Goal: Information Seeking & Learning: Learn about a topic

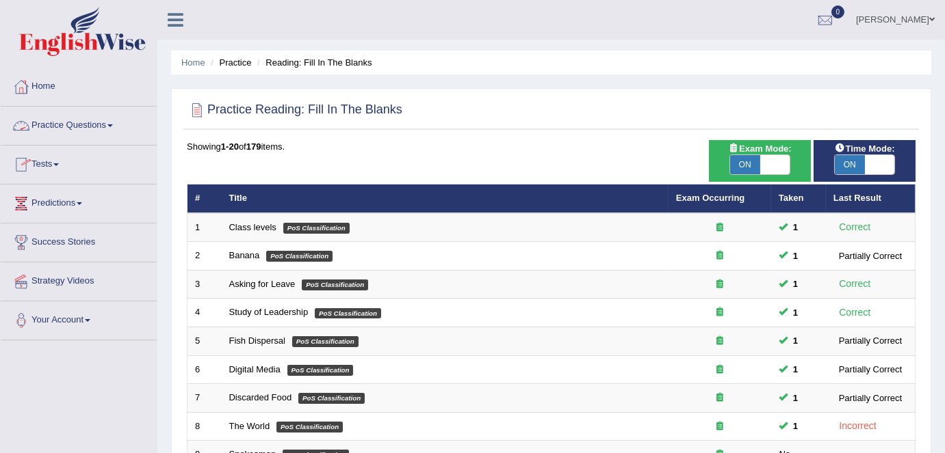
click at [112, 118] on link "Practice Questions" at bounding box center [79, 124] width 156 height 34
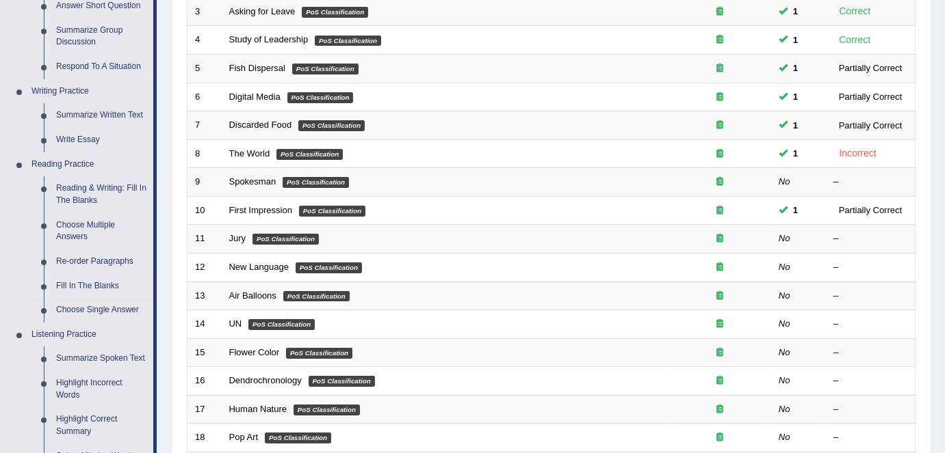
scroll to position [269, 0]
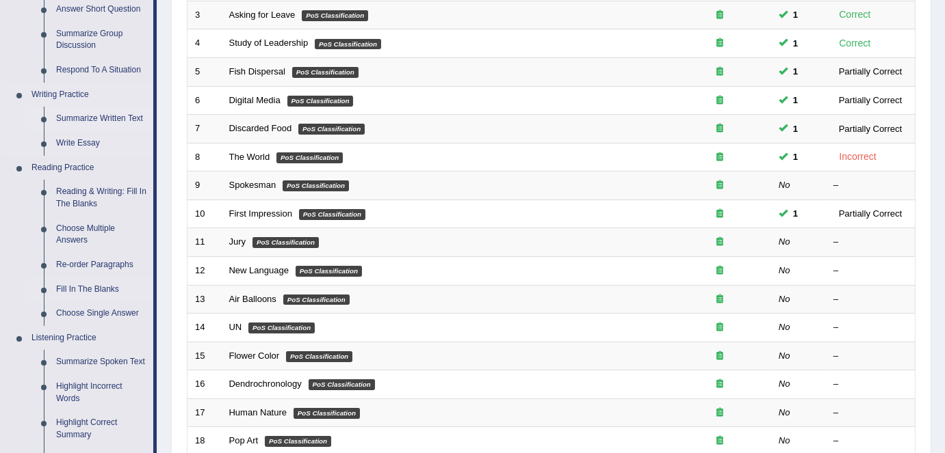
click at [106, 124] on link "Summarize Written Text" at bounding box center [101, 119] width 103 height 25
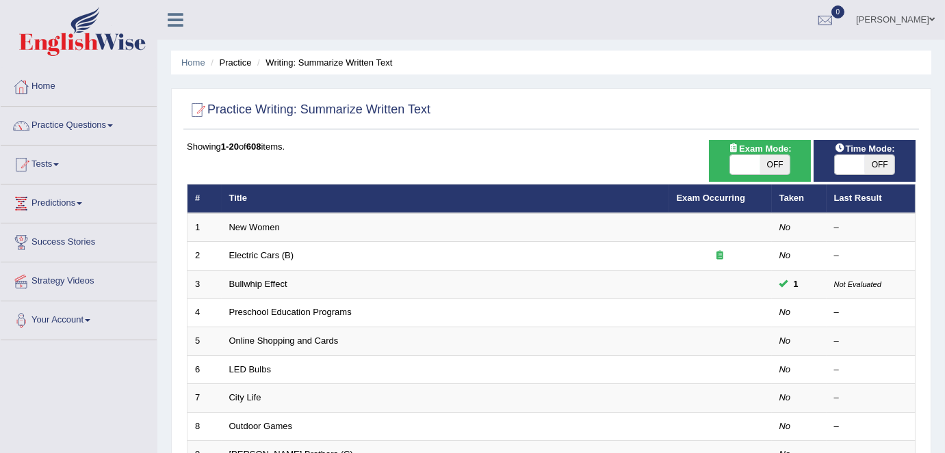
click at [758, 165] on span at bounding box center [745, 164] width 30 height 19
checkbox input "true"
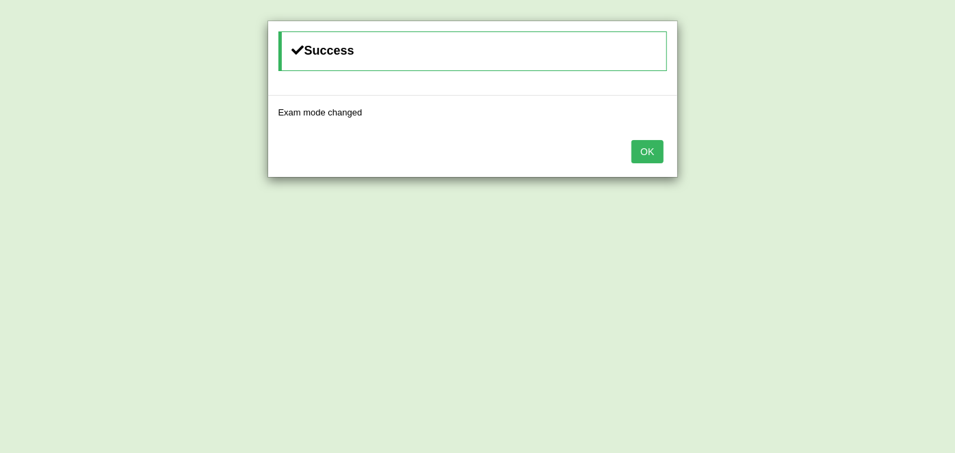
click at [652, 148] on button "OK" at bounding box center [646, 151] width 31 height 23
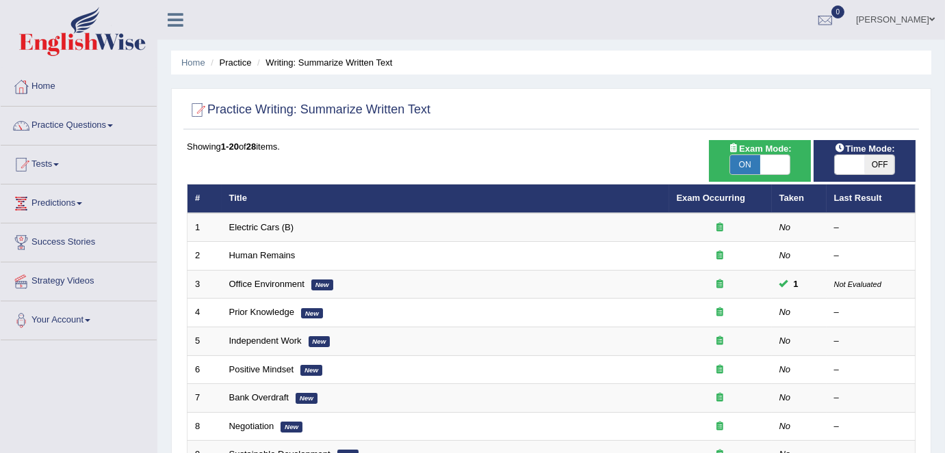
click at [860, 166] on span at bounding box center [849, 164] width 30 height 19
checkbox input "true"
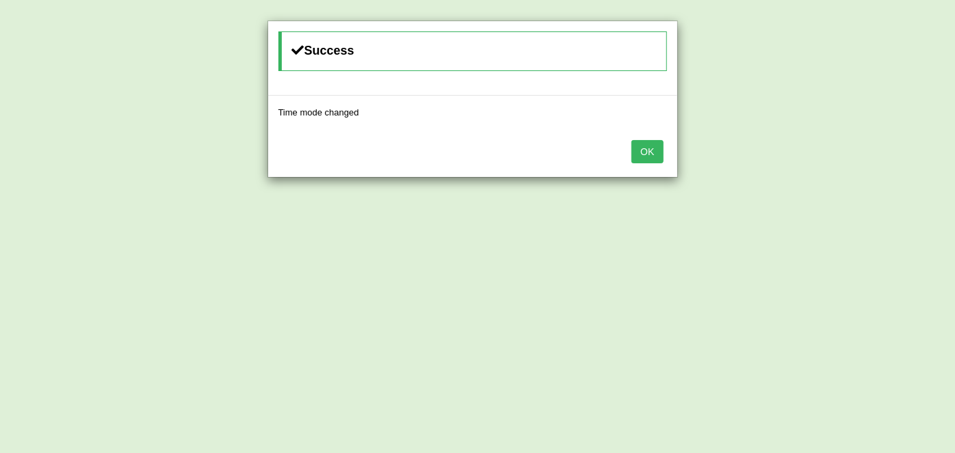
click at [650, 151] on button "OK" at bounding box center [646, 151] width 31 height 23
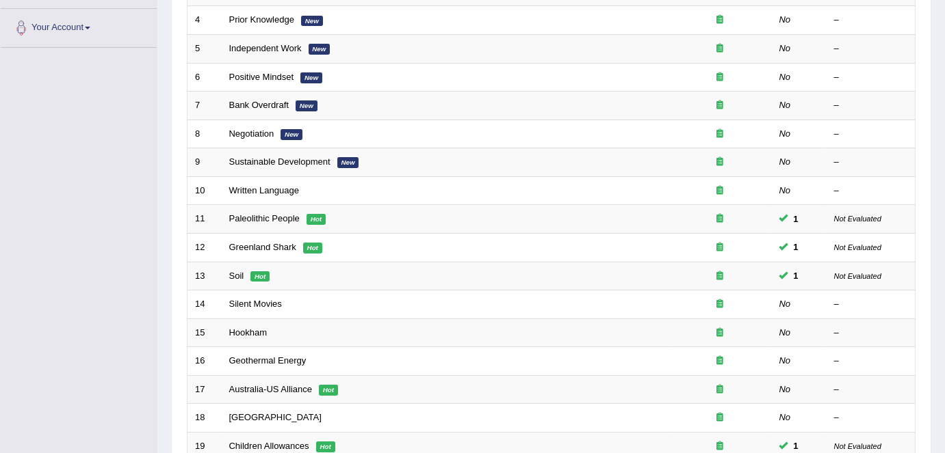
scroll to position [446, 0]
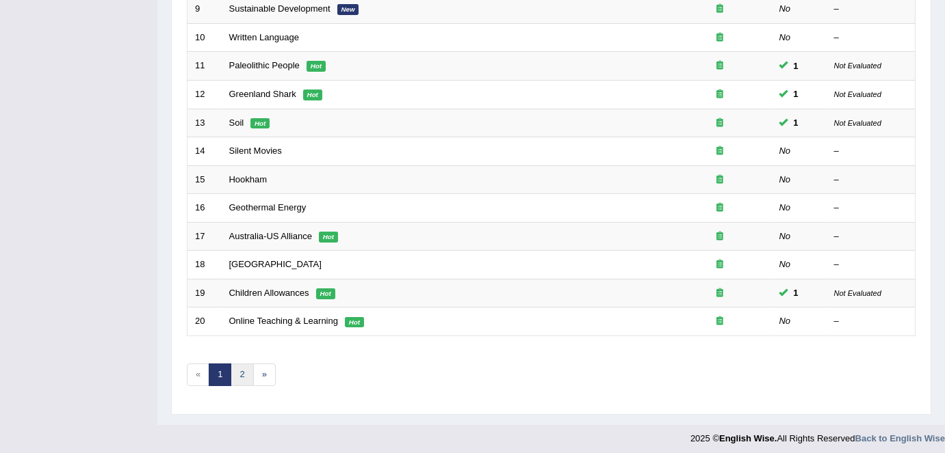
click at [244, 370] on link "2" at bounding box center [241, 375] width 23 height 23
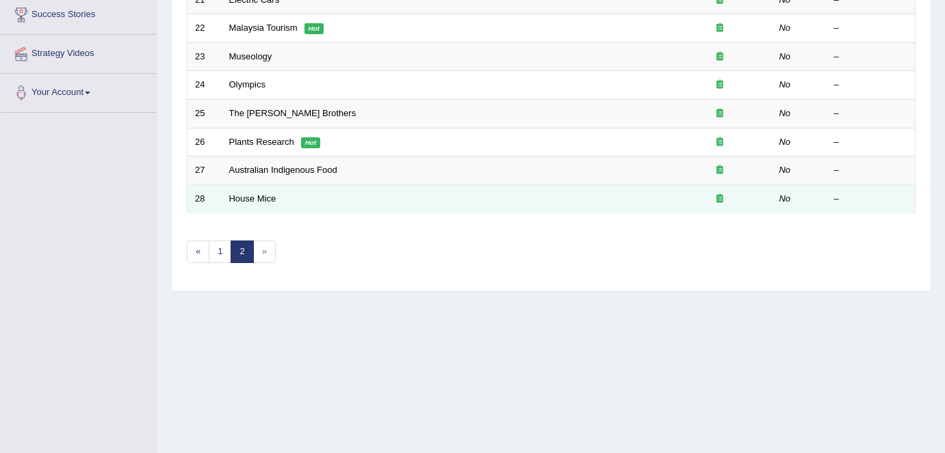
scroll to position [67, 0]
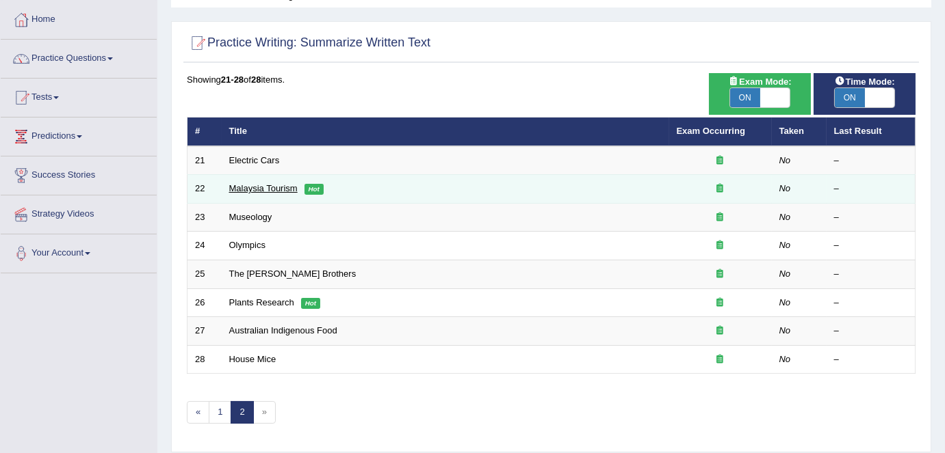
click at [265, 189] on link "Malaysia Tourism" at bounding box center [263, 188] width 68 height 10
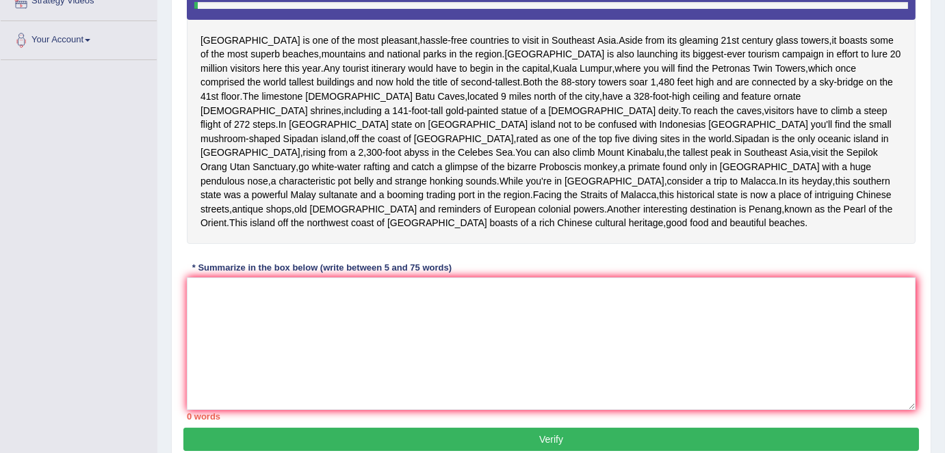
scroll to position [263, 0]
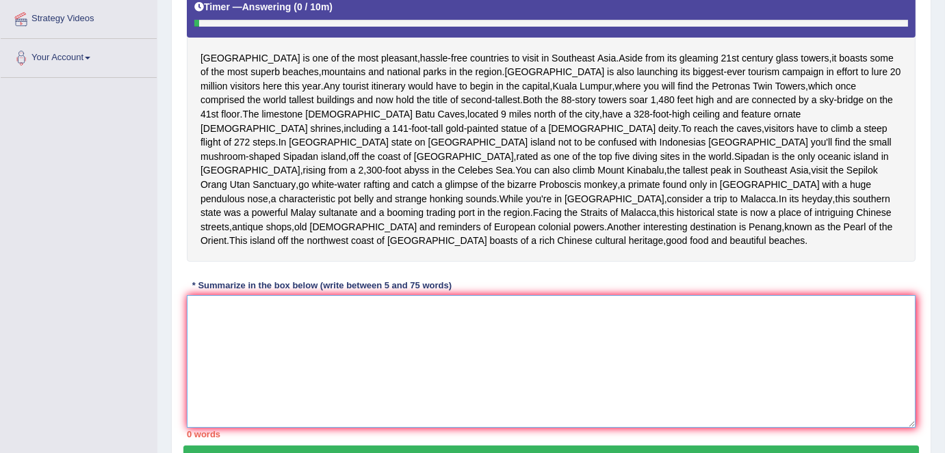
click at [343, 353] on textarea at bounding box center [551, 361] width 728 height 133
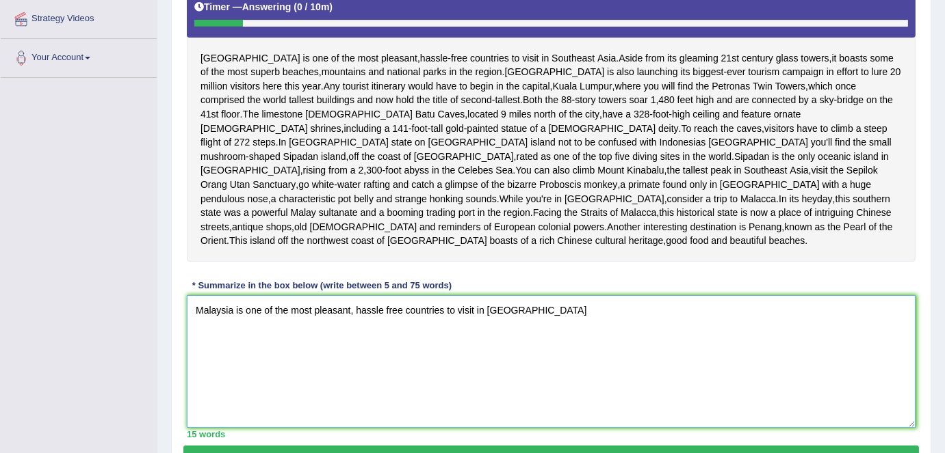
click at [551, 347] on textarea "Malaysia is one of the most pleasant, hassle free countries to visit in Southea…" at bounding box center [551, 361] width 728 height 133
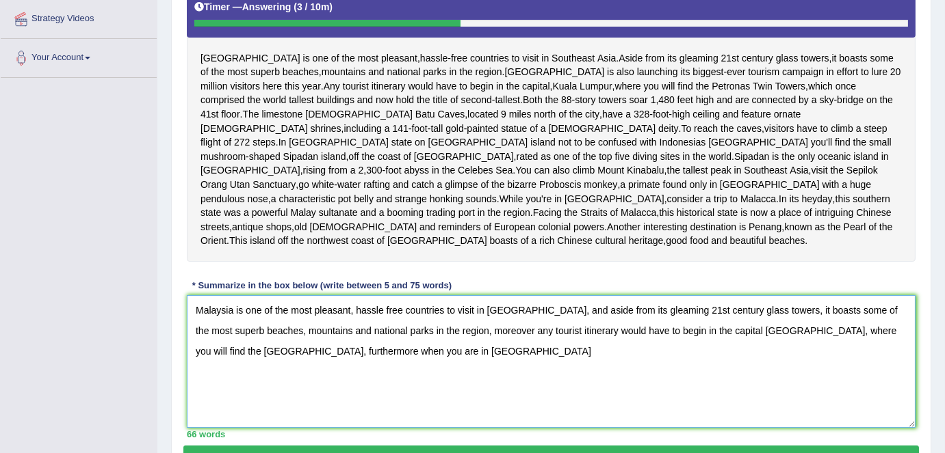
click at [424, 388] on textarea "Malaysia is one of the most pleasant, hassle free countries to visit in Southea…" at bounding box center [551, 361] width 728 height 133
click at [464, 390] on textarea "Malaysia is one of the most pleasant, hassle free countries to visit in Southea…" at bounding box center [551, 361] width 728 height 133
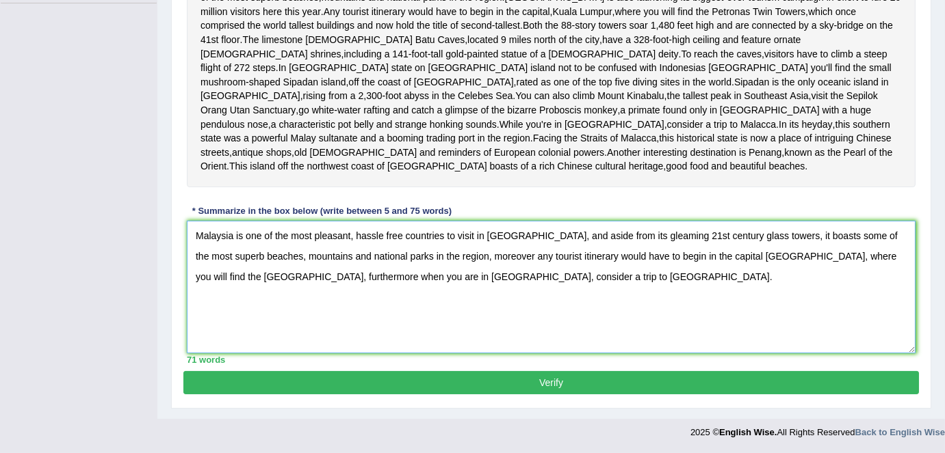
scroll to position [274, 0]
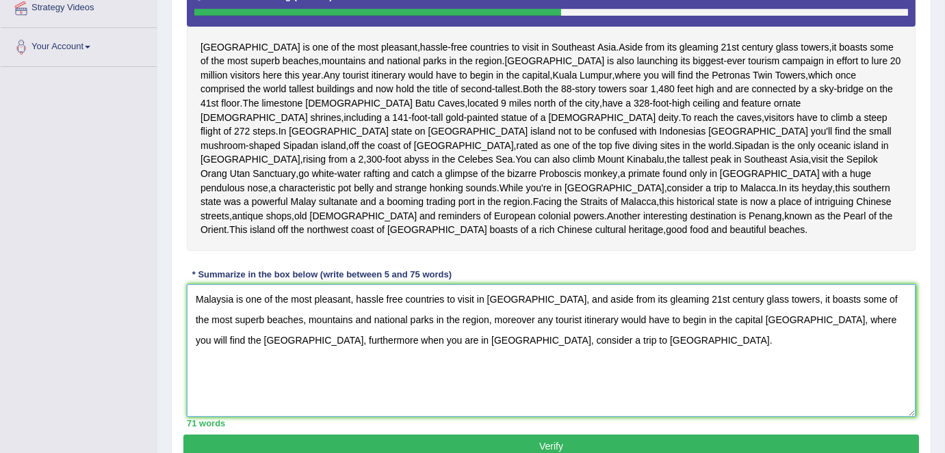
click at [362, 349] on textarea "Malaysia is one of the most pleasant, hassle free countries to visit in Southea…" at bounding box center [551, 351] width 728 height 133
click at [733, 361] on textarea "Malaysia is one of the most pleasant, hassle free countries to visit in Southea…" at bounding box center [551, 351] width 728 height 133
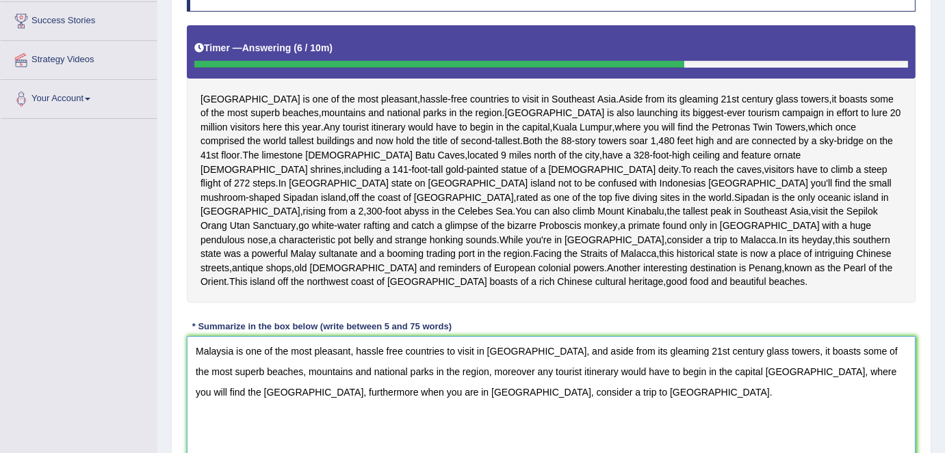
scroll to position [377, 0]
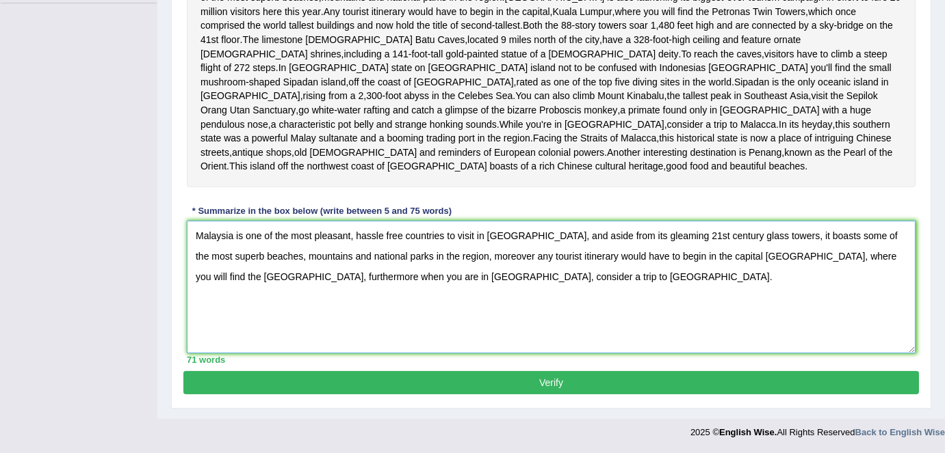
type textarea "Malaysia is one of the most pleasant, hassle free countries to visit in Southea…"
click at [487, 391] on button "Verify" at bounding box center [550, 382] width 735 height 23
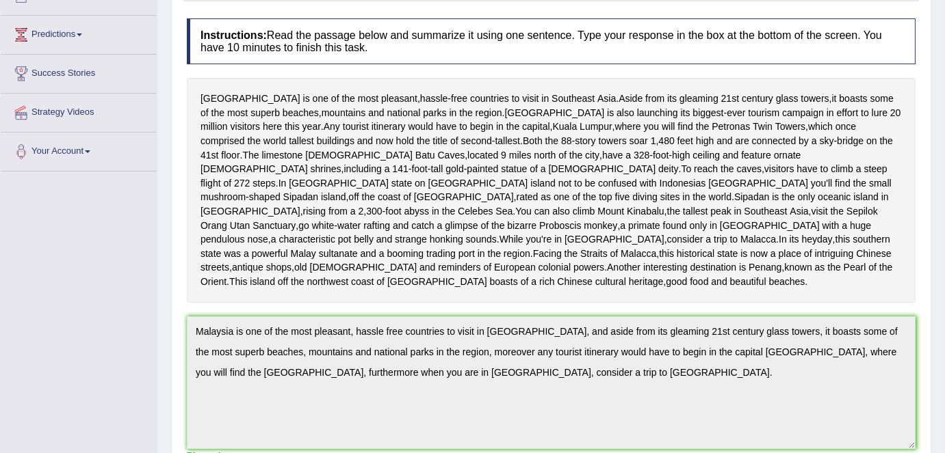
scroll to position [0, 0]
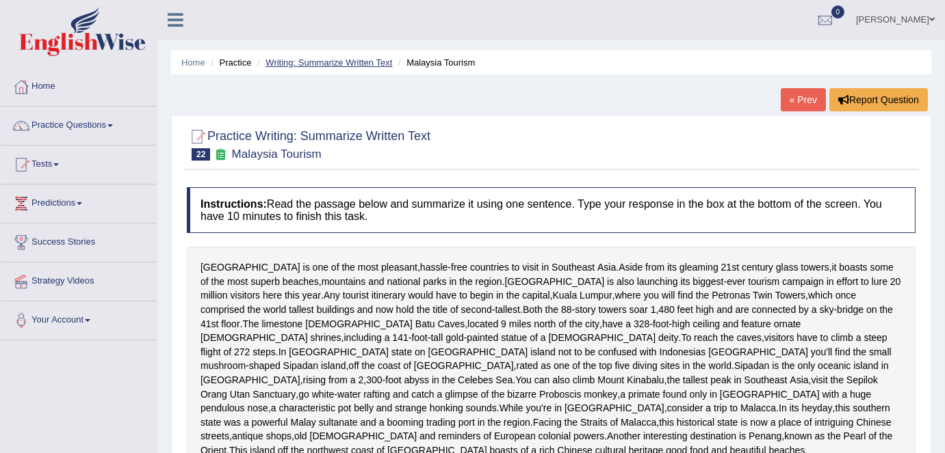
click at [319, 64] on link "Writing: Summarize Written Text" at bounding box center [328, 62] width 127 height 10
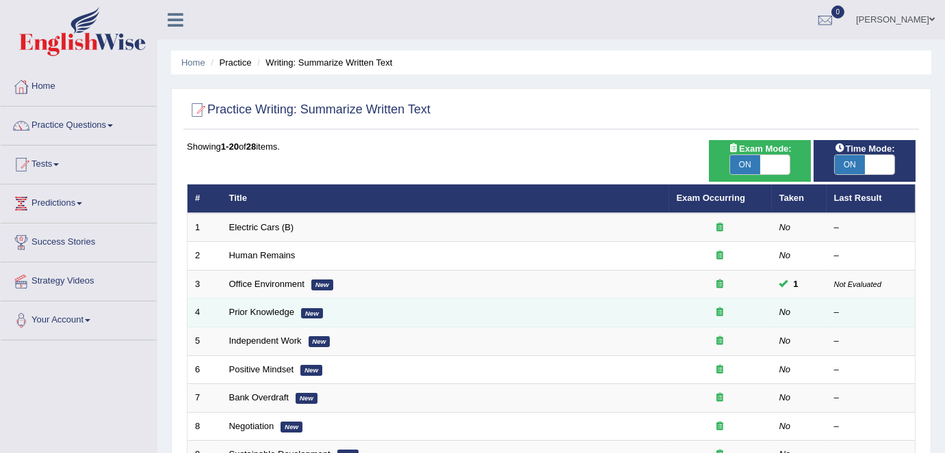
scroll to position [446, 0]
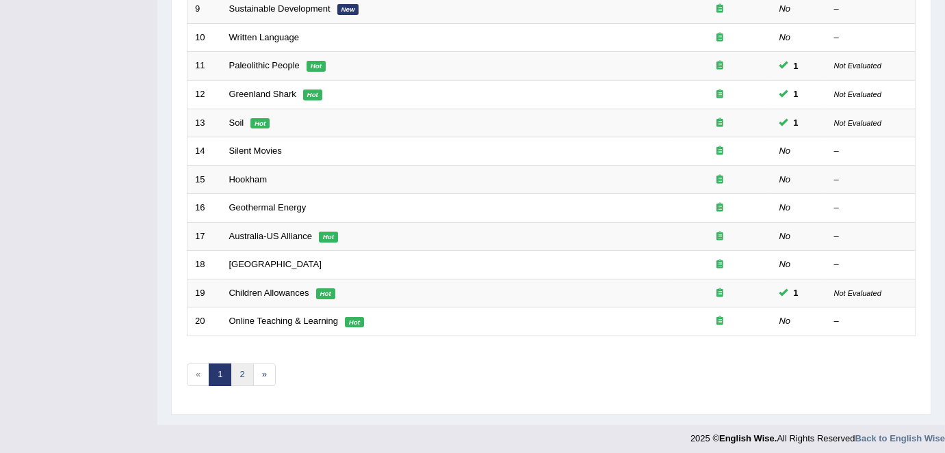
click at [247, 374] on link "2" at bounding box center [241, 375] width 23 height 23
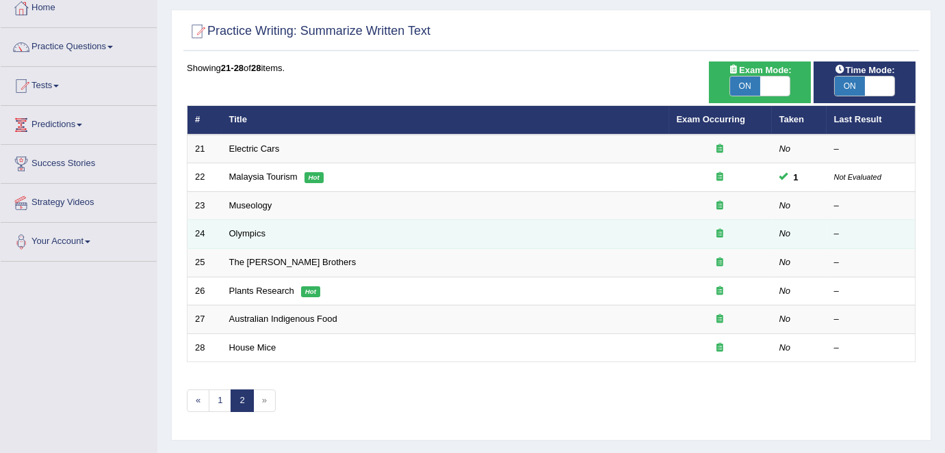
scroll to position [93, 0]
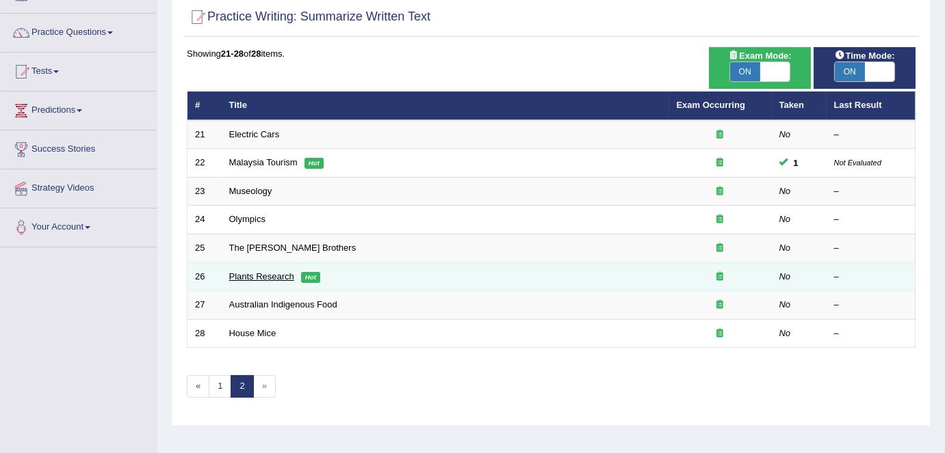
click at [265, 272] on link "Plants Research" at bounding box center [261, 277] width 65 height 10
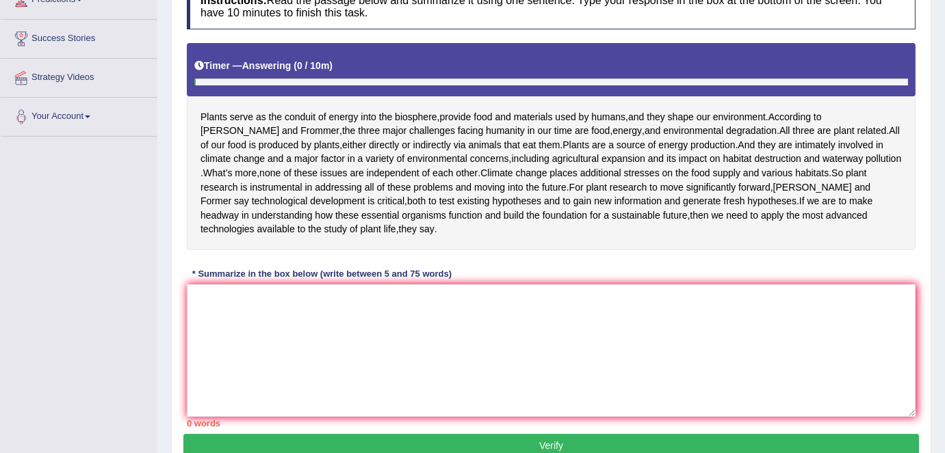
scroll to position [207, 0]
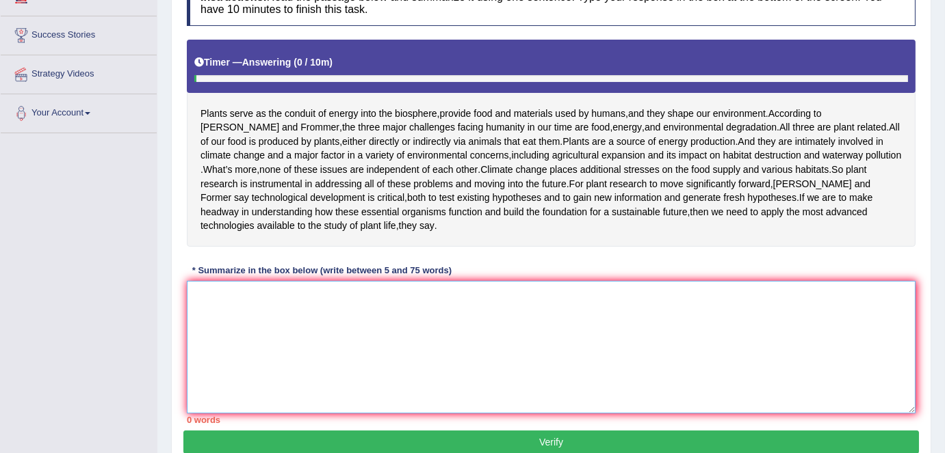
click at [326, 320] on textarea at bounding box center [551, 347] width 728 height 133
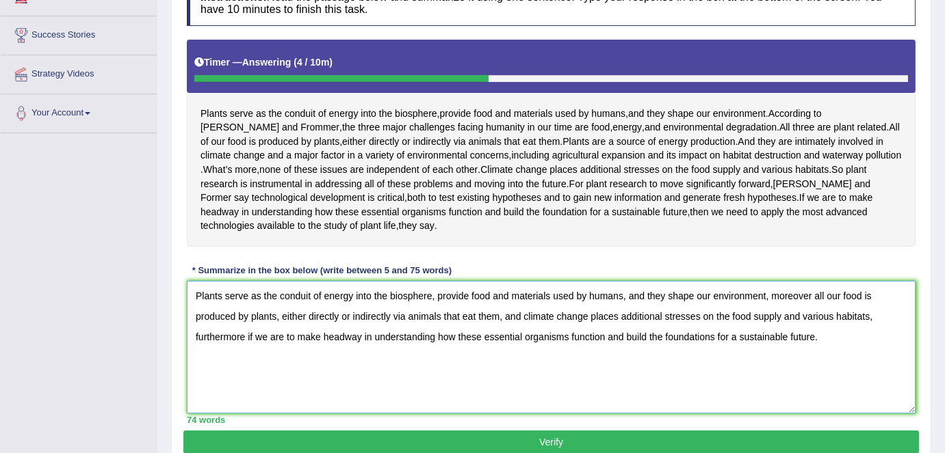
drag, startPoint x: 871, startPoint y: 345, endPoint x: 501, endPoint y: 346, distance: 370.0
click at [501, 346] on textarea "Plants serve as the conduit of energy into the biosphere, provide food and mate…" at bounding box center [551, 347] width 728 height 133
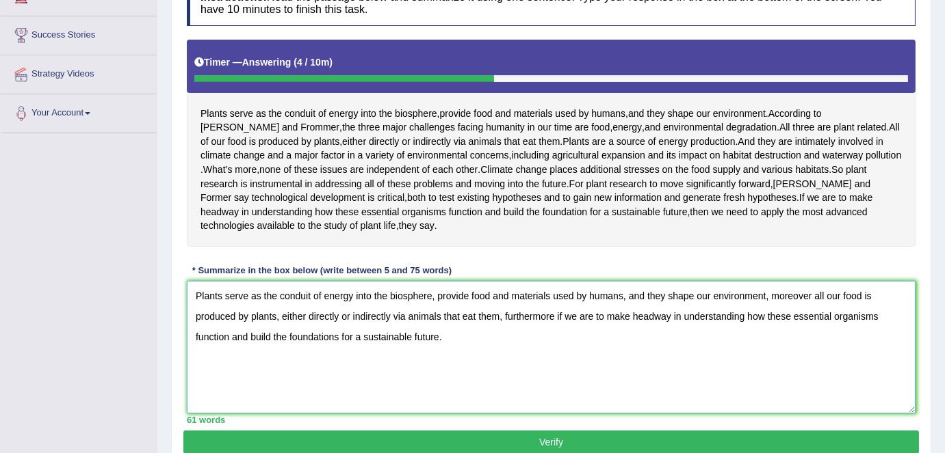
click at [452, 371] on textarea "Plants serve as the conduit of energy into the biosphere, provide food and mate…" at bounding box center [551, 347] width 728 height 133
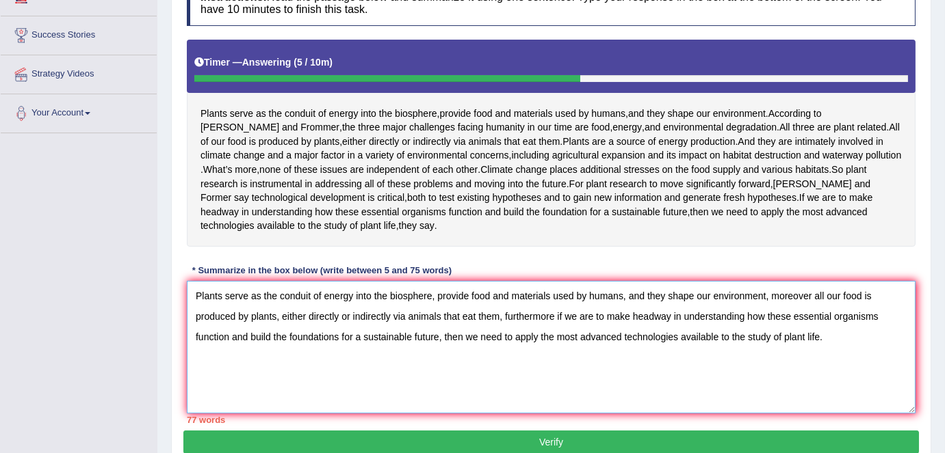
click at [498, 343] on textarea "Plants serve as the conduit of energy into the biosphere, provide food and mate…" at bounding box center [551, 347] width 728 height 133
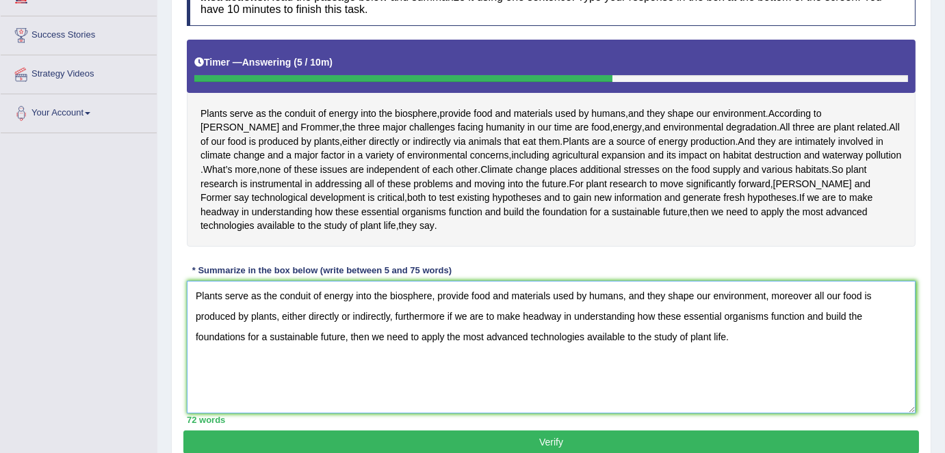
click at [277, 347] on textarea "Plants serve as the conduit of energy into the biosphere, provide food and mate…" at bounding box center [551, 347] width 728 height 133
click at [241, 362] on textarea "Plants serve as the conduit of energy into the biosphere, provide food and mate…" at bounding box center [551, 347] width 728 height 133
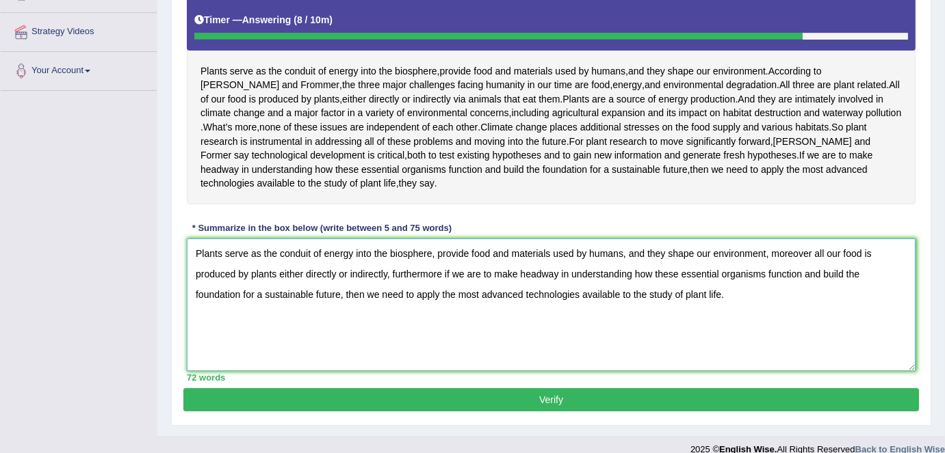
scroll to position [259, 0]
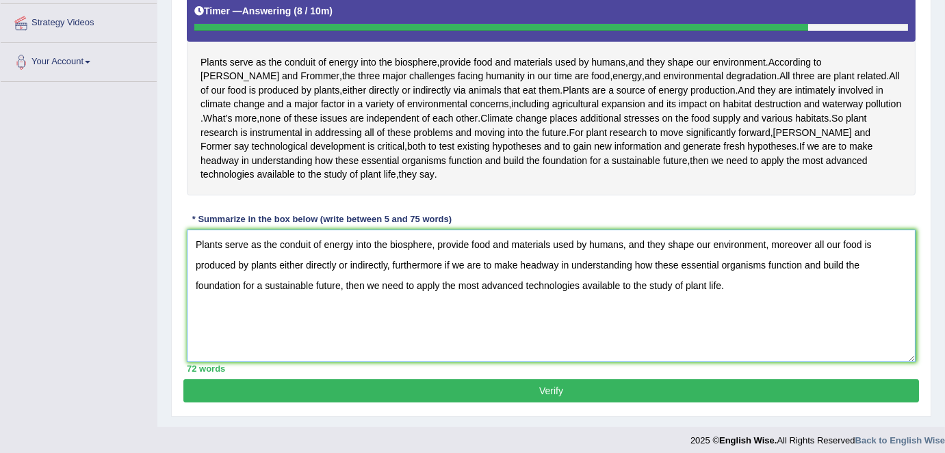
type textarea "Plants serve as the conduit of energy into the biosphere, provide food and mate…"
click at [391, 403] on button "Verify" at bounding box center [550, 391] width 735 height 23
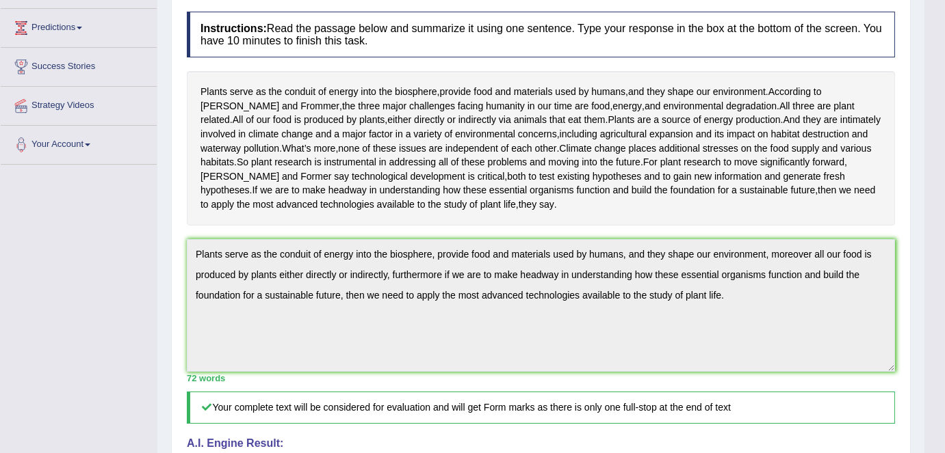
scroll to position [0, 0]
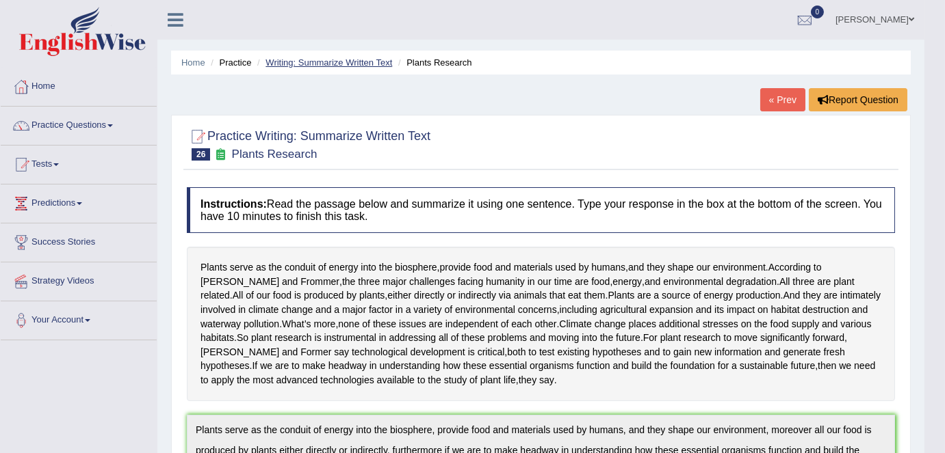
click at [326, 66] on link "Writing: Summarize Written Text" at bounding box center [328, 62] width 127 height 10
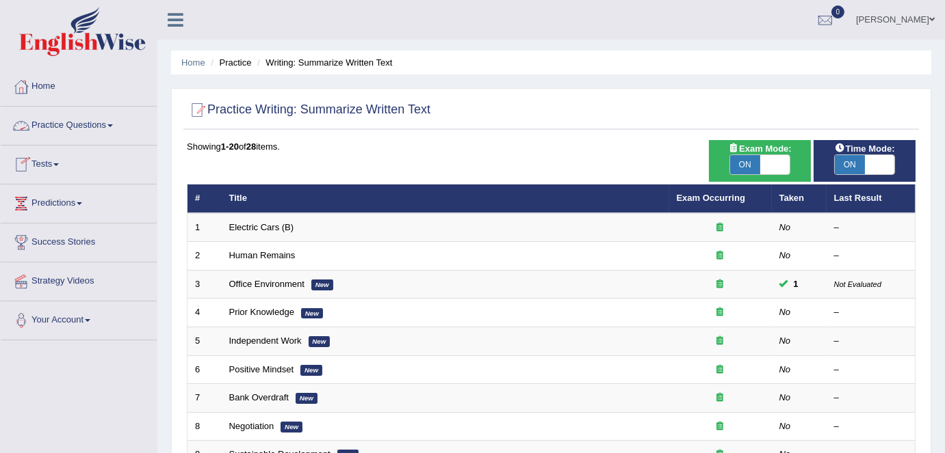
click at [113, 124] on span at bounding box center [109, 125] width 5 height 3
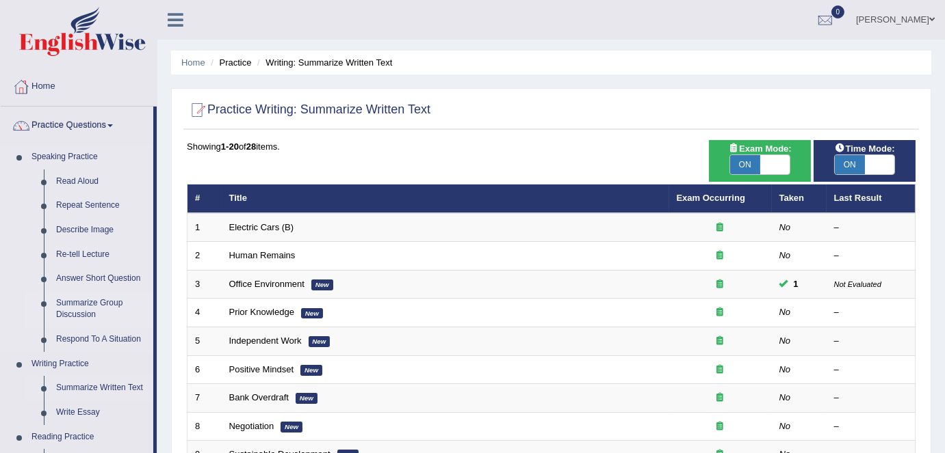
click at [88, 306] on link "Summarize Group Discussion" at bounding box center [101, 309] width 103 height 36
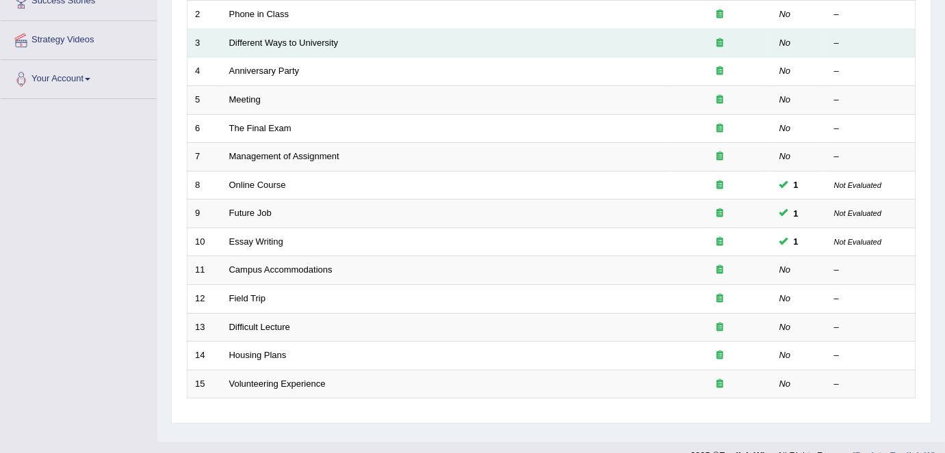
scroll to position [264, 0]
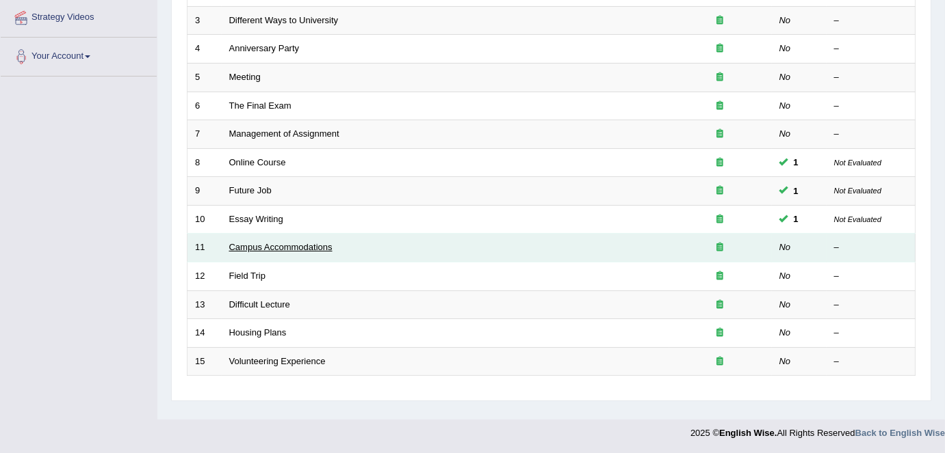
click at [272, 242] on link "Campus Accommodations" at bounding box center [280, 247] width 103 height 10
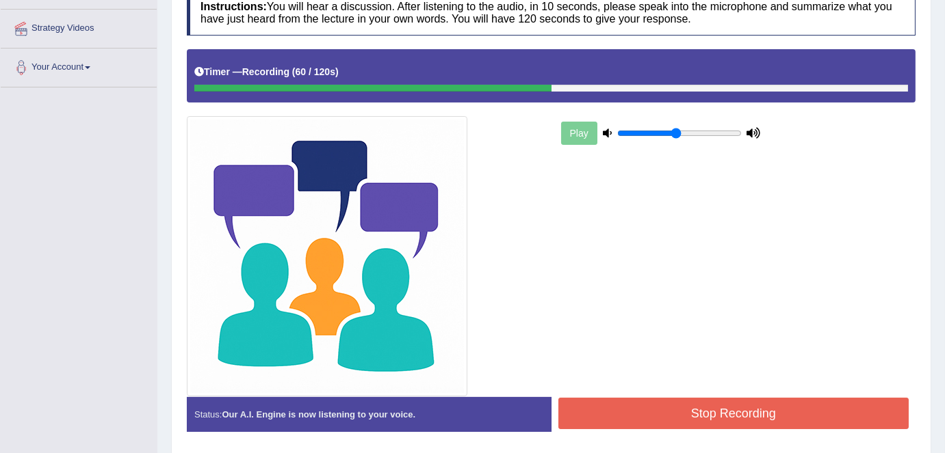
scroll to position [299, 0]
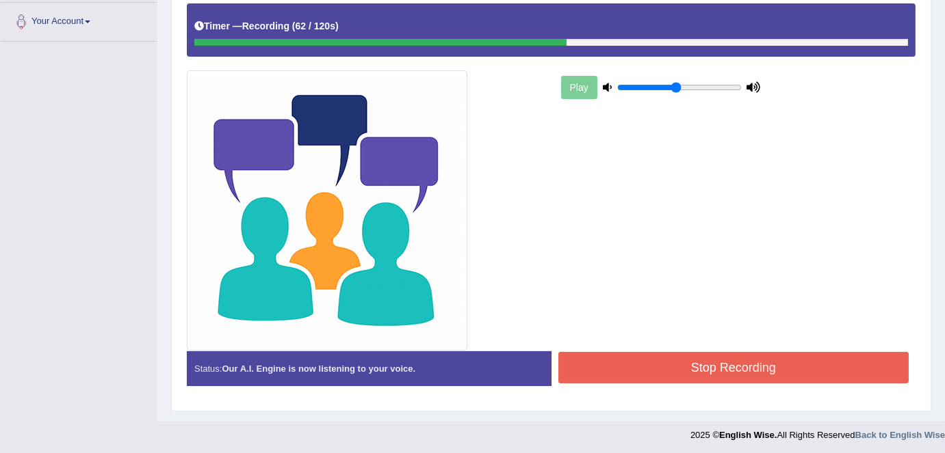
click at [614, 378] on button "Stop Recording" at bounding box center [733, 367] width 351 height 31
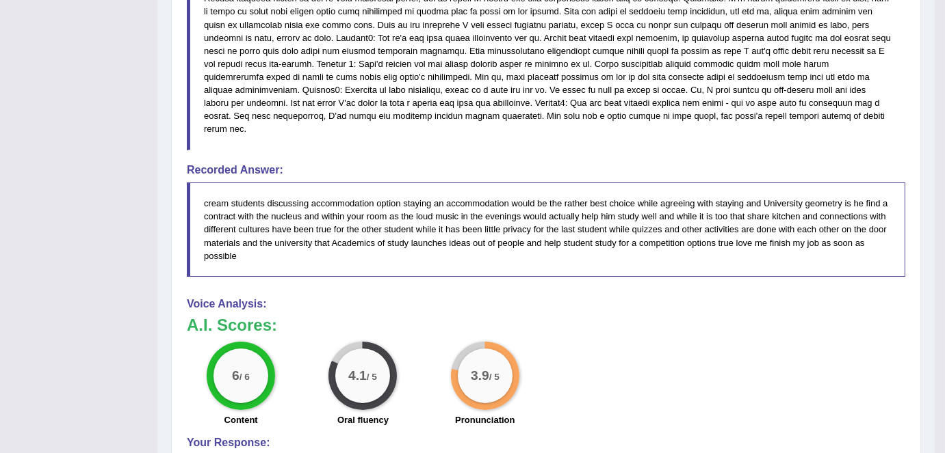
scroll to position [0, 0]
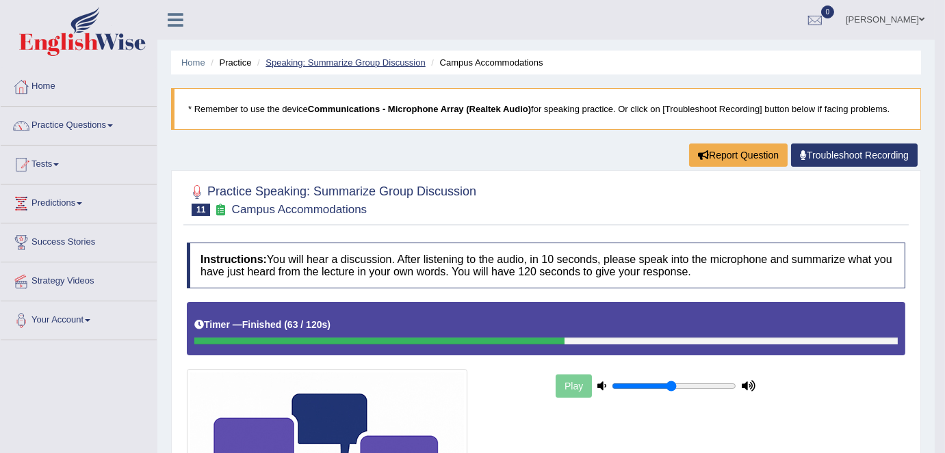
click at [397, 60] on link "Speaking: Summarize Group Discussion" at bounding box center [344, 62] width 159 height 10
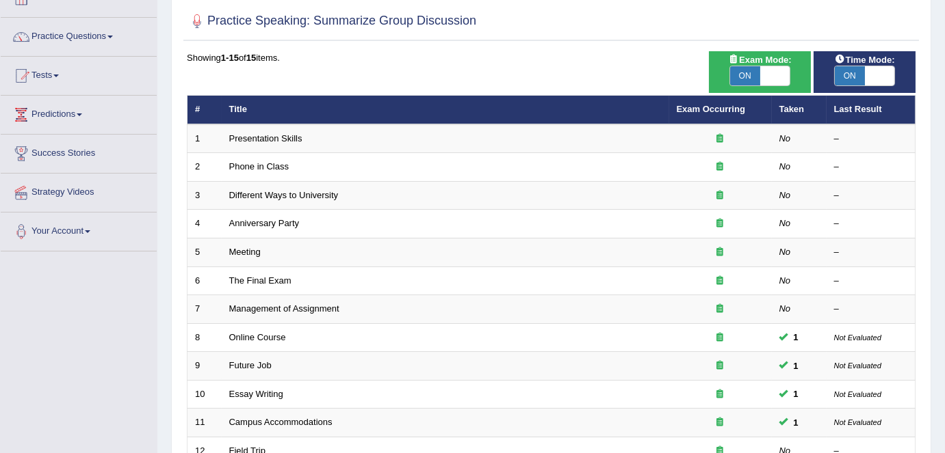
scroll to position [88, 0]
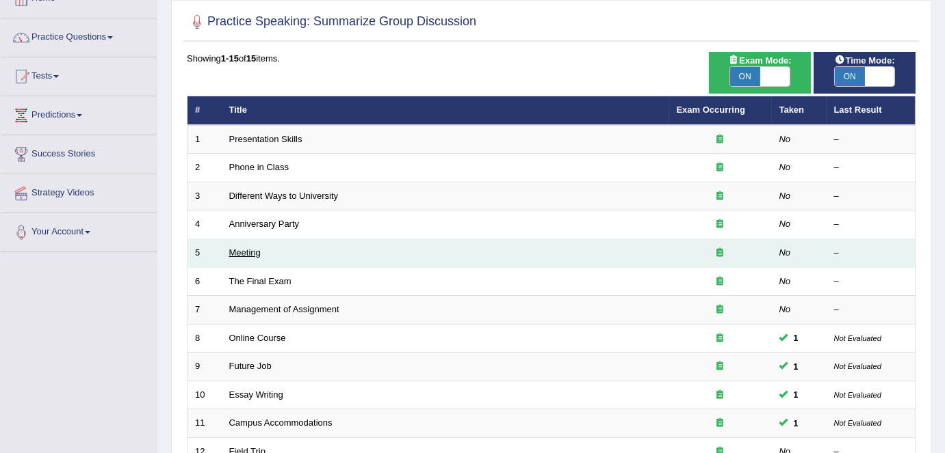
click at [244, 254] on link "Meeting" at bounding box center [244, 253] width 31 height 10
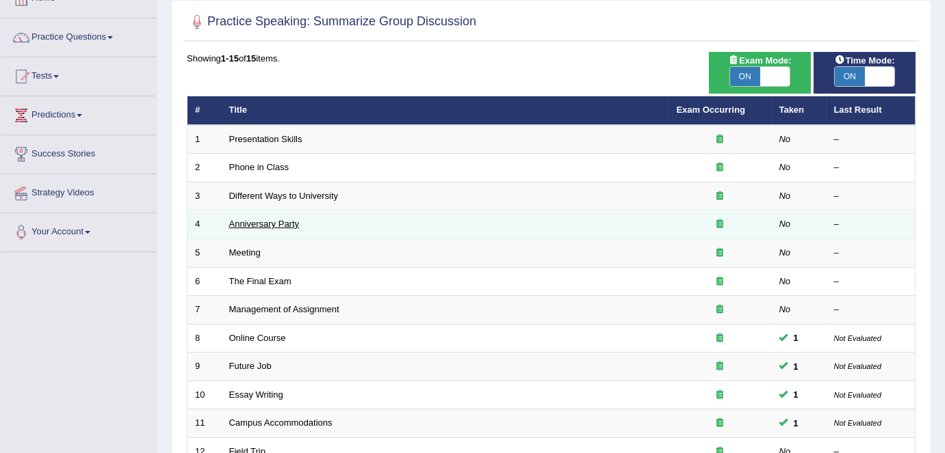
click at [252, 225] on link "Anniversary Party" at bounding box center [264, 224] width 70 height 10
click at [258, 219] on link "Anniversary Party" at bounding box center [264, 224] width 70 height 10
click at [268, 220] on link "Anniversary Party" at bounding box center [264, 224] width 70 height 10
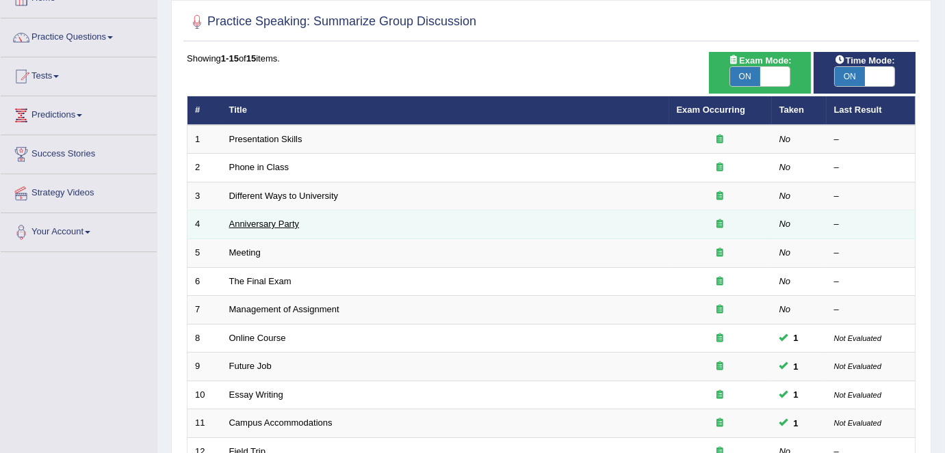
click at [268, 220] on link "Anniversary Party" at bounding box center [264, 224] width 70 height 10
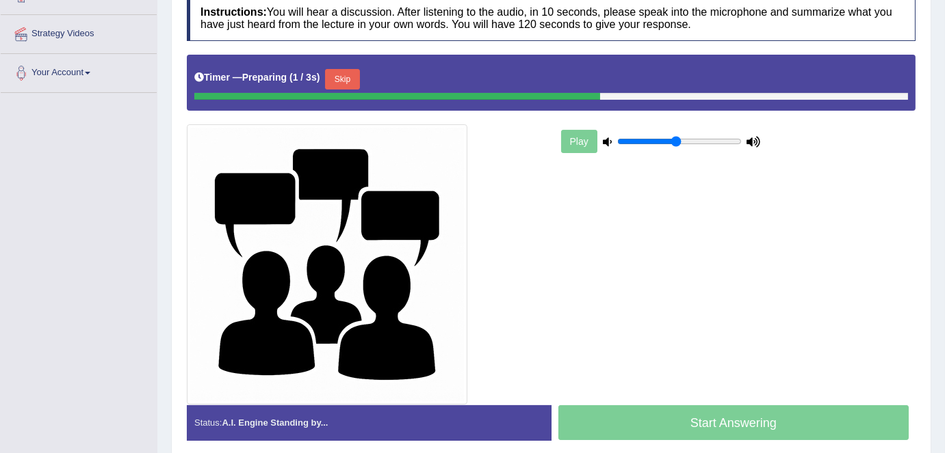
scroll to position [229, 0]
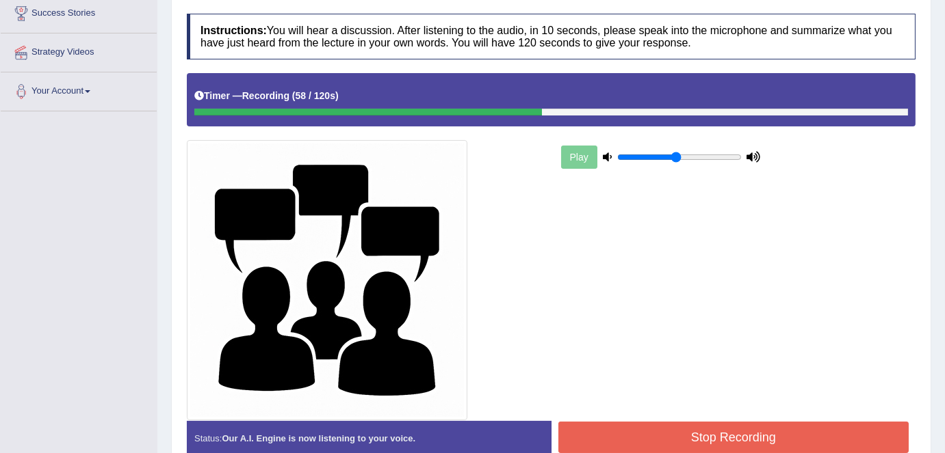
click at [709, 430] on button "Stop Recording" at bounding box center [733, 437] width 351 height 31
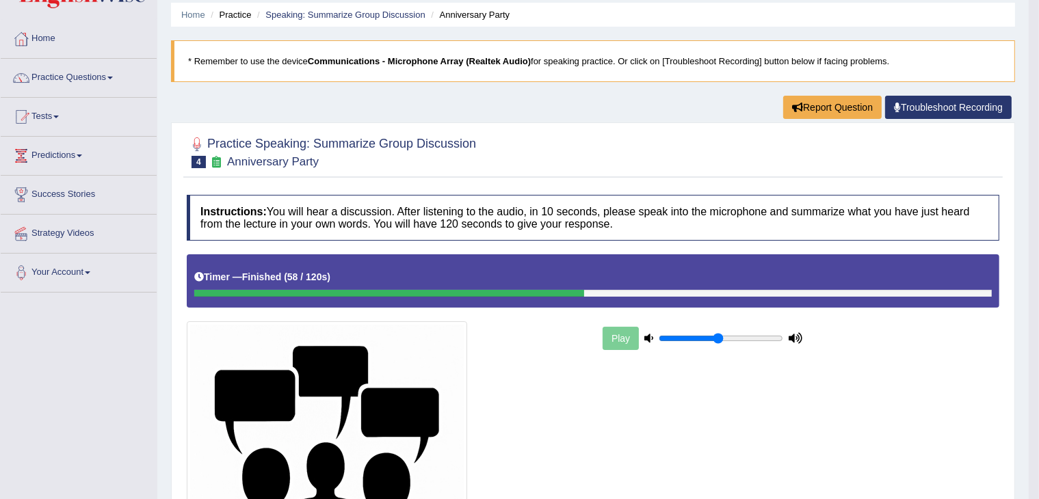
scroll to position [0, 0]
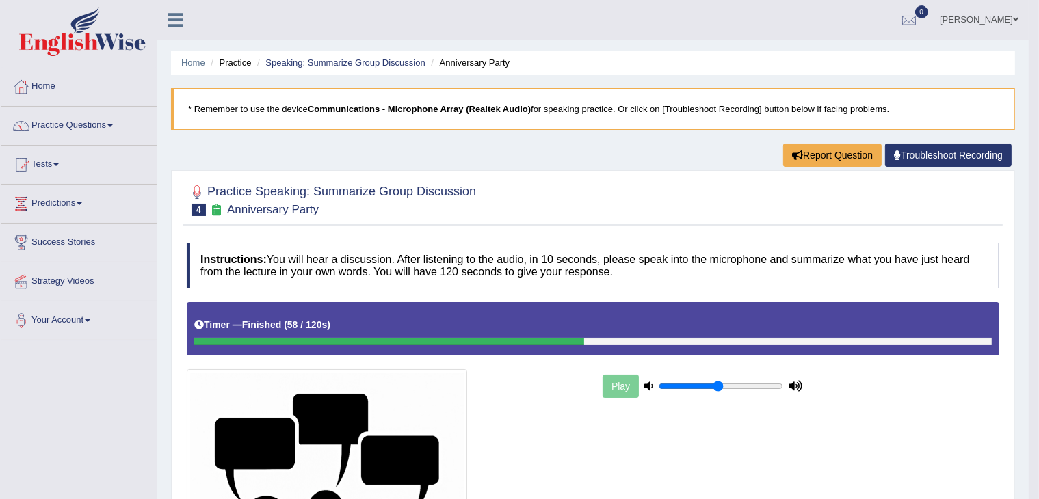
click at [115, 137] on link "Practice Questions" at bounding box center [79, 124] width 156 height 34
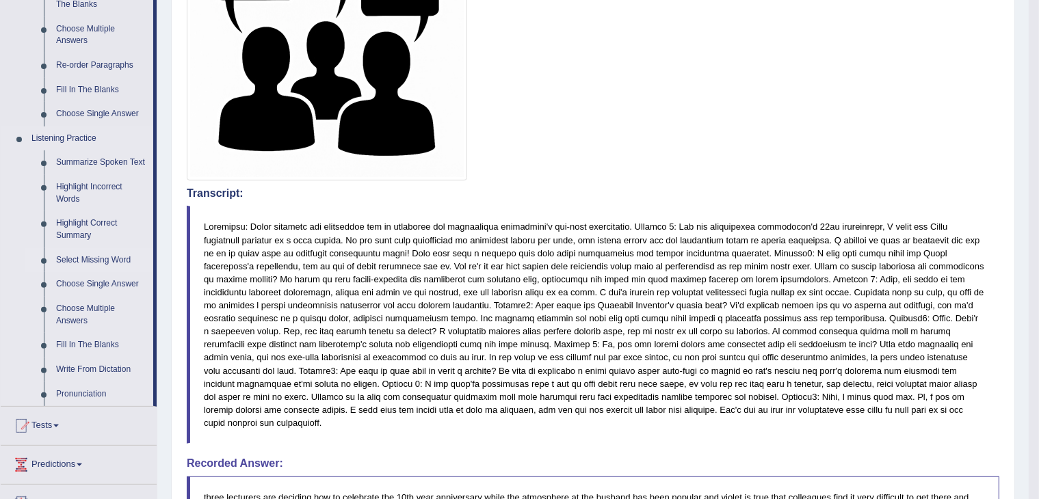
scroll to position [479, 0]
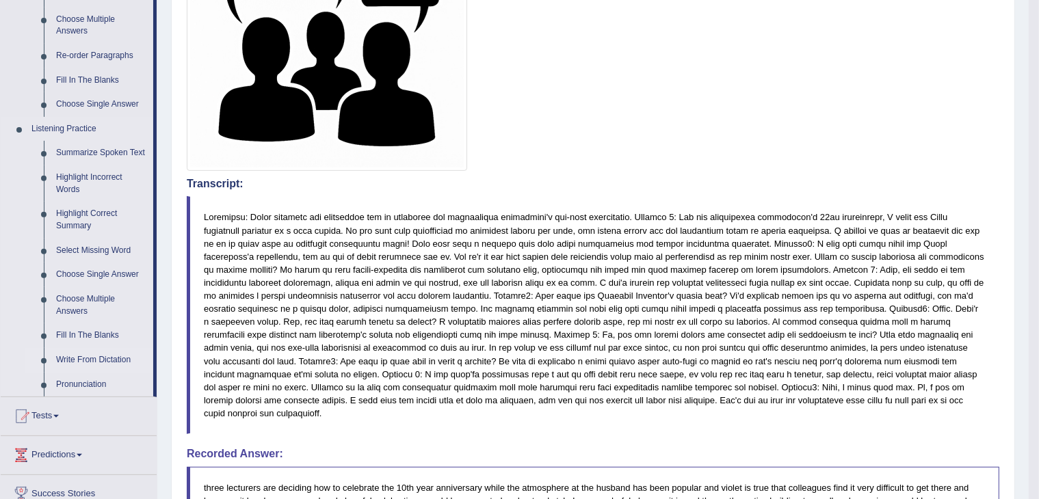
click at [107, 358] on link "Write From Dictation" at bounding box center [101, 360] width 103 height 25
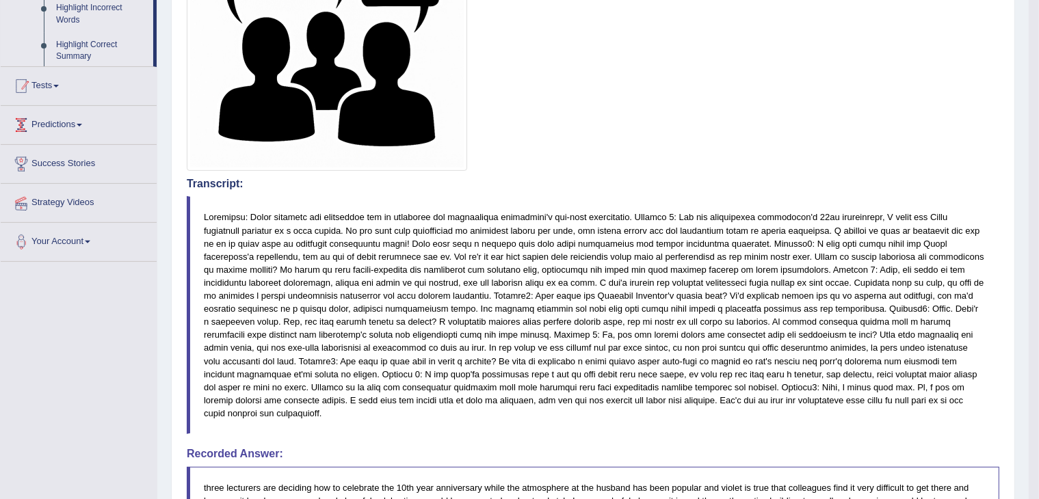
scroll to position [402, 0]
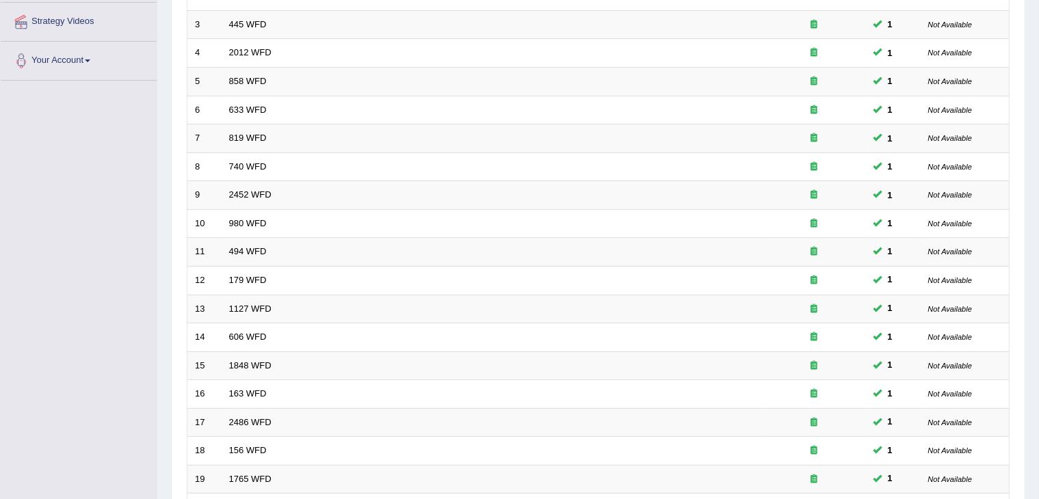
scroll to position [402, 0]
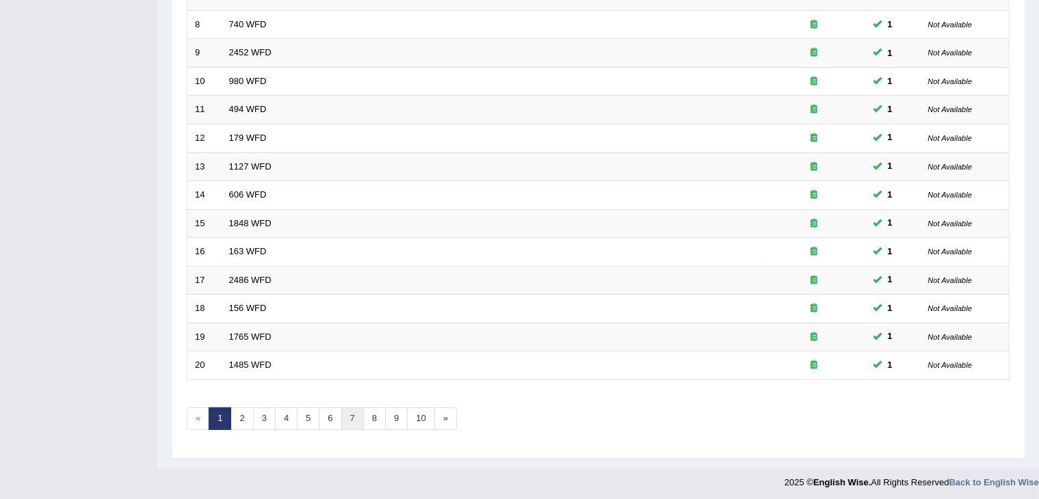
click at [356, 414] on link "7" at bounding box center [352, 419] width 23 height 23
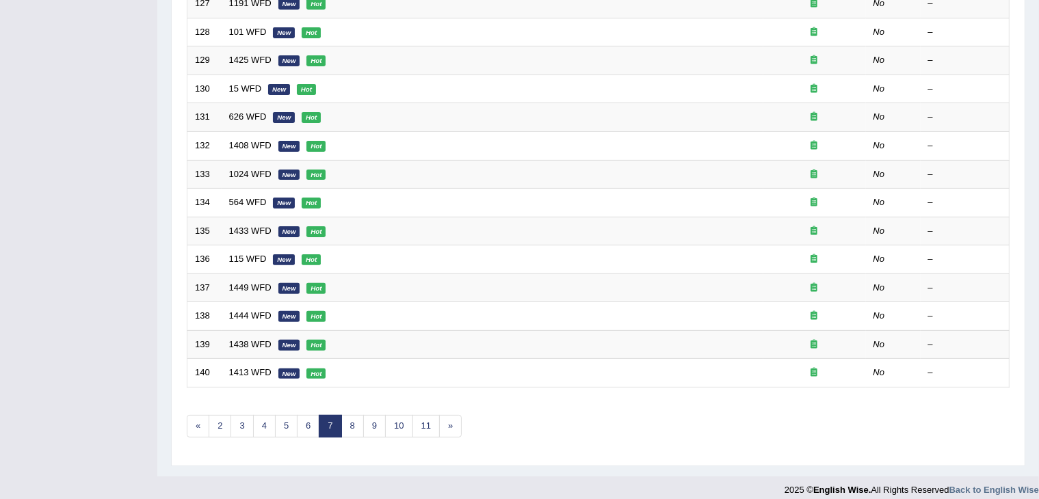
scroll to position [391, 0]
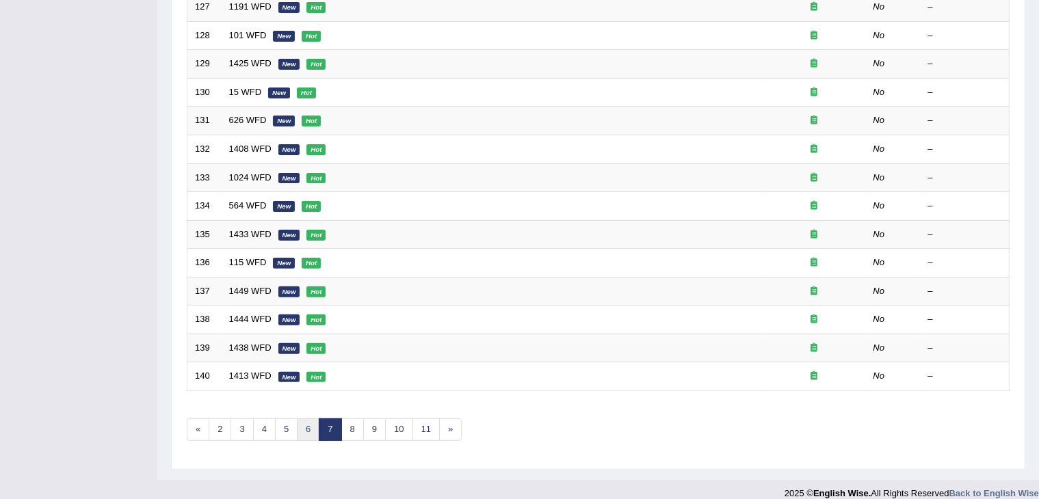
click at [303, 431] on link "6" at bounding box center [308, 430] width 23 height 23
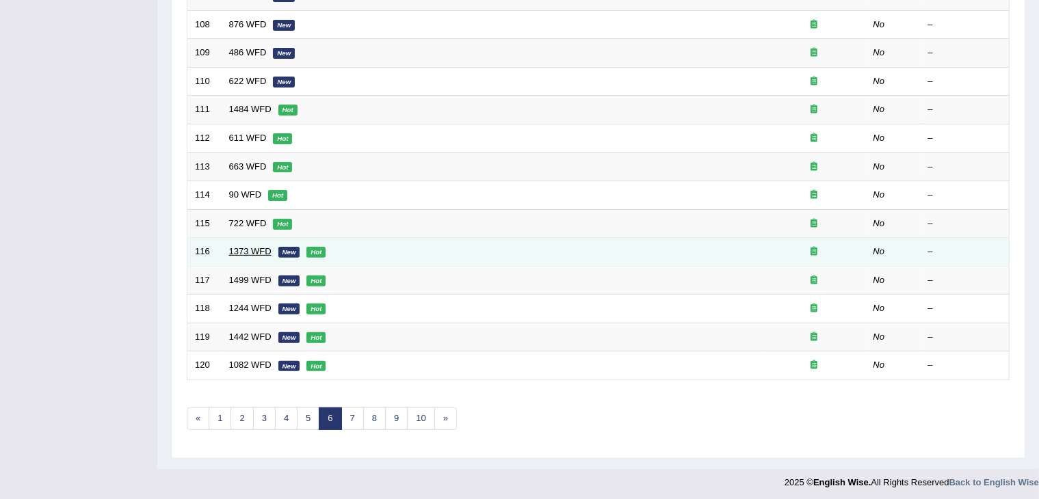
click at [252, 246] on link "1373 WFD" at bounding box center [250, 251] width 42 height 10
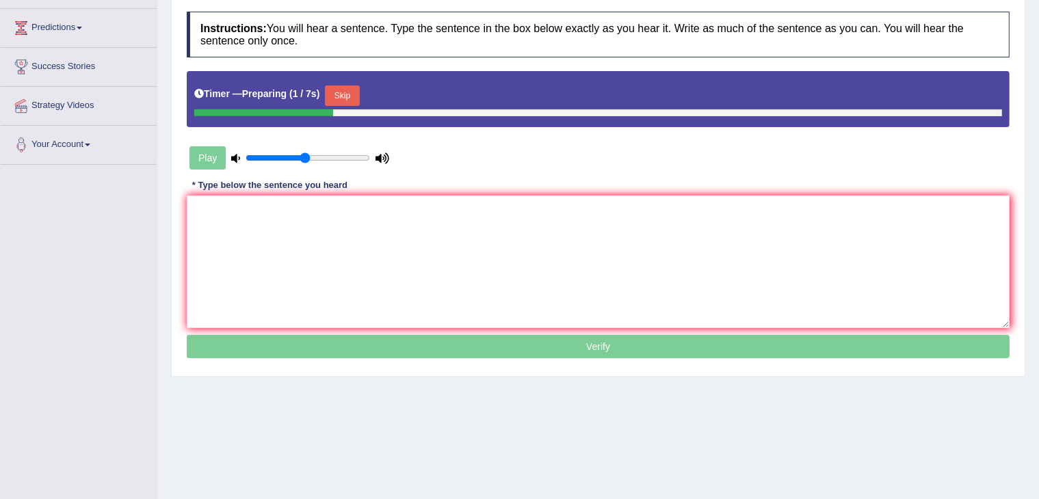
scroll to position [116, 0]
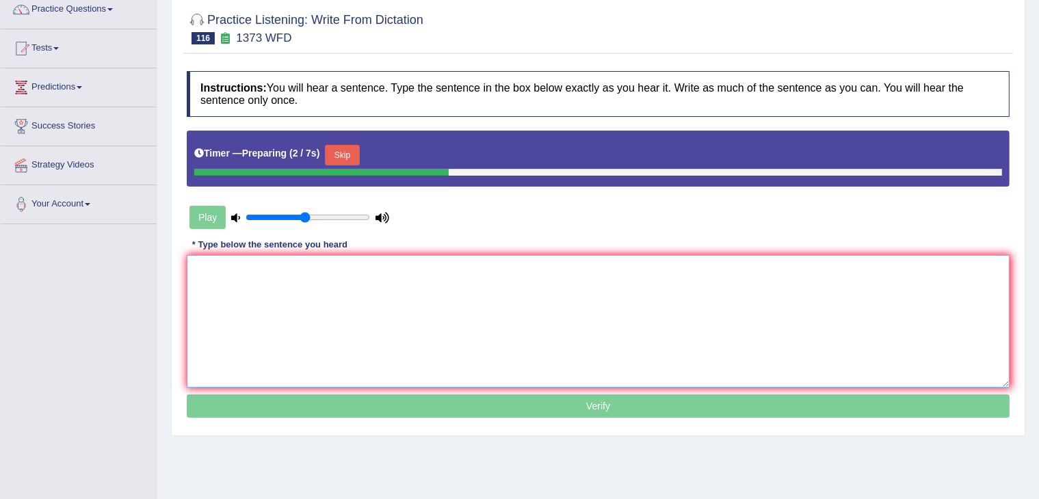
click at [459, 267] on textarea at bounding box center [598, 321] width 823 height 133
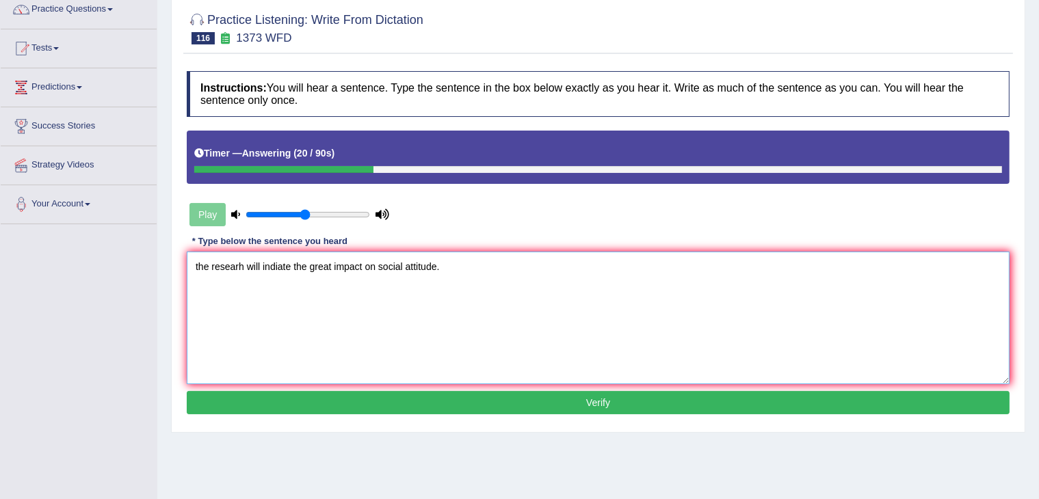
click at [198, 264] on textarea "the researh will indiate the great impact on social attitude." at bounding box center [598, 318] width 823 height 133
click at [241, 264] on textarea "The researh will indiate the great impact on social attitude." at bounding box center [598, 318] width 823 height 133
click at [285, 265] on textarea "The research will indiate the great impact on social attitude." at bounding box center [598, 318] width 823 height 133
click at [408, 294] on textarea "The research will indicate the great impact on social attitude." at bounding box center [598, 318] width 823 height 133
click at [471, 269] on textarea "The research will indicate the great impact on social attitude." at bounding box center [598, 318] width 823 height 133
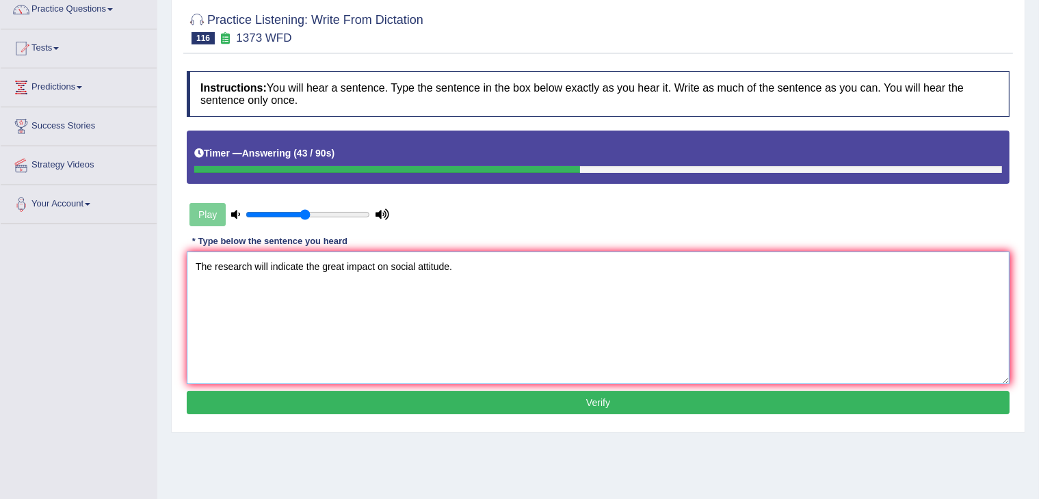
type textarea "The research will indicate the great impact on social attitude."
click at [495, 401] on button "Verify" at bounding box center [598, 402] width 823 height 23
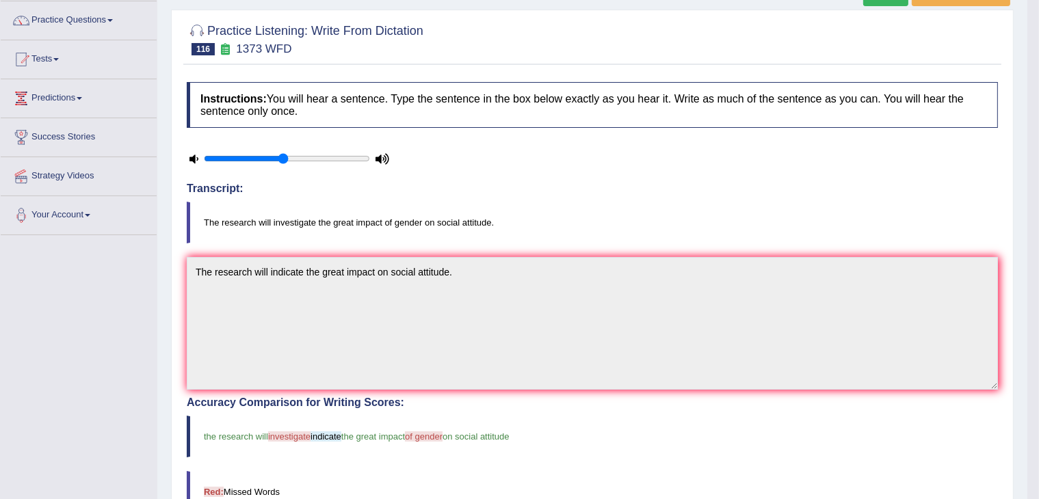
scroll to position [0, 0]
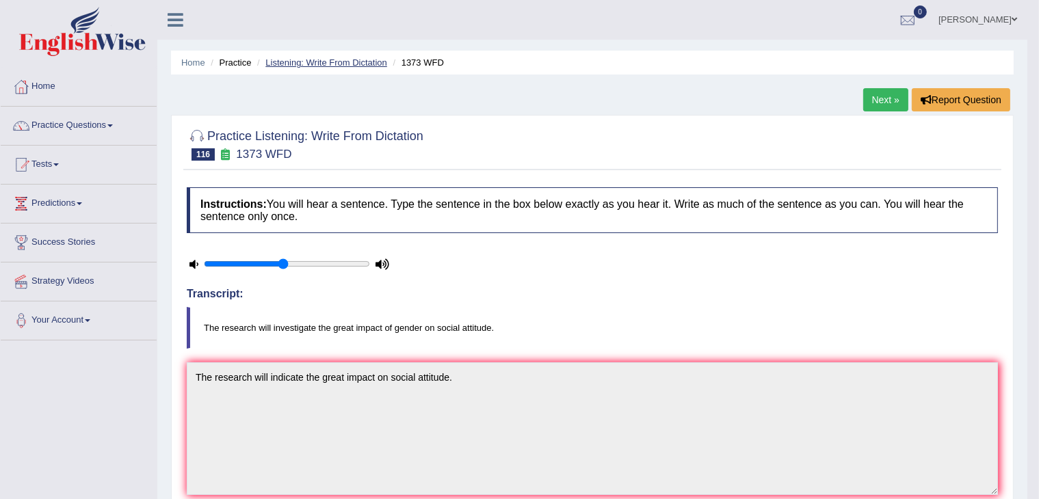
click at [347, 60] on link "Listening: Write From Dictation" at bounding box center [326, 62] width 122 height 10
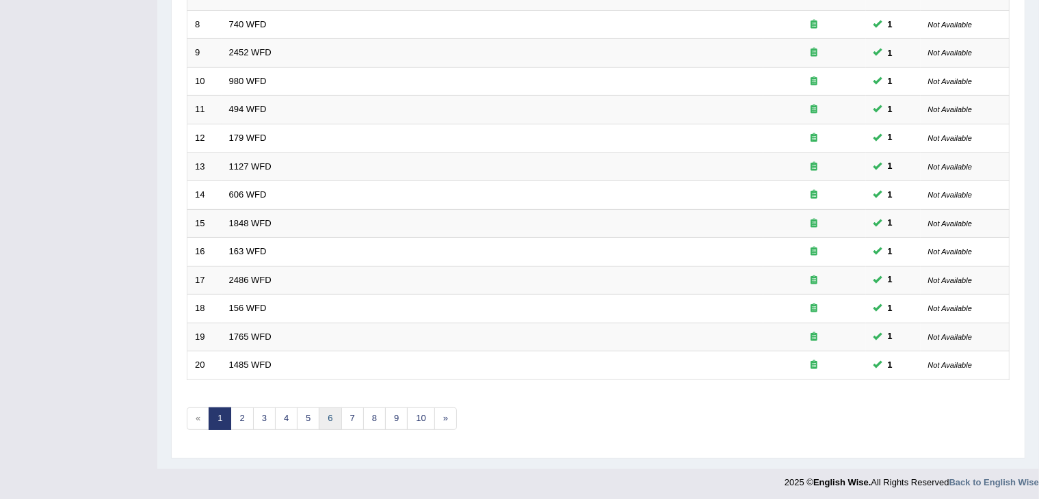
click at [328, 417] on link "6" at bounding box center [330, 419] width 23 height 23
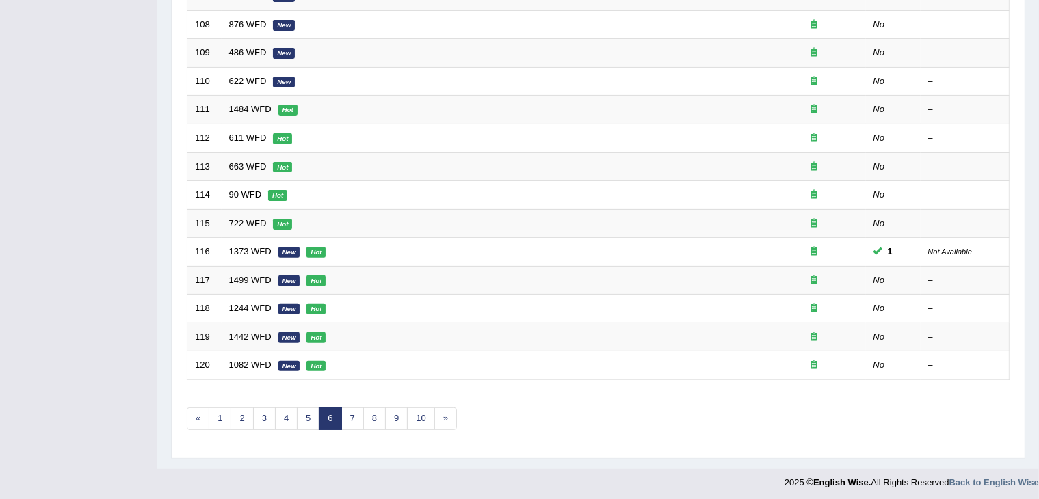
scroll to position [402, 0]
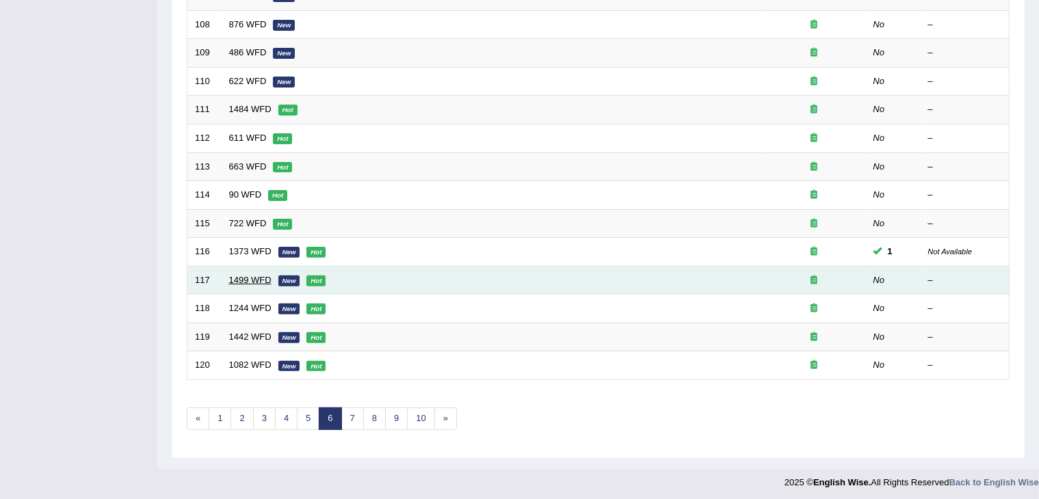
click at [249, 276] on link "1499 WFD" at bounding box center [250, 280] width 42 height 10
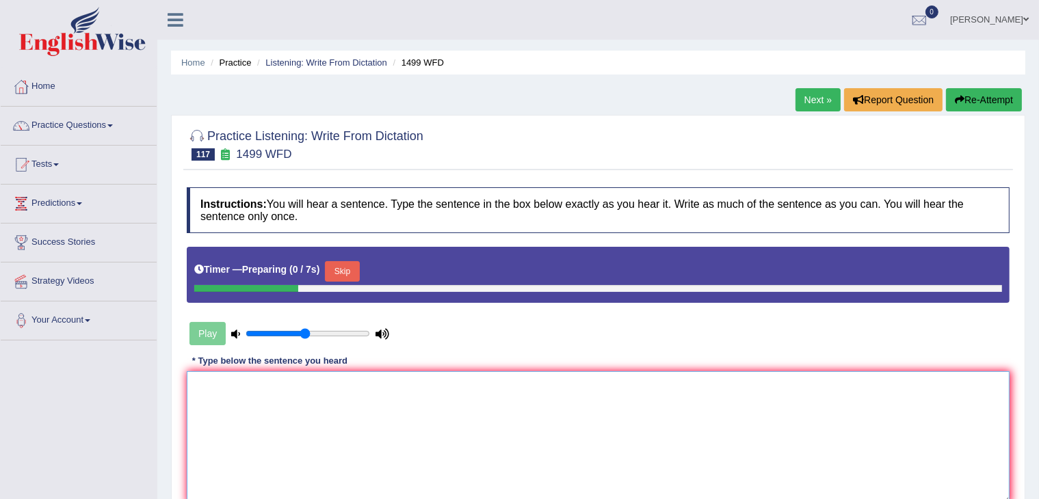
click at [576, 397] on textarea at bounding box center [598, 437] width 823 height 133
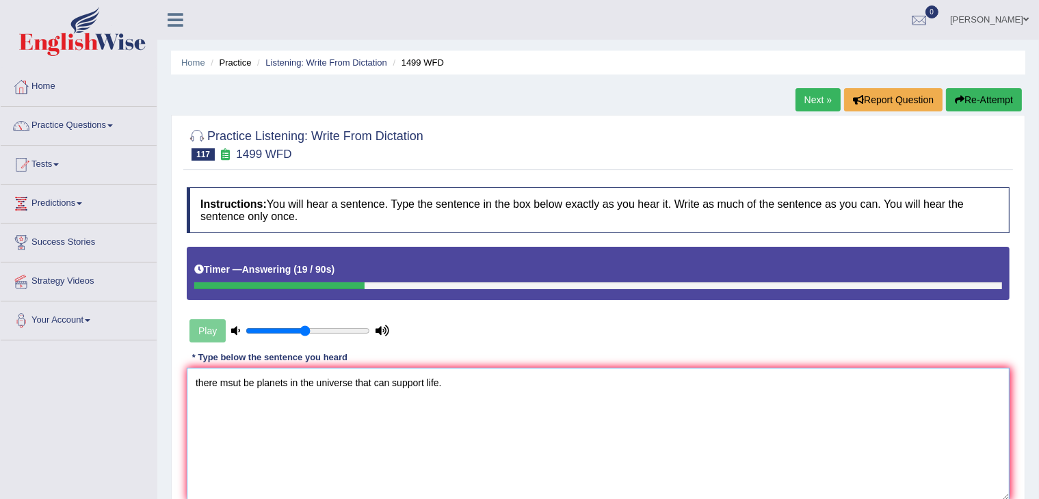
click at [198, 378] on textarea "there msut be planets in the universe that can support life." at bounding box center [598, 434] width 823 height 133
click at [233, 378] on textarea "There msut be planets in the universe that can support life." at bounding box center [598, 434] width 823 height 133
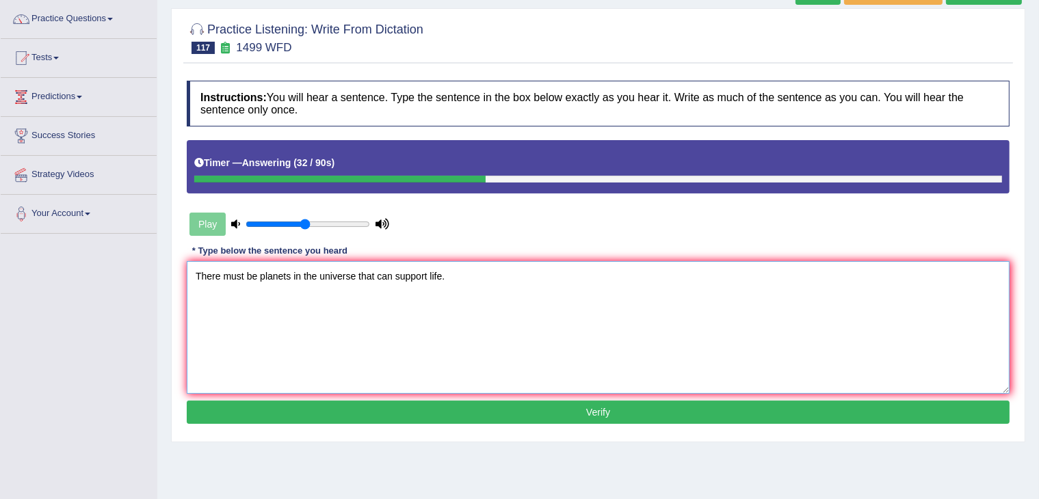
scroll to position [219, 0]
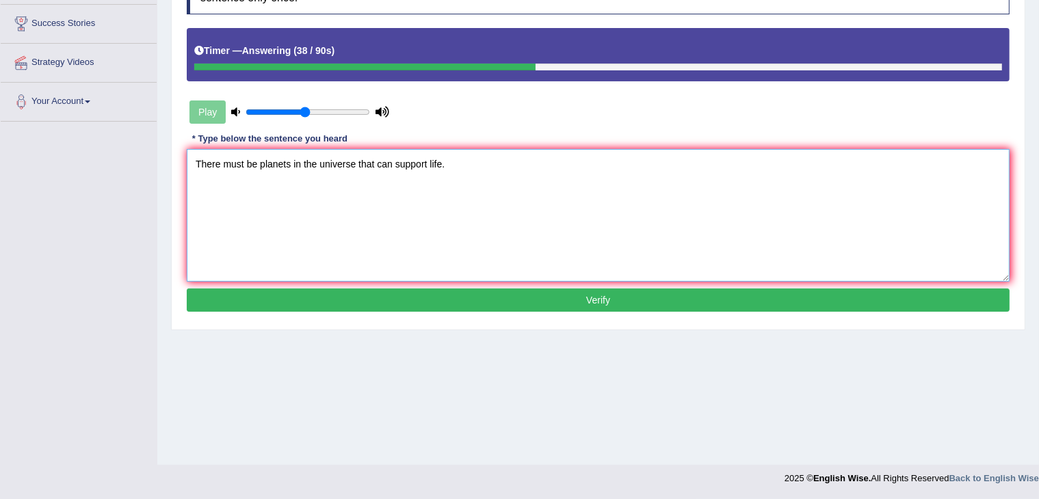
type textarea "There must be planets in the universe that can support life."
click at [542, 295] on button "Verify" at bounding box center [598, 300] width 823 height 23
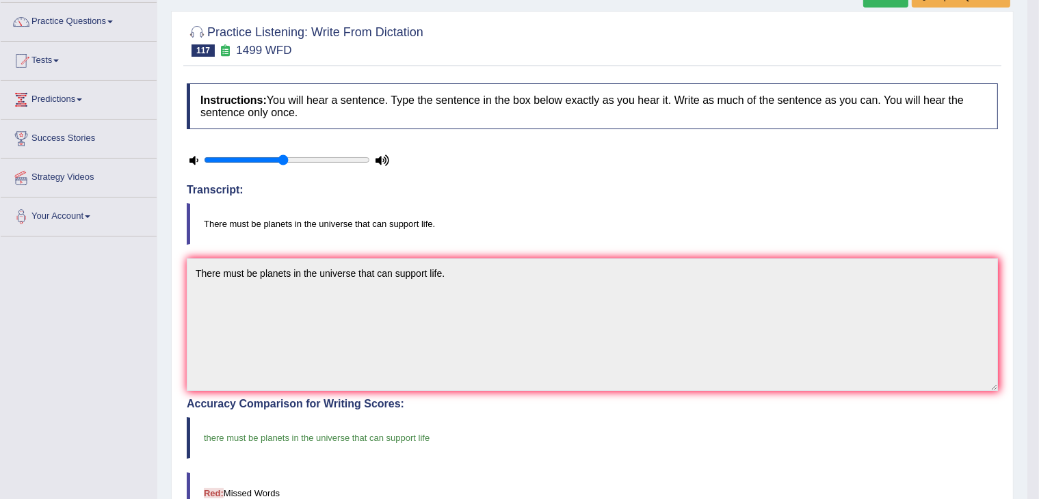
scroll to position [0, 0]
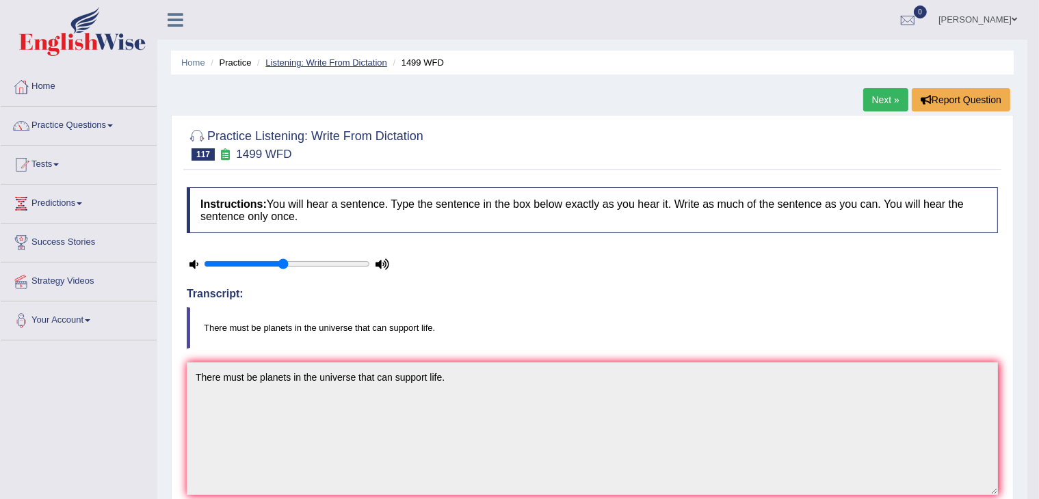
click at [336, 63] on link "Listening: Write From Dictation" at bounding box center [326, 62] width 122 height 10
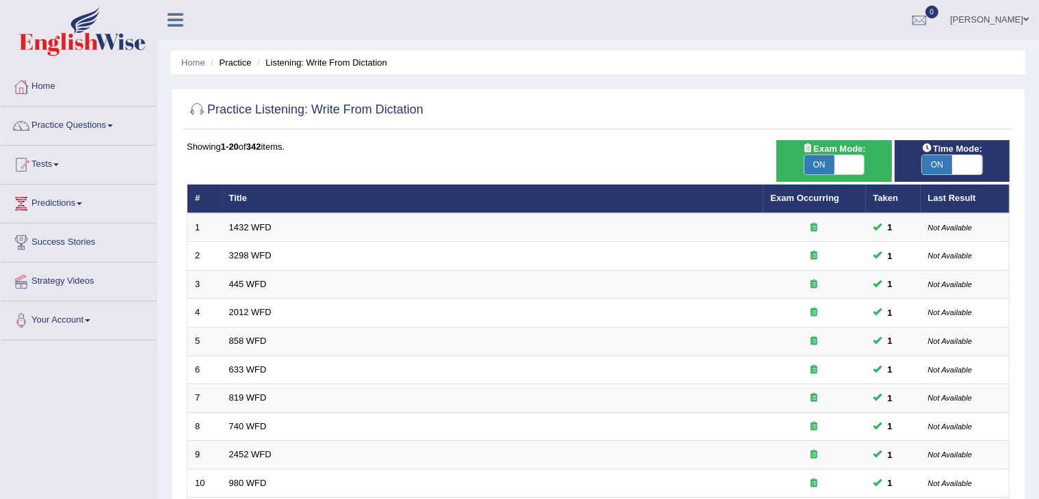
scroll to position [402, 0]
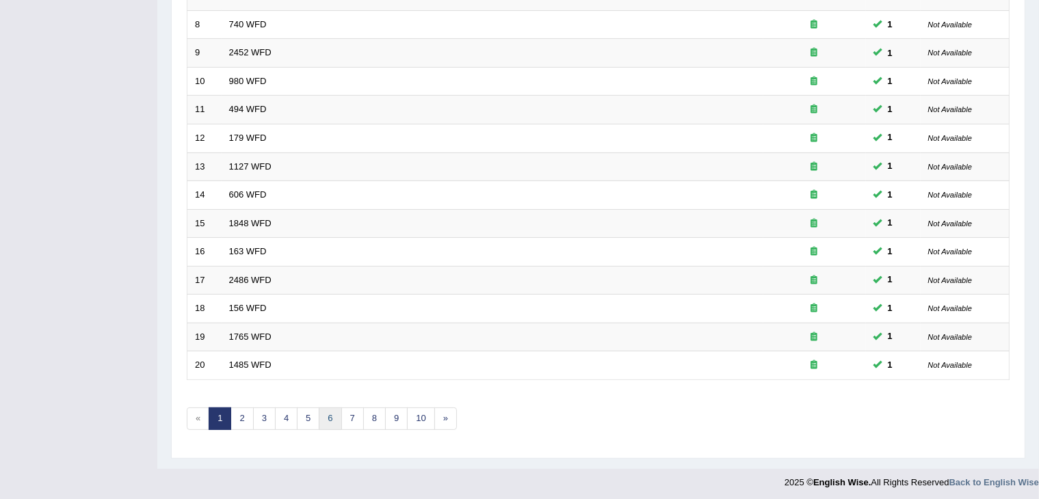
click at [330, 417] on link "6" at bounding box center [330, 419] width 23 height 23
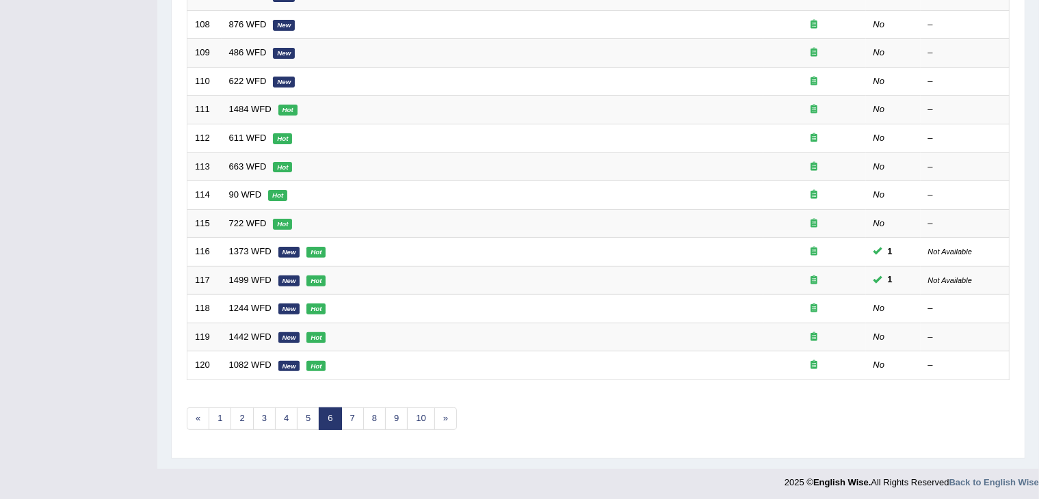
scroll to position [402, 0]
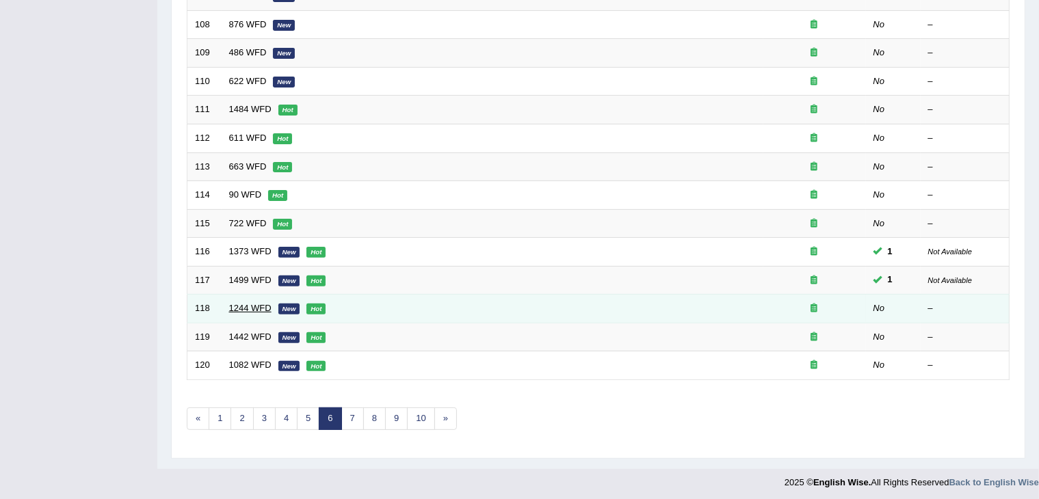
click at [242, 304] on link "1244 WFD" at bounding box center [250, 308] width 42 height 10
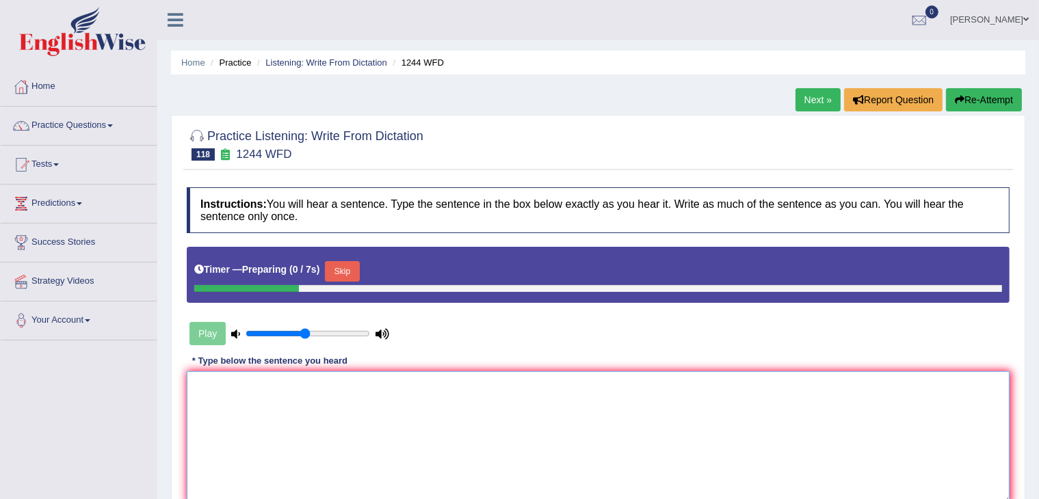
click at [470, 399] on textarea at bounding box center [598, 437] width 823 height 133
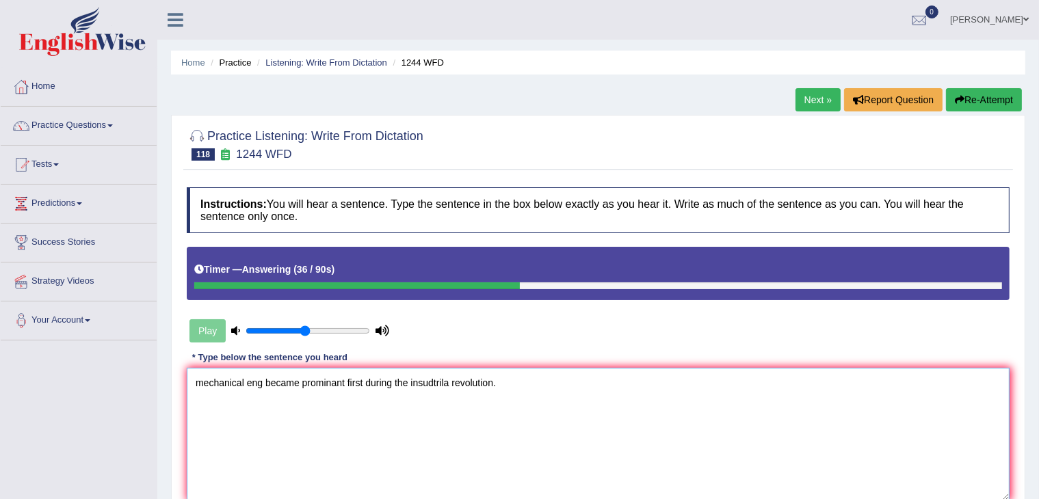
click at [204, 383] on textarea "mechanical eng became prominant first during the insudtrila revolution." at bounding box center [598, 434] width 823 height 133
click at [457, 381] on textarea "Mechanical engineering became prominant first during the insudtrila revolution." at bounding box center [598, 434] width 823 height 133
click at [478, 384] on textarea "Mechanical engineering became prominant first during the industriial revolution." at bounding box center [598, 434] width 823 height 133
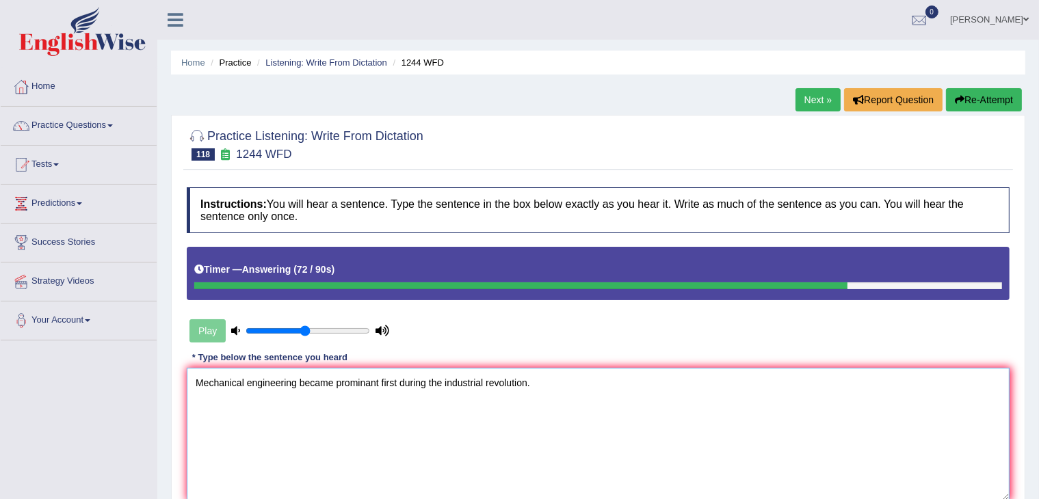
click at [507, 391] on textarea "Mechanical engineering became prominant first during the industrial revolution." at bounding box center [598, 434] width 823 height 133
click at [461, 404] on textarea "Mechanical engineering became prominant first during the industrial revolution." at bounding box center [598, 434] width 823 height 133
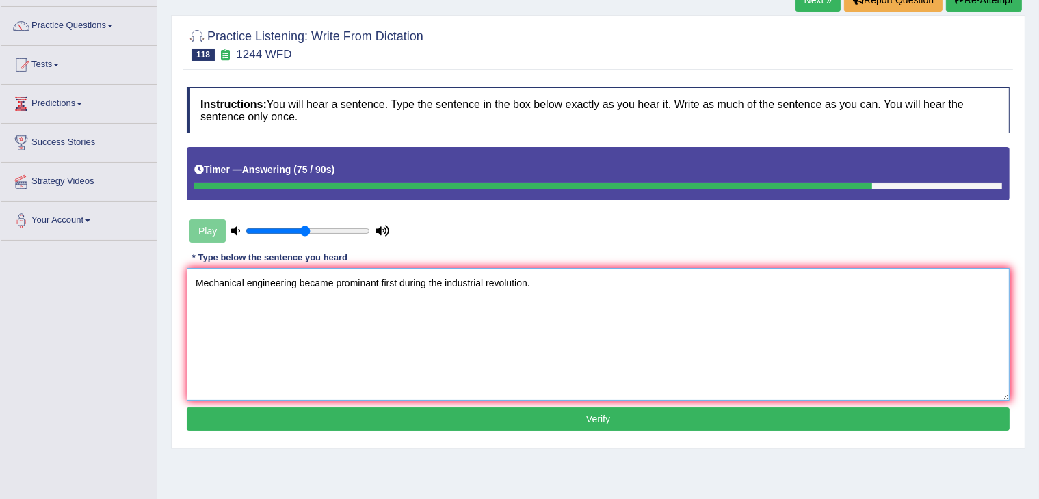
scroll to position [102, 0]
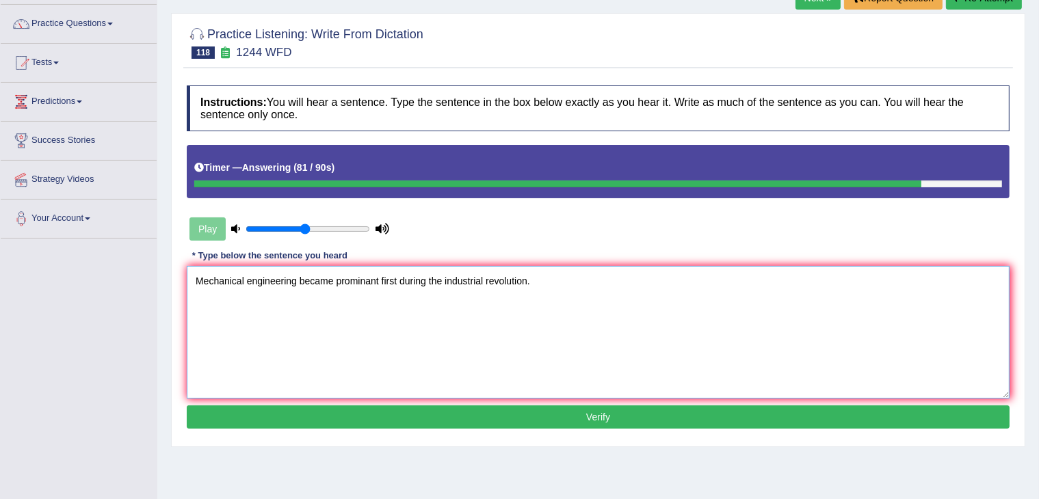
type textarea "Mechanical engineering became prominant first during the industrial revolution."
click at [424, 413] on button "Verify" at bounding box center [598, 417] width 823 height 23
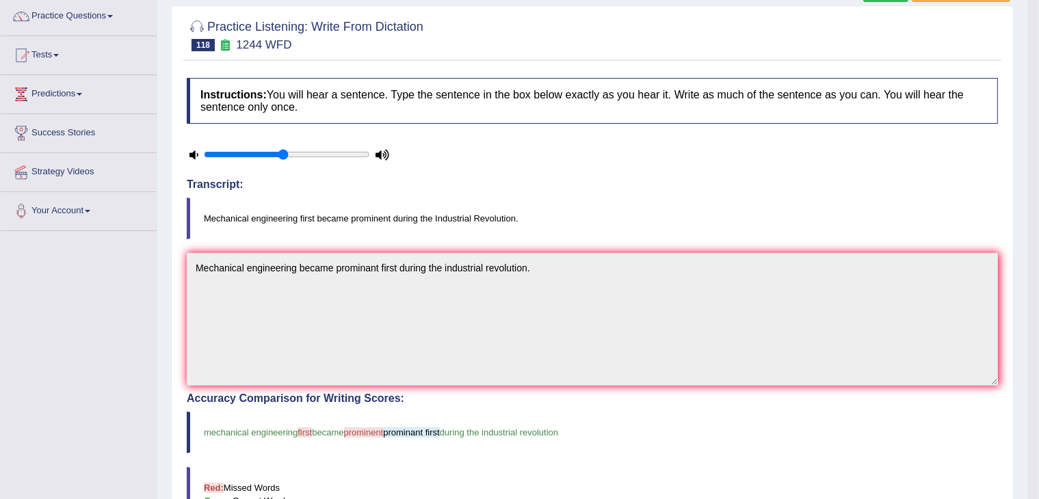
scroll to position [0, 0]
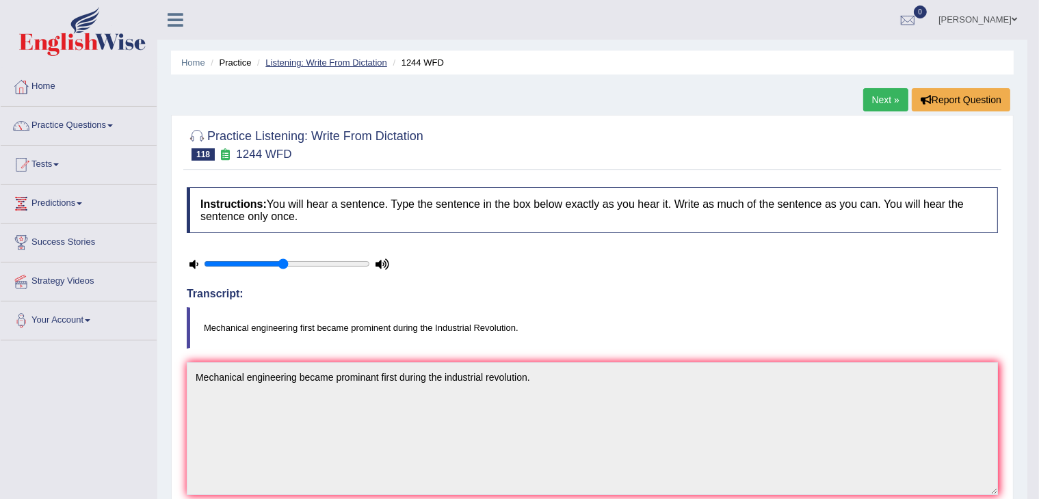
click at [319, 64] on link "Listening: Write From Dictation" at bounding box center [326, 62] width 122 height 10
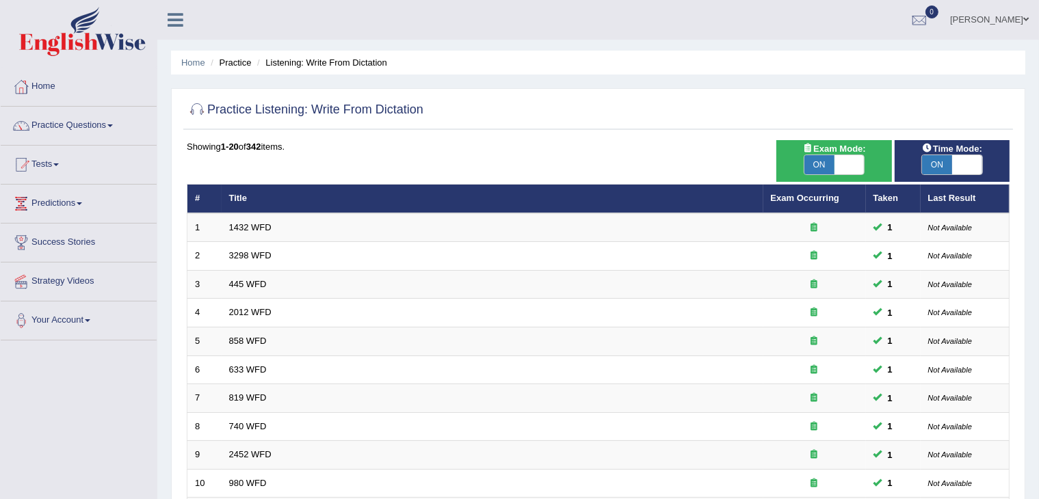
scroll to position [402, 0]
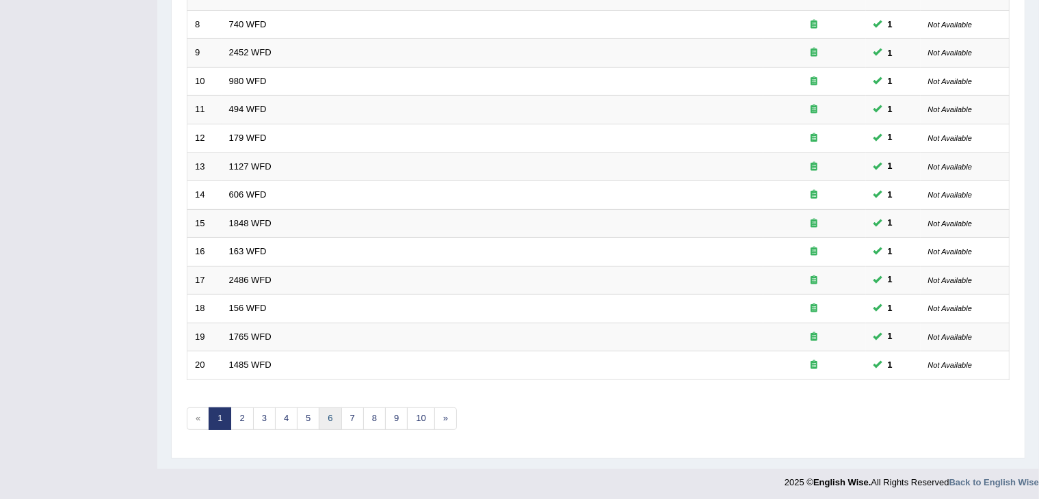
click at [326, 416] on link "6" at bounding box center [330, 419] width 23 height 23
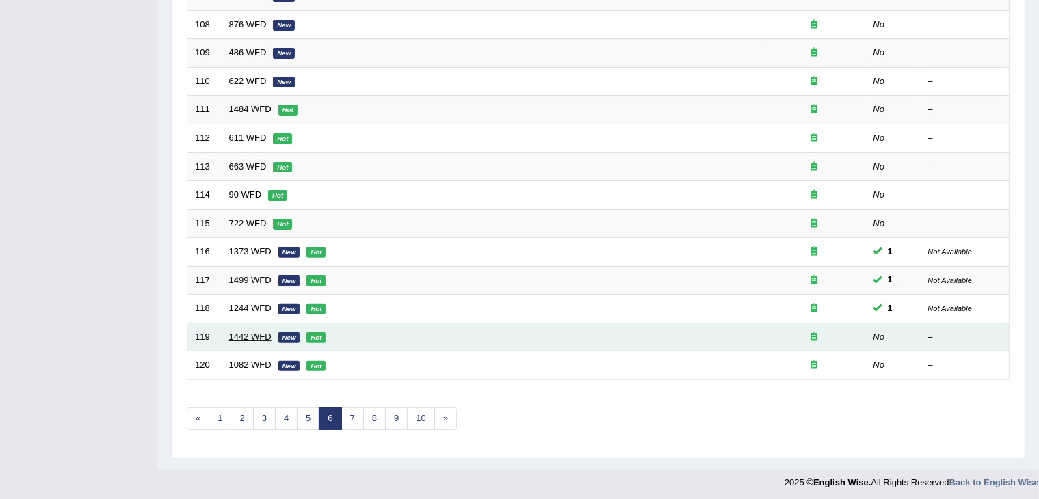
click at [238, 334] on link "1442 WFD" at bounding box center [250, 337] width 42 height 10
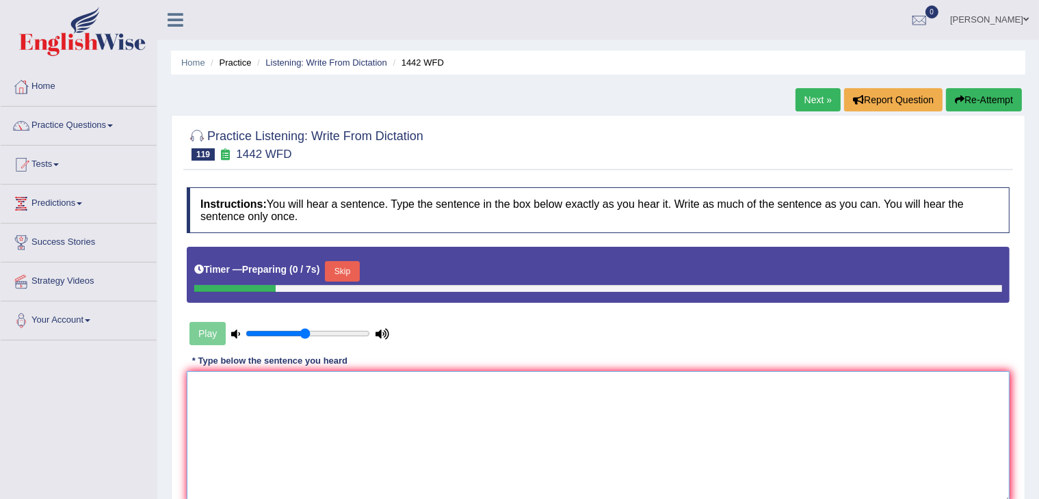
click at [369, 409] on textarea at bounding box center [598, 437] width 823 height 133
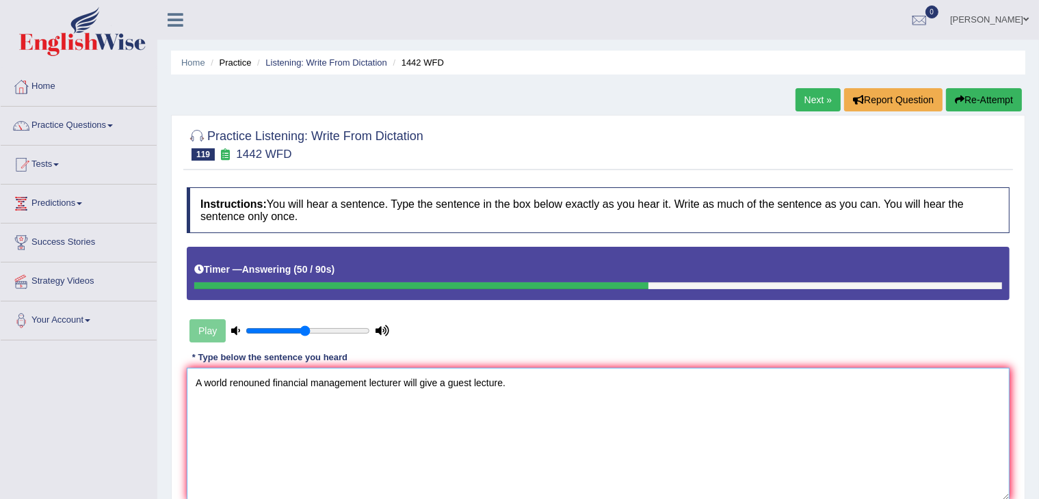
scroll to position [137, 0]
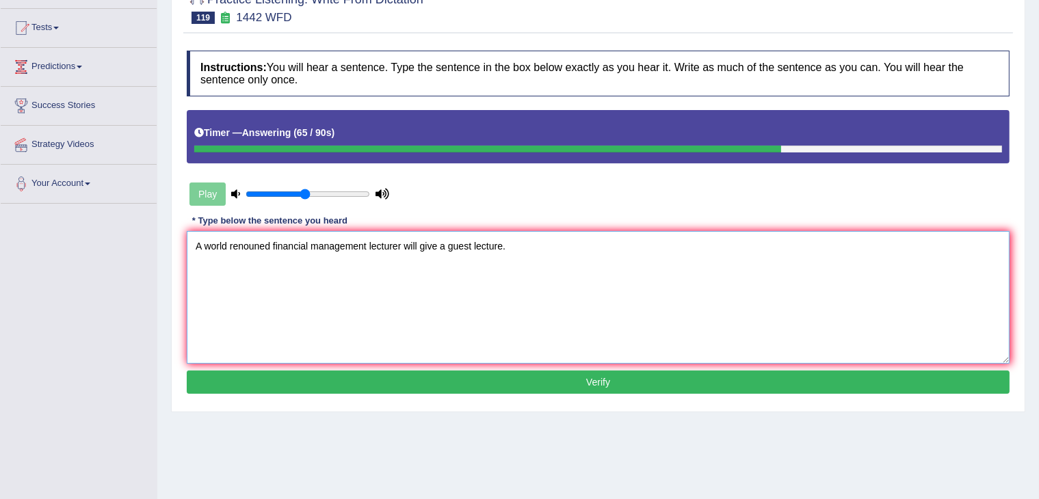
click at [258, 246] on textarea "A world renouned financial management lecturer will give a guest lecture." at bounding box center [598, 297] width 823 height 133
click at [358, 278] on textarea "A world renounced financial management lecturer will give a guest lecture." at bounding box center [598, 297] width 823 height 133
click at [385, 294] on textarea "A world renounced financial management lecturer will give a guest lecture." at bounding box center [598, 297] width 823 height 133
click at [399, 315] on textarea "A world renounced financial management lecturer will give a guest lecture." at bounding box center [598, 297] width 823 height 133
type textarea "A world renounced financial management lecturer will give a guest lecture."
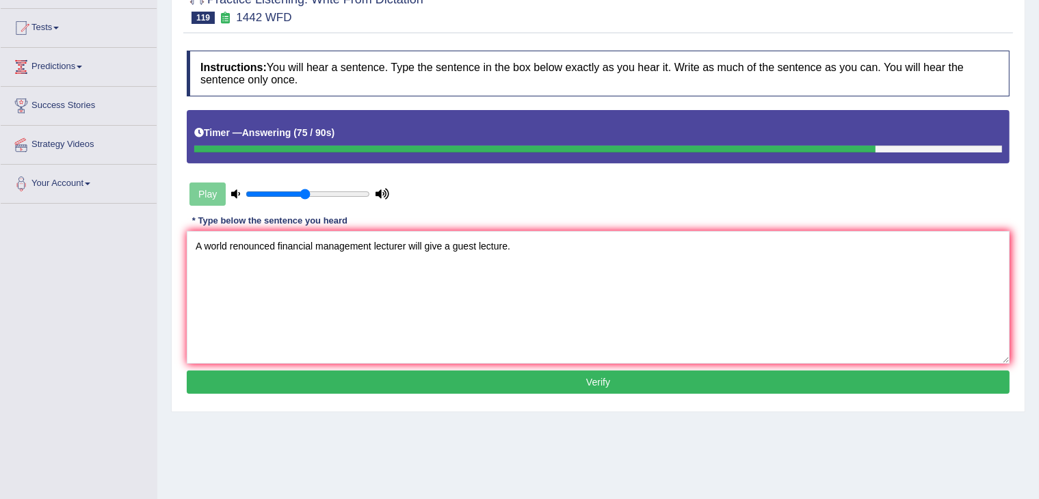
click at [446, 387] on button "Verify" at bounding box center [598, 382] width 823 height 23
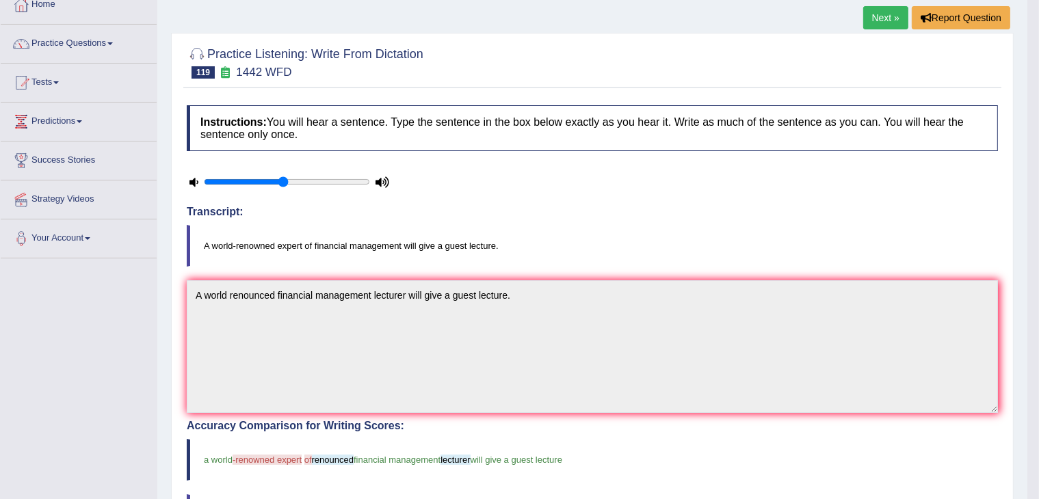
scroll to position [0, 0]
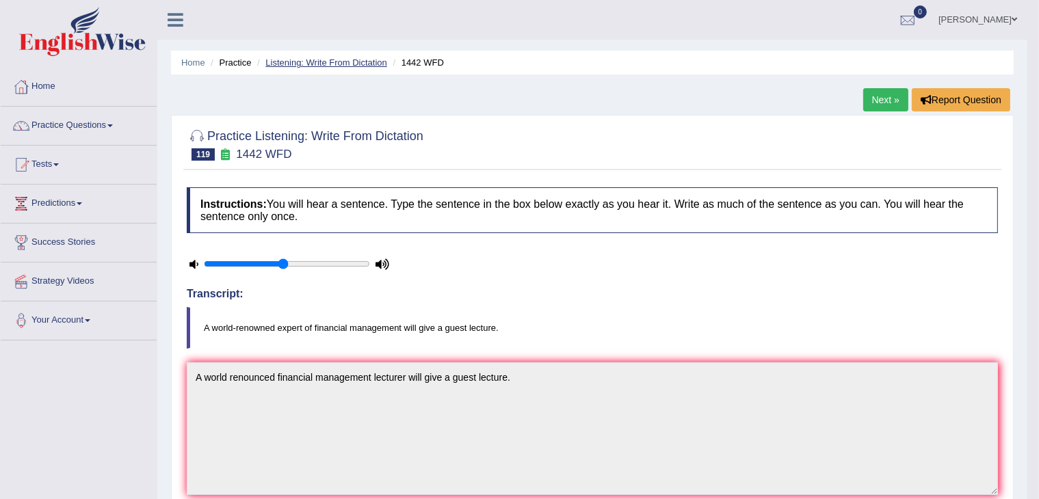
click at [355, 62] on link "Listening: Write From Dictation" at bounding box center [326, 62] width 122 height 10
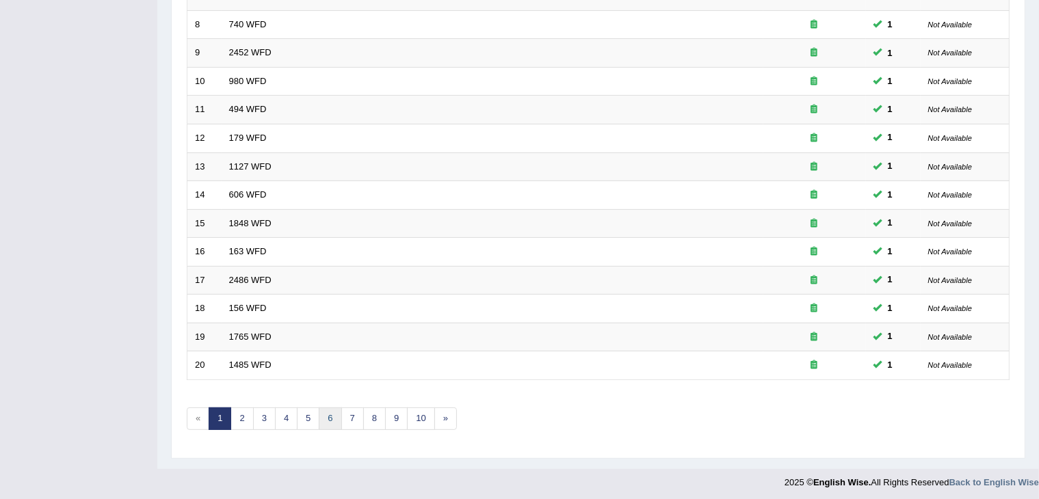
click at [326, 420] on link "6" at bounding box center [330, 419] width 23 height 23
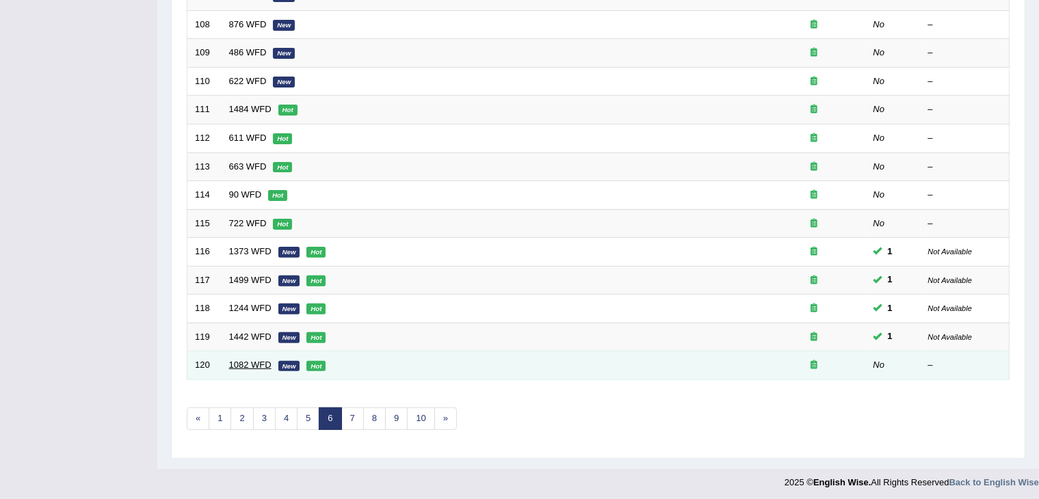
click at [251, 360] on link "1082 WFD" at bounding box center [250, 365] width 42 height 10
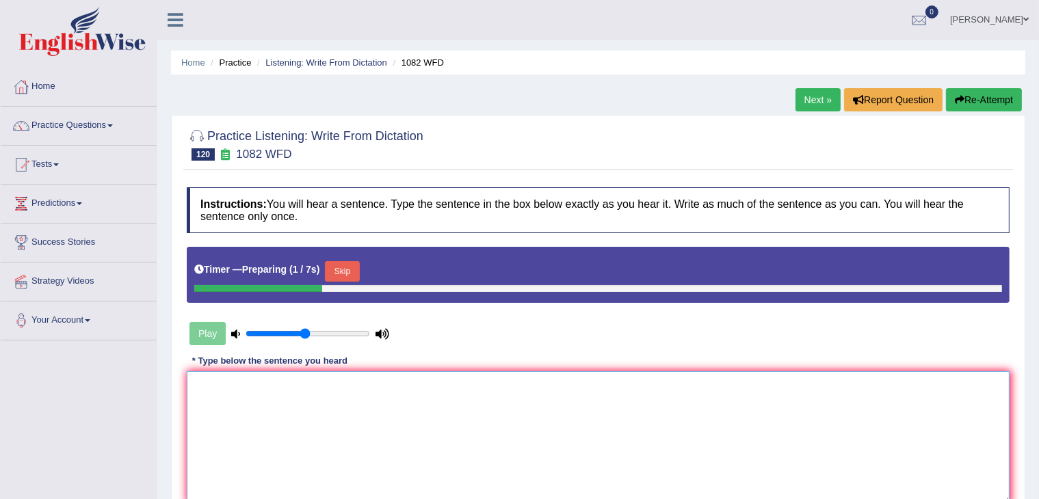
click at [390, 399] on textarea at bounding box center [598, 437] width 823 height 133
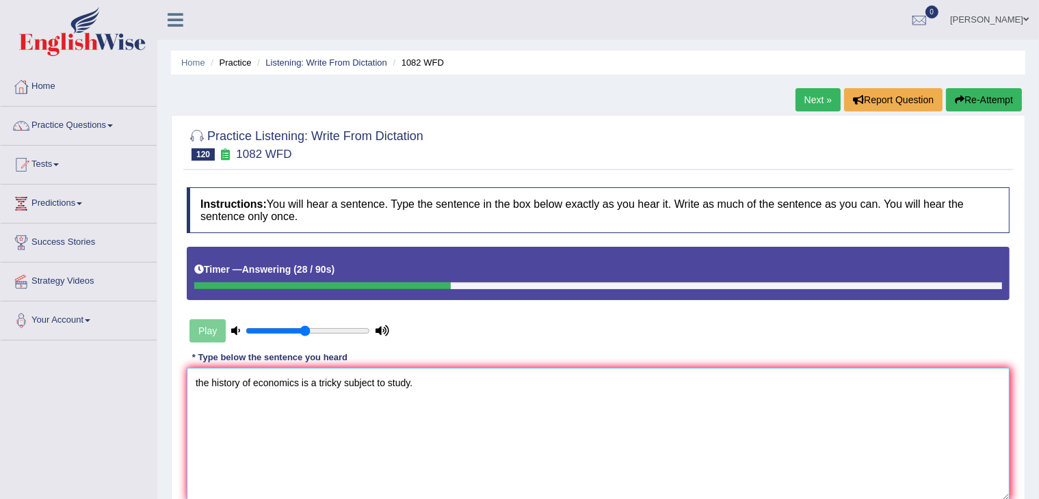
click at [197, 380] on textarea "the history of economics is a tricky subject to study." at bounding box center [598, 434] width 823 height 133
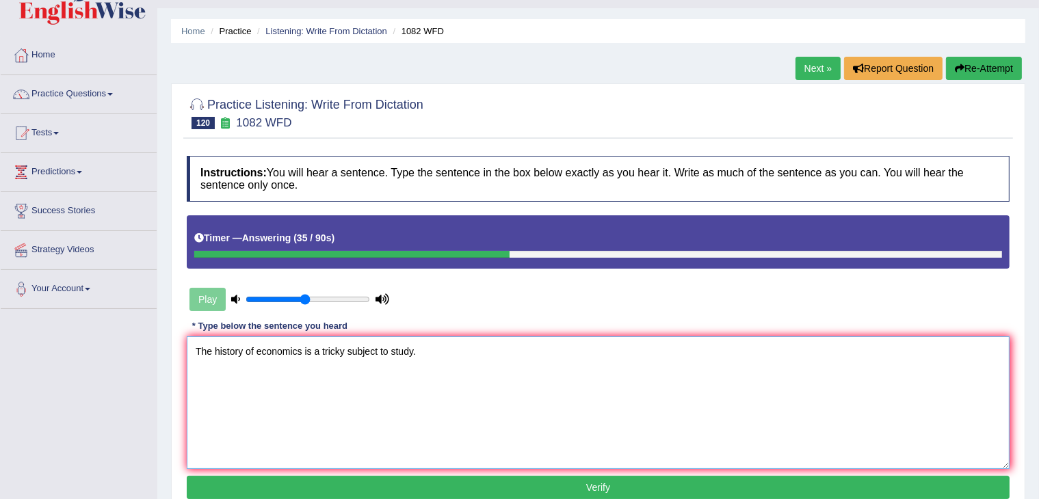
scroll to position [79, 0]
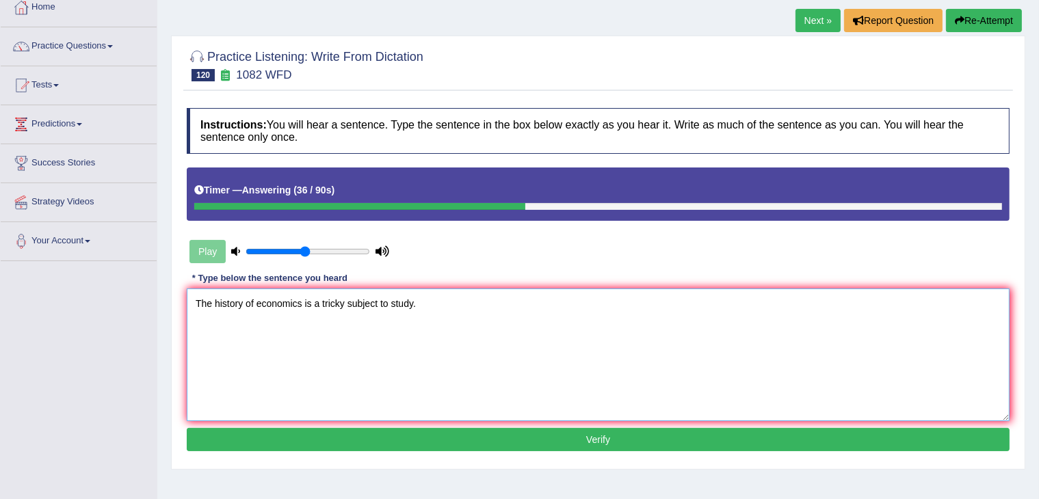
type textarea "The history of economics is a tricky subject to study."
click at [490, 433] on button "Verify" at bounding box center [598, 439] width 823 height 23
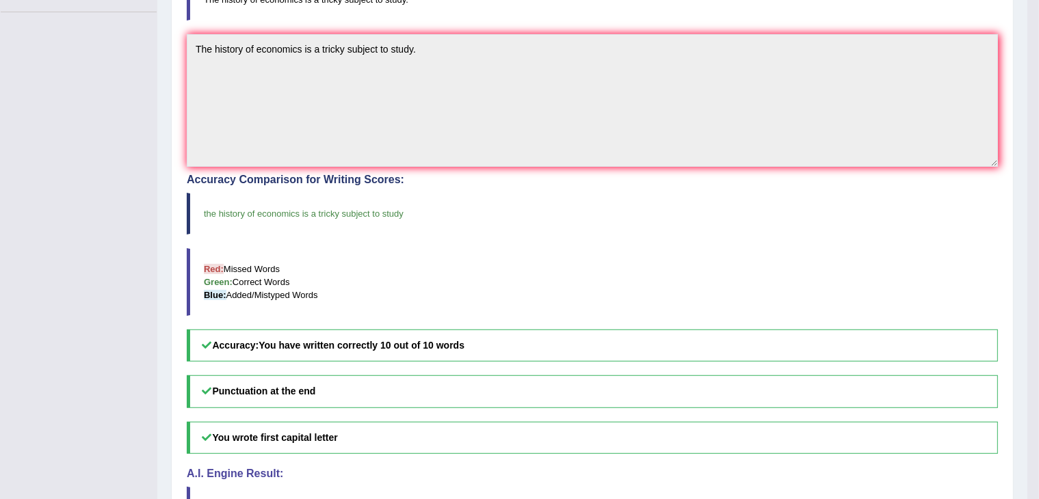
scroll to position [0, 0]
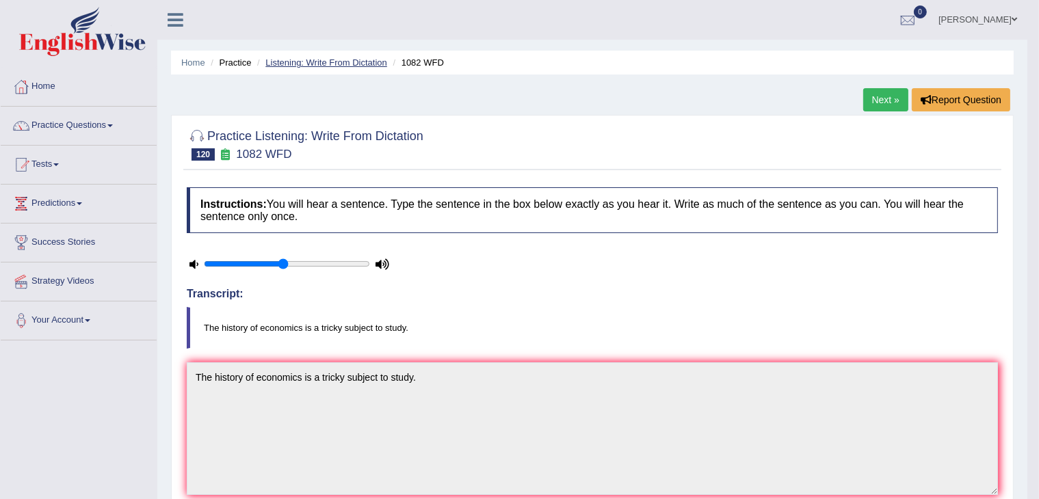
click at [318, 63] on link "Listening: Write From Dictation" at bounding box center [326, 62] width 122 height 10
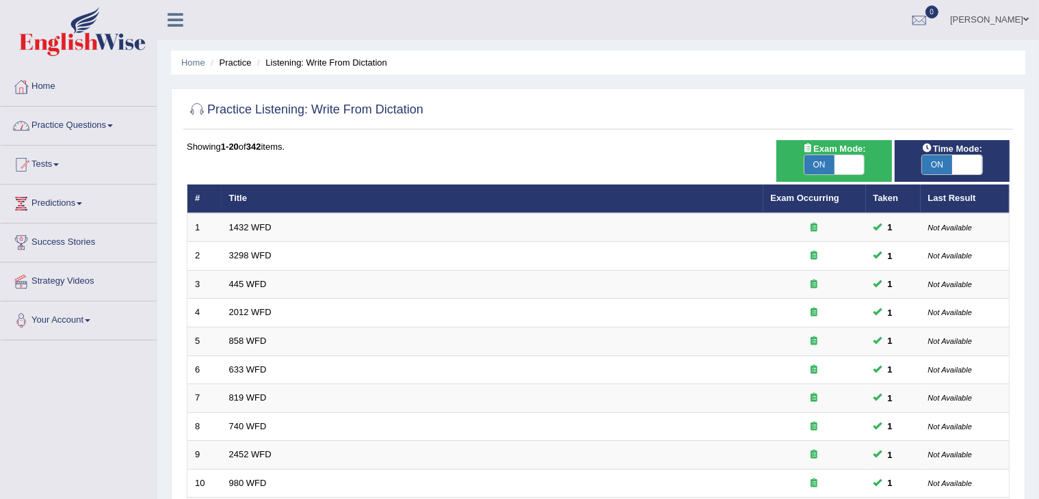
click at [117, 122] on link "Practice Questions" at bounding box center [79, 124] width 156 height 34
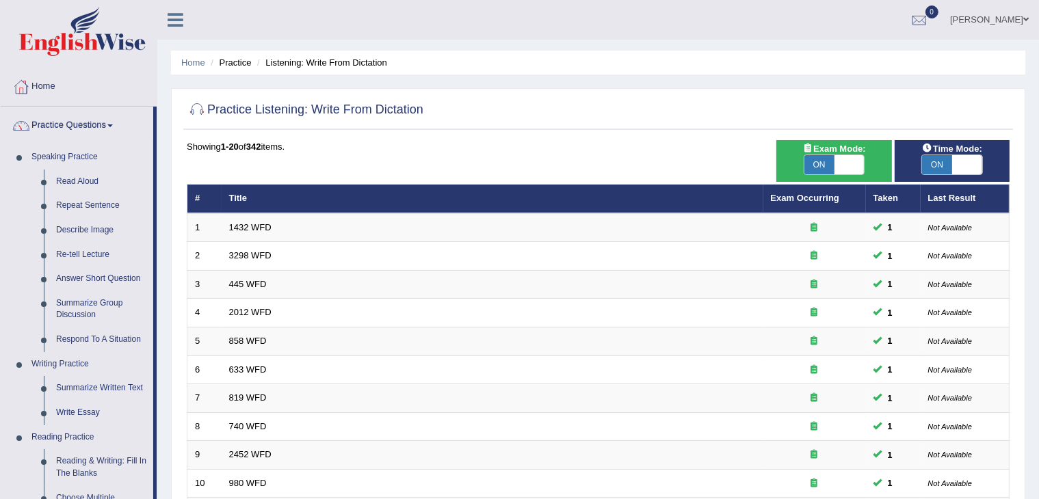
click at [117, 122] on link "Practice Questions" at bounding box center [77, 124] width 153 height 34
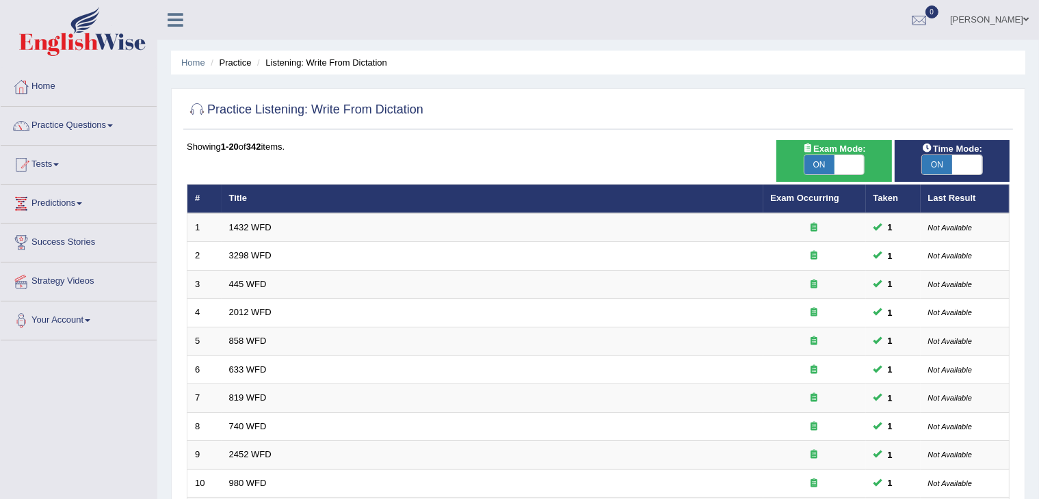
click at [117, 122] on link "Practice Questions" at bounding box center [79, 124] width 156 height 34
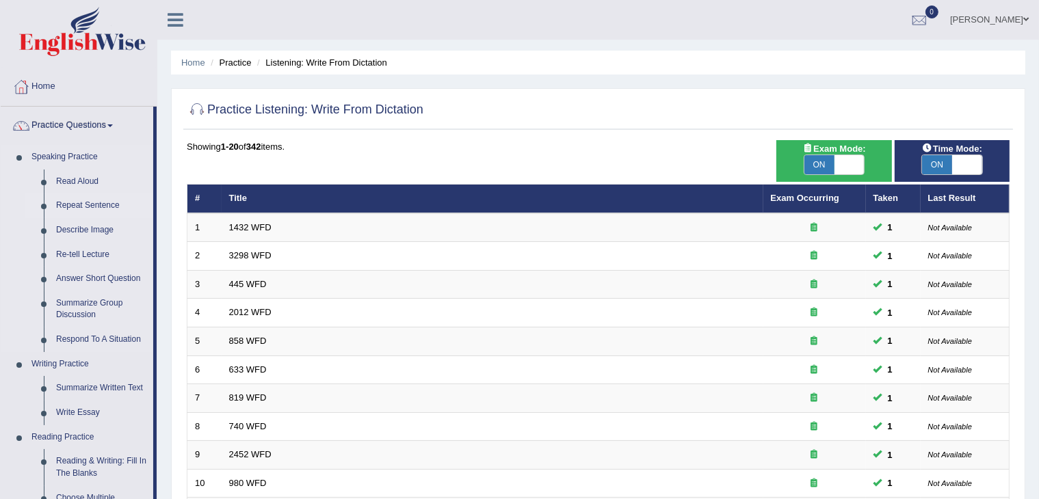
click at [87, 201] on link "Repeat Sentence" at bounding box center [101, 206] width 103 height 25
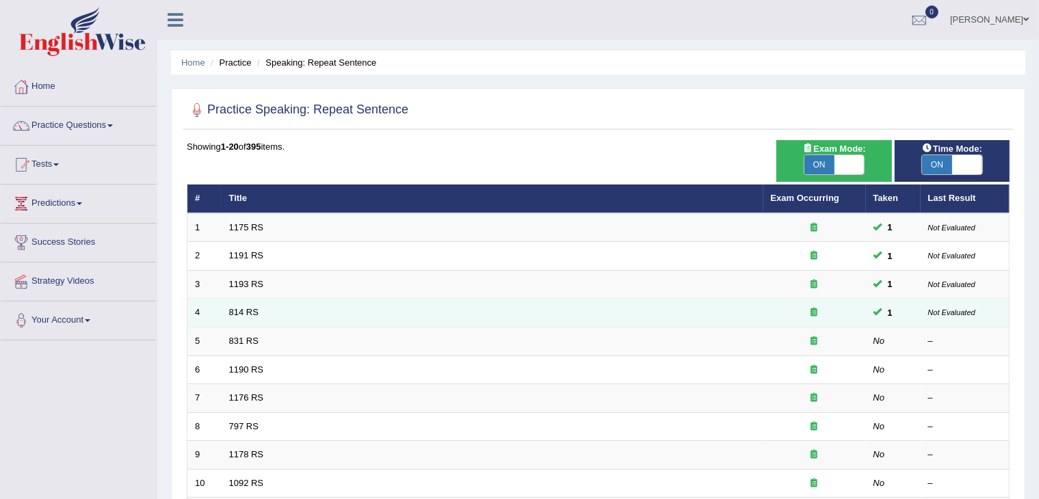
scroll to position [402, 0]
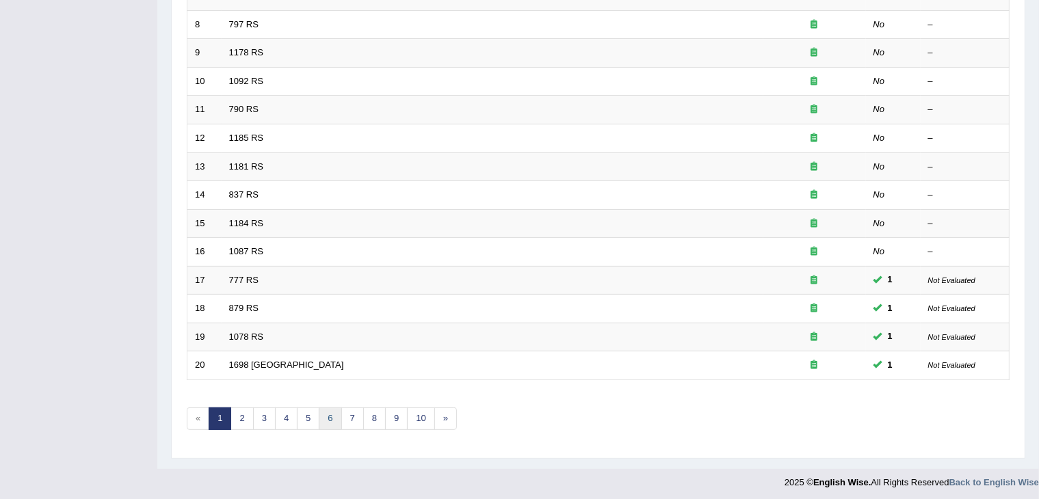
click at [326, 417] on link "6" at bounding box center [330, 419] width 23 height 23
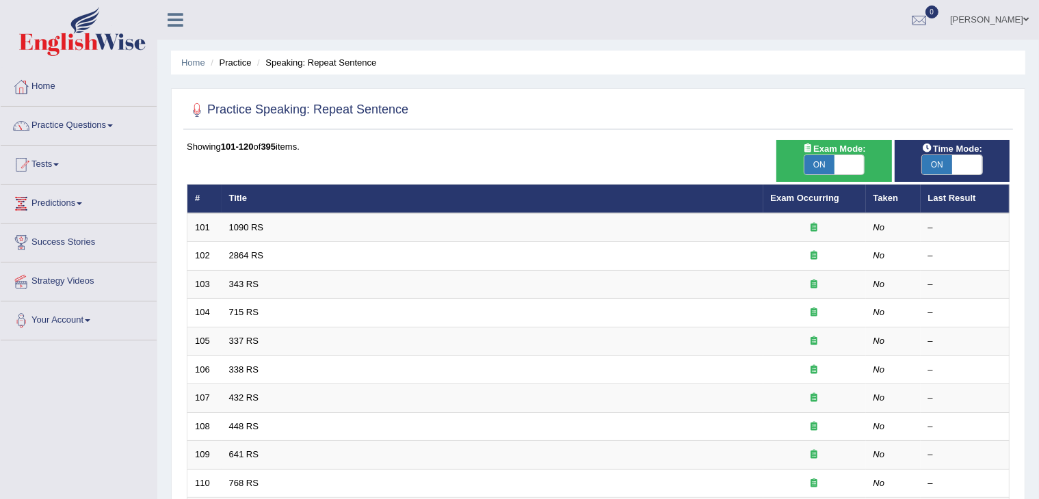
scroll to position [402, 0]
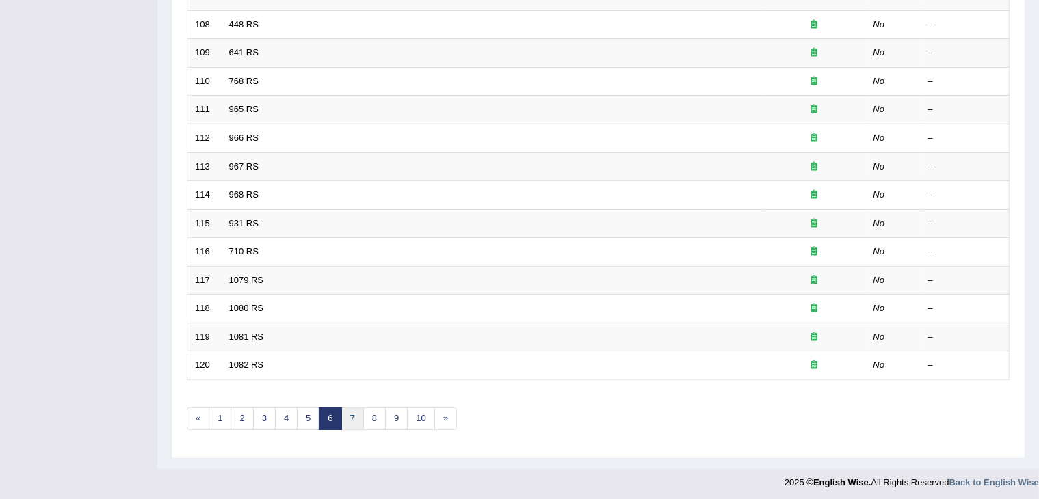
click at [350, 415] on link "7" at bounding box center [352, 419] width 23 height 23
click at [277, 412] on link "5" at bounding box center [286, 419] width 23 height 23
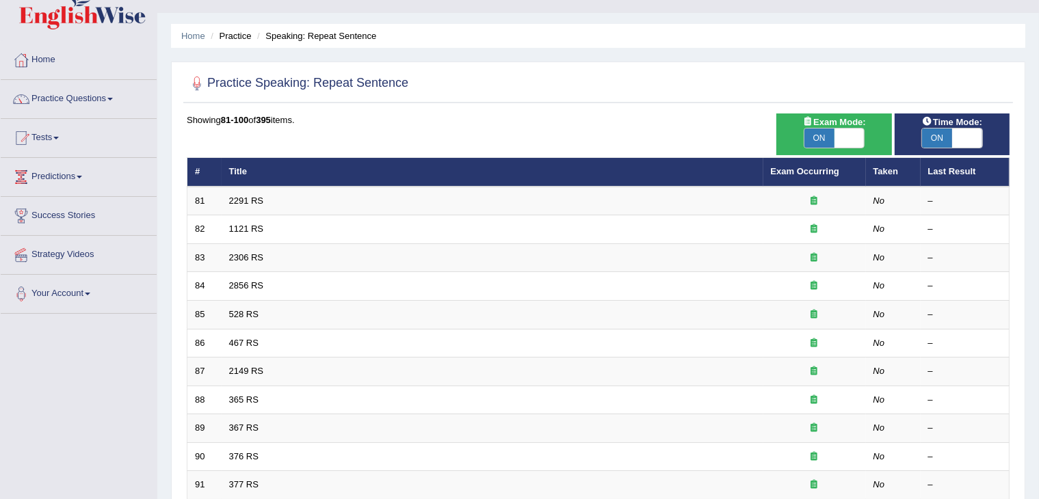
scroll to position [402, 0]
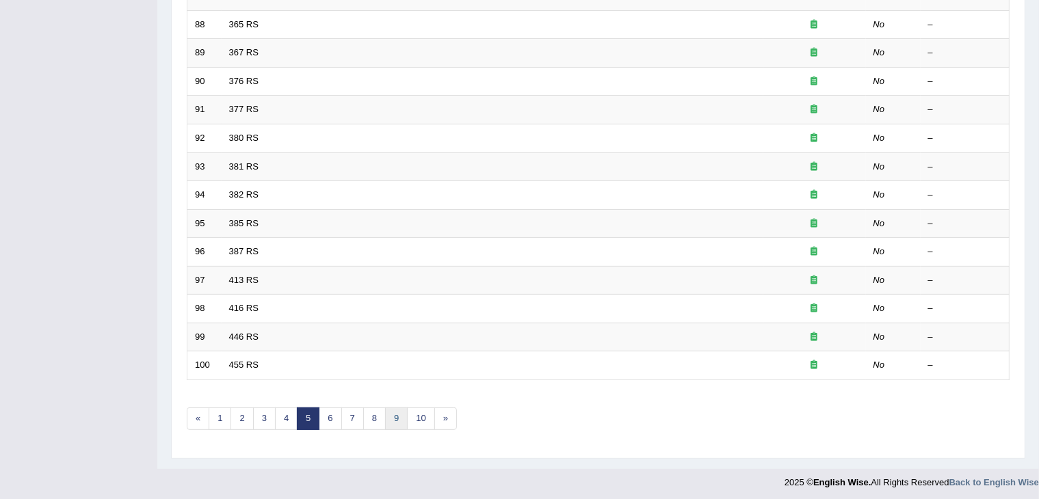
click at [388, 419] on link "9" at bounding box center [396, 419] width 23 height 23
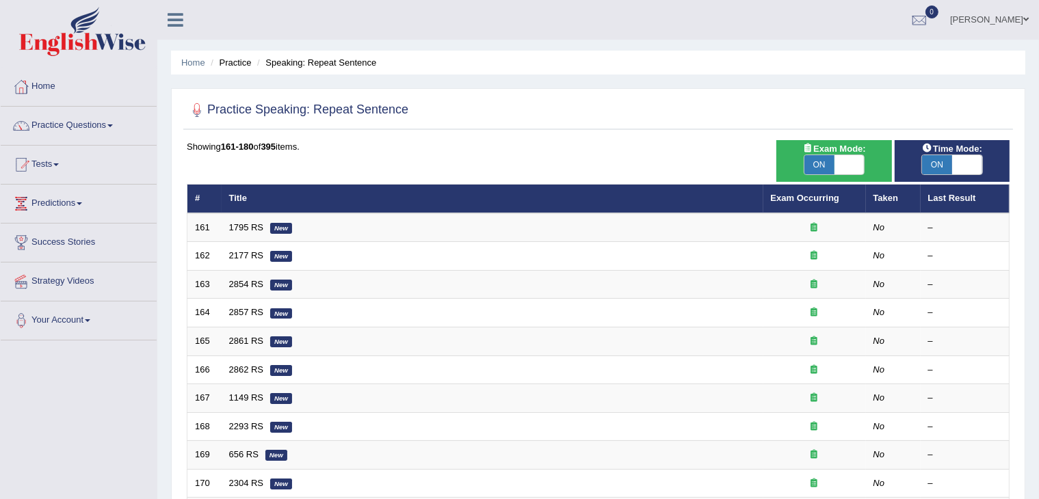
scroll to position [402, 0]
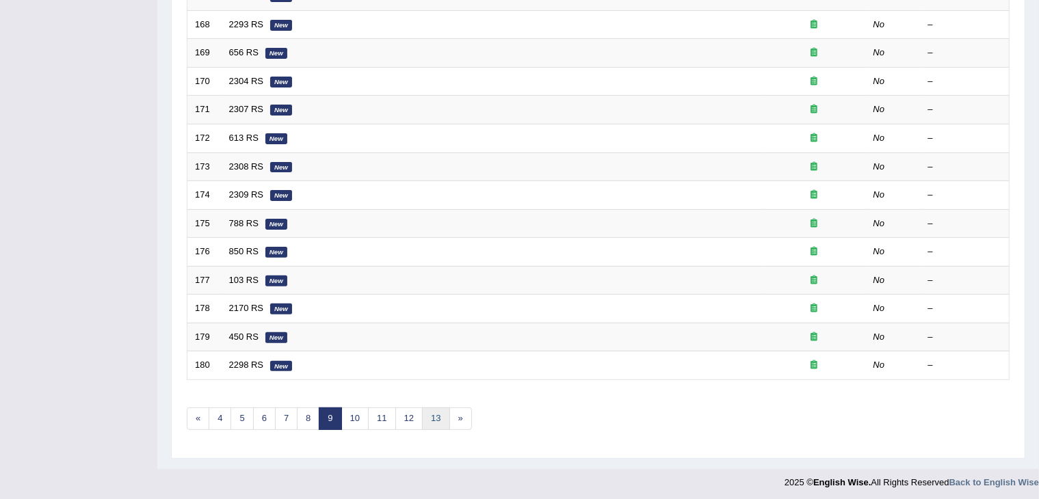
click at [427, 419] on link "13" at bounding box center [435, 419] width 27 height 23
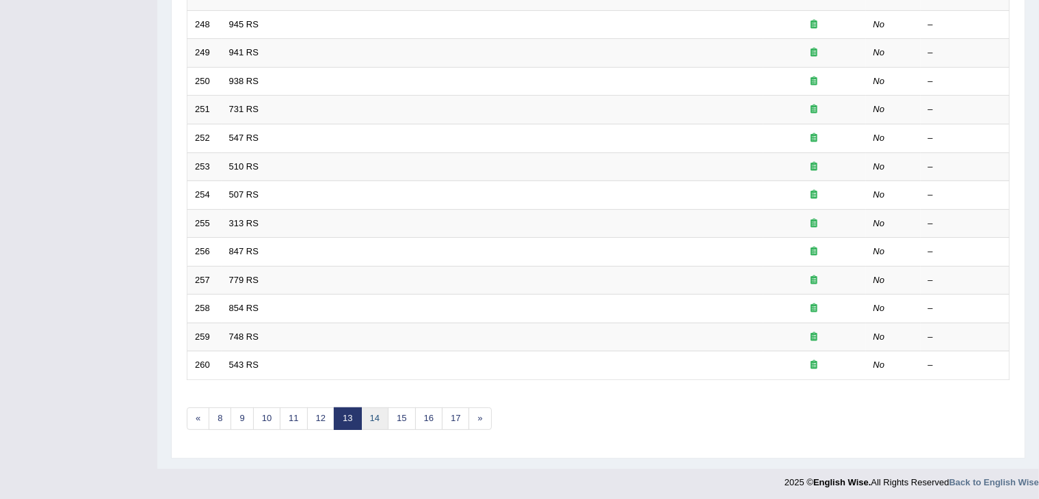
click at [371, 411] on link "14" at bounding box center [374, 419] width 27 height 23
click at [315, 411] on link "13" at bounding box center [325, 419] width 27 height 23
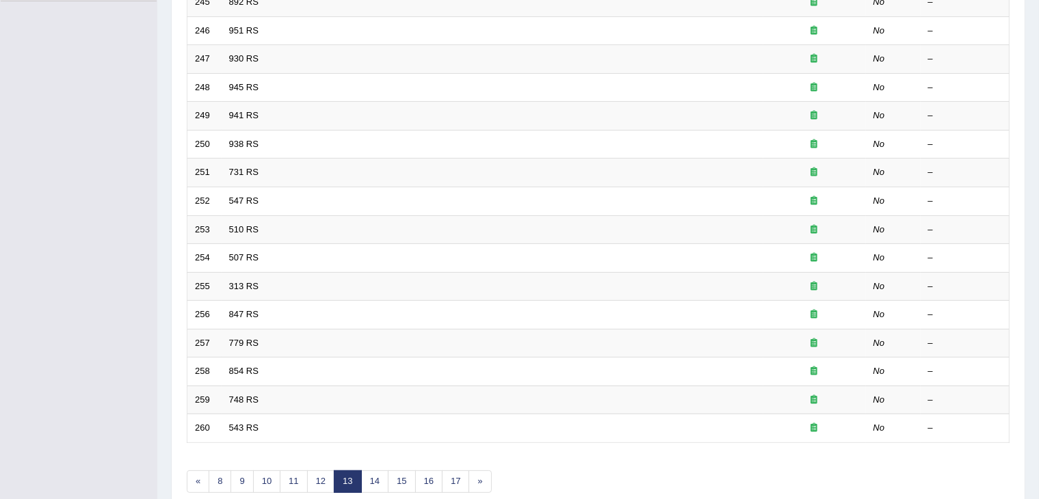
scroll to position [402, 0]
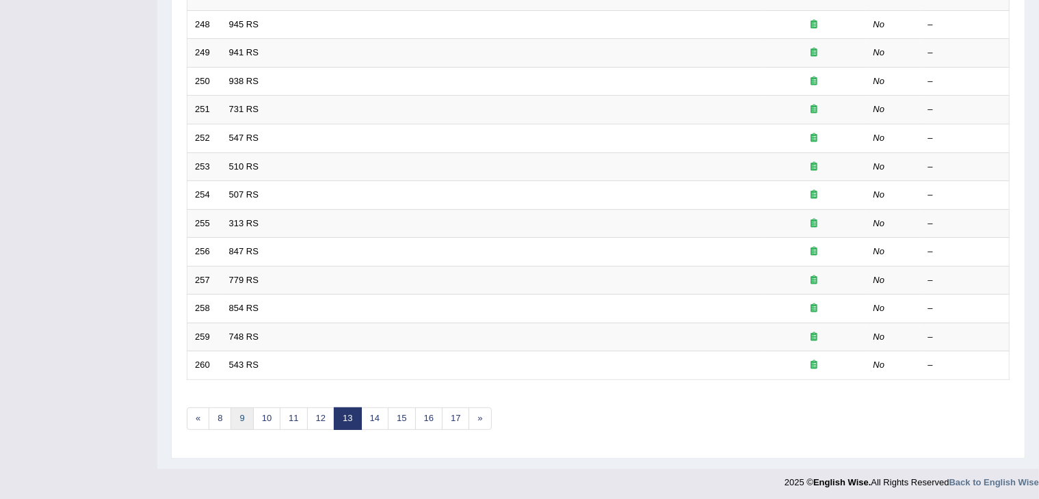
click at [240, 412] on link "9" at bounding box center [241, 419] width 23 height 23
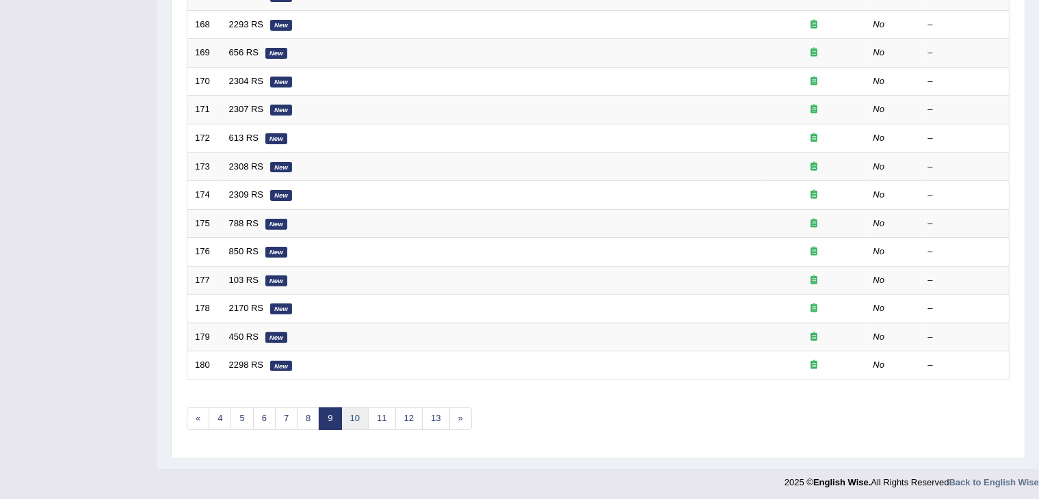
click at [352, 419] on link "10" at bounding box center [354, 419] width 27 height 23
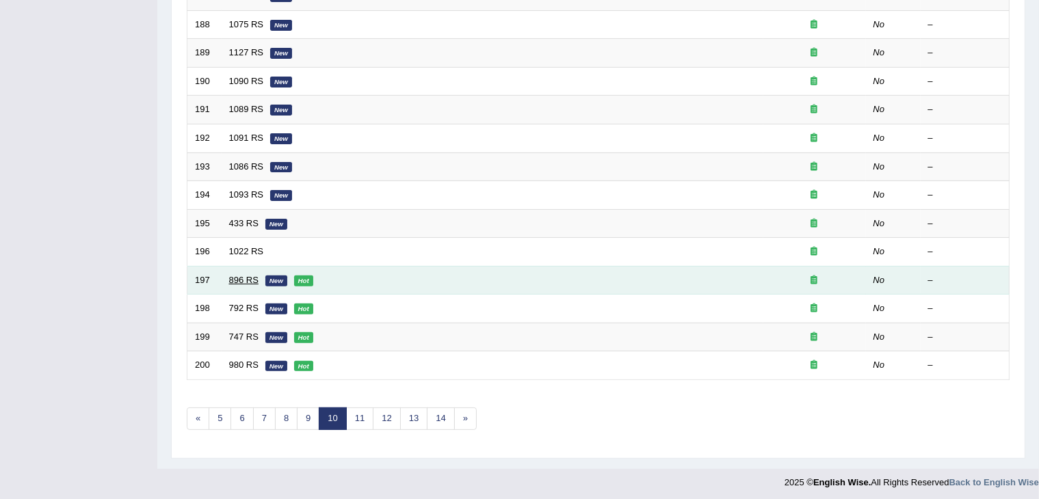
click at [235, 277] on link "896 RS" at bounding box center [243, 280] width 29 height 10
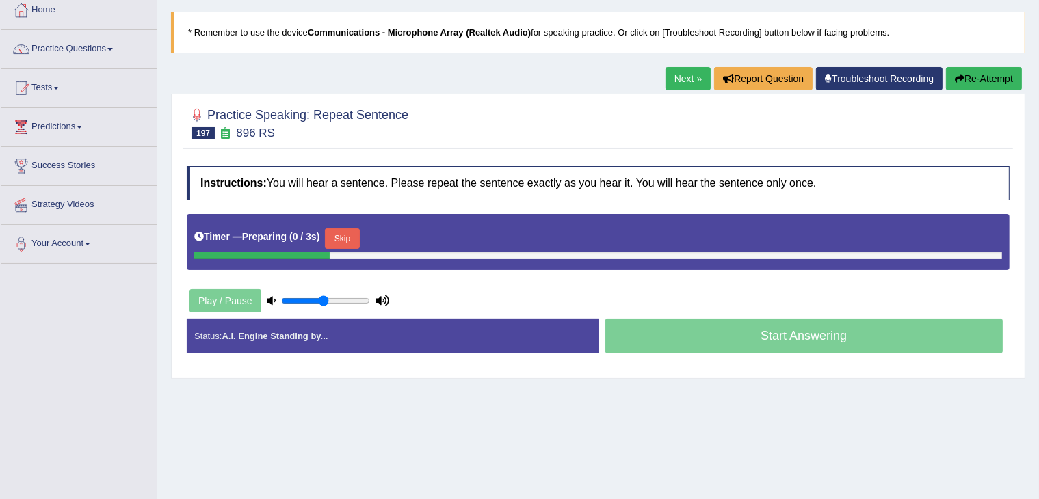
scroll to position [114, 0]
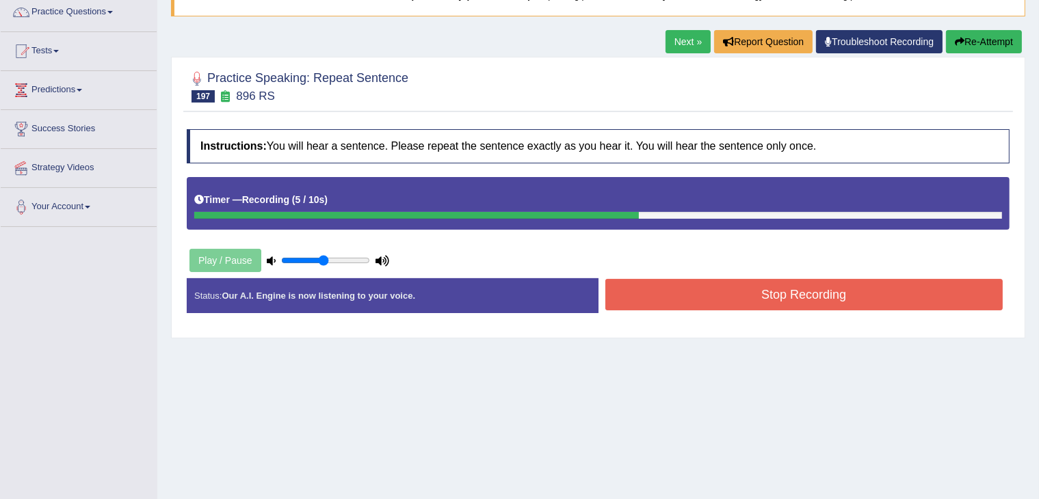
click at [800, 287] on button "Stop Recording" at bounding box center [804, 294] width 398 height 31
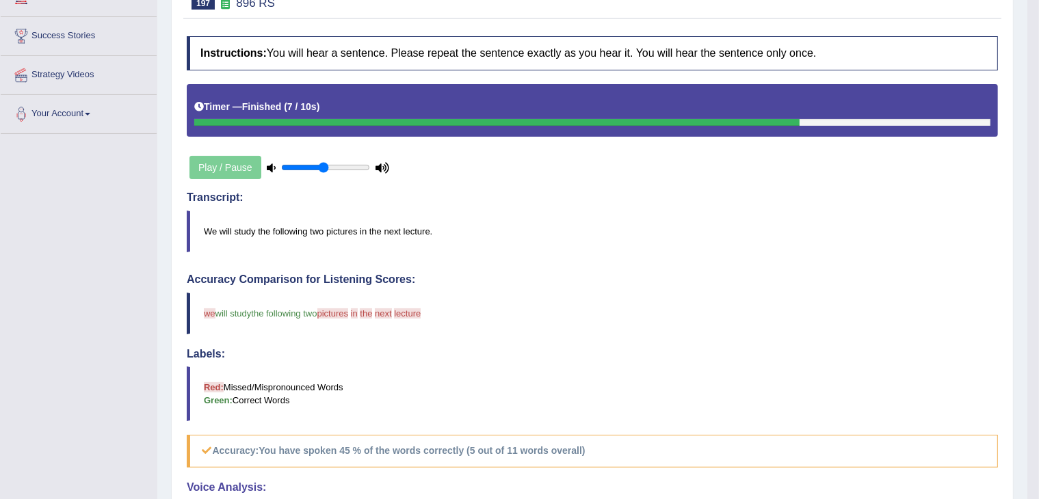
scroll to position [0, 0]
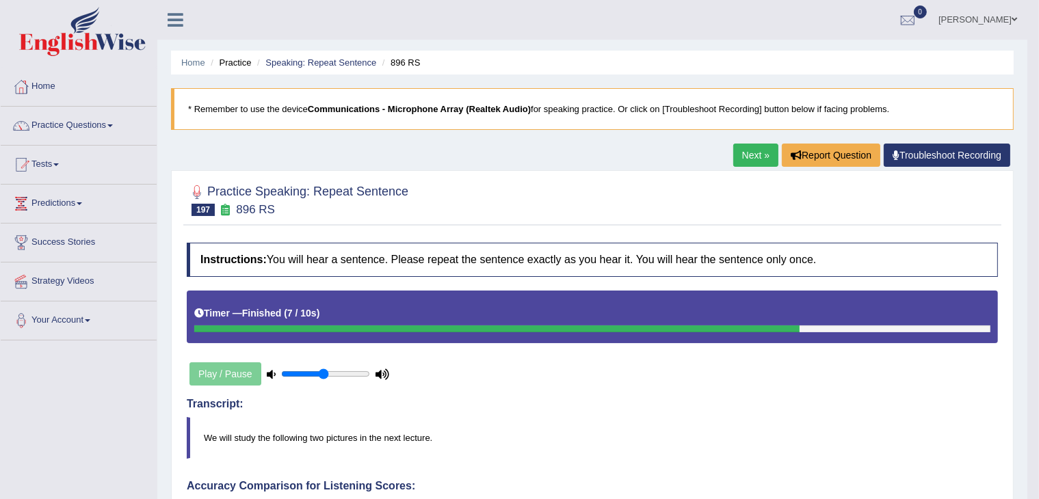
click at [339, 370] on input "range" at bounding box center [325, 374] width 89 height 11
type input "0.9"
click at [358, 374] on input "range" at bounding box center [325, 374] width 89 height 11
click at [321, 64] on link "Speaking: Repeat Sentence" at bounding box center [320, 62] width 111 height 10
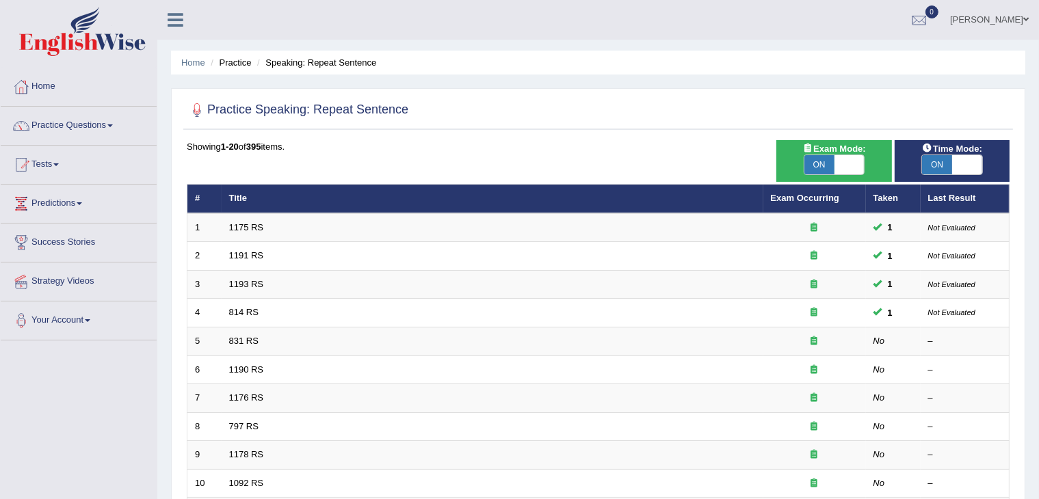
scroll to position [402, 0]
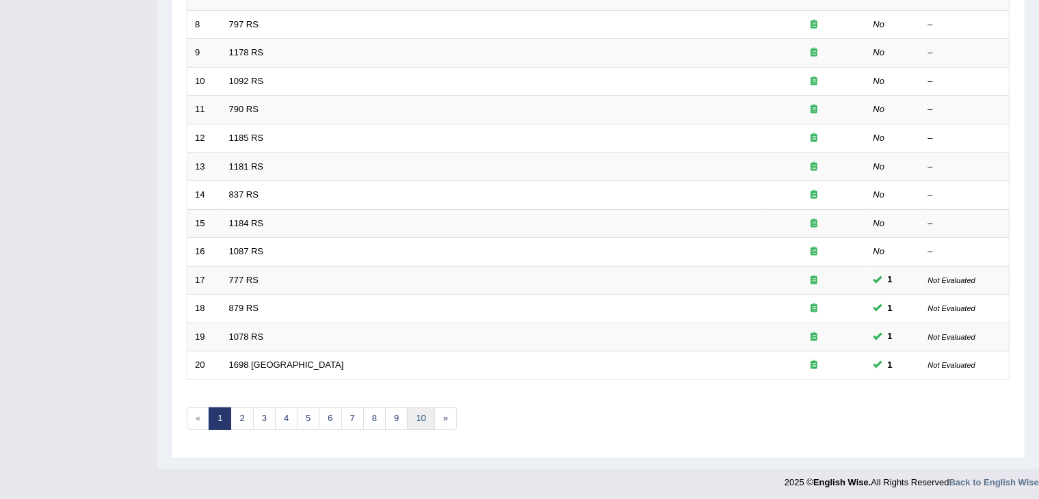
click at [410, 416] on link "10" at bounding box center [420, 419] width 27 height 23
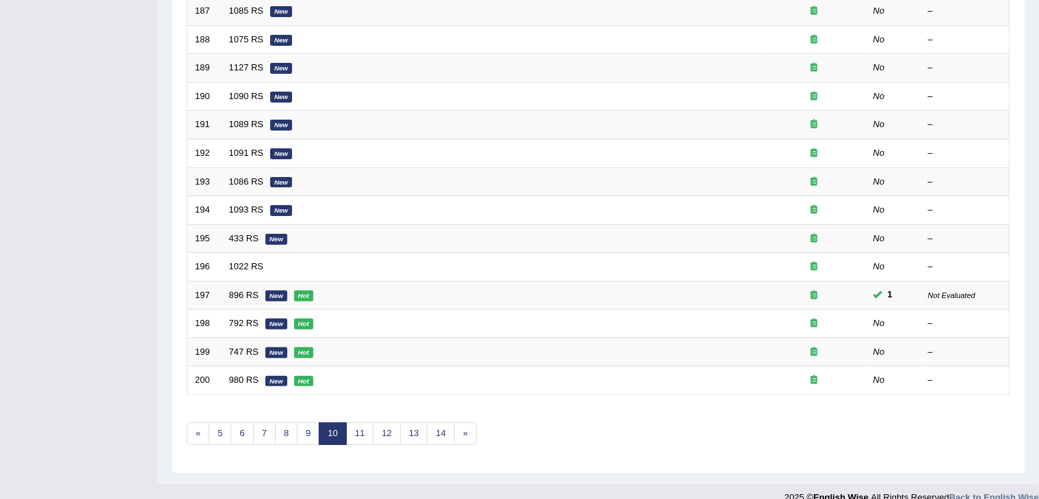
scroll to position [402, 0]
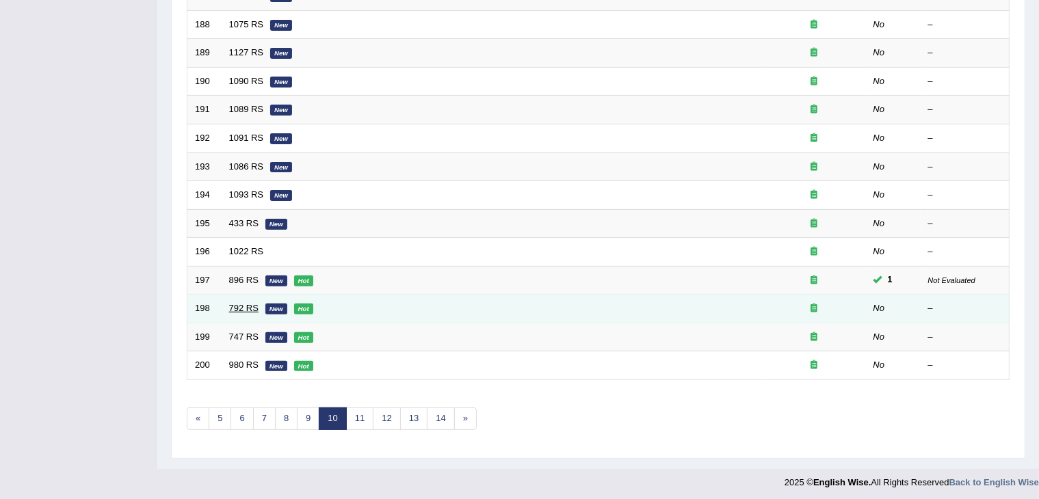
click at [246, 304] on link "792 RS" at bounding box center [243, 308] width 29 height 10
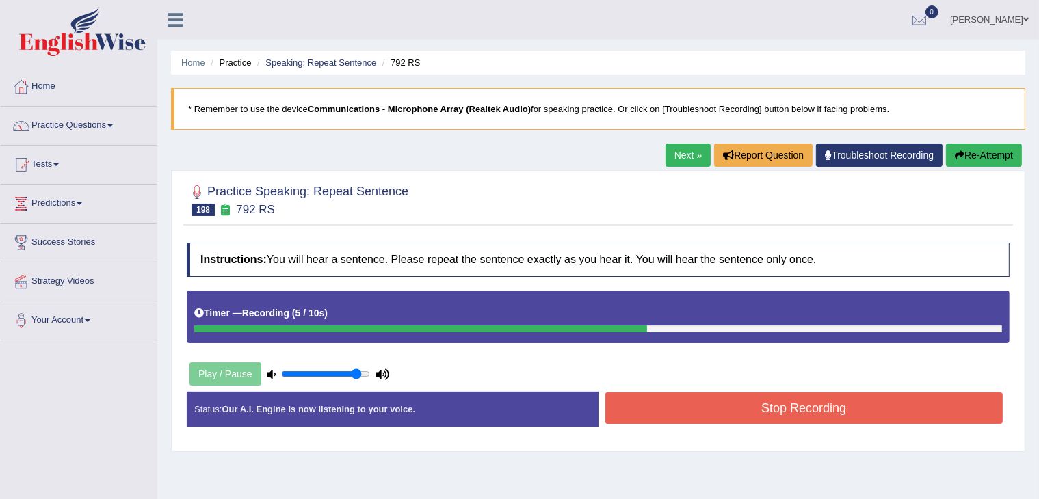
click at [698, 409] on button "Stop Recording" at bounding box center [804, 408] width 398 height 31
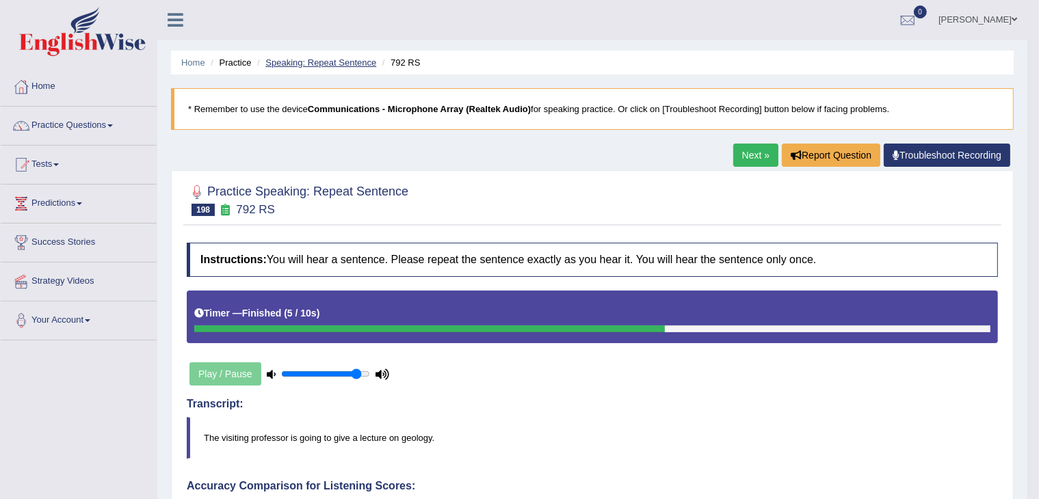
click at [339, 61] on link "Speaking: Repeat Sentence" at bounding box center [320, 62] width 111 height 10
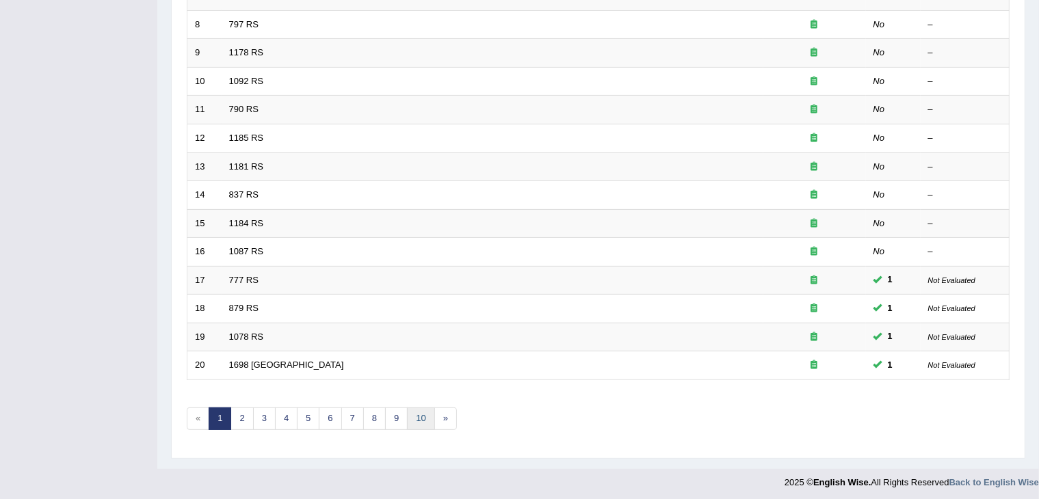
click at [410, 415] on link "10" at bounding box center [420, 419] width 27 height 23
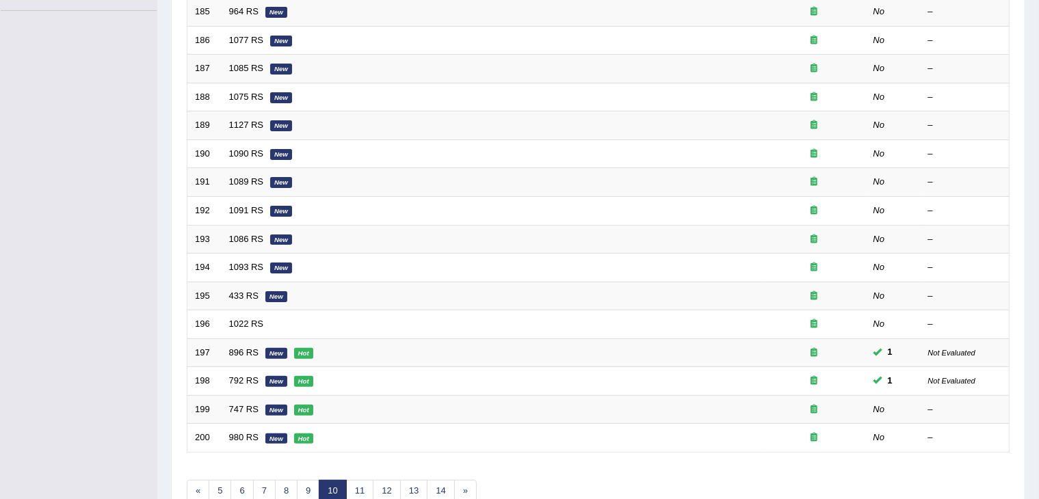
scroll to position [402, 0]
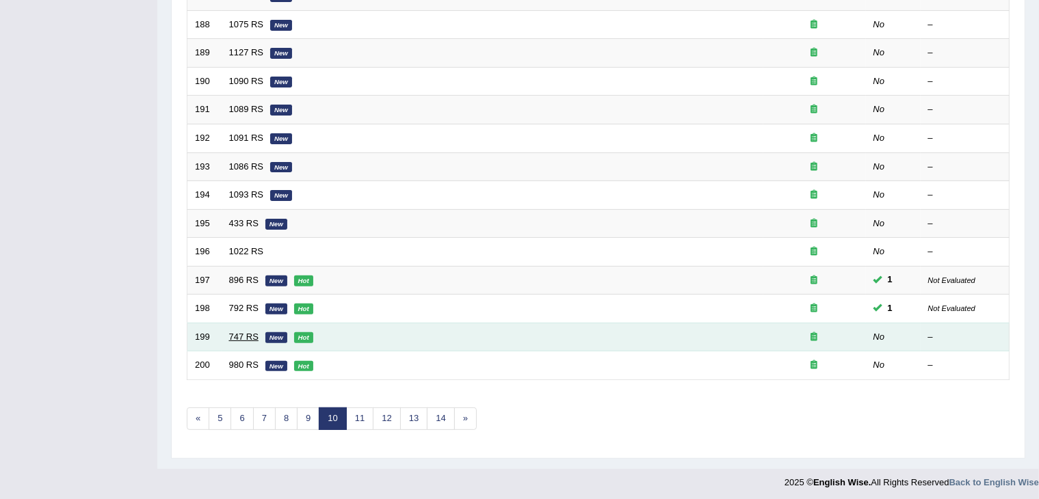
click at [248, 332] on link "747 RS" at bounding box center [243, 337] width 29 height 10
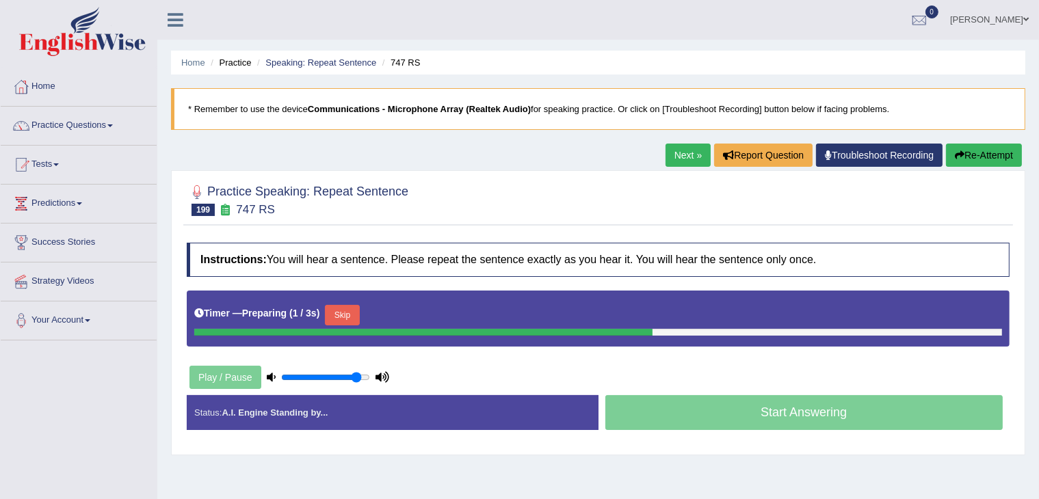
click at [541, 281] on div "Instructions: You will hear a sentence. Please repeat the sentence exactly as y…" at bounding box center [598, 342] width 830 height 212
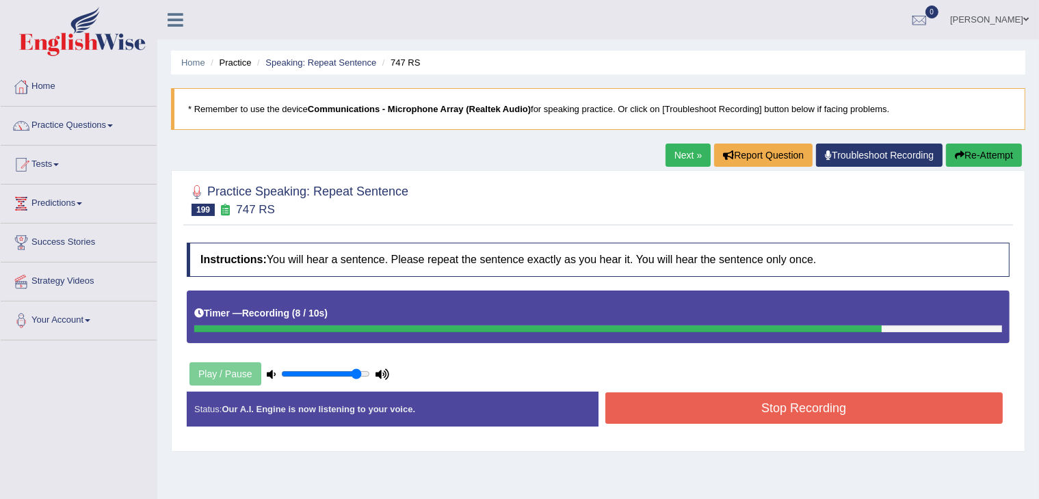
click at [782, 404] on button "Stop Recording" at bounding box center [804, 408] width 398 height 31
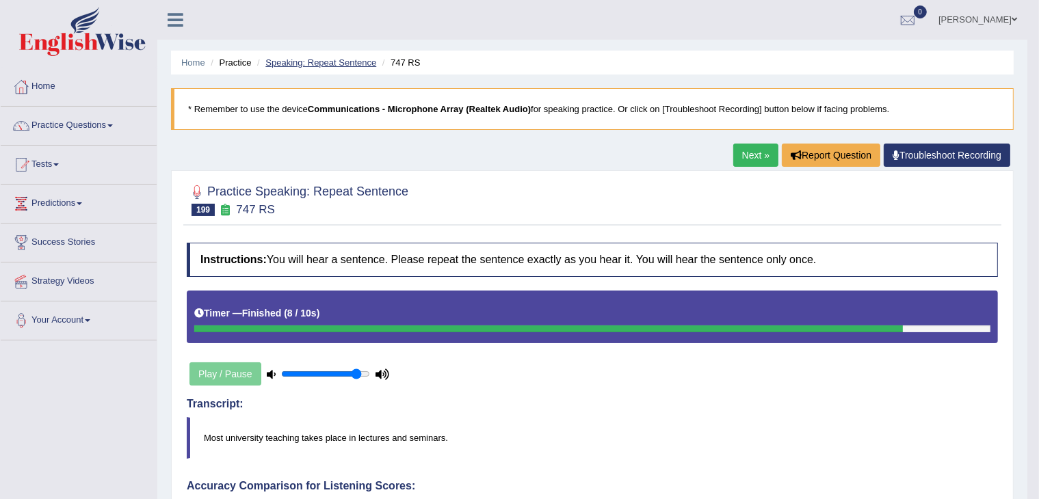
click at [345, 61] on link "Speaking: Repeat Sentence" at bounding box center [320, 62] width 111 height 10
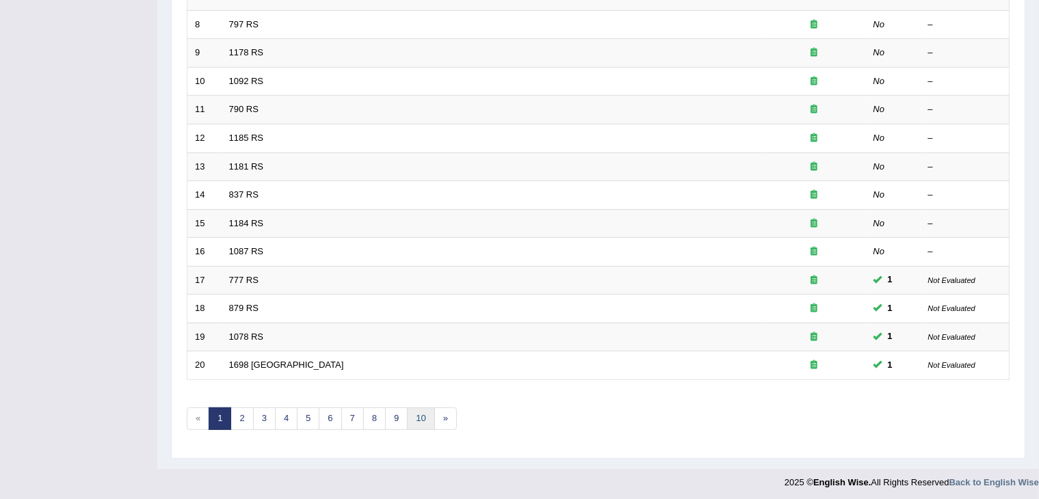
click at [414, 419] on link "10" at bounding box center [420, 419] width 27 height 23
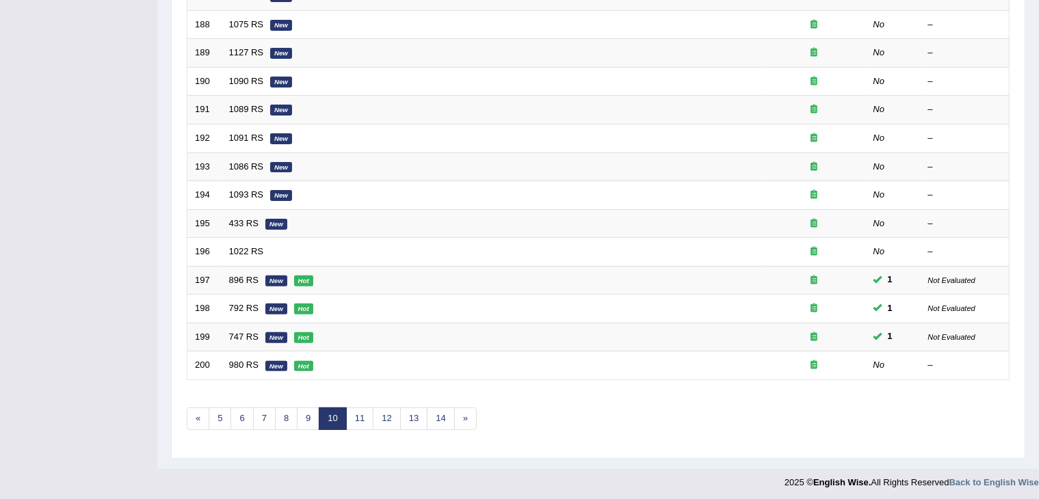
scroll to position [402, 0]
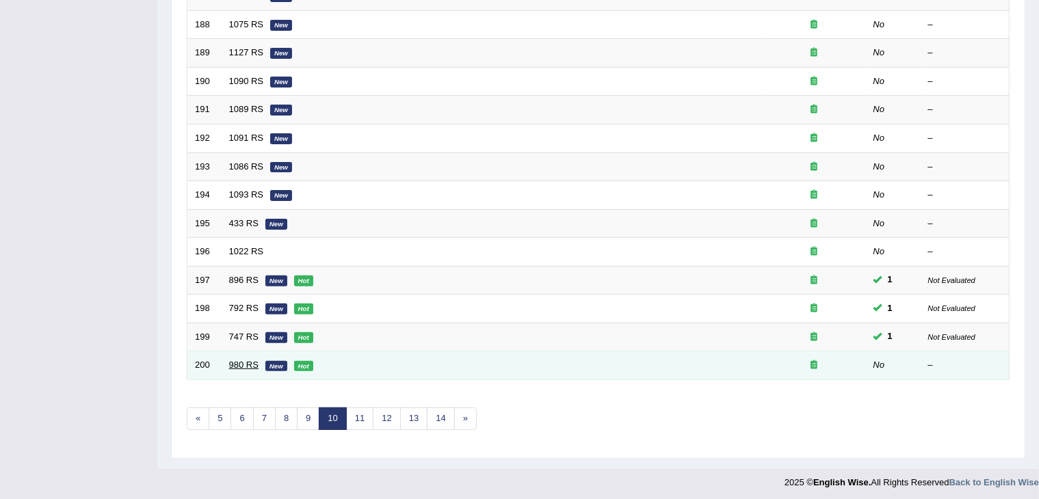
click at [241, 362] on link "980 RS" at bounding box center [243, 365] width 29 height 10
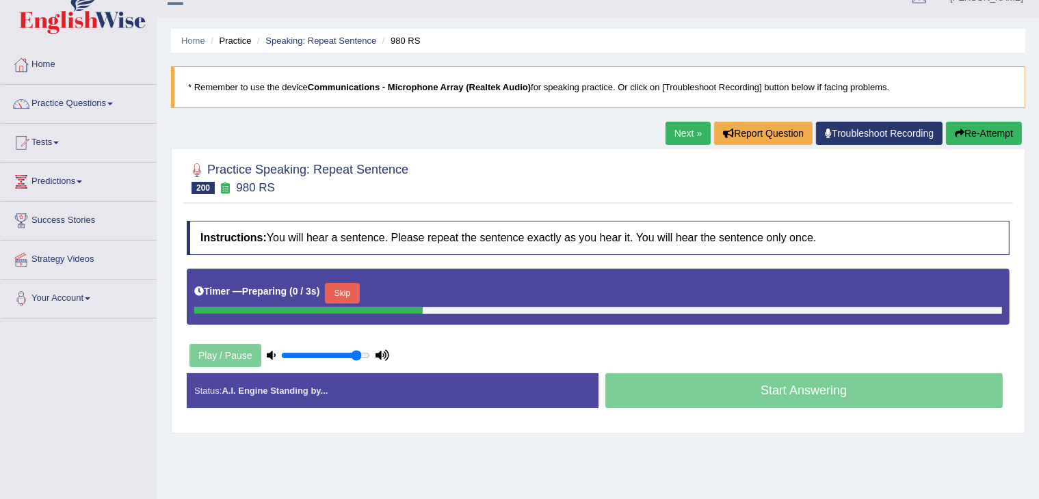
scroll to position [23, 0]
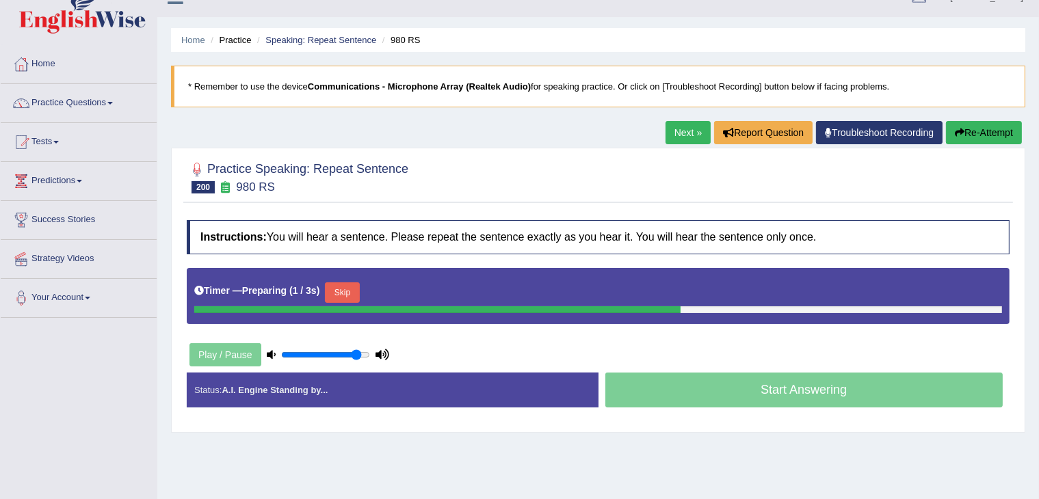
click at [557, 340] on div "Instructions: You will hear a sentence. Please repeat the sentence exactly as y…" at bounding box center [598, 319] width 830 height 212
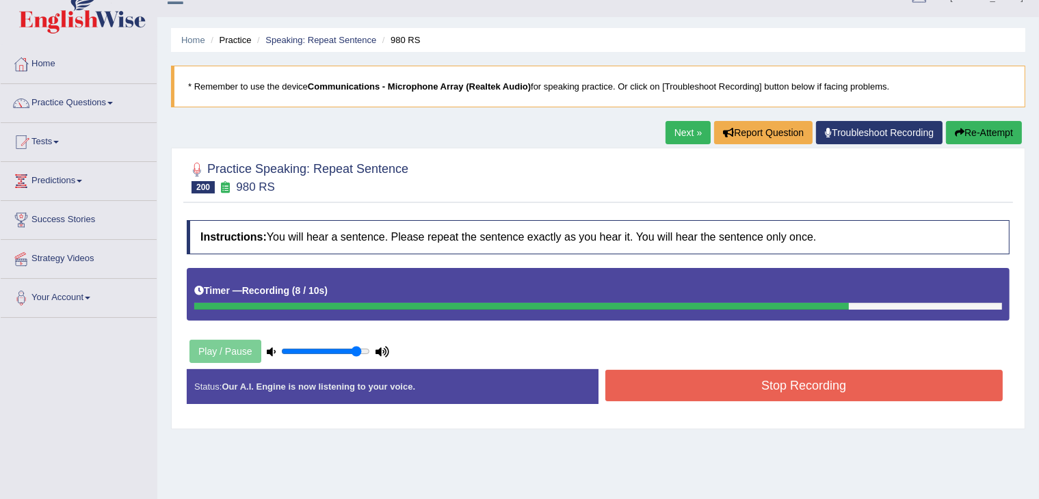
click at [755, 384] on button "Stop Recording" at bounding box center [804, 385] width 398 height 31
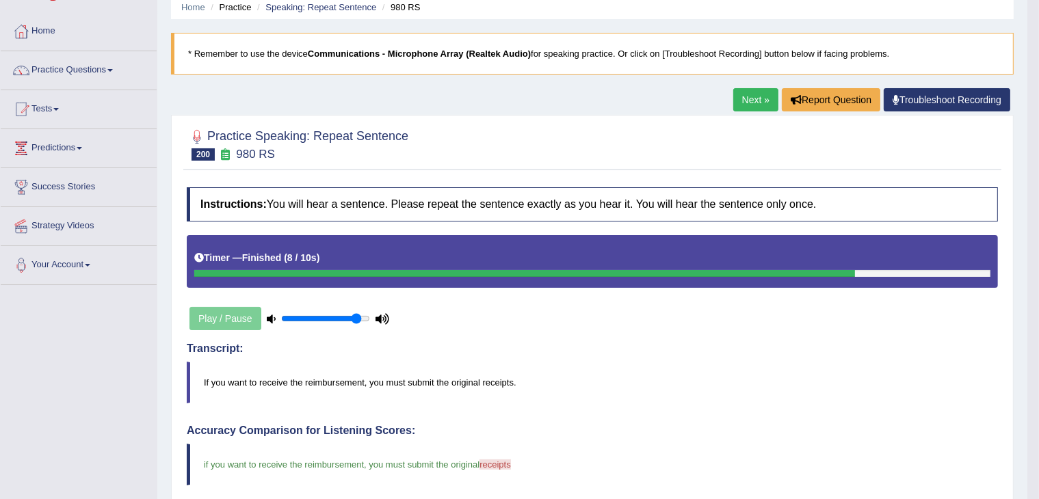
scroll to position [0, 0]
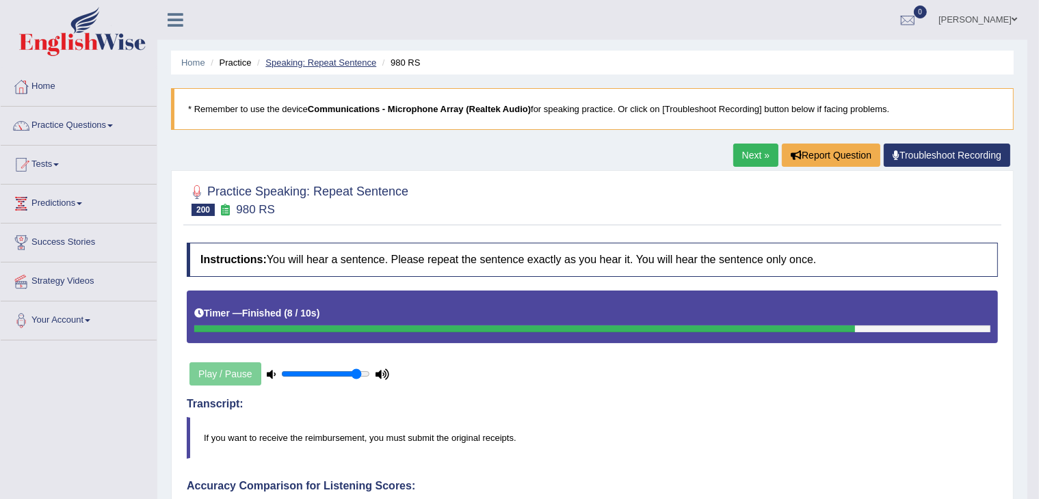
click at [339, 64] on link "Speaking: Repeat Sentence" at bounding box center [320, 62] width 111 height 10
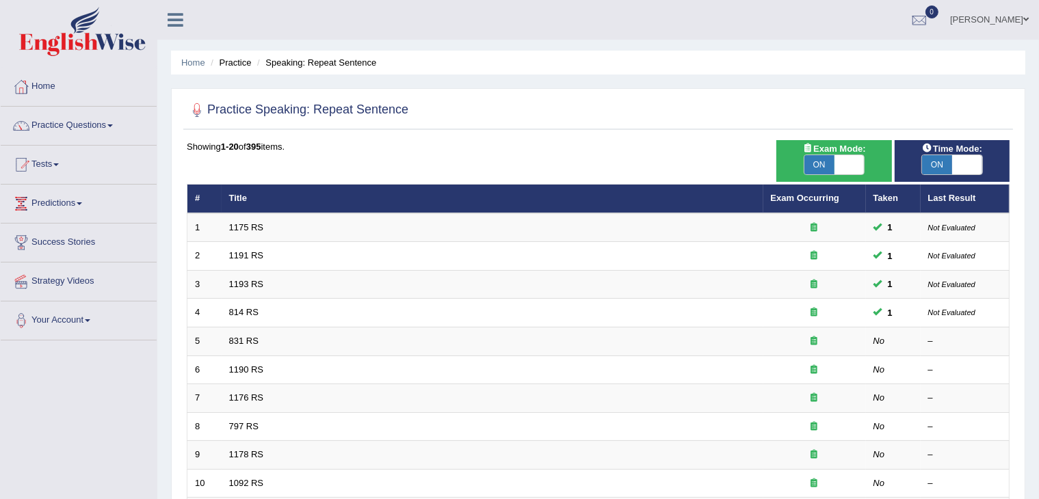
scroll to position [402, 0]
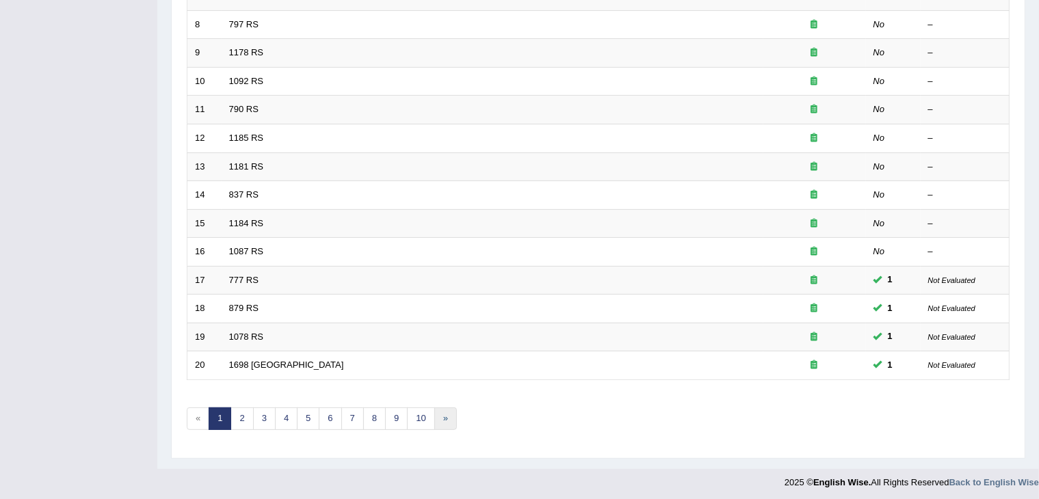
click at [447, 414] on link "»" at bounding box center [445, 419] width 23 height 23
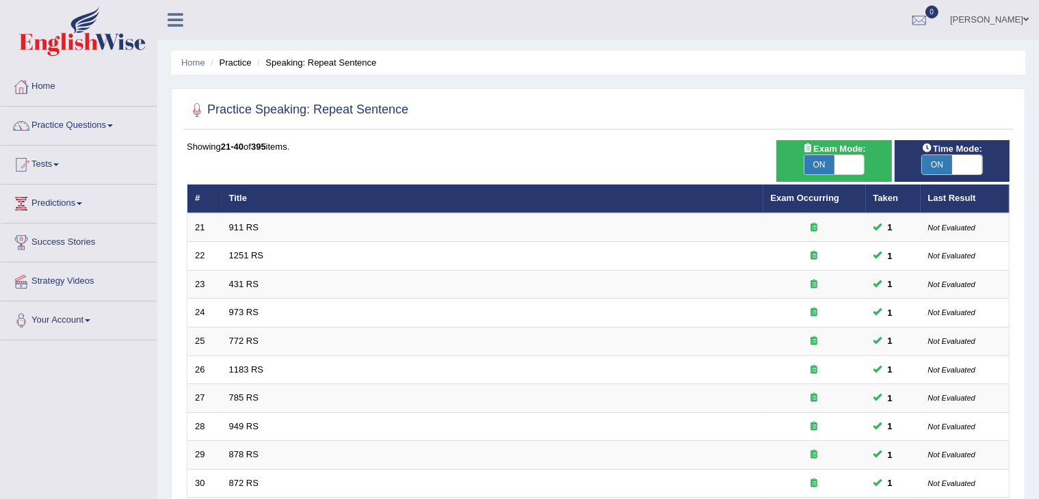
scroll to position [402, 0]
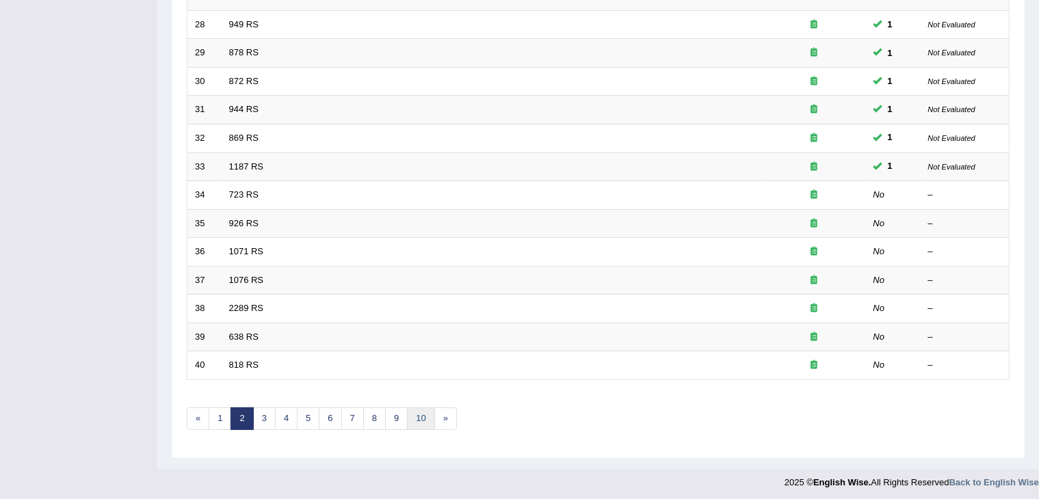
click at [425, 413] on link "10" at bounding box center [420, 419] width 27 height 23
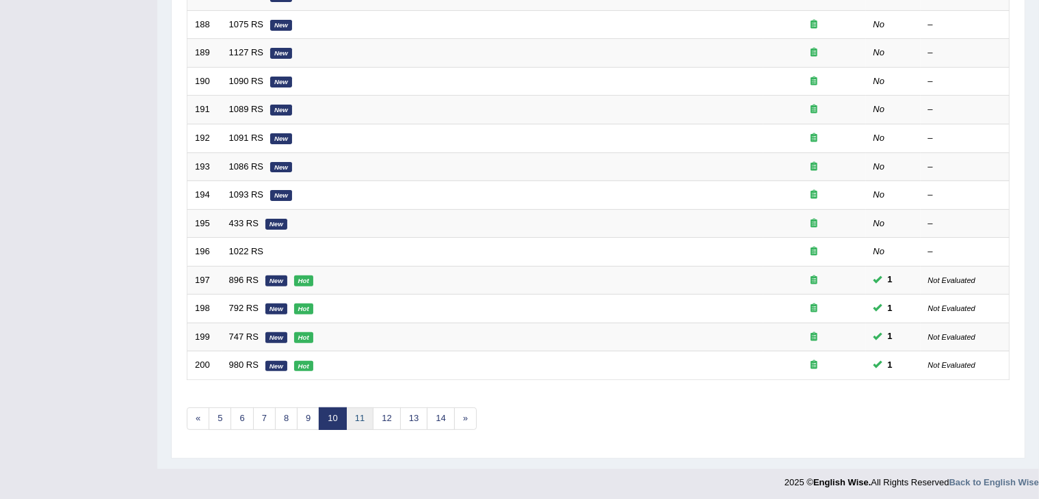
click at [354, 414] on link "11" at bounding box center [359, 419] width 27 height 23
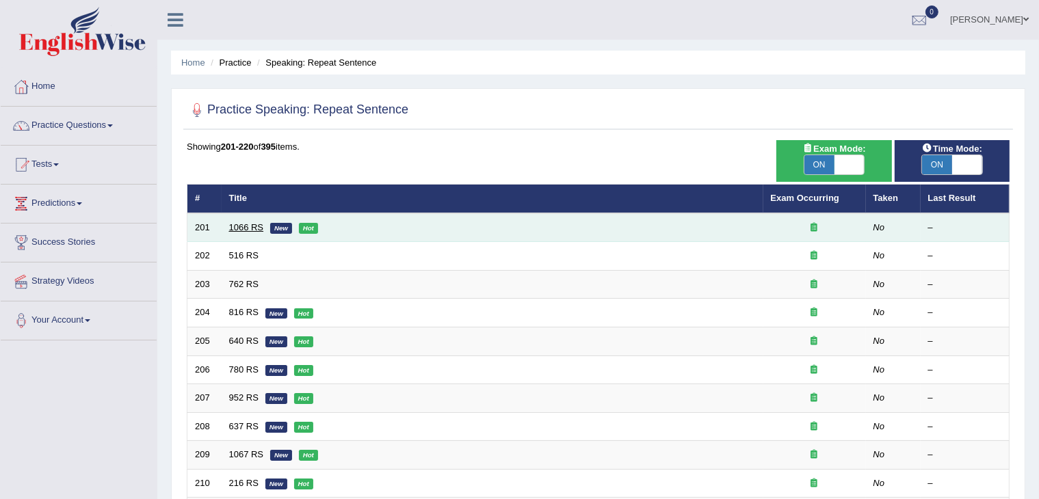
click at [244, 228] on link "1066 RS" at bounding box center [246, 227] width 35 height 10
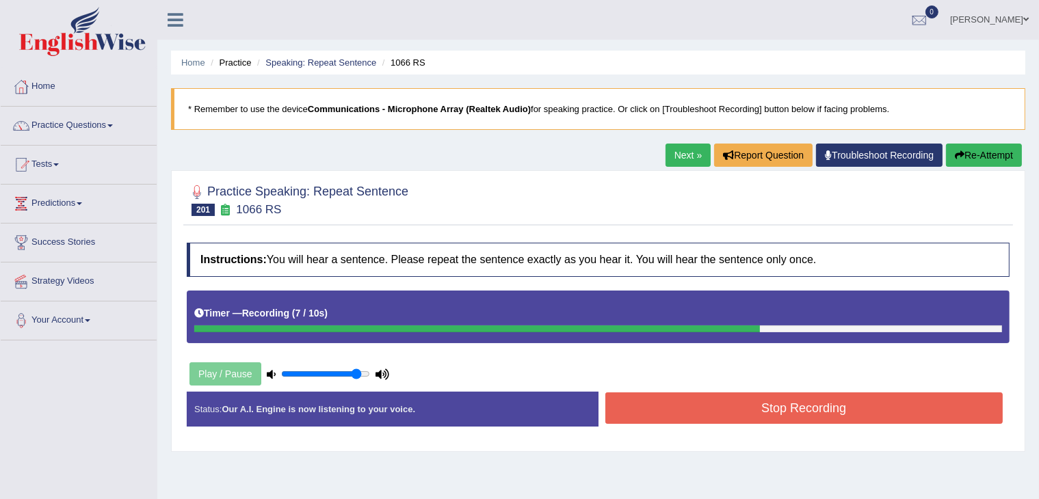
click at [685, 403] on button "Stop Recording" at bounding box center [804, 408] width 398 height 31
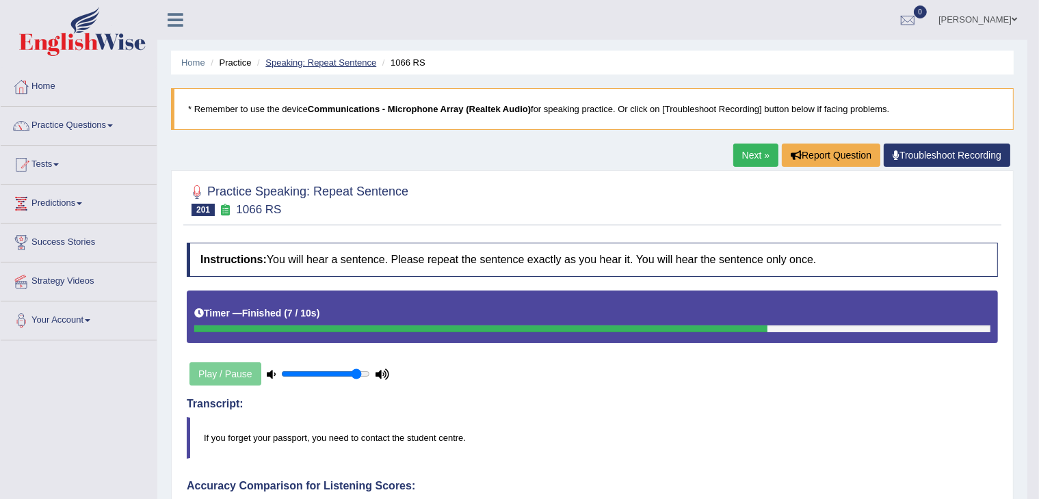
click at [349, 58] on link "Speaking: Repeat Sentence" at bounding box center [320, 62] width 111 height 10
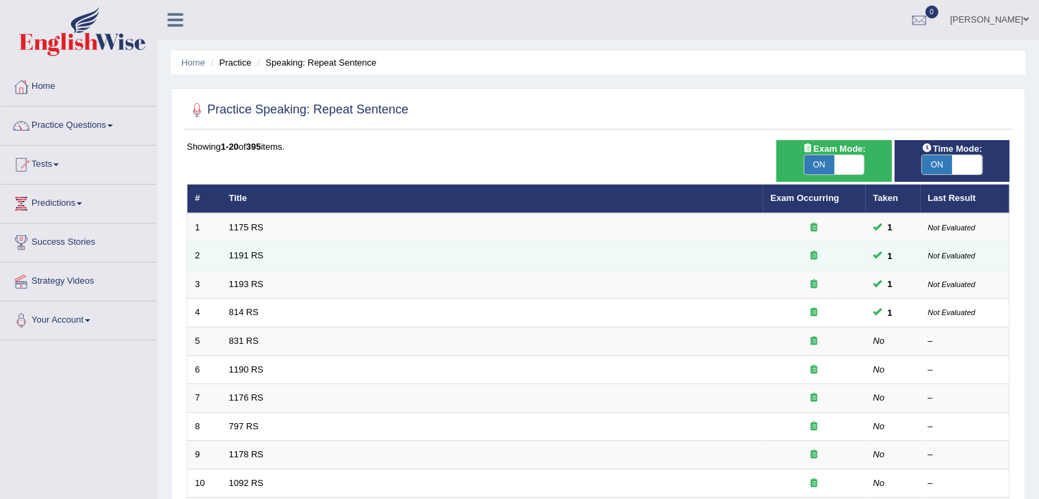
scroll to position [402, 0]
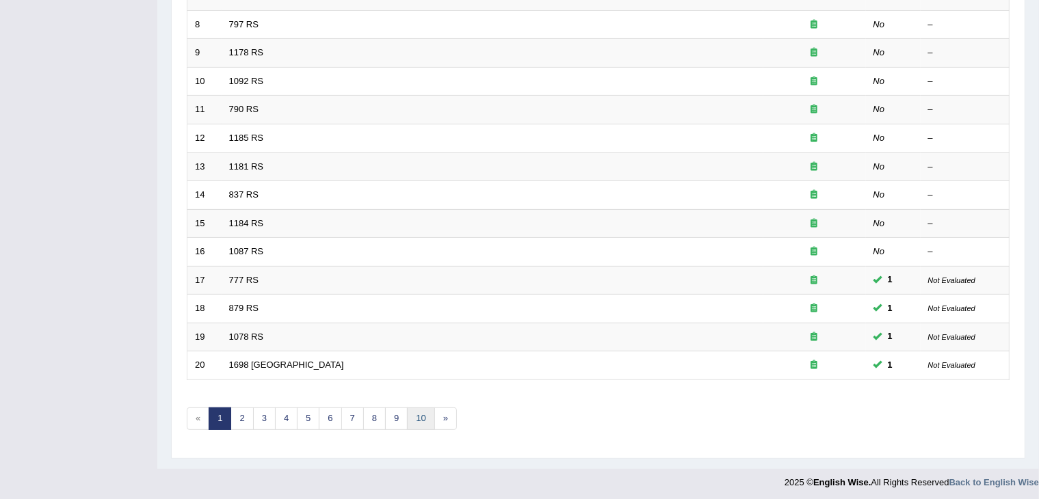
click at [425, 412] on link "10" at bounding box center [420, 419] width 27 height 23
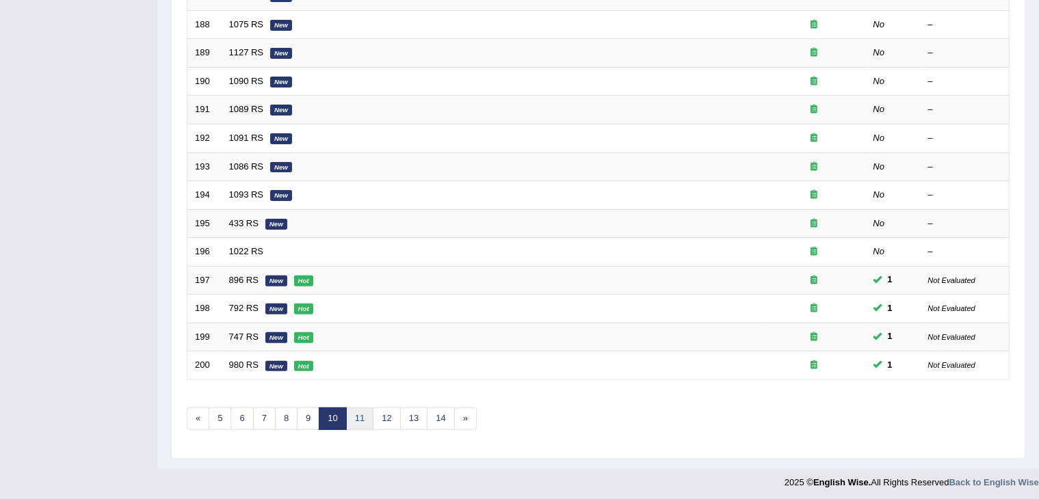
click at [356, 414] on link "11" at bounding box center [359, 419] width 27 height 23
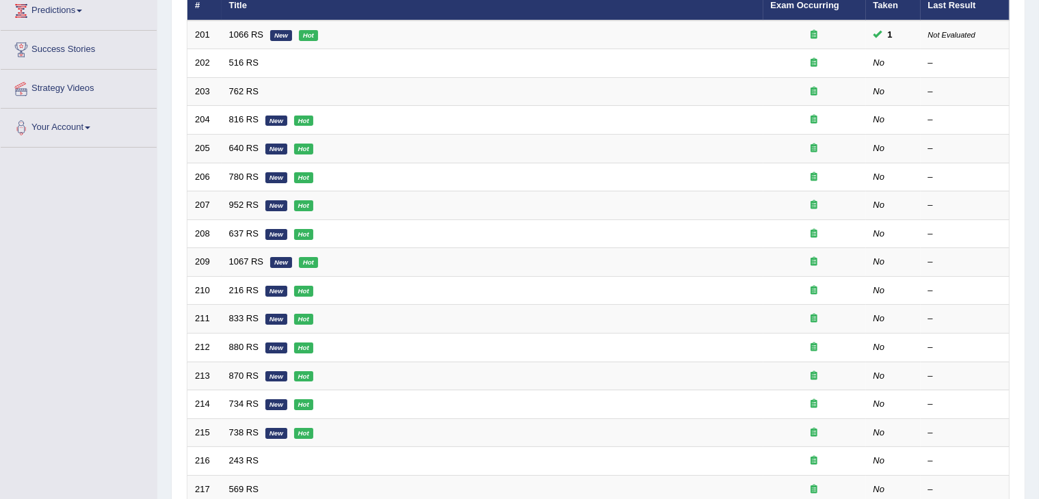
scroll to position [45, 0]
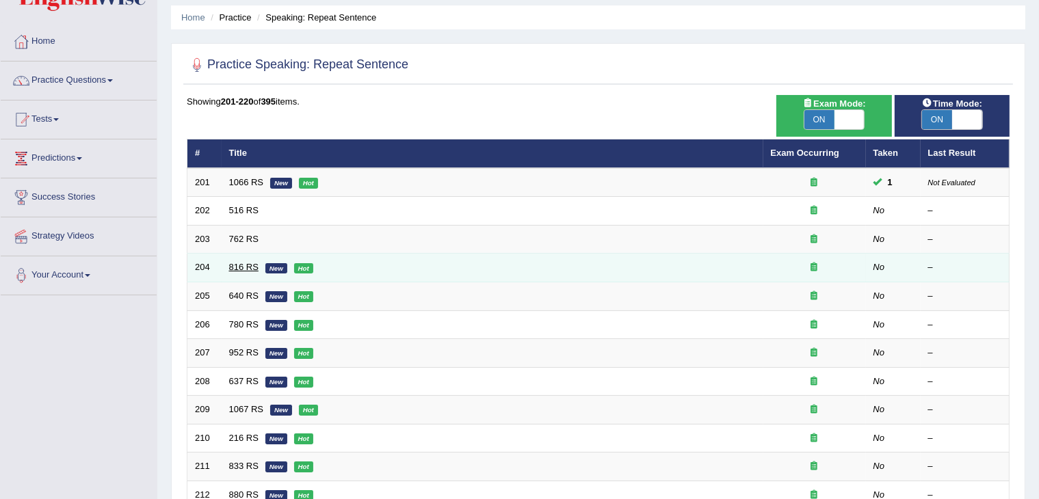
click at [235, 265] on link "816 RS" at bounding box center [243, 267] width 29 height 10
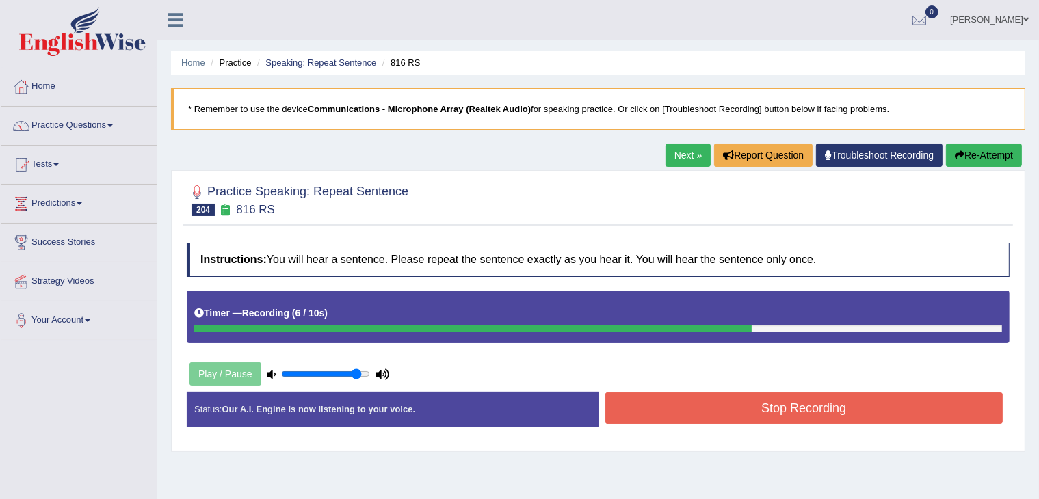
click at [815, 402] on button "Stop Recording" at bounding box center [804, 408] width 398 height 31
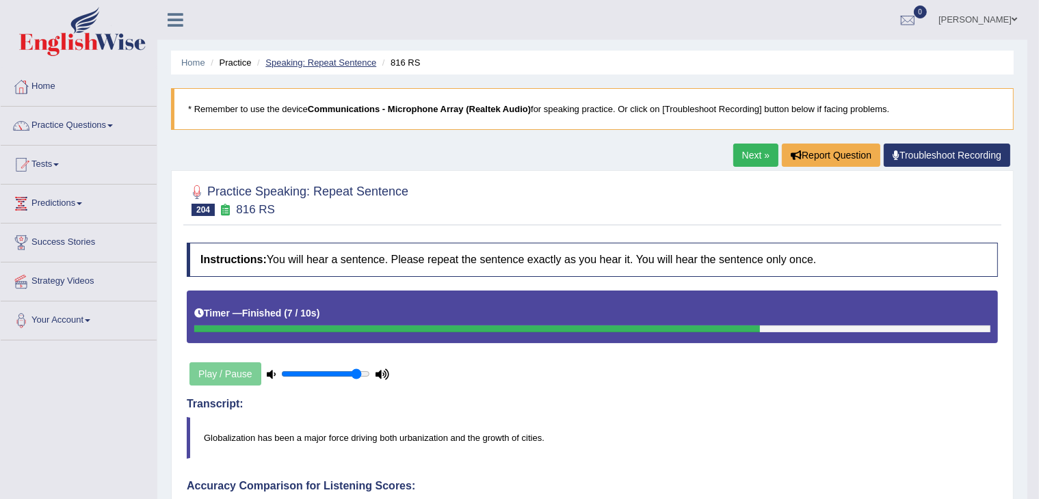
click at [324, 64] on link "Speaking: Repeat Sentence" at bounding box center [320, 62] width 111 height 10
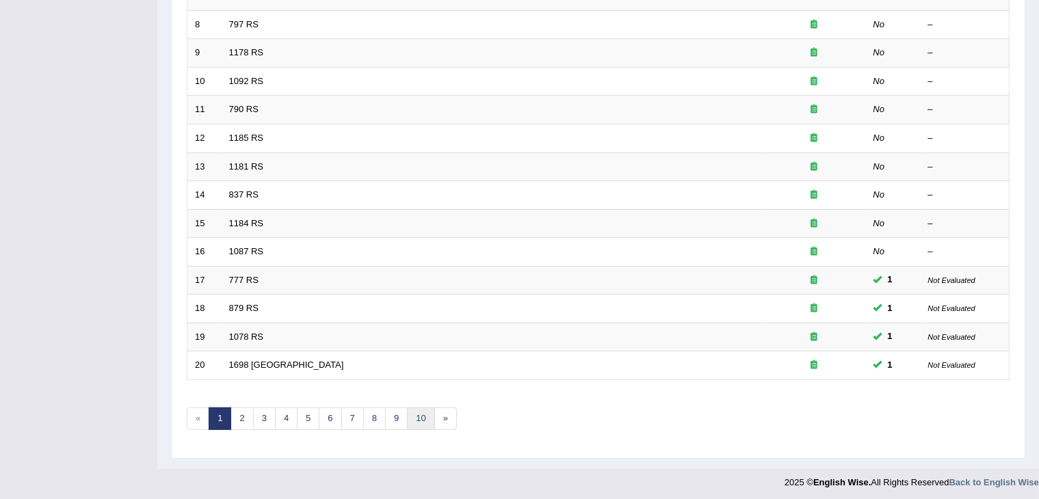
click at [413, 423] on link "10" at bounding box center [420, 419] width 27 height 23
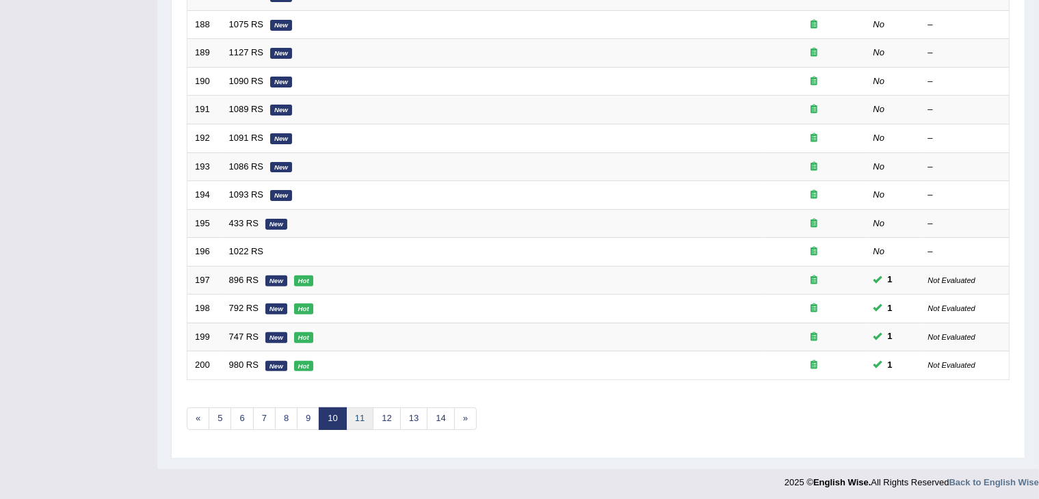
click at [353, 413] on link "11" at bounding box center [359, 419] width 27 height 23
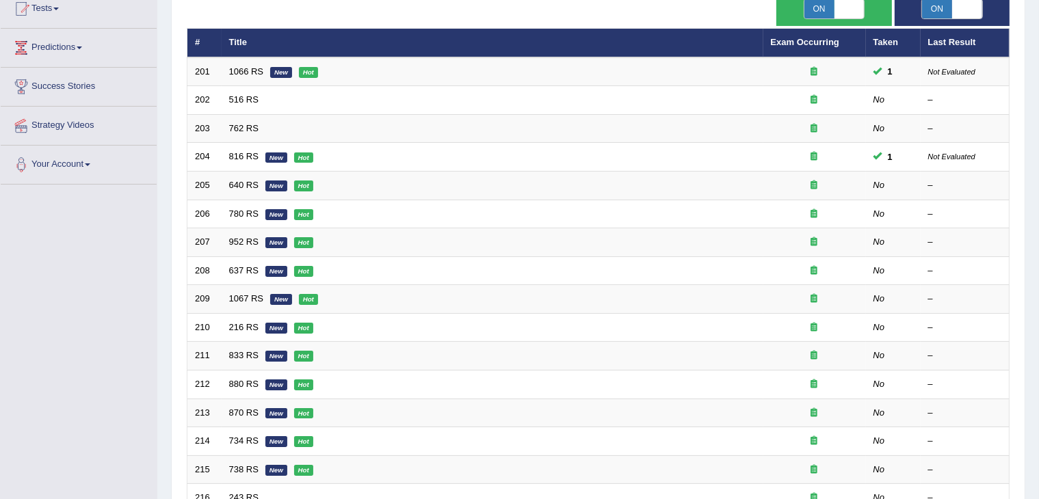
scroll to position [152, 0]
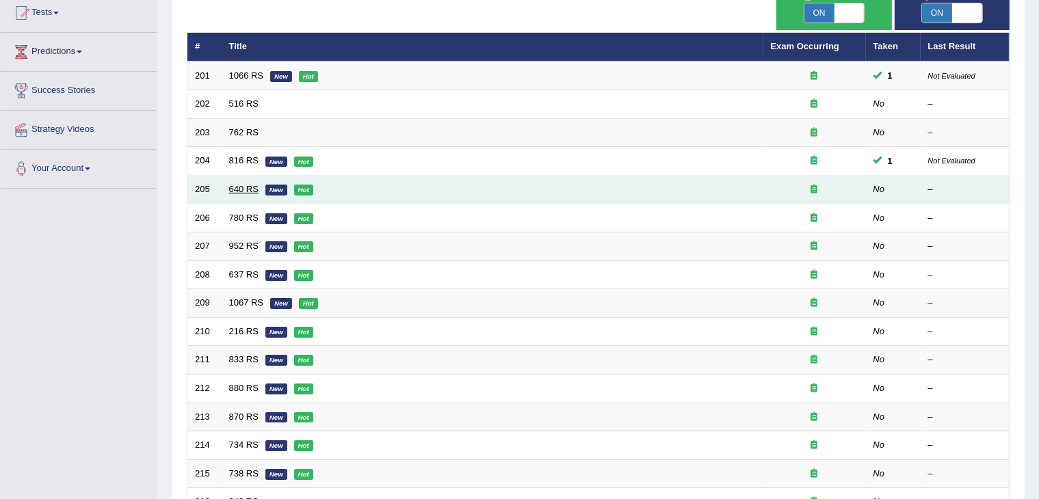
click at [241, 189] on link "640 RS" at bounding box center [243, 189] width 29 height 10
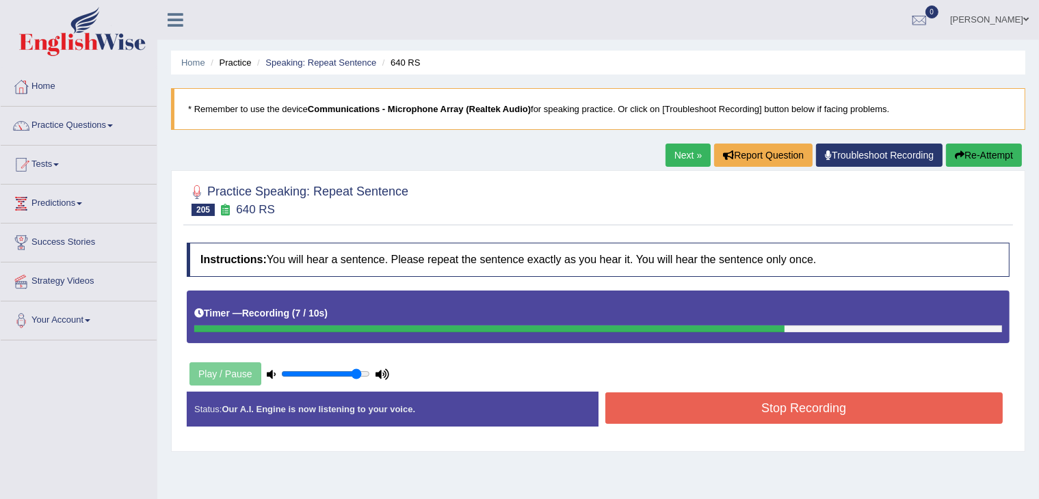
click at [687, 404] on button "Stop Recording" at bounding box center [804, 408] width 398 height 31
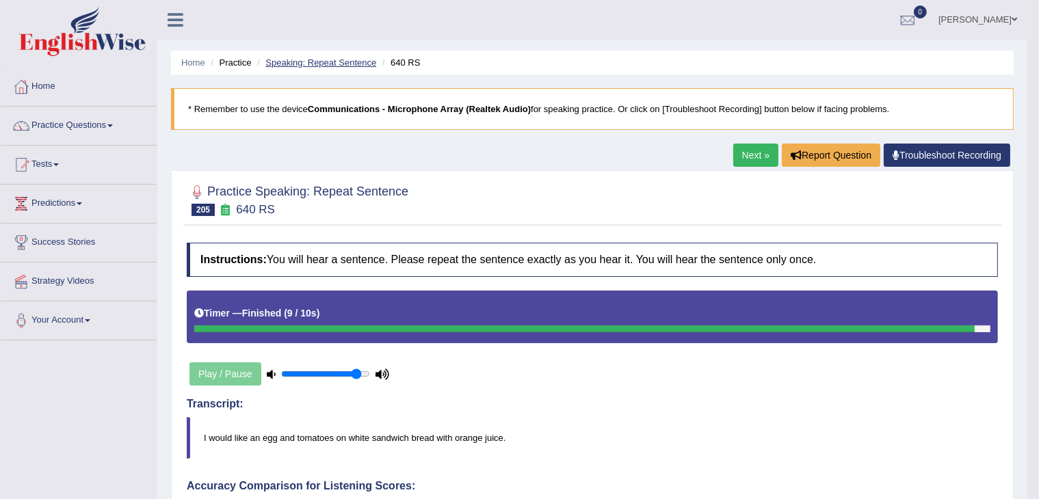
click at [315, 65] on link "Speaking: Repeat Sentence" at bounding box center [320, 62] width 111 height 10
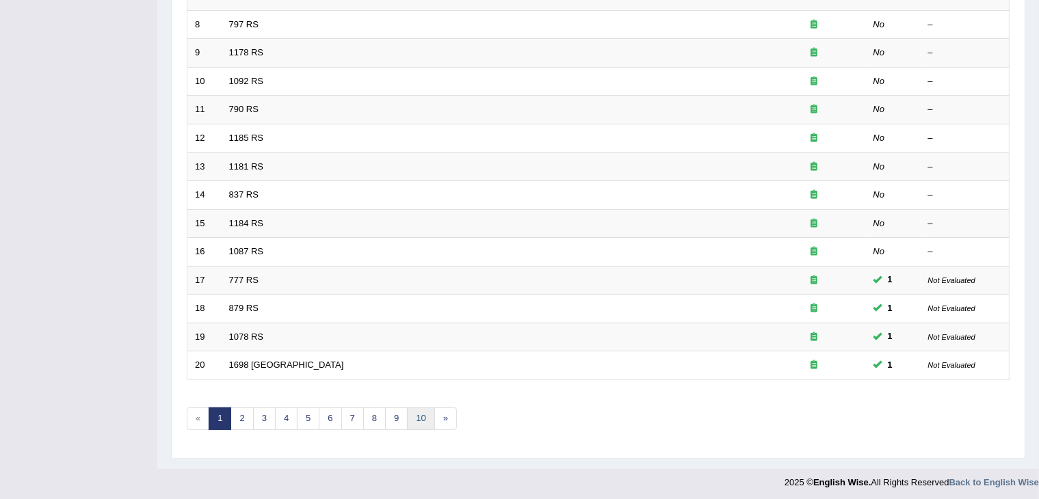
click at [414, 414] on link "10" at bounding box center [420, 419] width 27 height 23
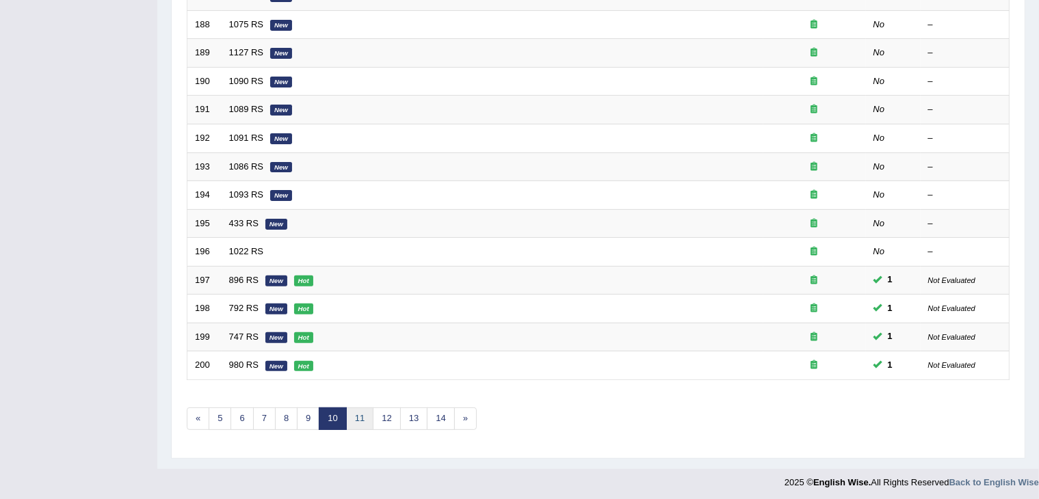
click at [358, 417] on link "11" at bounding box center [359, 419] width 27 height 23
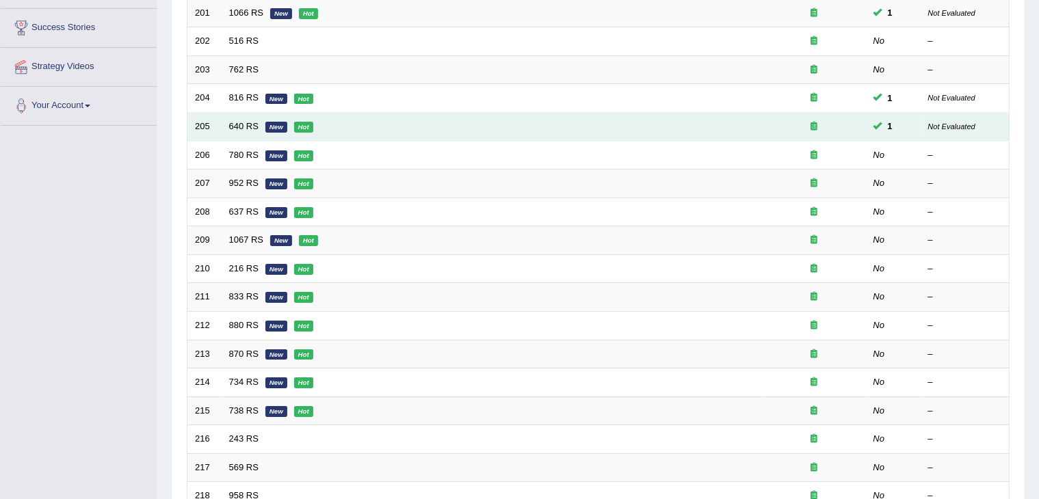
scroll to position [216, 0]
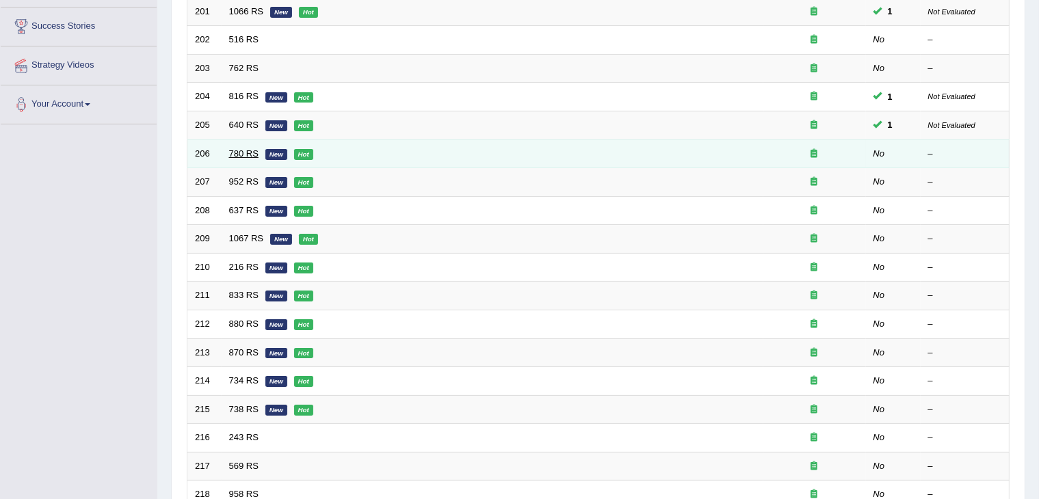
click at [248, 152] on link "780 RS" at bounding box center [243, 153] width 29 height 10
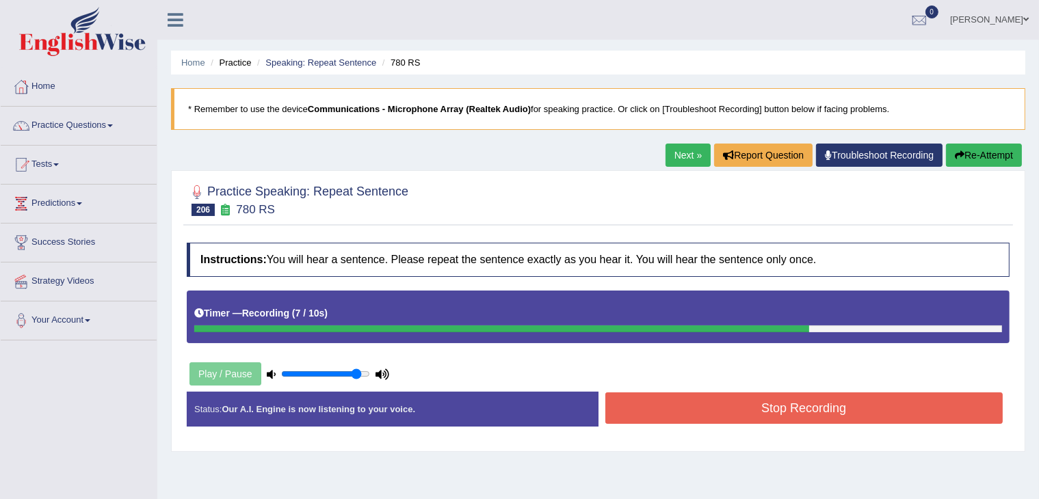
click at [707, 399] on button "Stop Recording" at bounding box center [804, 408] width 398 height 31
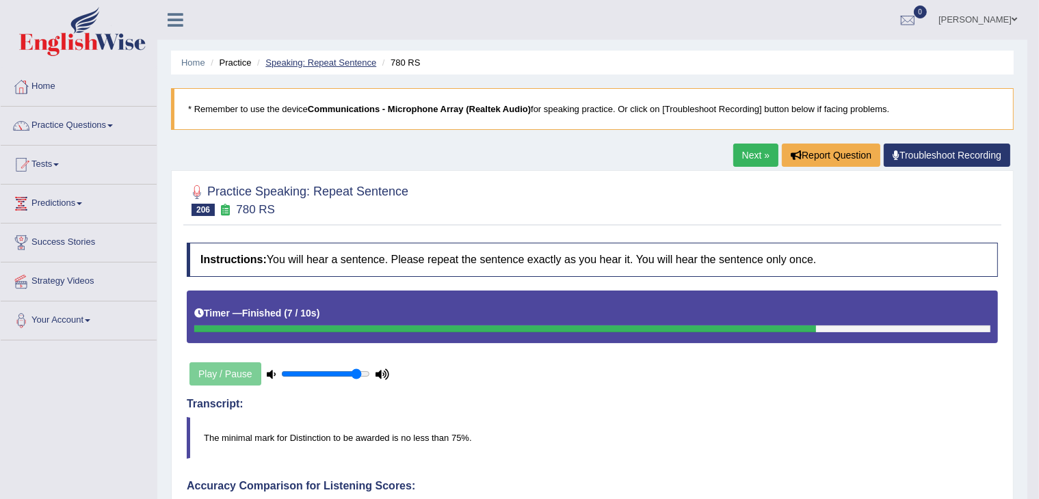
click at [309, 64] on link "Speaking: Repeat Sentence" at bounding box center [320, 62] width 111 height 10
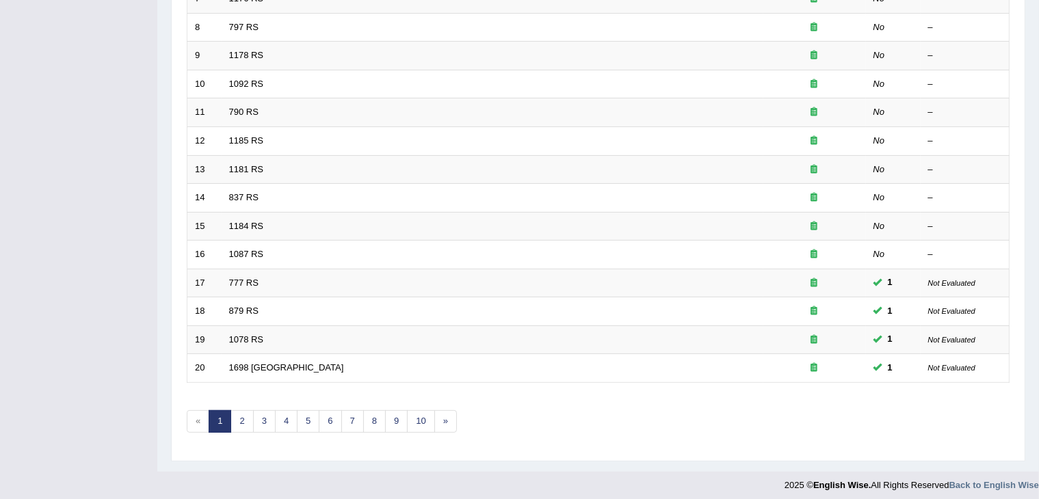
scroll to position [402, 0]
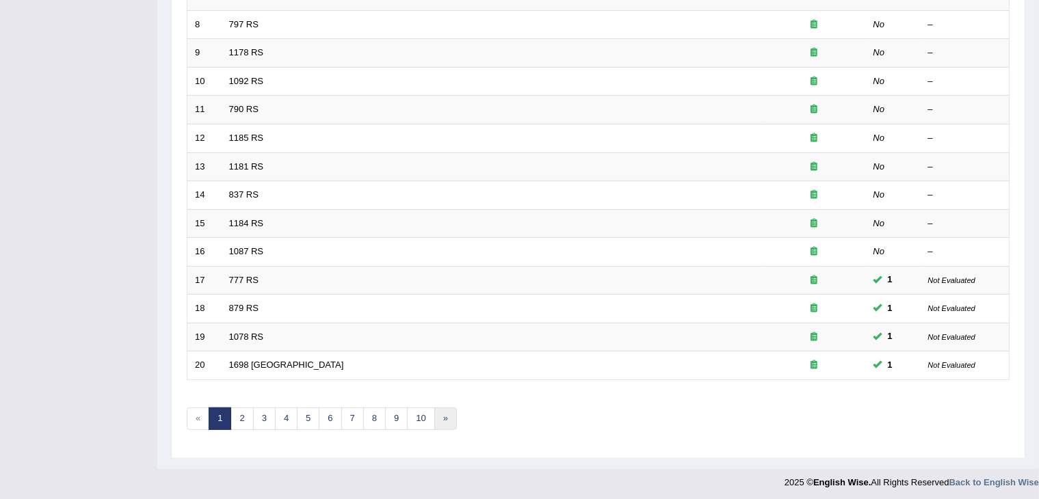
click at [436, 421] on link "»" at bounding box center [445, 419] width 23 height 23
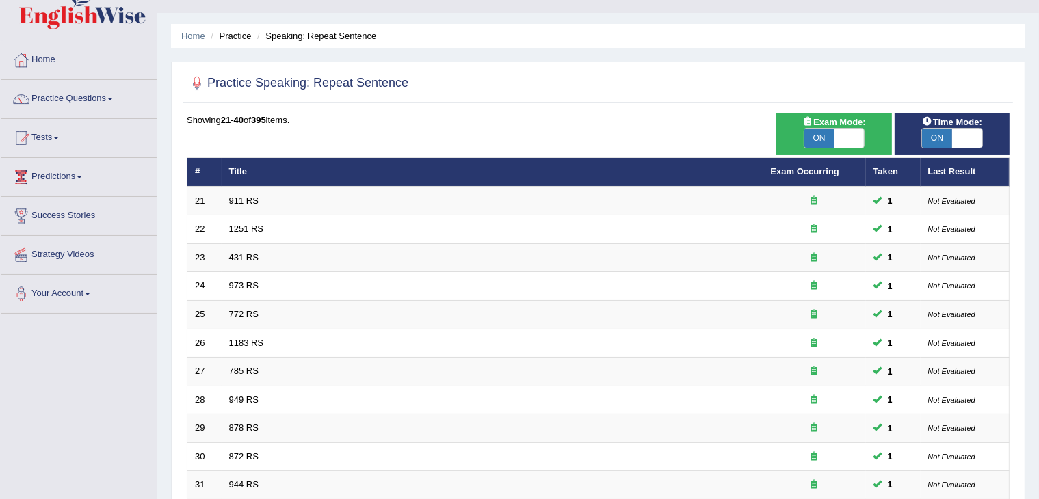
scroll to position [402, 0]
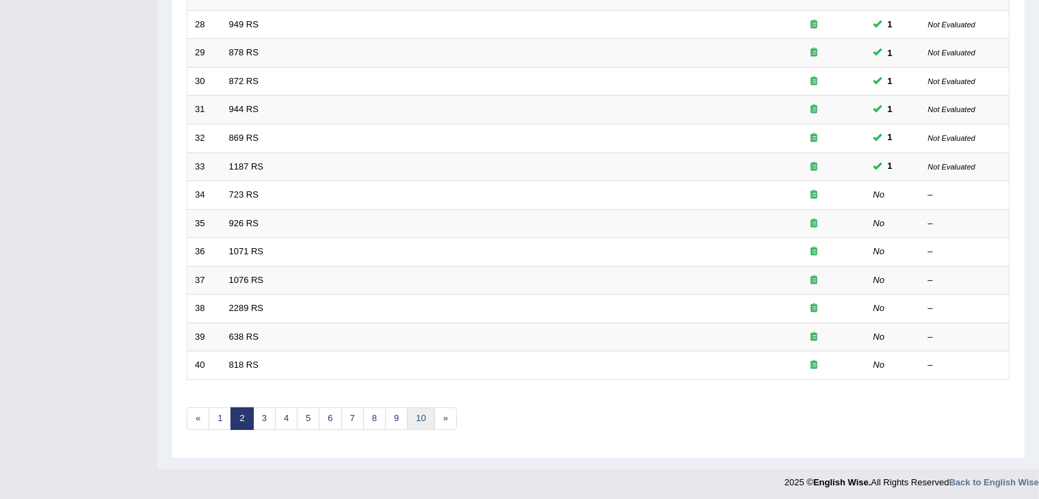
click at [417, 412] on link "10" at bounding box center [420, 419] width 27 height 23
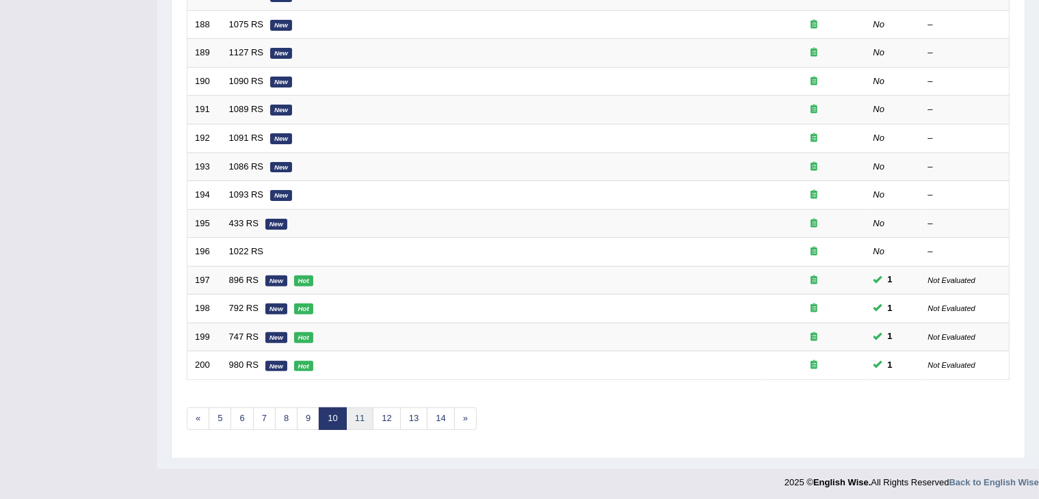
click at [356, 415] on link "11" at bounding box center [359, 419] width 27 height 23
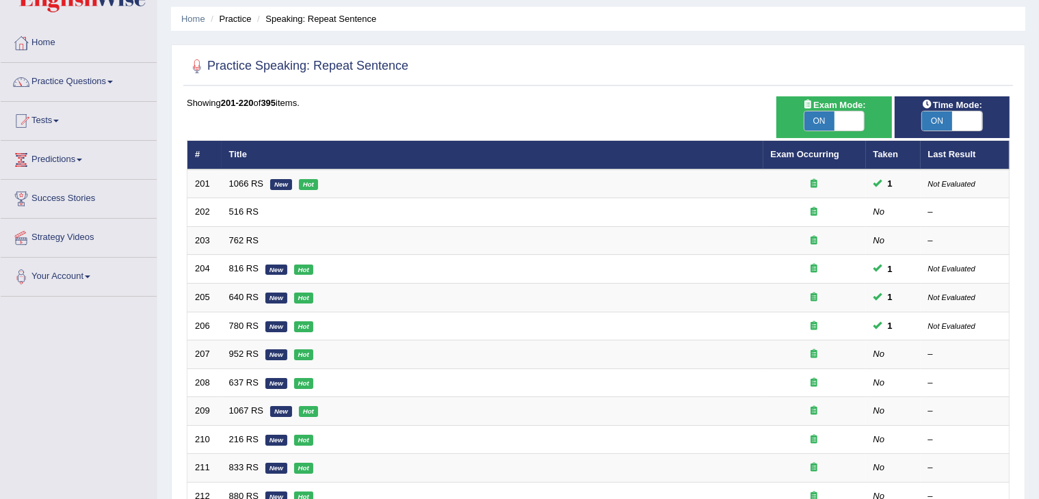
scroll to position [45, 0]
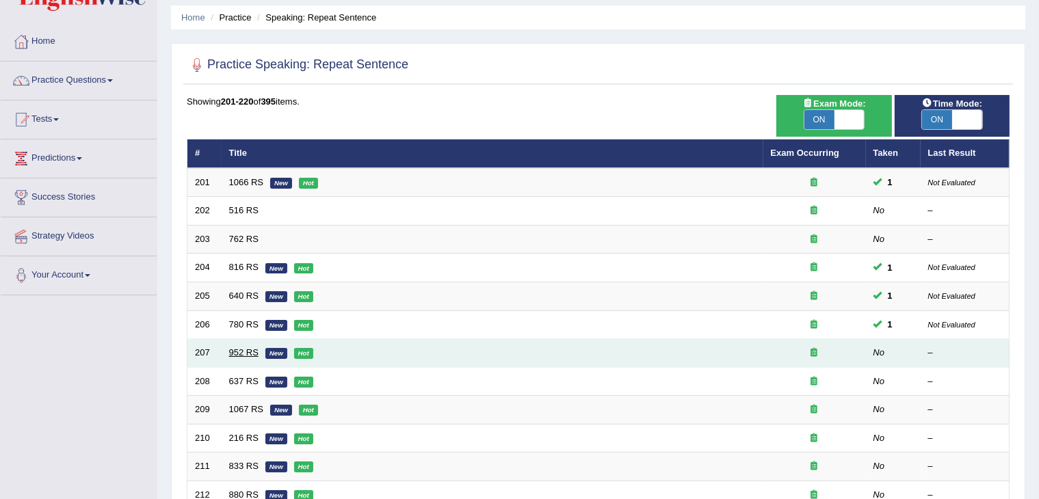
click at [237, 353] on link "952 RS" at bounding box center [243, 352] width 29 height 10
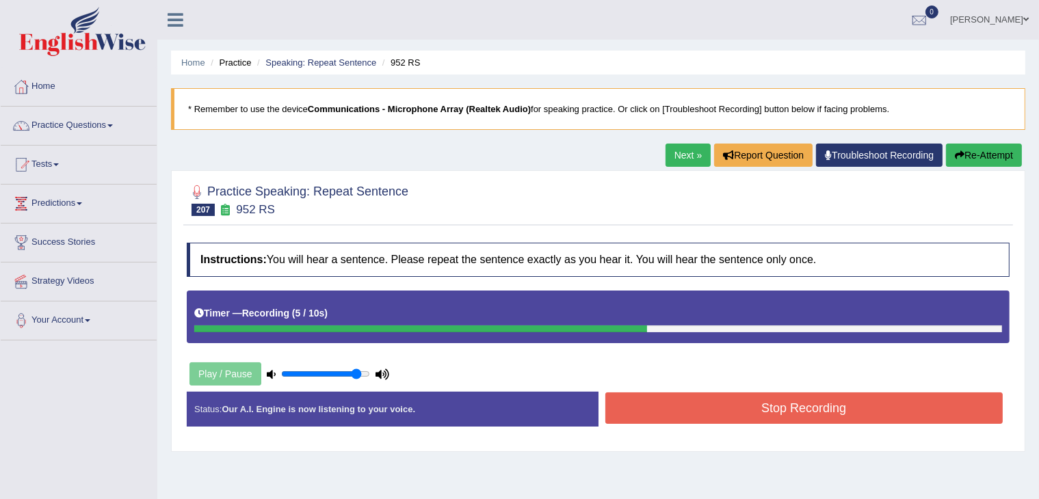
click at [680, 407] on button "Stop Recording" at bounding box center [804, 408] width 398 height 31
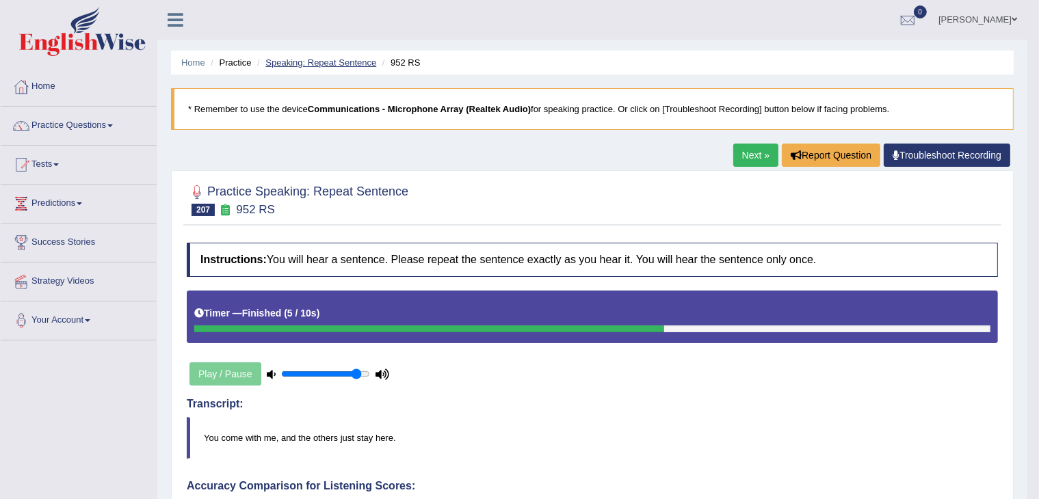
click at [355, 57] on link "Speaking: Repeat Sentence" at bounding box center [320, 62] width 111 height 10
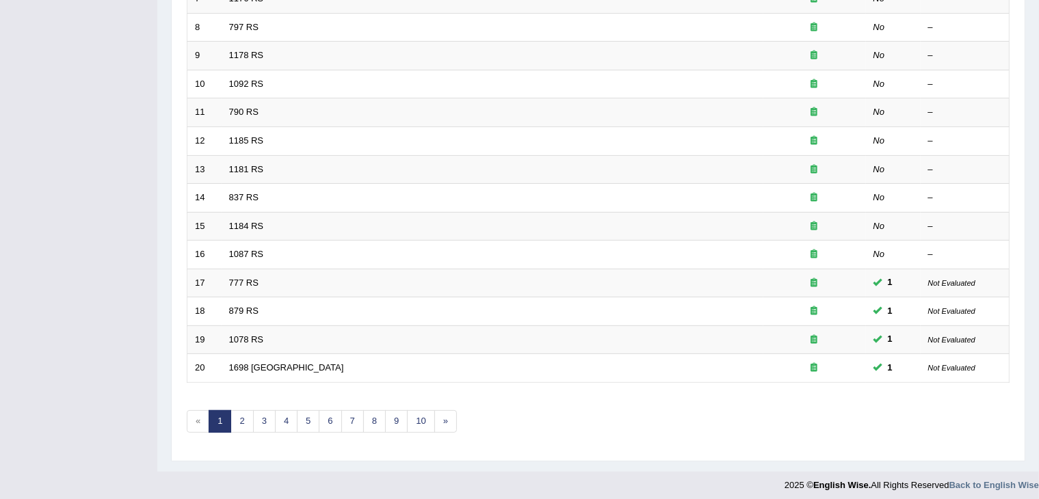
scroll to position [402, 0]
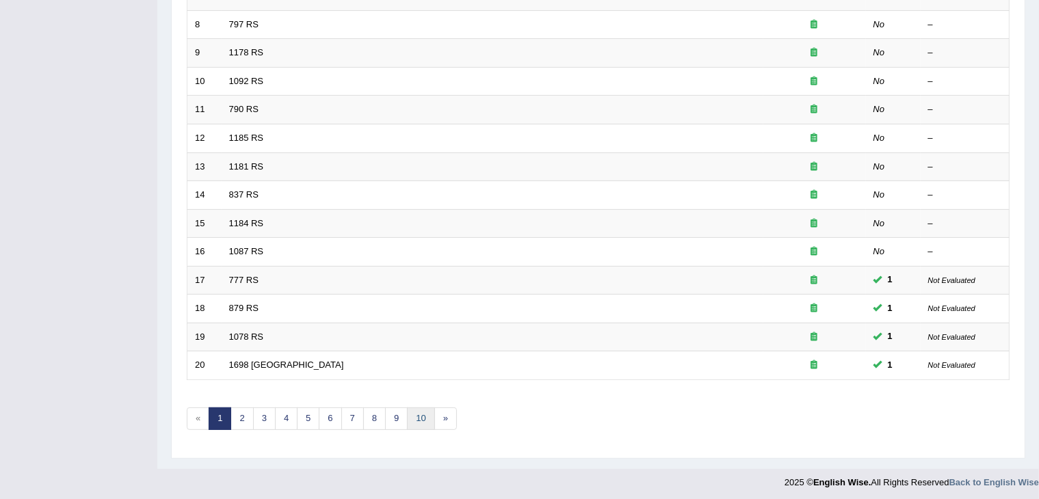
click at [419, 414] on link "10" at bounding box center [420, 419] width 27 height 23
click at [423, 420] on link "10" at bounding box center [420, 419] width 27 height 23
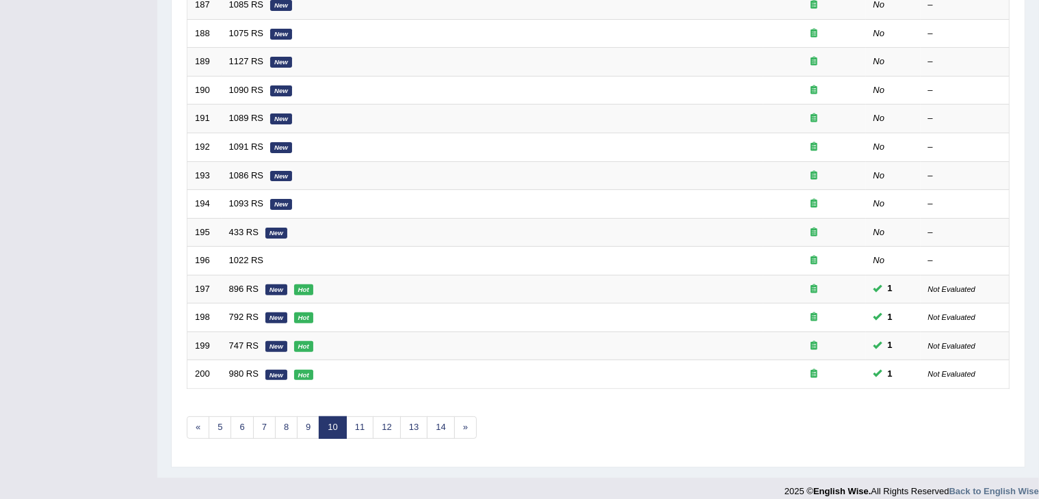
scroll to position [402, 0]
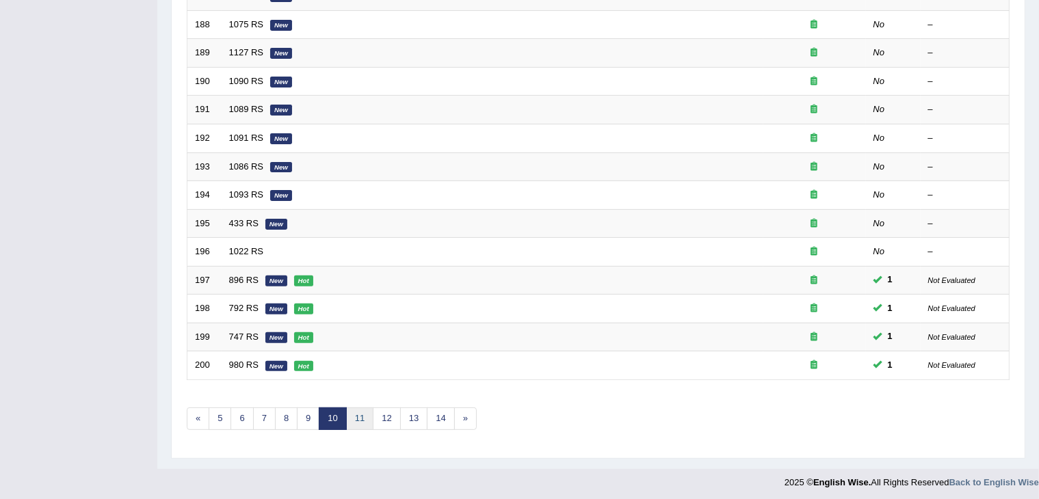
click at [356, 420] on link "11" at bounding box center [359, 419] width 27 height 23
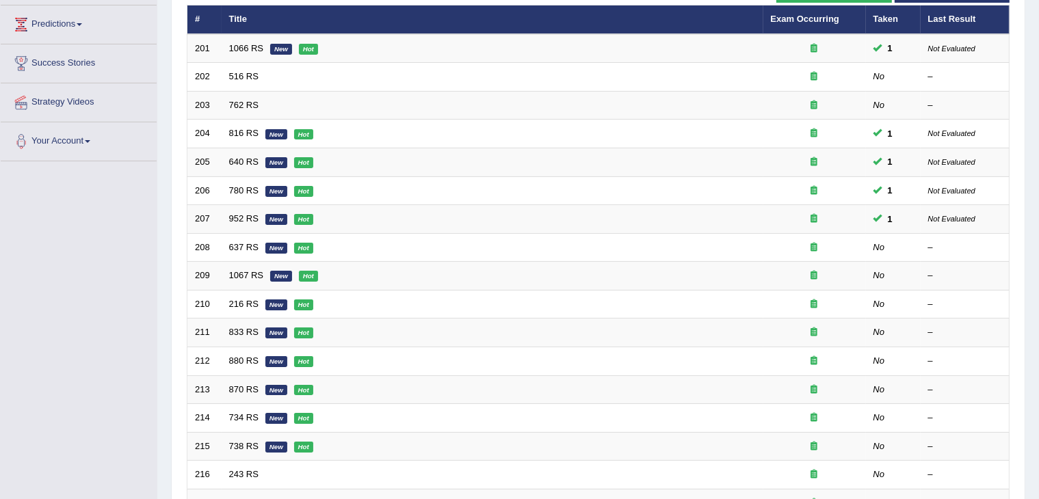
scroll to position [194, 0]
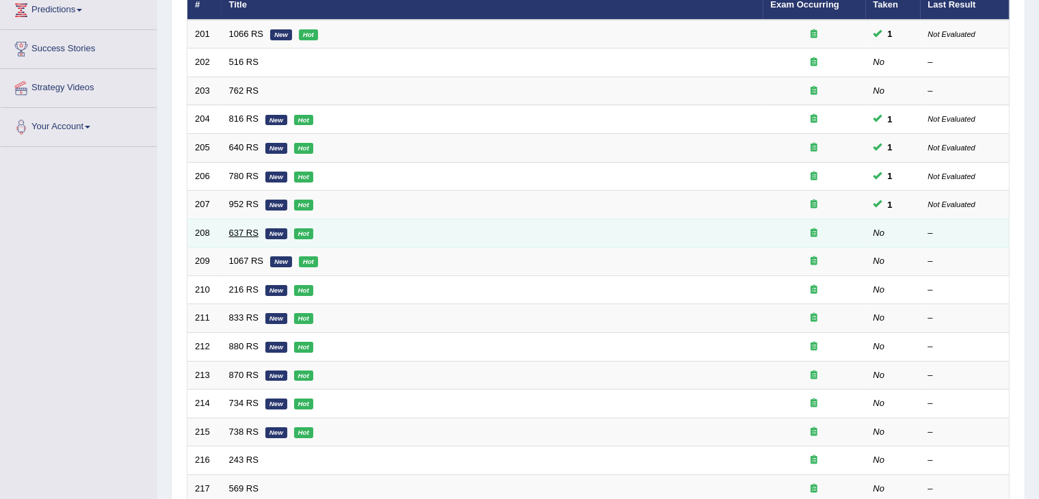
click at [246, 234] on link "637 RS" at bounding box center [243, 233] width 29 height 10
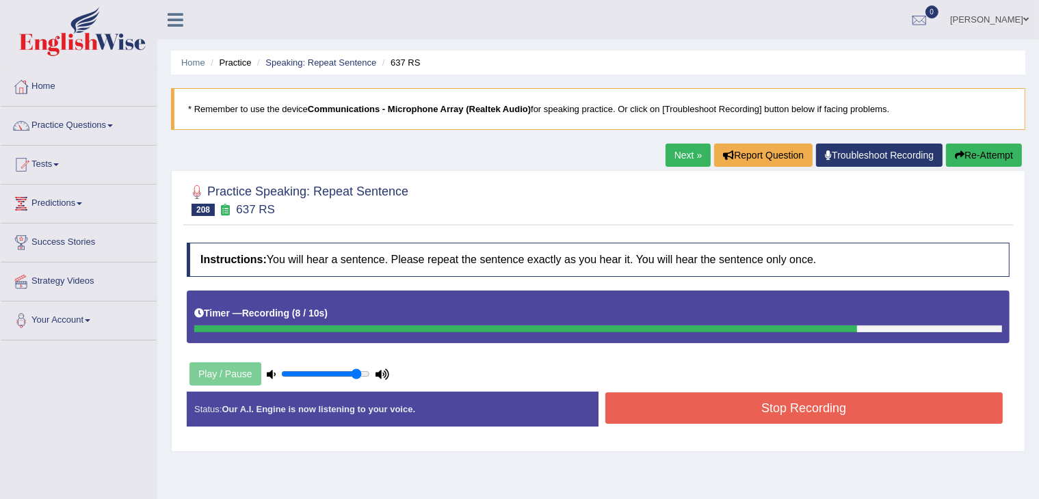
click at [703, 413] on button "Stop Recording" at bounding box center [804, 408] width 398 height 31
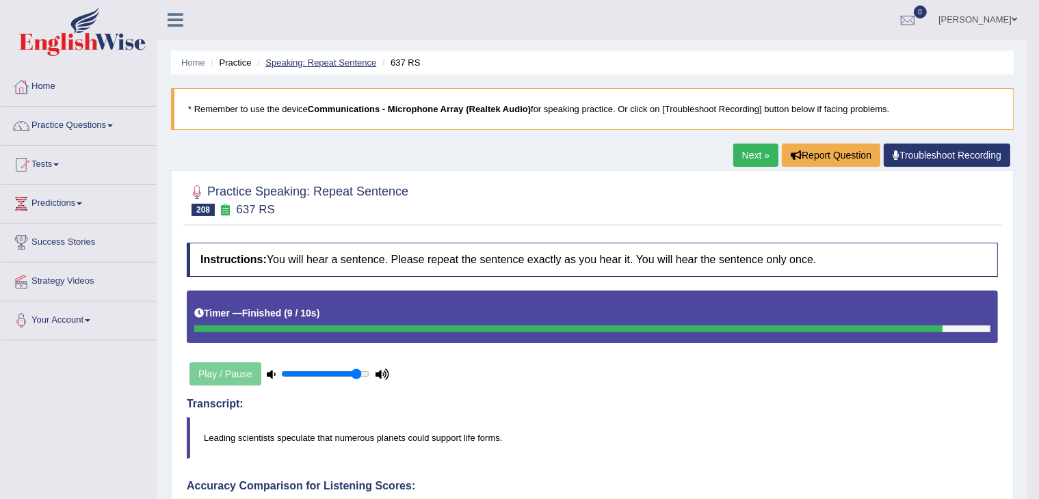
click at [335, 60] on link "Speaking: Repeat Sentence" at bounding box center [320, 62] width 111 height 10
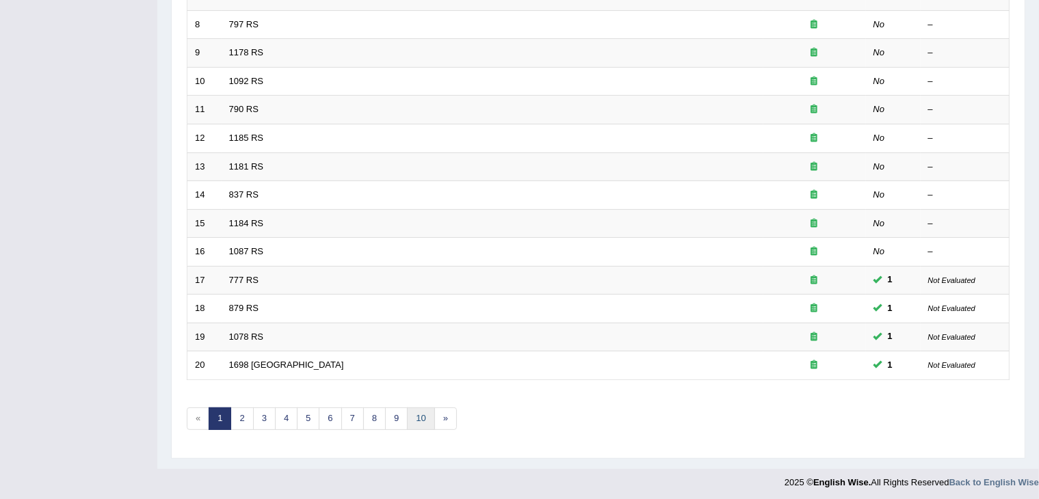
click at [423, 420] on link "10" at bounding box center [420, 419] width 27 height 23
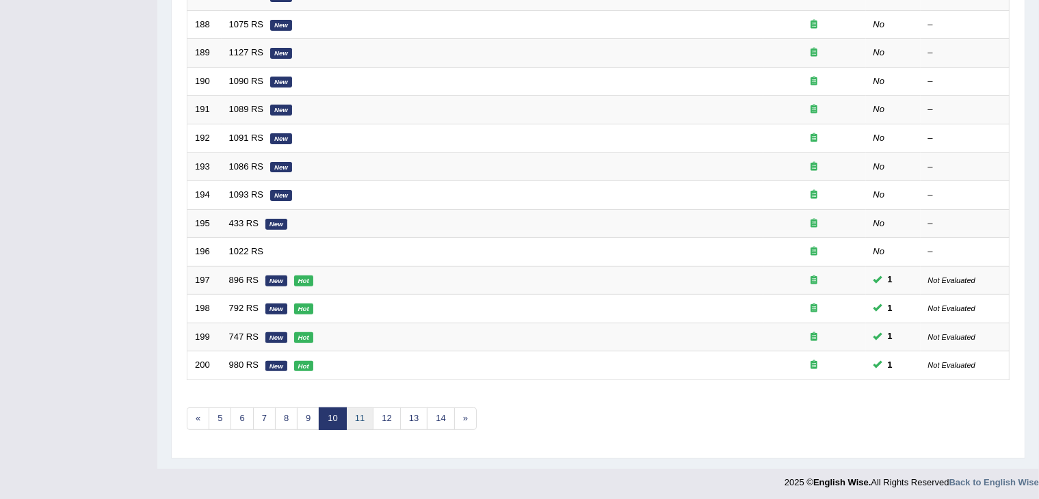
click at [352, 415] on link "11" at bounding box center [359, 419] width 27 height 23
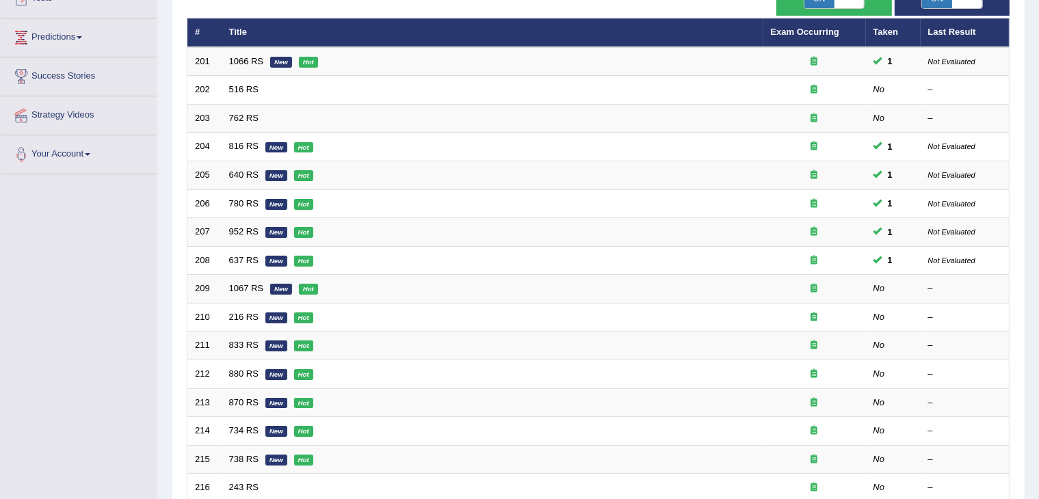
scroll to position [163, 0]
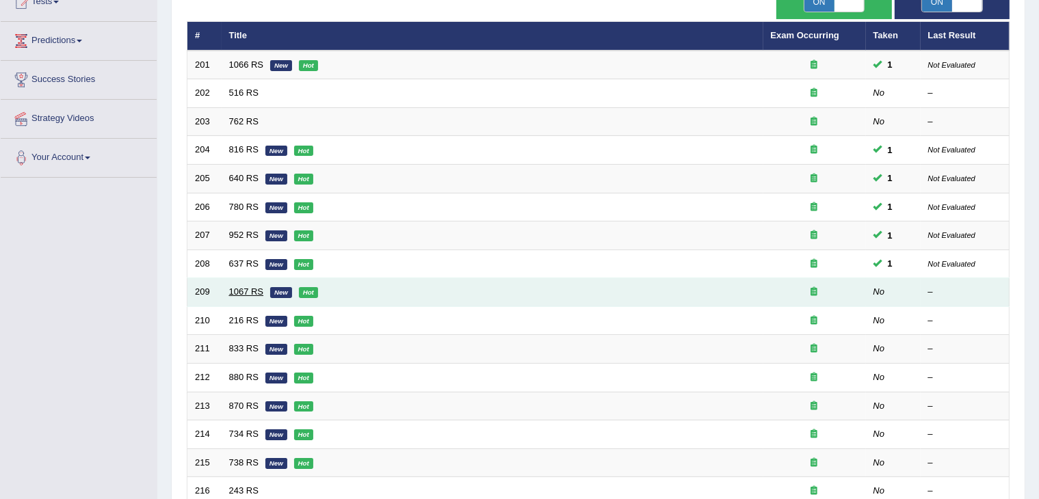
click at [246, 287] on link "1067 RS" at bounding box center [246, 292] width 35 height 10
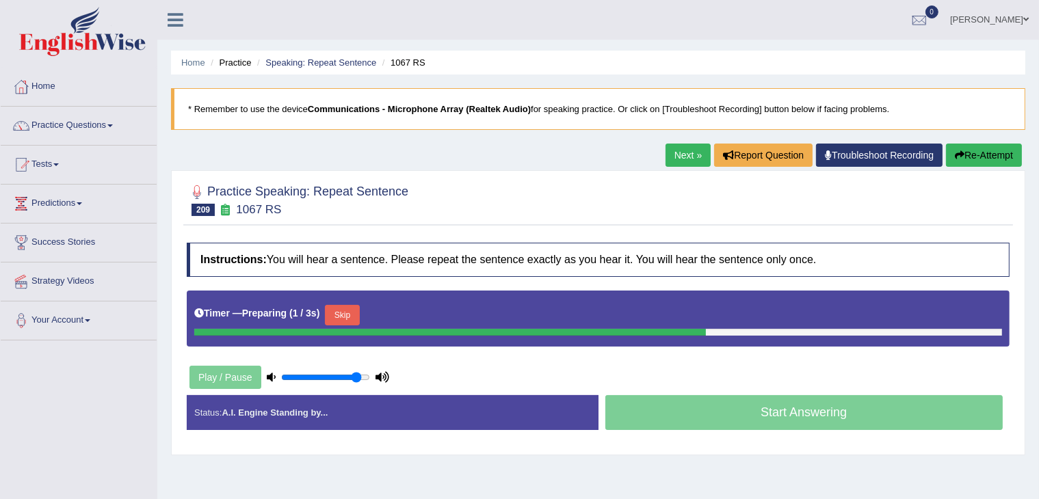
click at [523, 351] on div "Instructions: You will hear a sentence. Please repeat the sentence exactly as y…" at bounding box center [598, 342] width 830 height 212
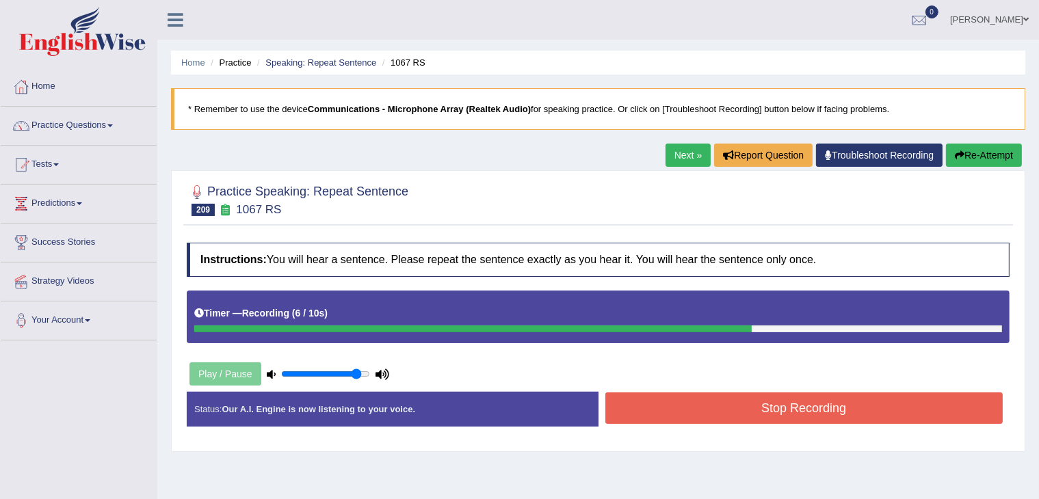
click at [740, 410] on button "Stop Recording" at bounding box center [804, 408] width 398 height 31
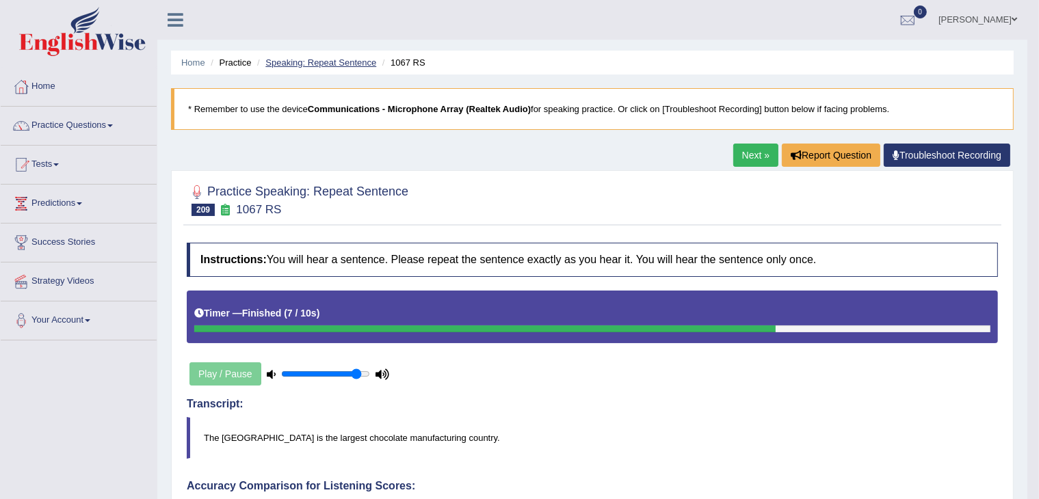
click at [313, 62] on link "Speaking: Repeat Sentence" at bounding box center [320, 62] width 111 height 10
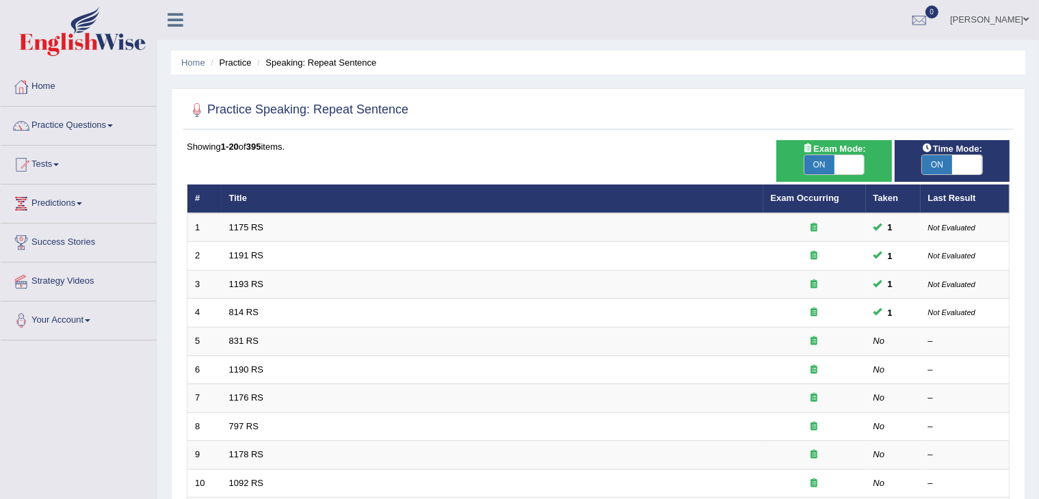
scroll to position [402, 0]
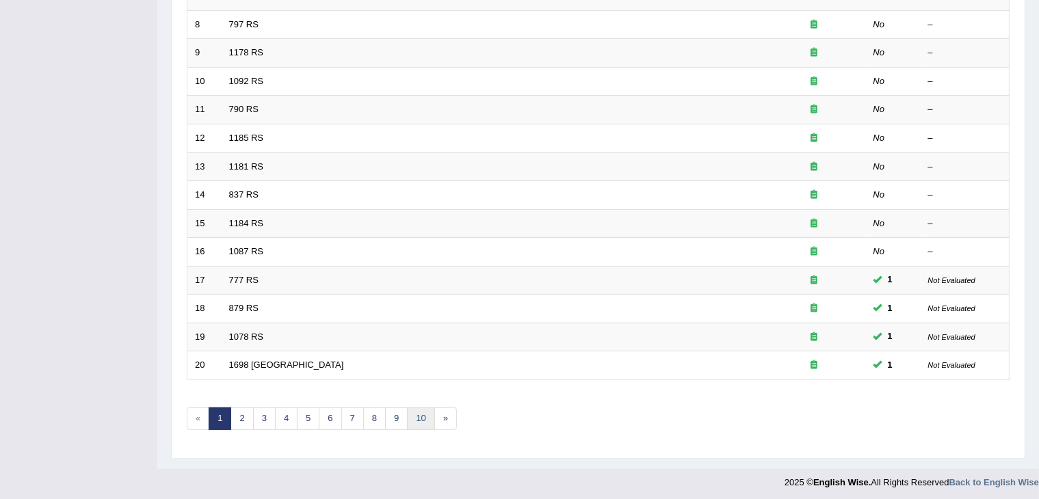
click at [414, 408] on link "10" at bounding box center [420, 419] width 27 height 23
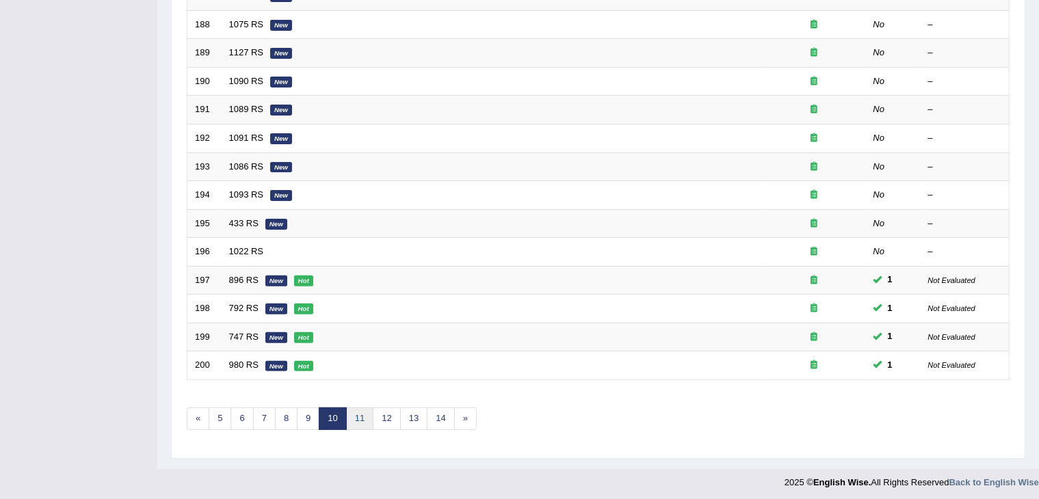
click at [354, 410] on link "11" at bounding box center [359, 419] width 27 height 23
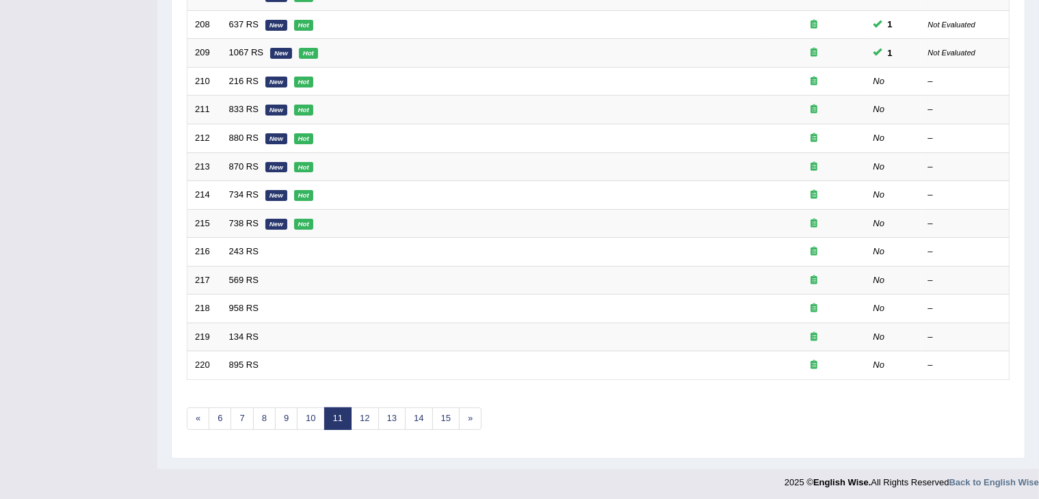
scroll to position [402, 0]
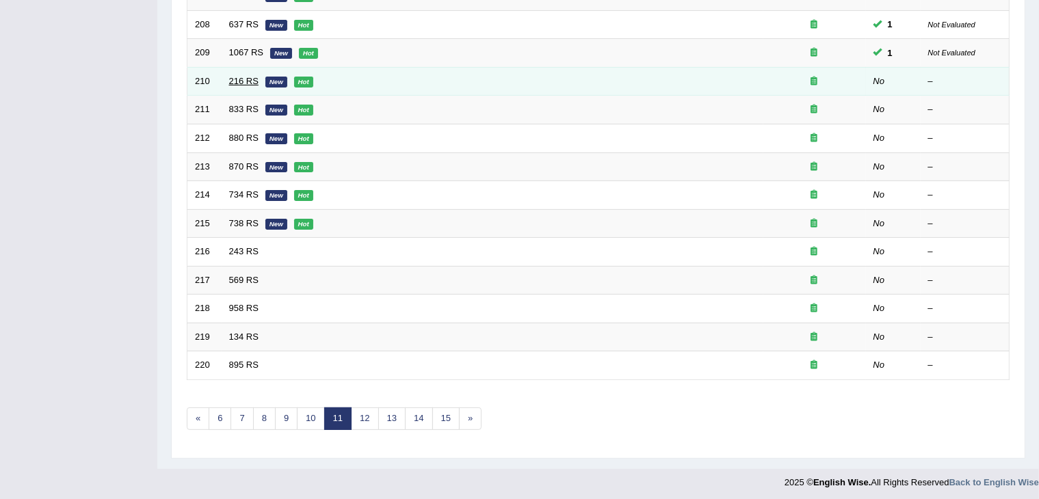
click at [239, 77] on link "216 RS" at bounding box center [243, 81] width 29 height 10
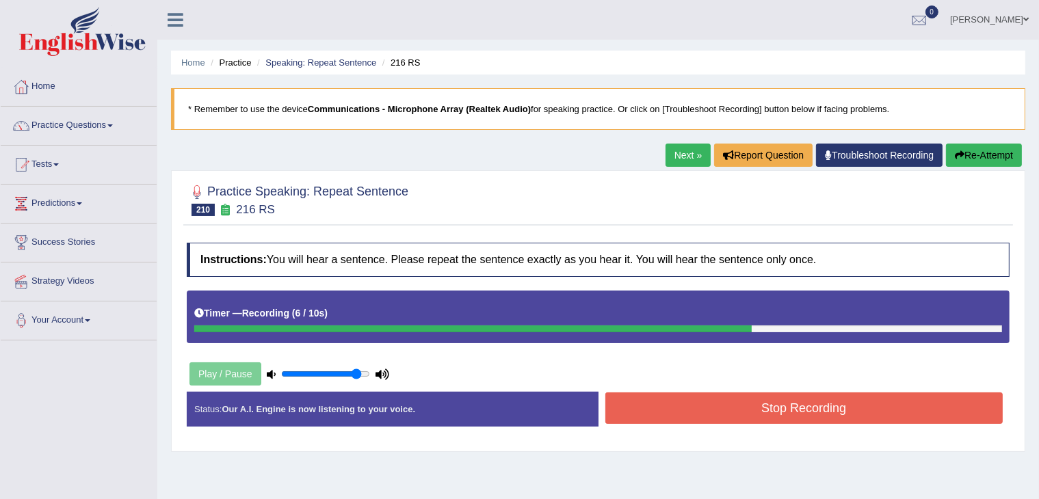
click at [759, 404] on button "Stop Recording" at bounding box center [804, 408] width 398 height 31
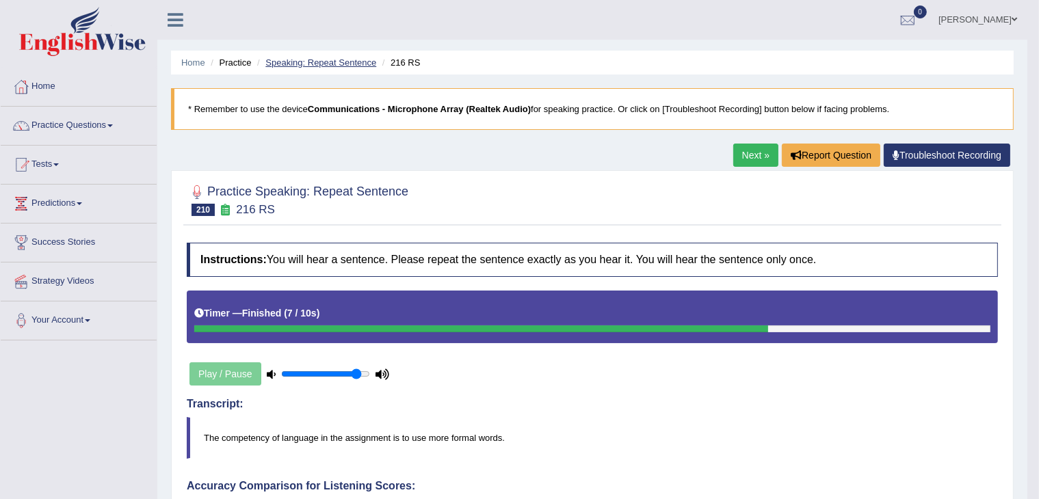
click at [314, 66] on link "Speaking: Repeat Sentence" at bounding box center [320, 62] width 111 height 10
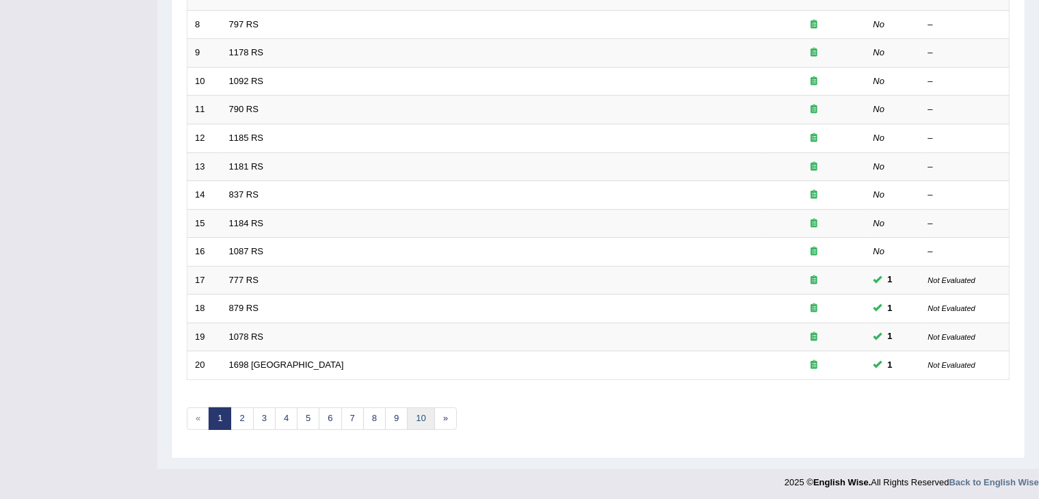
click at [414, 418] on link "10" at bounding box center [420, 419] width 27 height 23
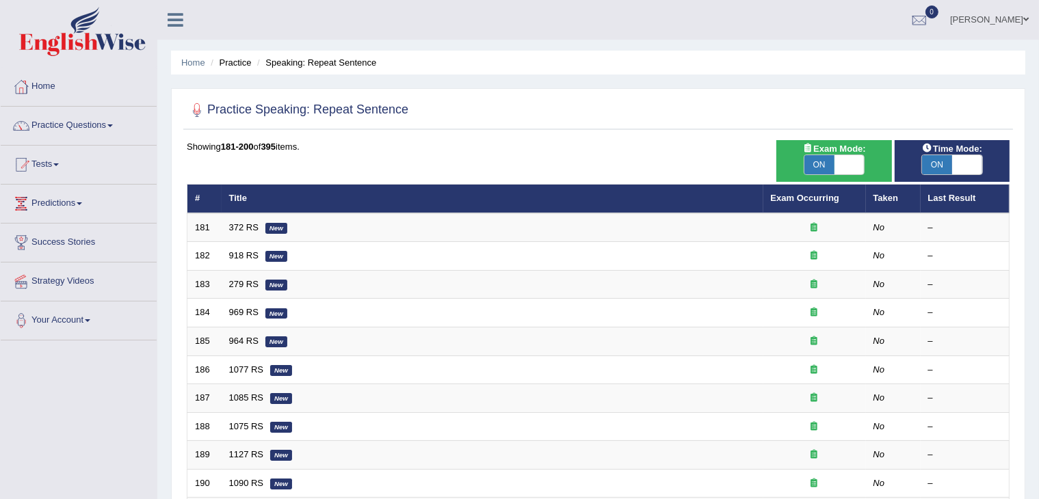
scroll to position [402, 0]
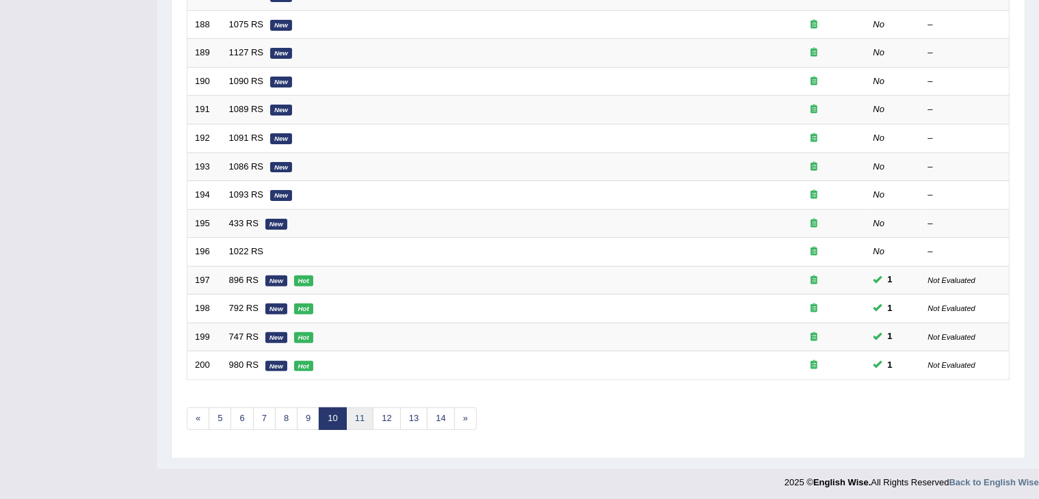
click at [360, 419] on link "11" at bounding box center [359, 419] width 27 height 23
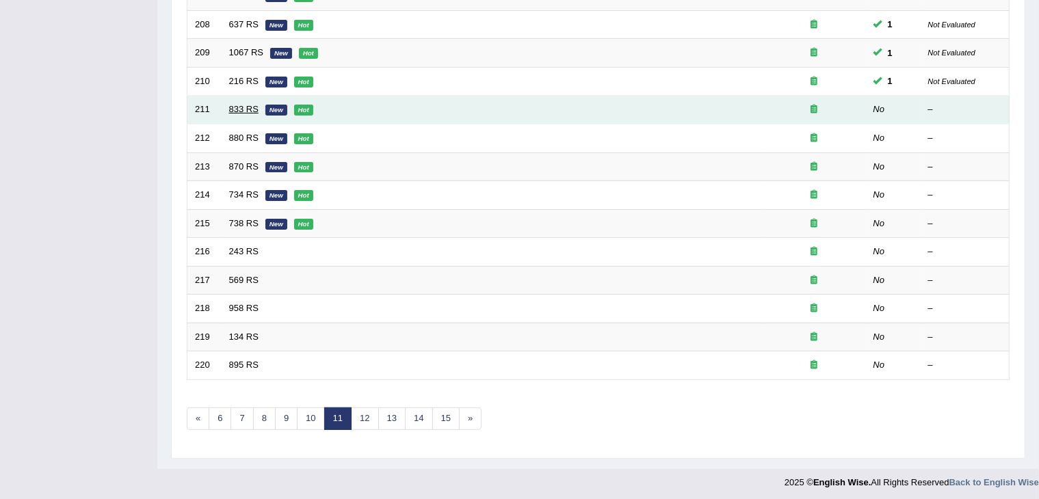
click at [243, 107] on link "833 RS" at bounding box center [243, 109] width 29 height 10
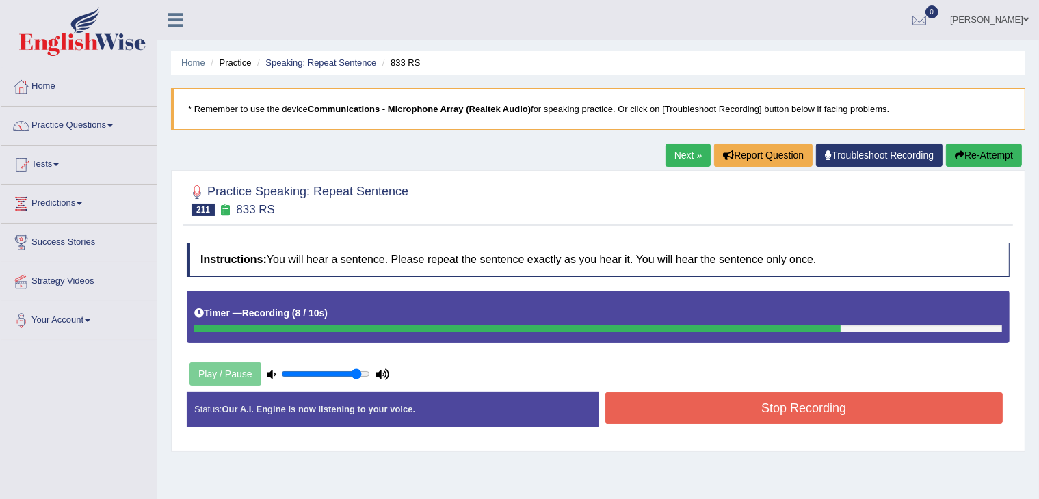
click at [753, 408] on button "Stop Recording" at bounding box center [804, 408] width 398 height 31
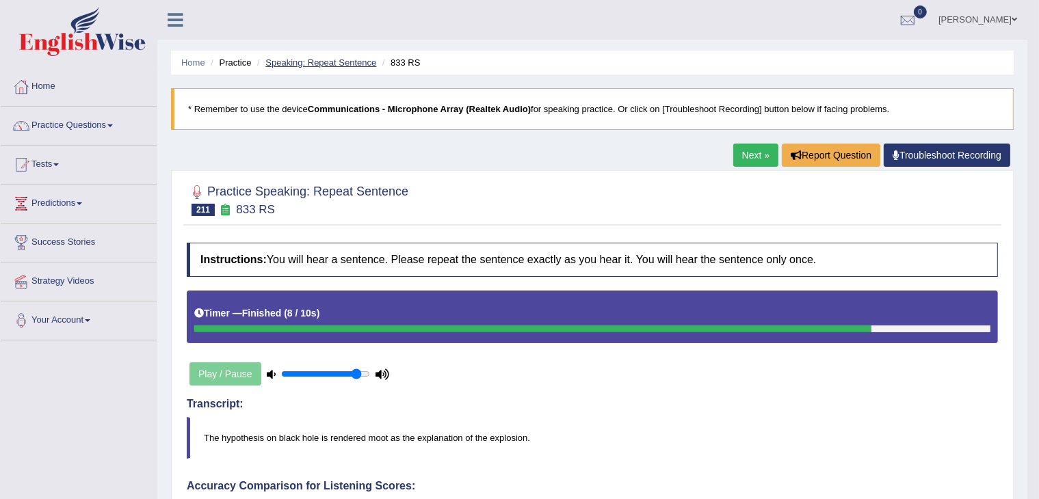
click at [313, 63] on link "Speaking: Repeat Sentence" at bounding box center [320, 62] width 111 height 10
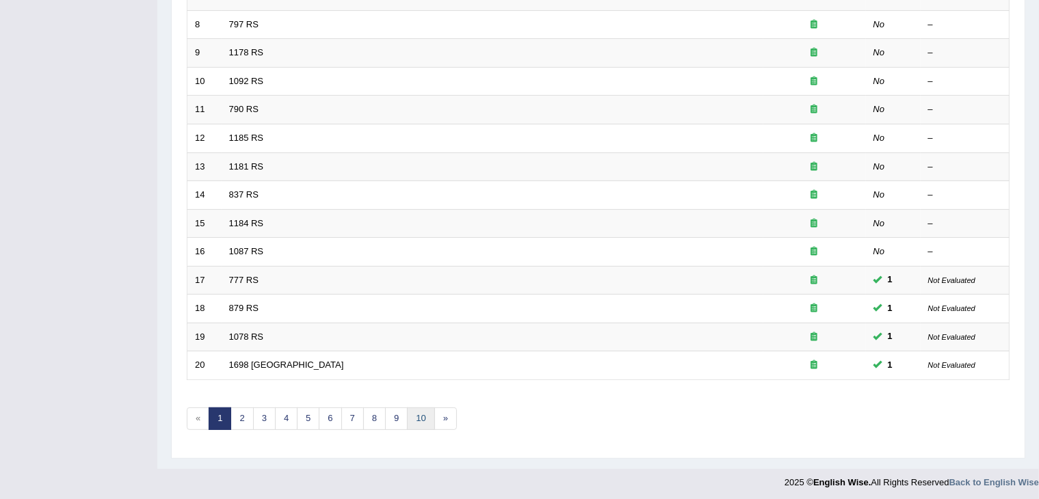
click at [417, 417] on link "10" at bounding box center [420, 419] width 27 height 23
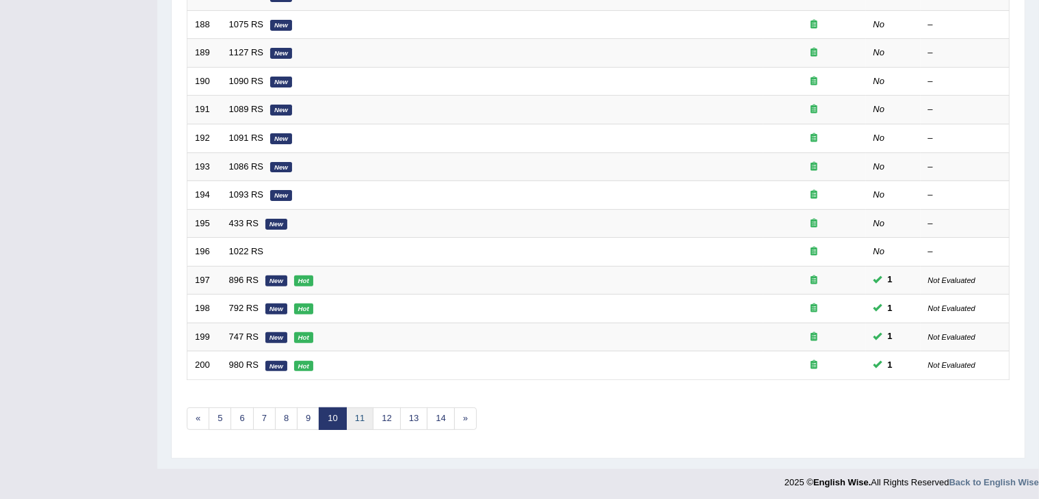
click at [358, 414] on link "11" at bounding box center [359, 419] width 27 height 23
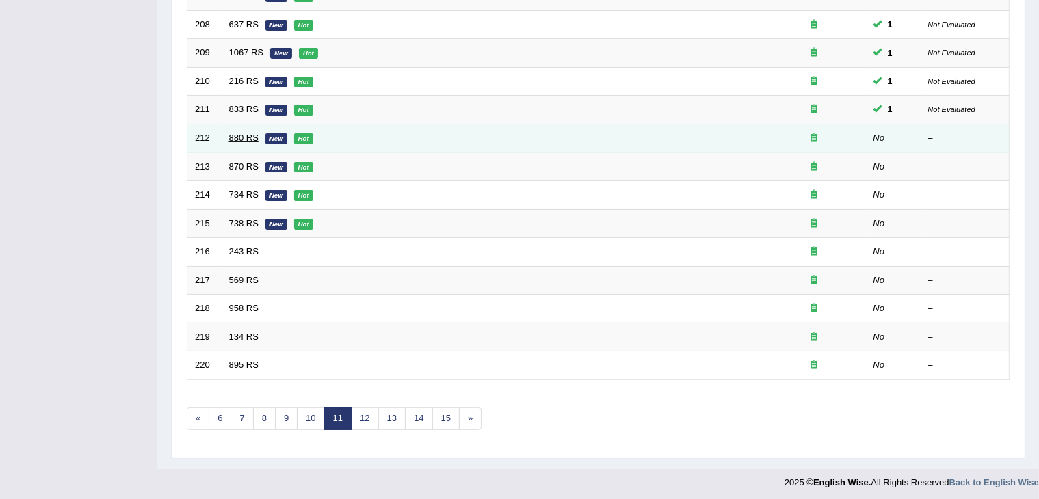
click at [246, 134] on link "880 RS" at bounding box center [243, 138] width 29 height 10
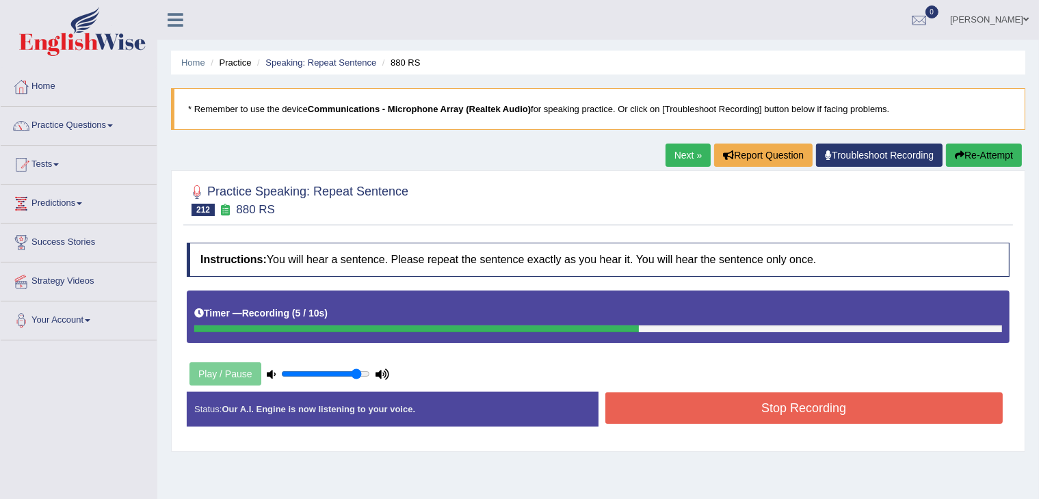
click at [736, 412] on button "Stop Recording" at bounding box center [804, 408] width 398 height 31
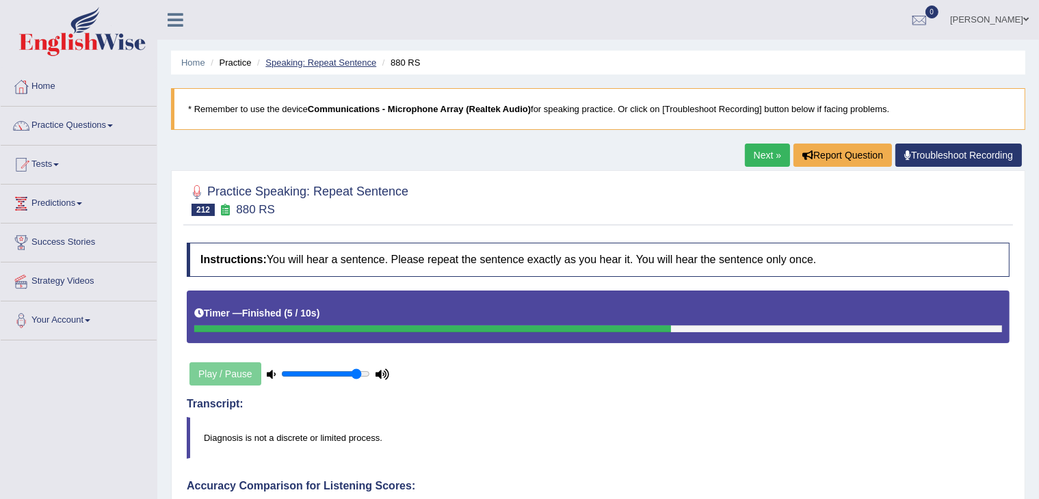
click at [349, 60] on link "Speaking: Repeat Sentence" at bounding box center [320, 62] width 111 height 10
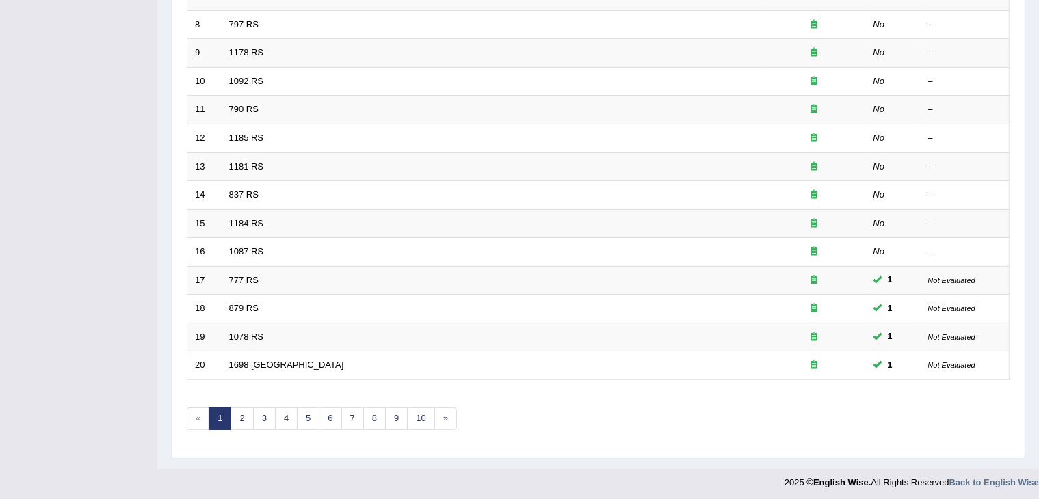
scroll to position [402, 0]
click at [417, 417] on link "10" at bounding box center [420, 419] width 27 height 23
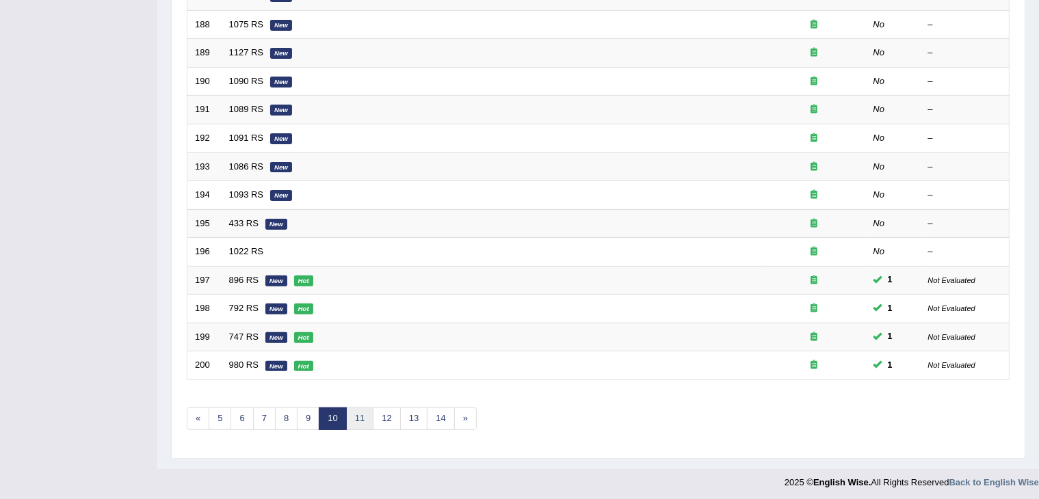
click at [352, 422] on link "11" at bounding box center [359, 419] width 27 height 23
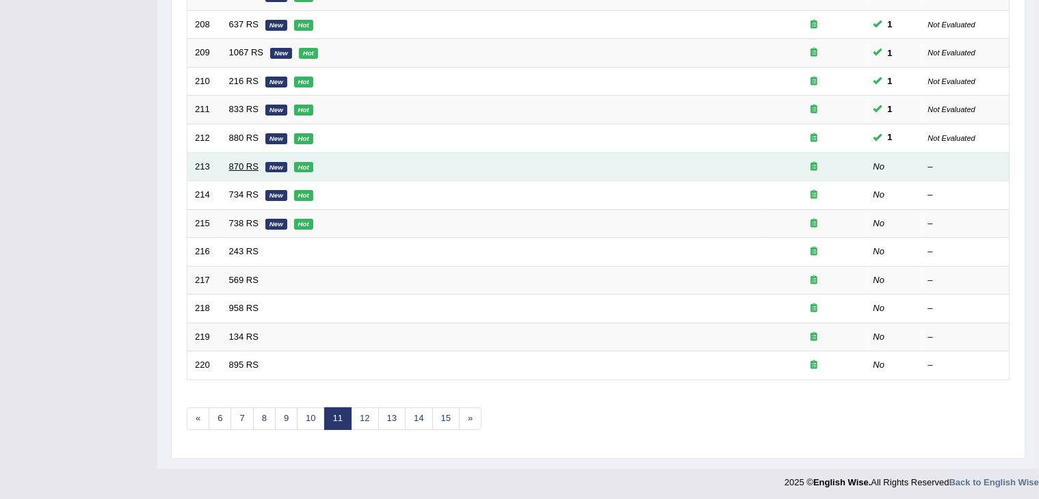
click at [236, 161] on link "870 RS" at bounding box center [243, 166] width 29 height 10
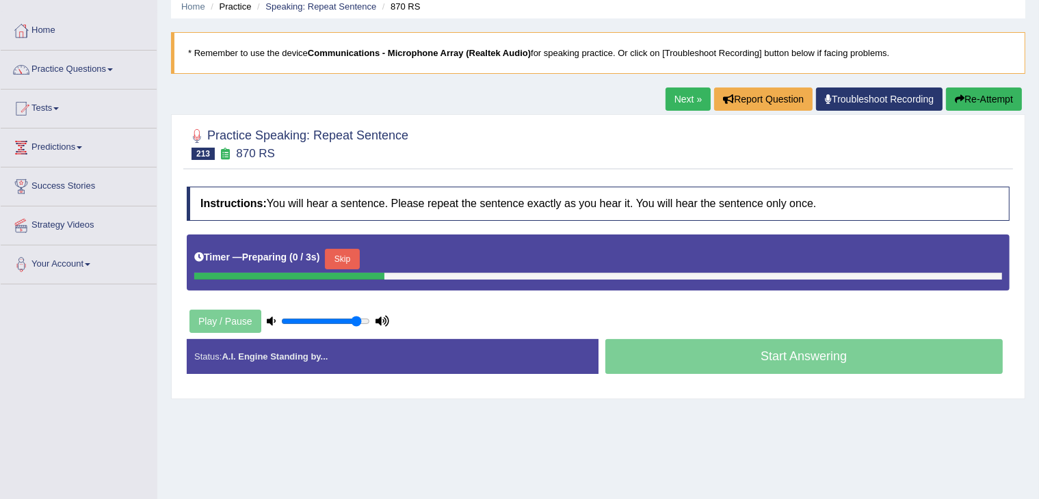
scroll to position [57, 0]
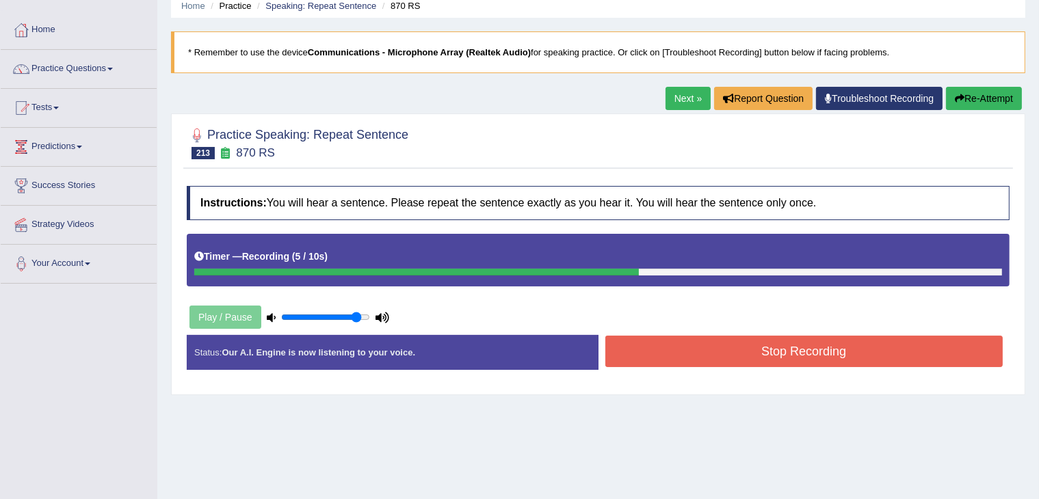
click at [802, 343] on button "Stop Recording" at bounding box center [804, 351] width 398 height 31
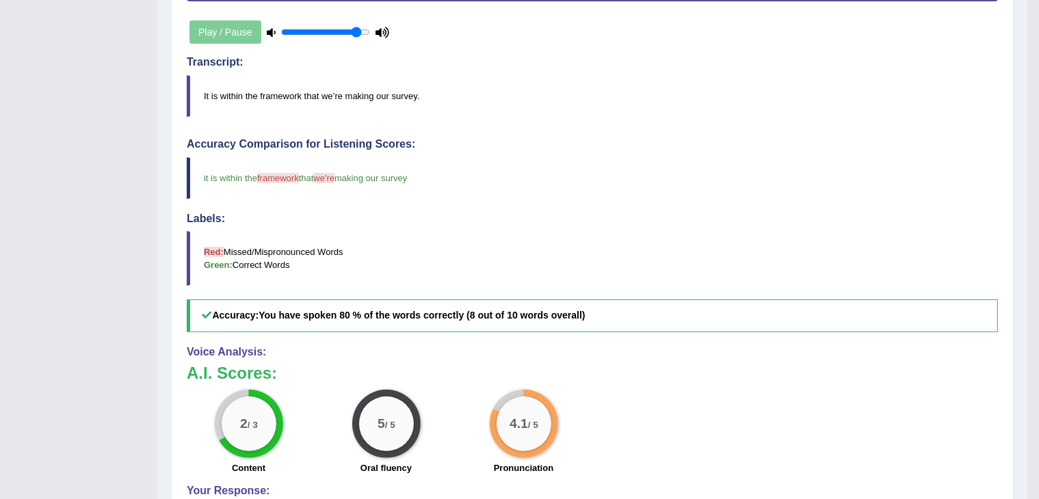
scroll to position [0, 0]
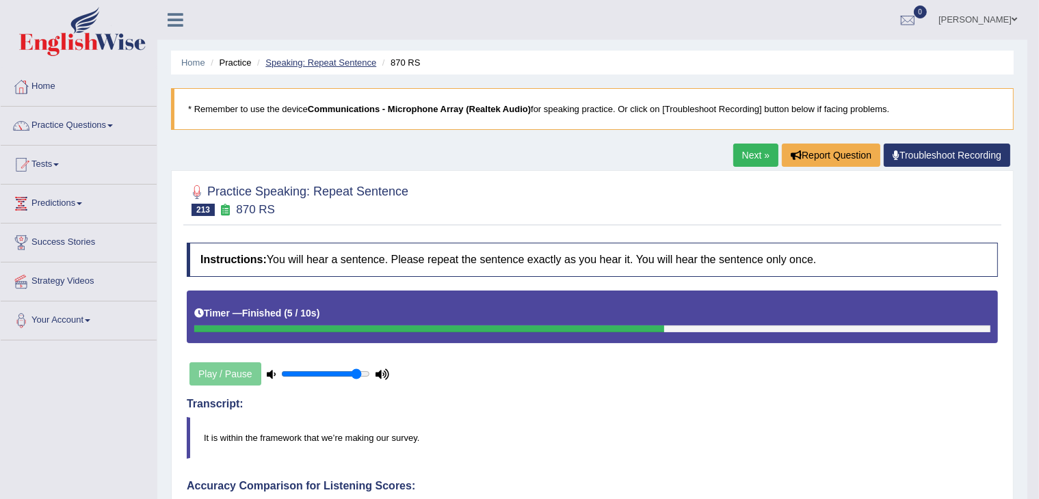
click at [329, 60] on link "Speaking: Repeat Sentence" at bounding box center [320, 62] width 111 height 10
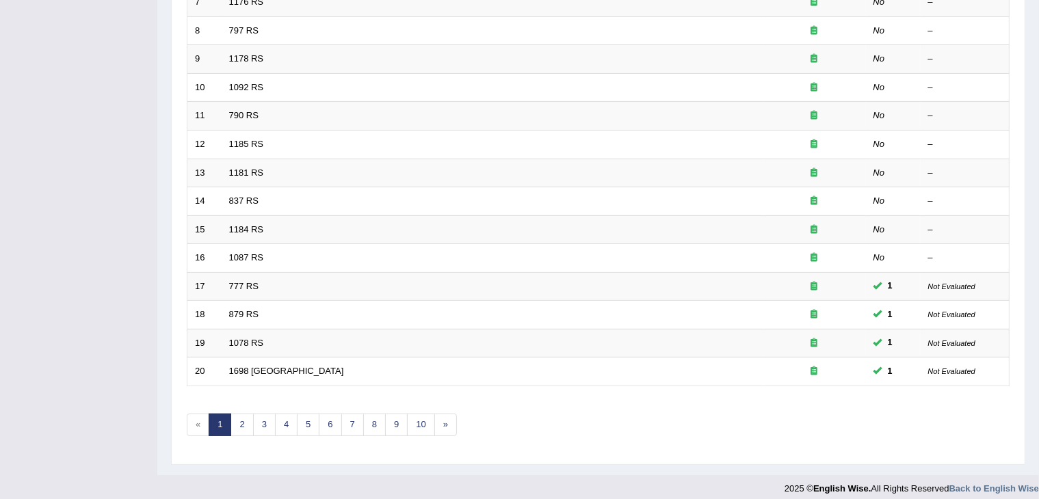
scroll to position [402, 0]
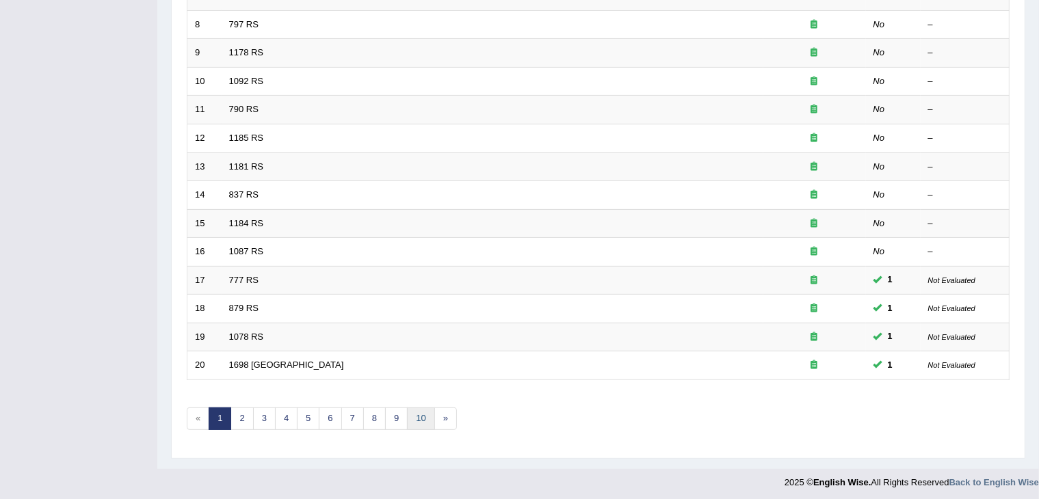
click at [414, 419] on link "10" at bounding box center [420, 419] width 27 height 23
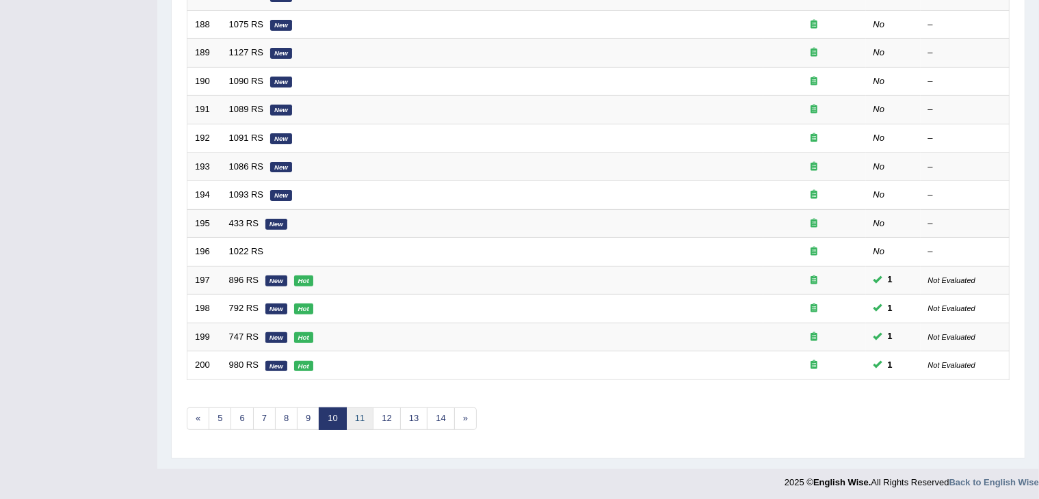
click at [354, 417] on link "11" at bounding box center [359, 419] width 27 height 23
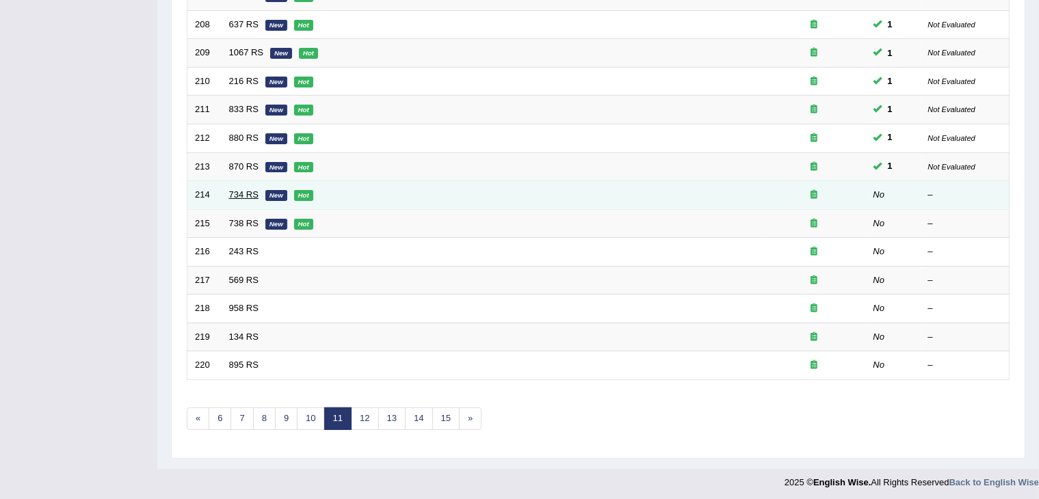
click at [246, 190] on link "734 RS" at bounding box center [243, 194] width 29 height 10
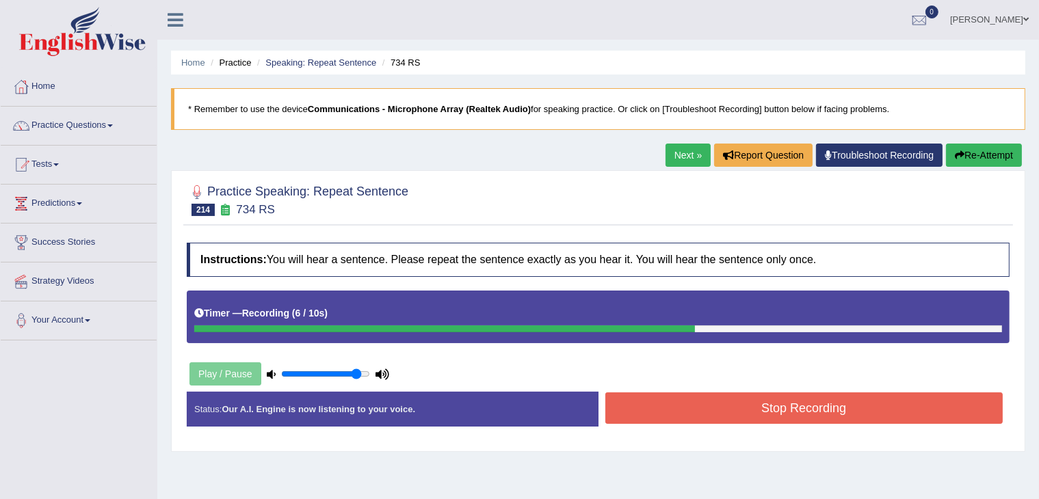
click at [736, 411] on button "Stop Recording" at bounding box center [804, 408] width 398 height 31
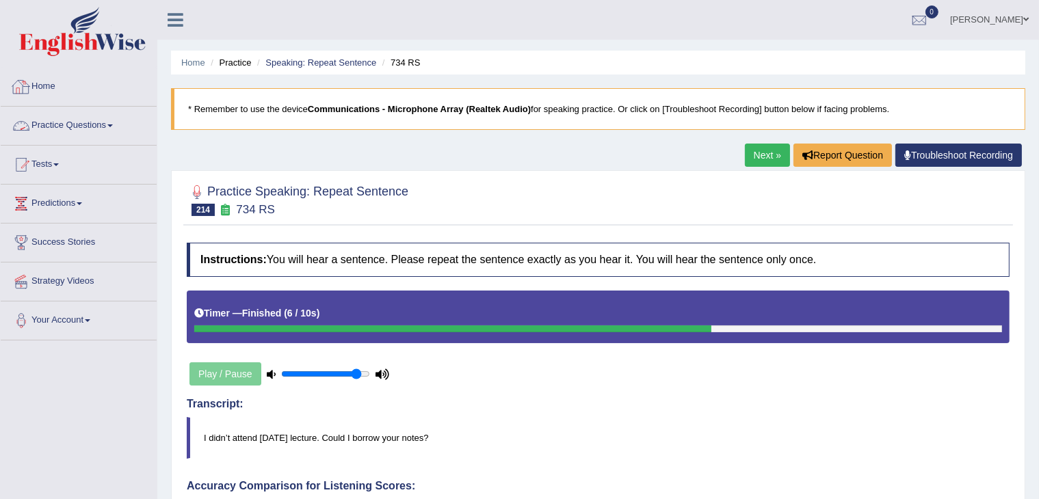
click at [104, 124] on link "Practice Questions" at bounding box center [79, 124] width 156 height 34
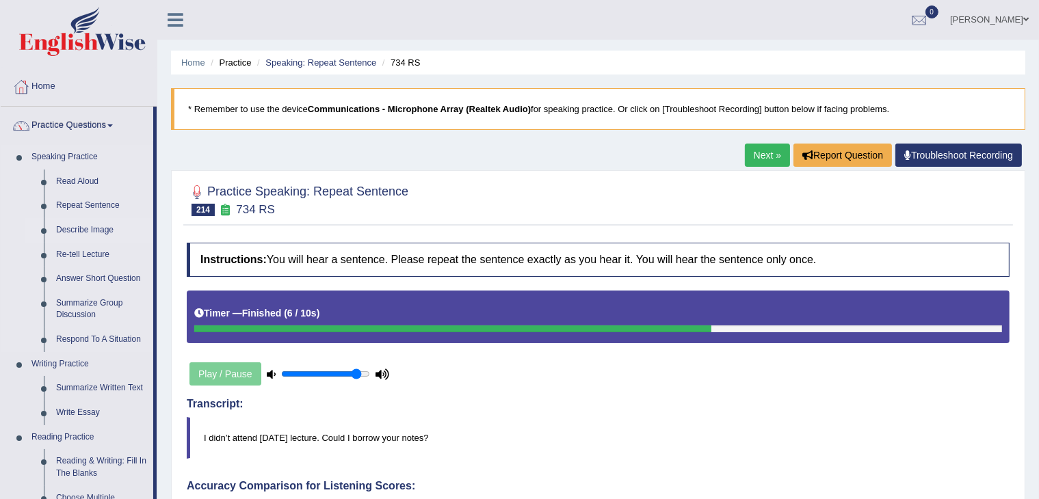
click at [72, 231] on link "Describe Image" at bounding box center [101, 230] width 103 height 25
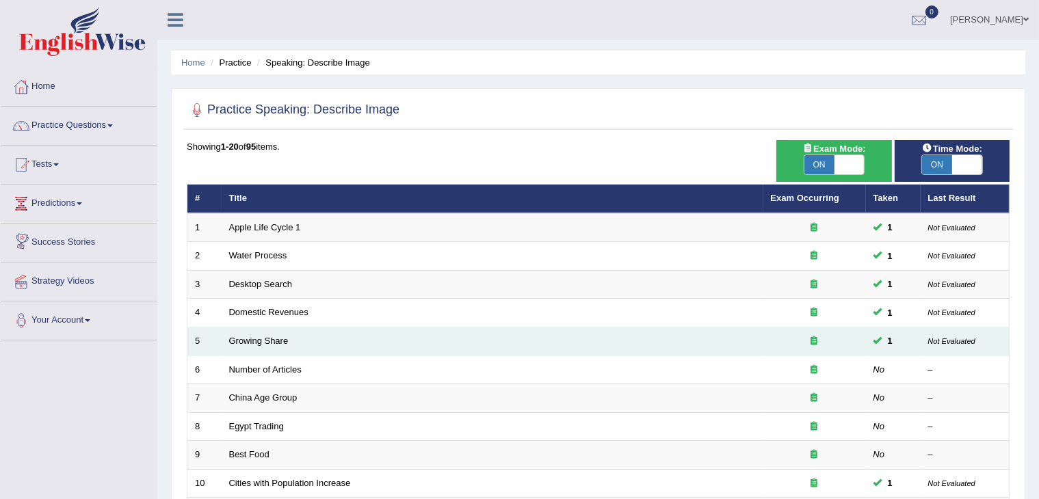
scroll to position [402, 0]
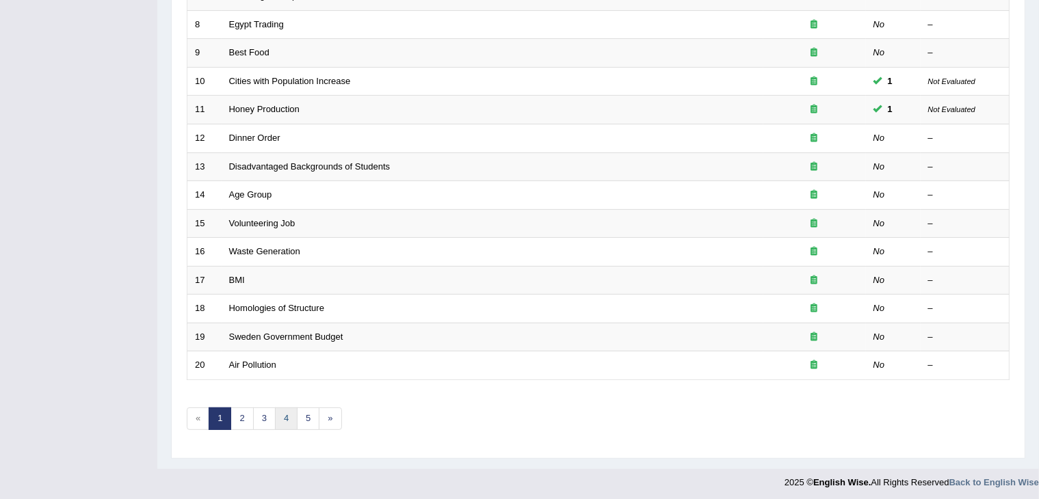
click at [294, 418] on link "4" at bounding box center [286, 419] width 23 height 23
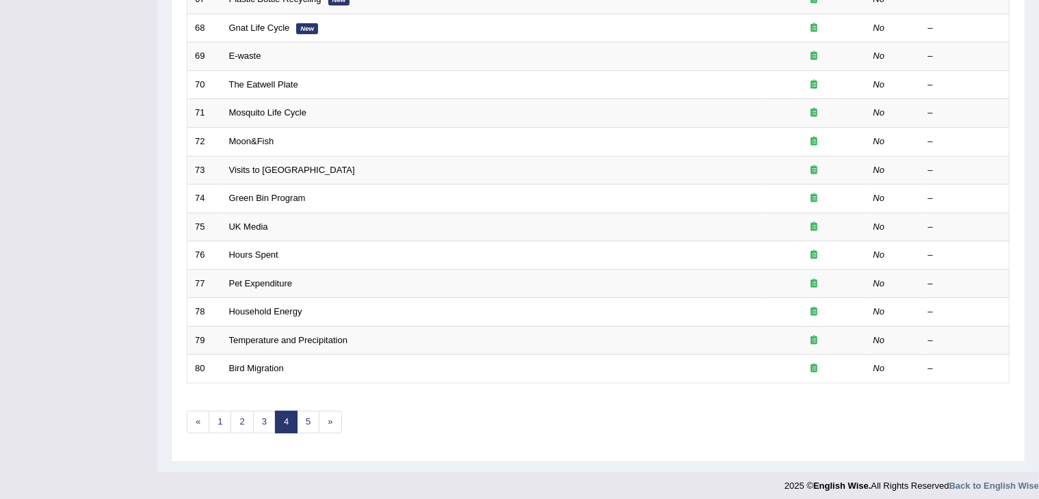
scroll to position [402, 0]
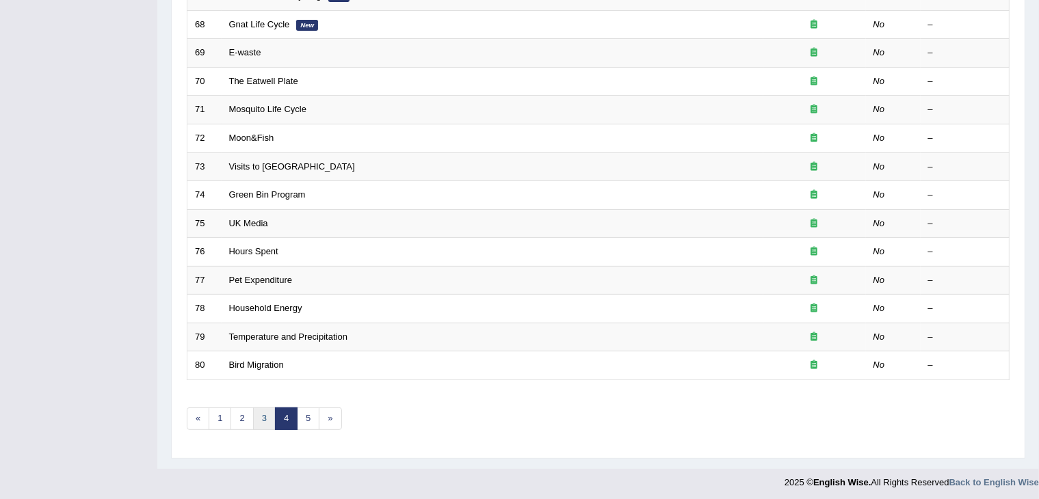
click at [261, 419] on link "3" at bounding box center [264, 419] width 23 height 23
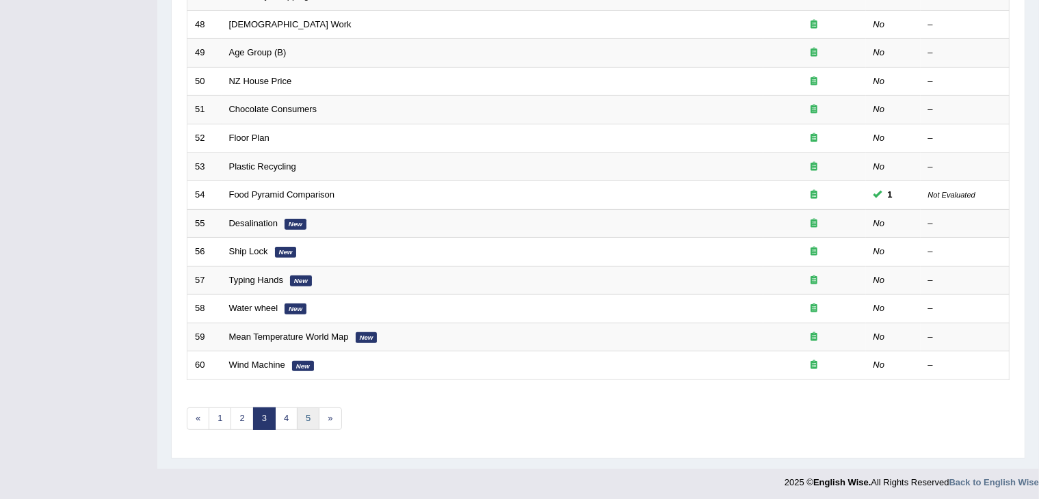
click at [306, 408] on link "5" at bounding box center [308, 419] width 23 height 23
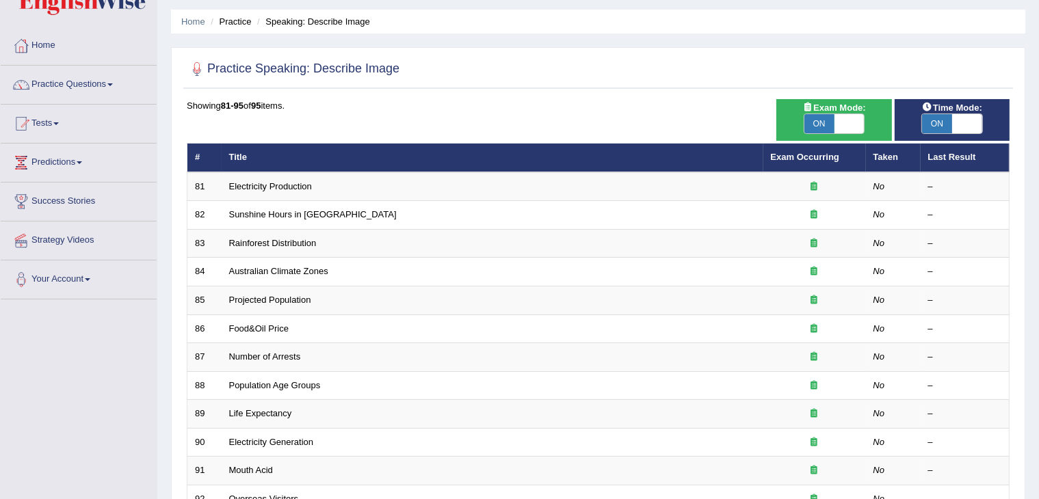
scroll to position [261, 0]
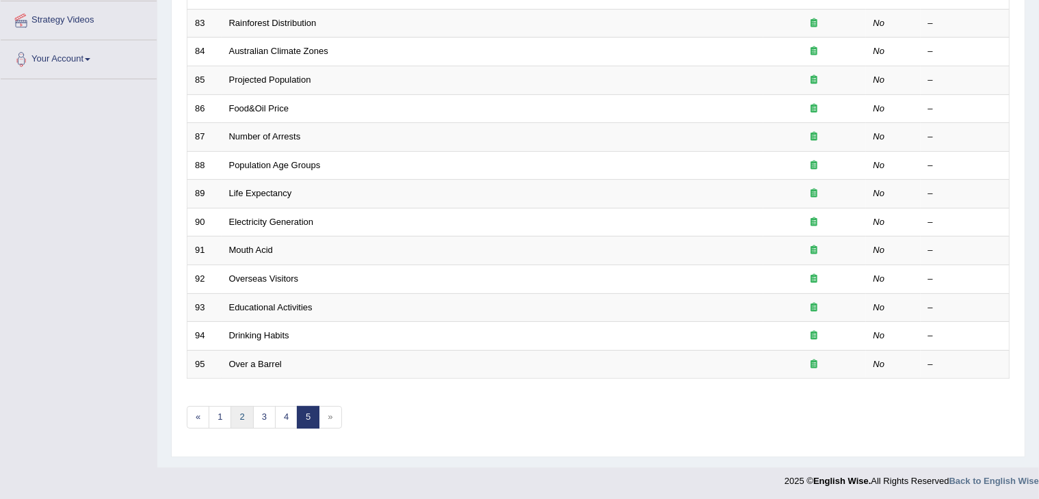
click at [241, 415] on link "2" at bounding box center [241, 417] width 23 height 23
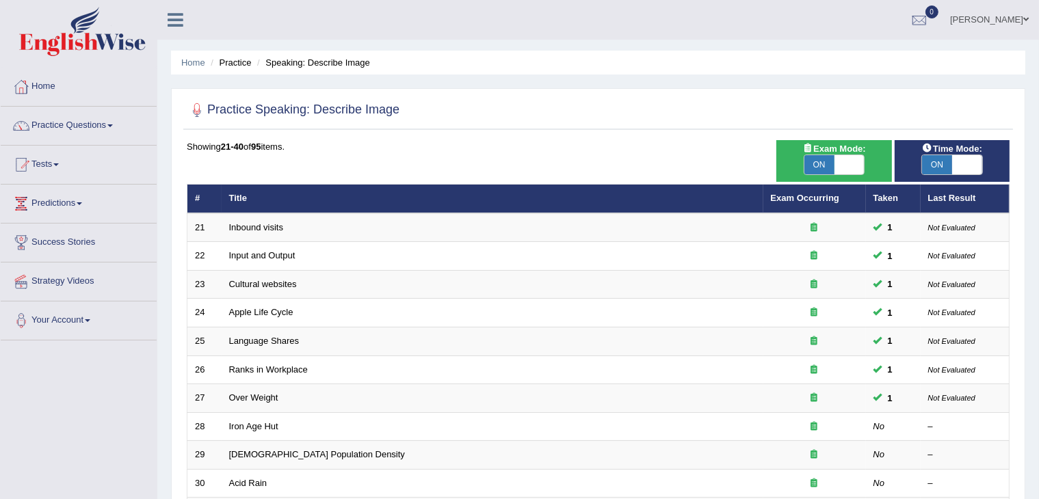
scroll to position [402, 0]
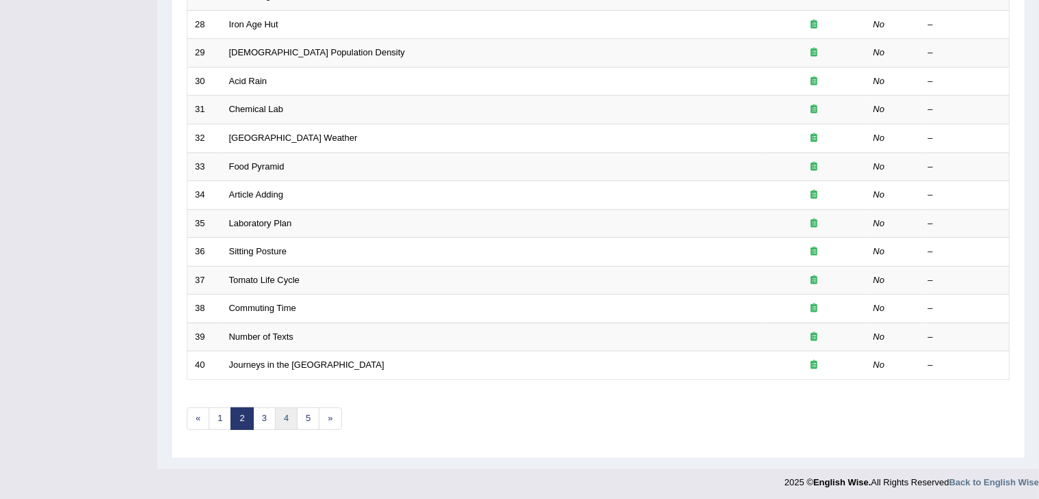
click at [276, 411] on link "4" at bounding box center [286, 419] width 23 height 23
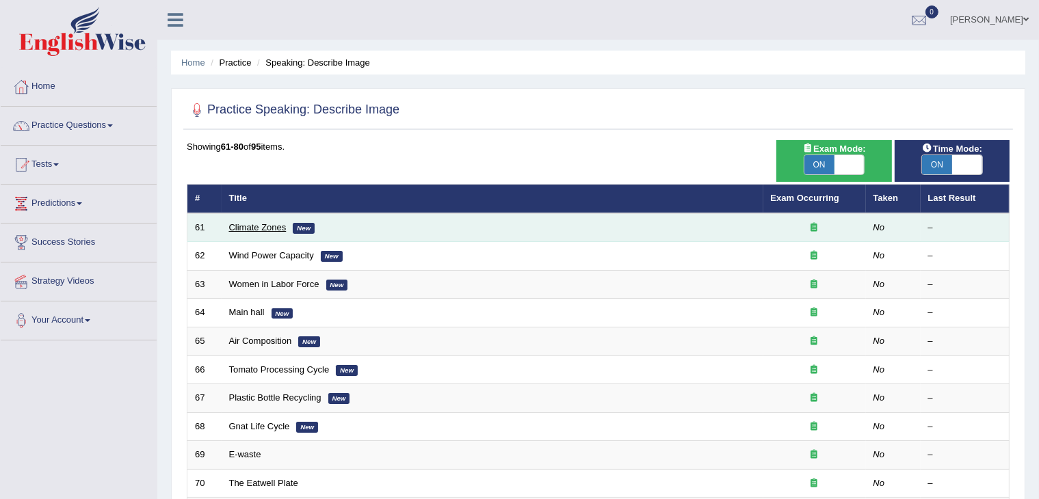
click at [267, 222] on link "Climate Zones" at bounding box center [257, 227] width 57 height 10
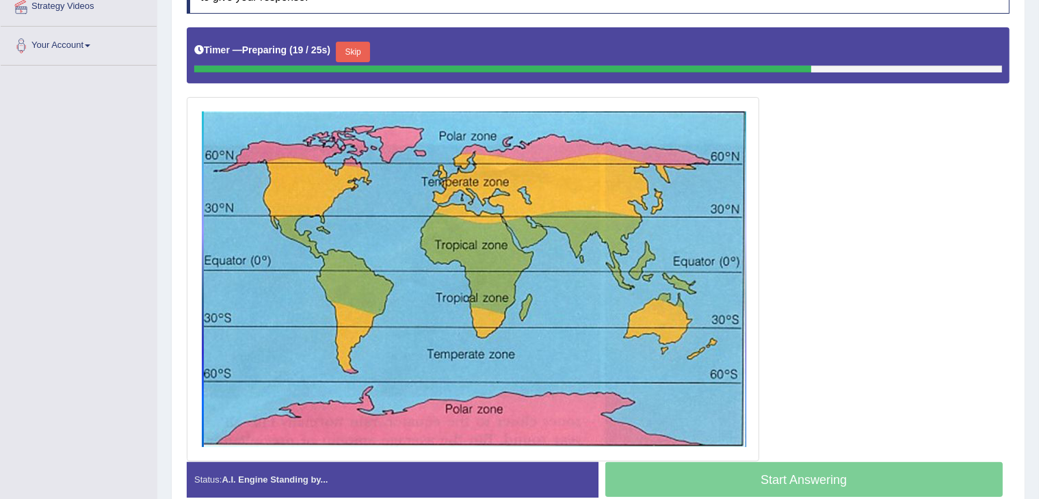
scroll to position [285, 0]
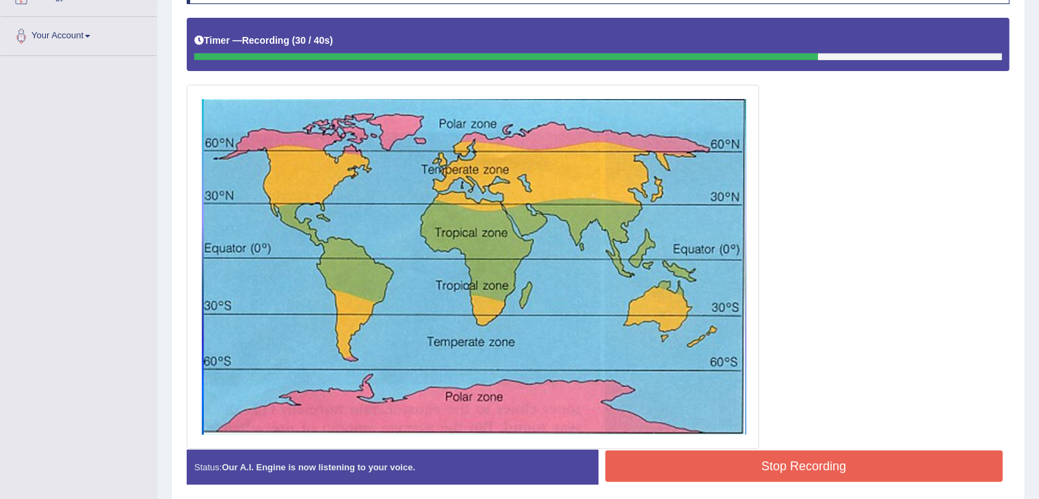
click at [796, 458] on button "Stop Recording" at bounding box center [804, 466] width 398 height 31
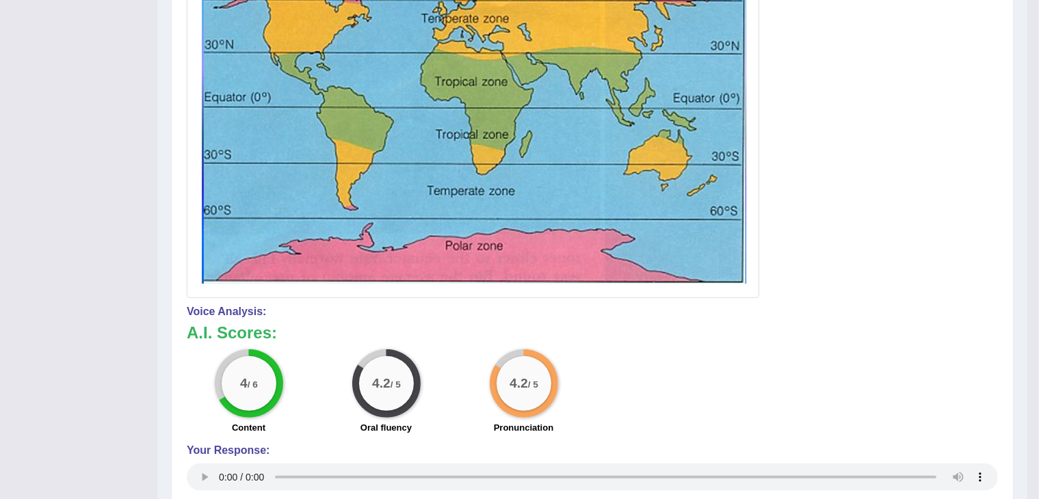
scroll to position [430, 0]
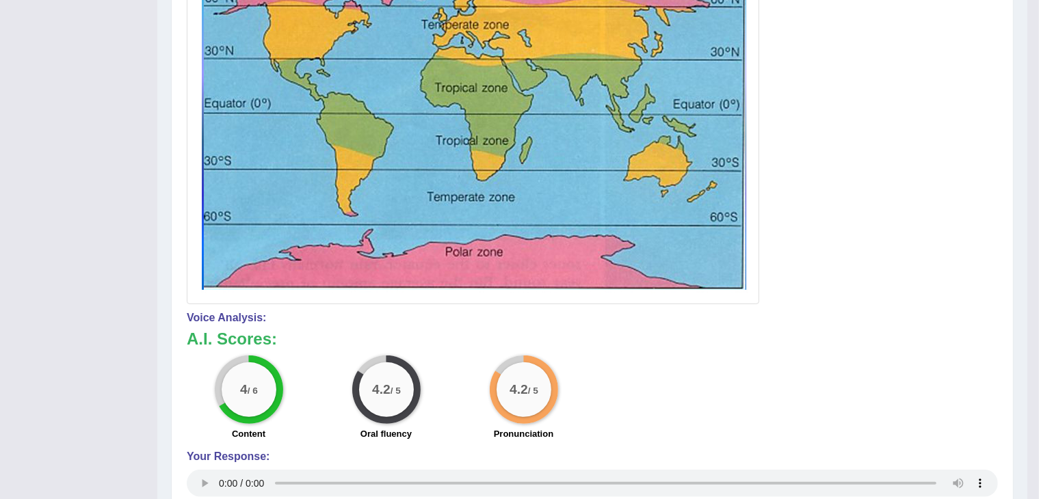
click at [481, 391] on div "4.2 / 5 Pronunciation" at bounding box center [523, 400] width 137 height 88
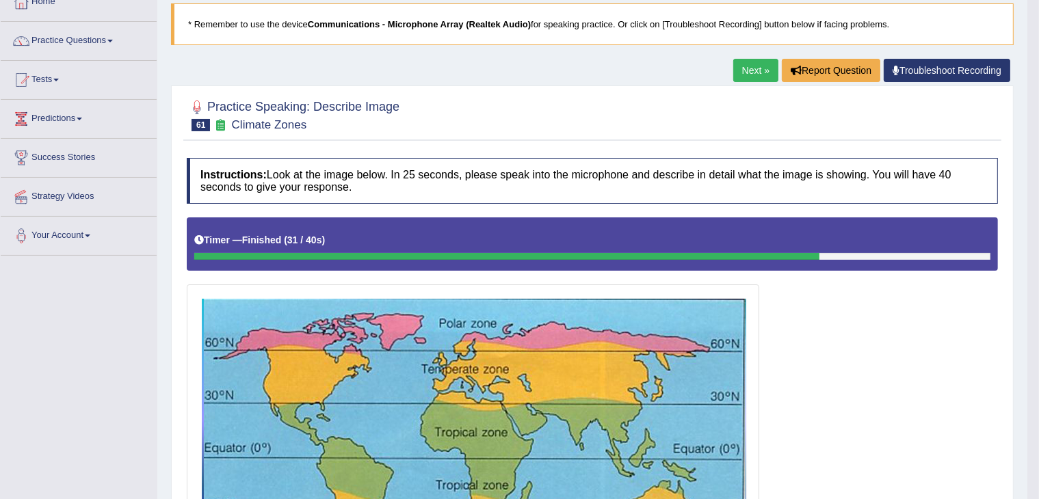
scroll to position [0, 0]
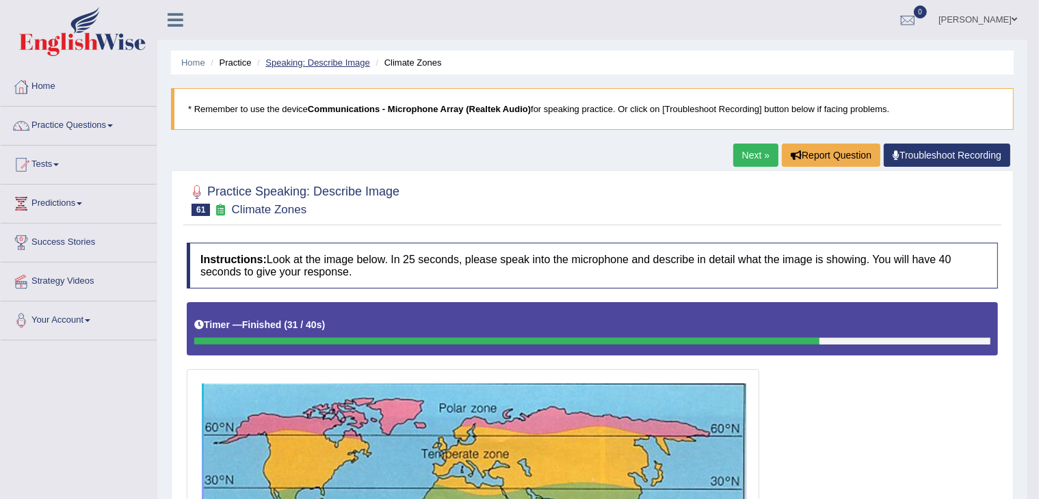
click at [328, 60] on link "Speaking: Describe Image" at bounding box center [317, 62] width 104 height 10
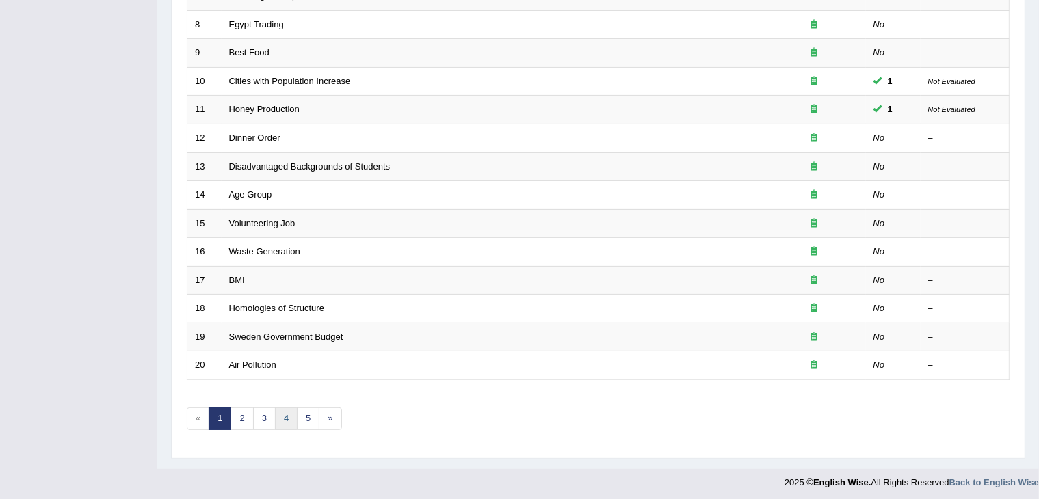
click at [277, 410] on link "4" at bounding box center [286, 419] width 23 height 23
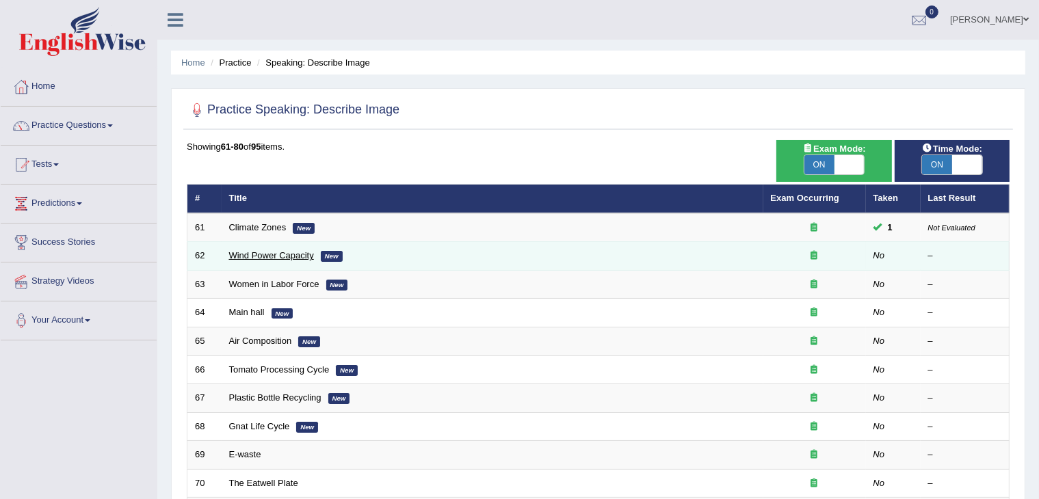
click at [269, 255] on link "Wind Power Capacity" at bounding box center [271, 255] width 85 height 10
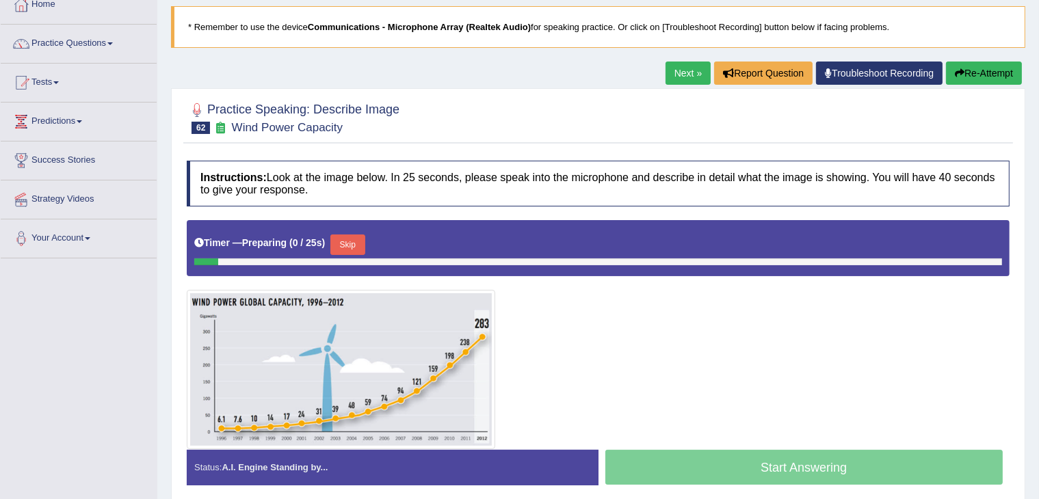
scroll to position [159, 0]
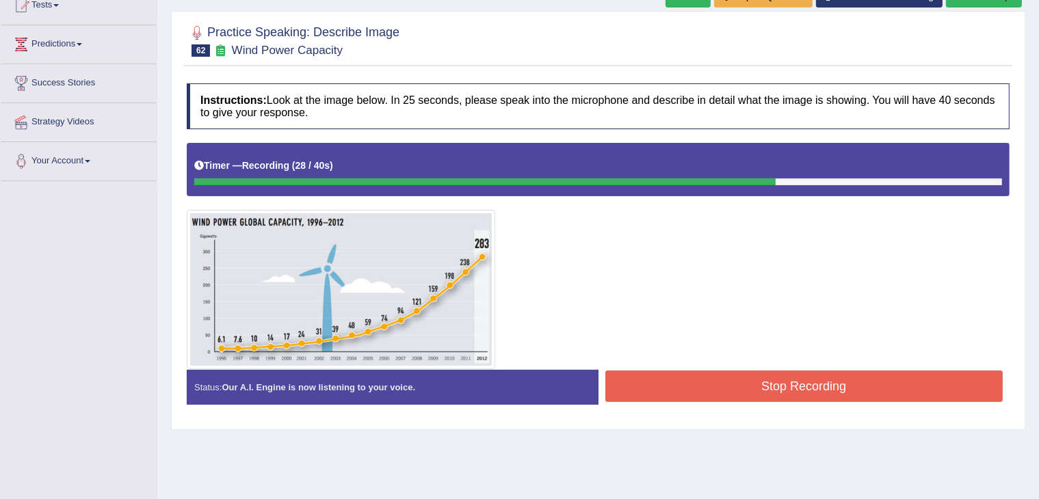
click at [760, 386] on button "Stop Recording" at bounding box center [804, 386] width 398 height 31
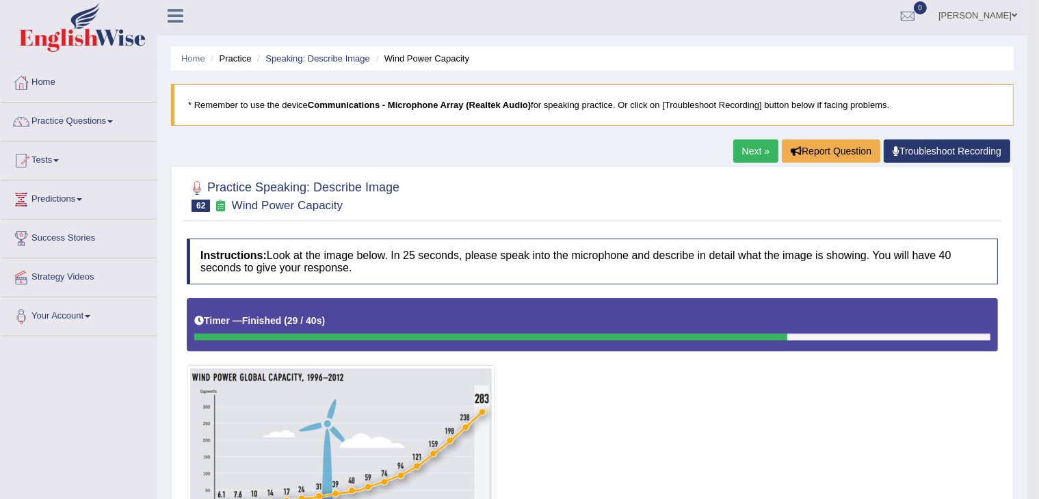
scroll to position [0, 0]
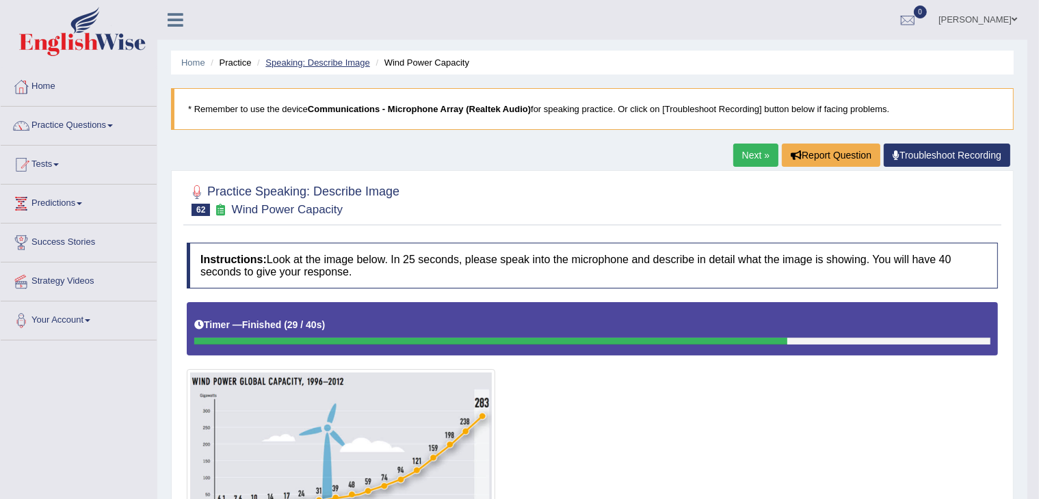
click at [334, 60] on link "Speaking: Describe Image" at bounding box center [317, 62] width 104 height 10
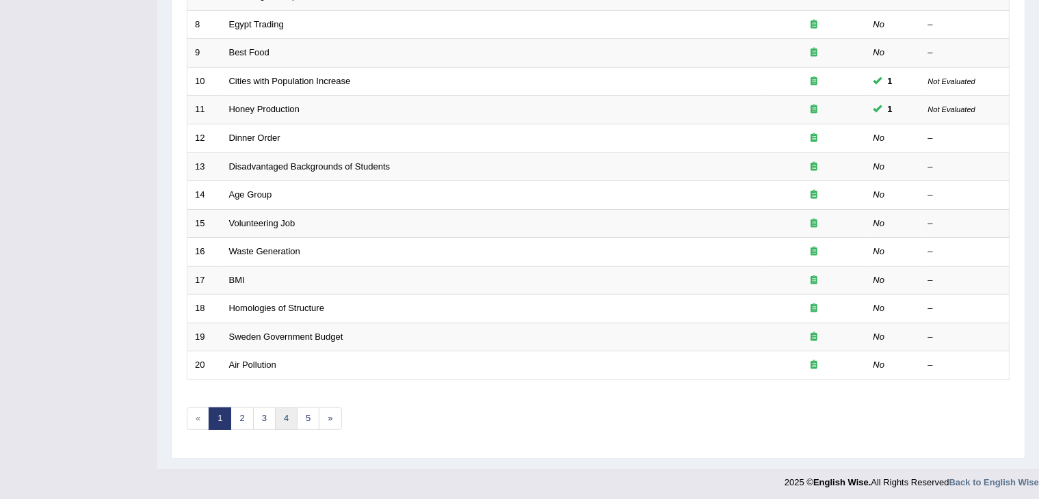
click at [285, 413] on link "4" at bounding box center [286, 419] width 23 height 23
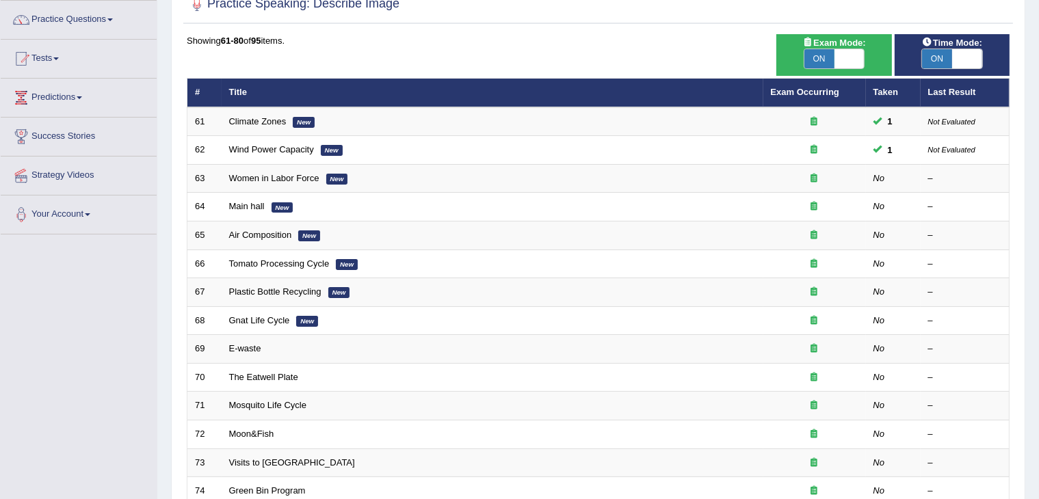
scroll to position [95, 0]
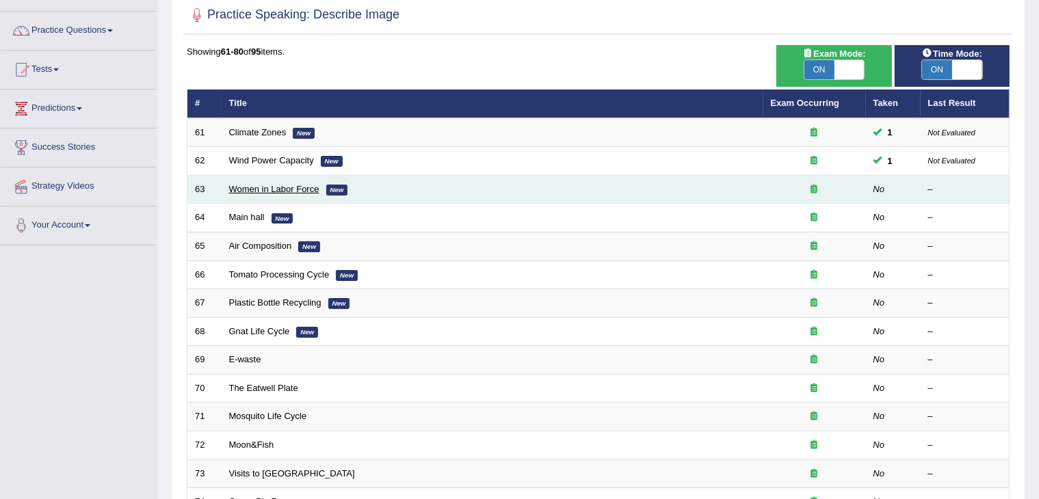
click at [242, 187] on link "Women in Labor Force" at bounding box center [274, 189] width 90 height 10
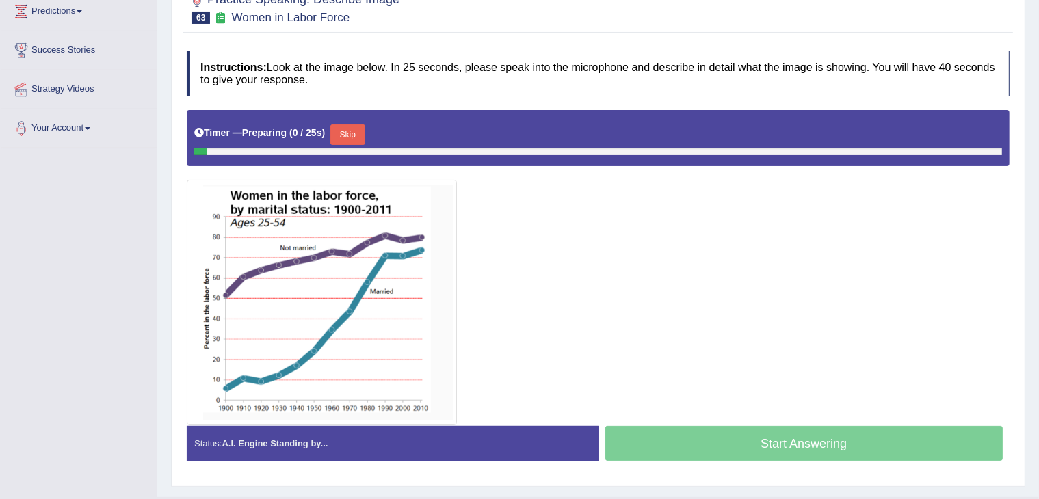
scroll to position [194, 0]
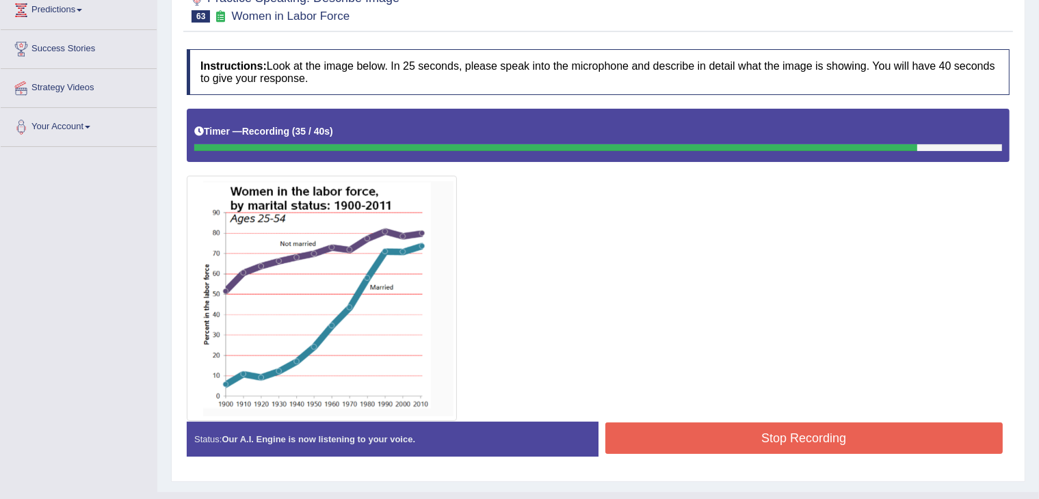
click at [709, 430] on button "Stop Recording" at bounding box center [804, 438] width 398 height 31
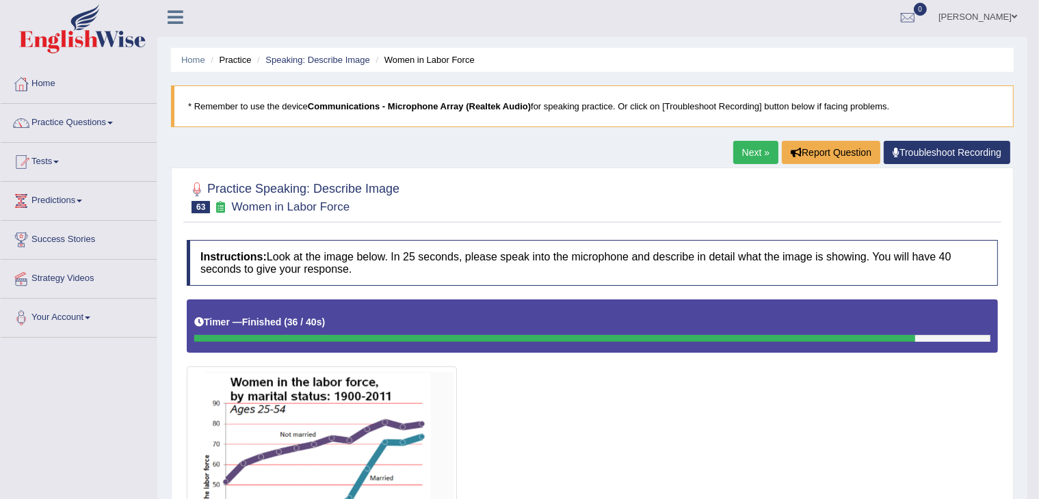
scroll to position [0, 0]
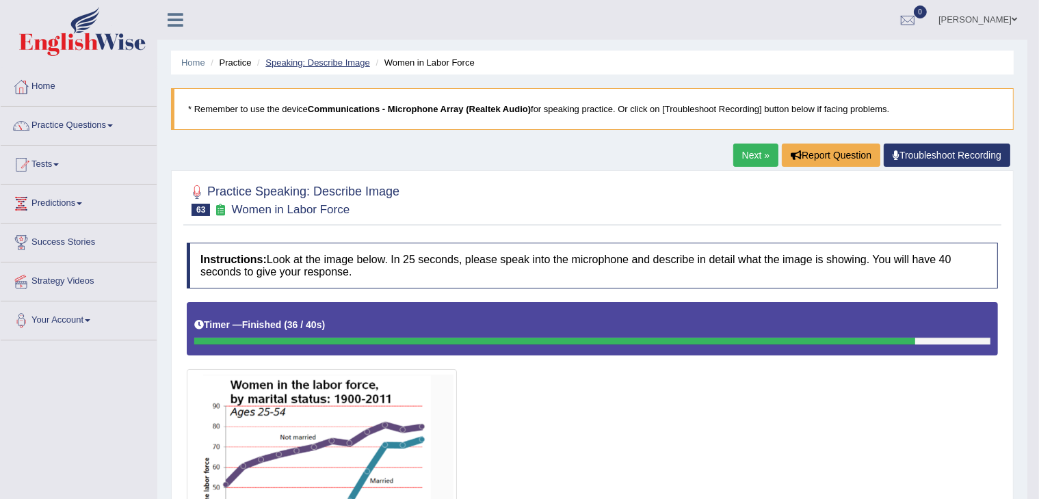
click at [307, 60] on link "Speaking: Describe Image" at bounding box center [317, 62] width 104 height 10
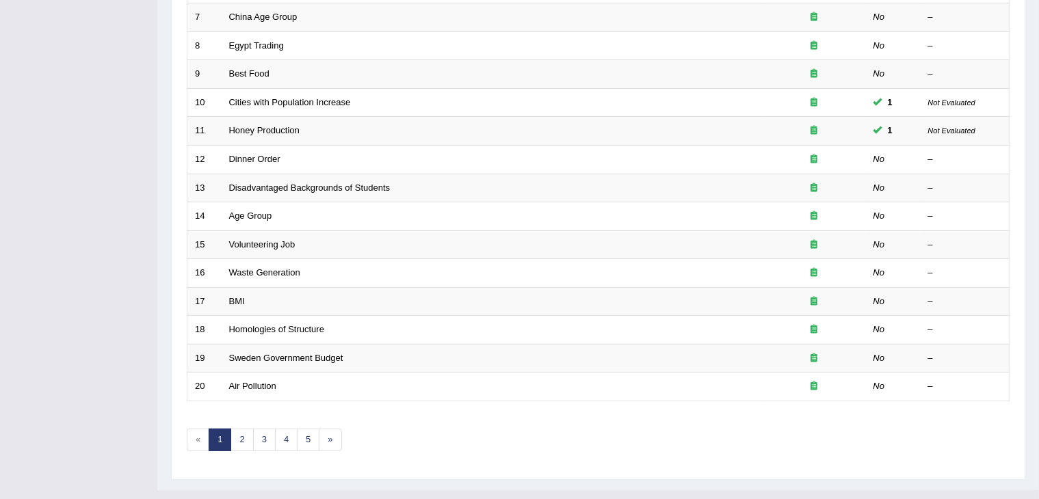
scroll to position [402, 0]
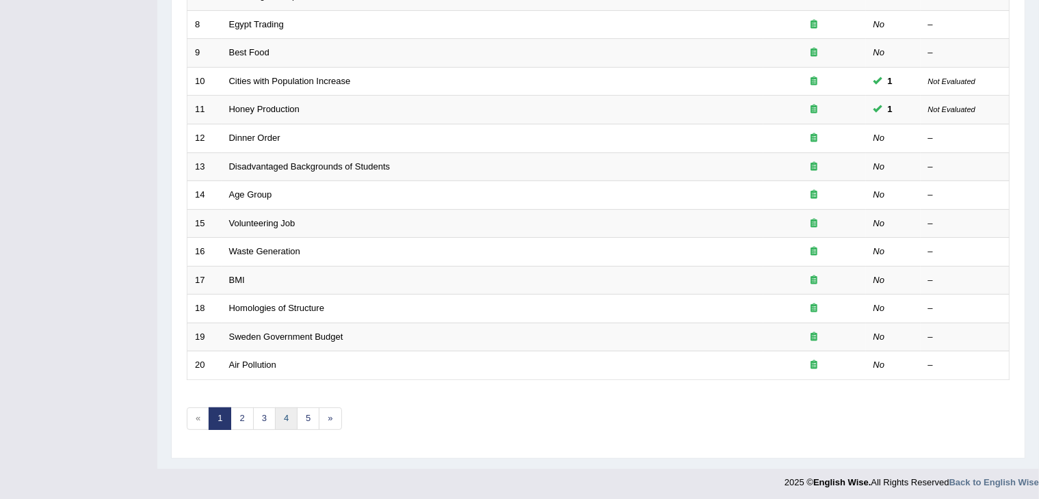
click at [293, 417] on link "4" at bounding box center [286, 419] width 23 height 23
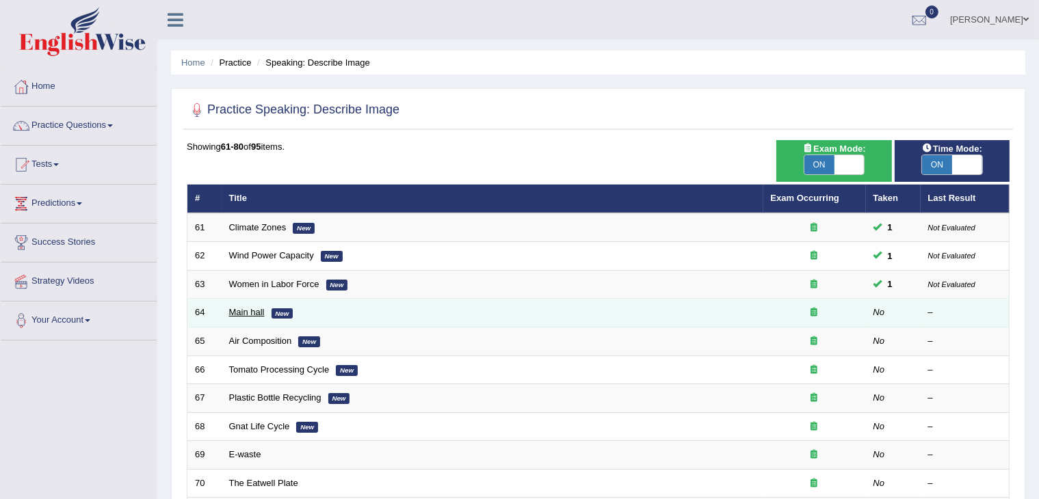
click at [254, 310] on link "Main hall" at bounding box center [247, 312] width 36 height 10
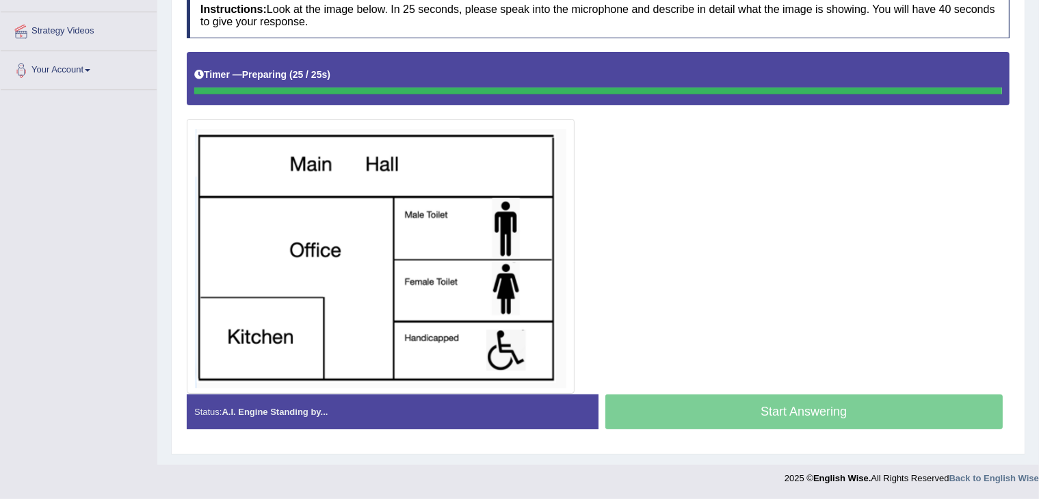
scroll to position [248, 0]
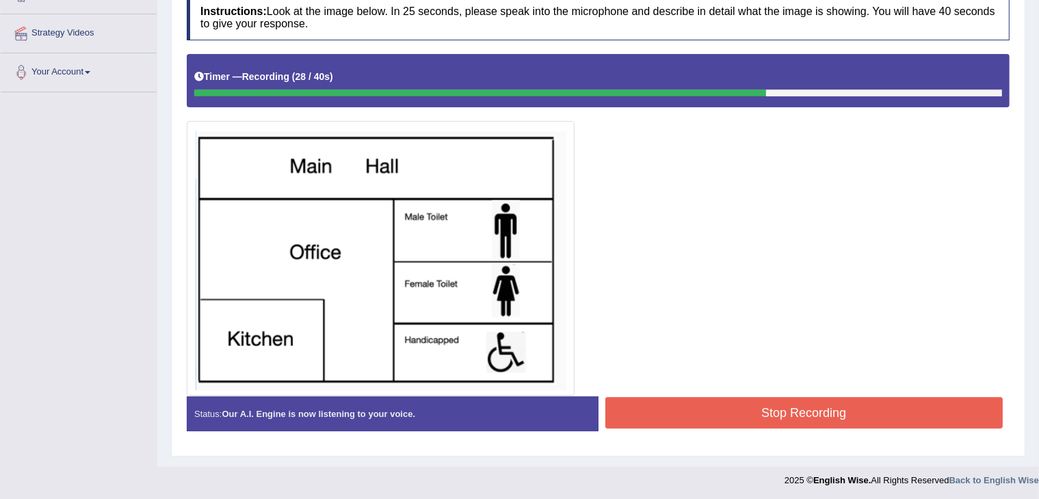
click at [711, 397] on button "Stop Recording" at bounding box center [804, 412] width 398 height 31
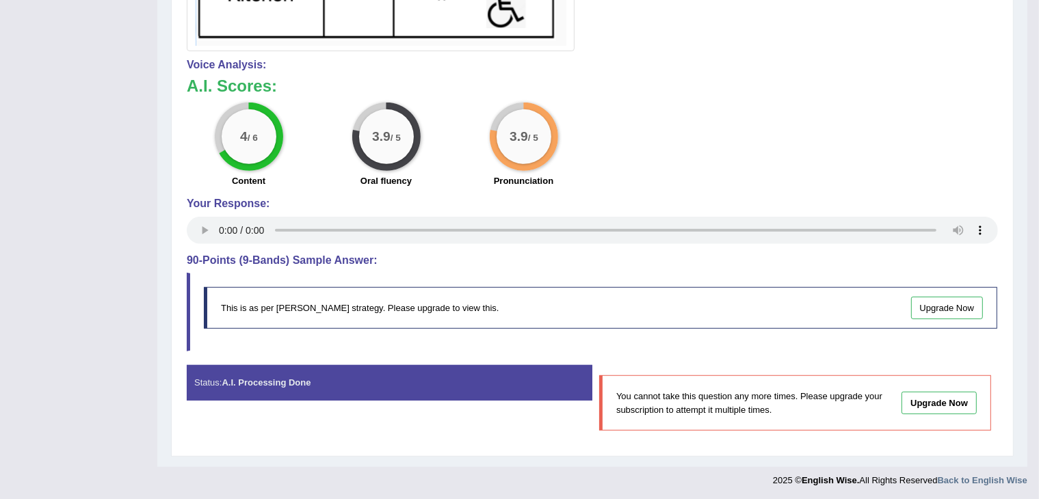
scroll to position [0, 0]
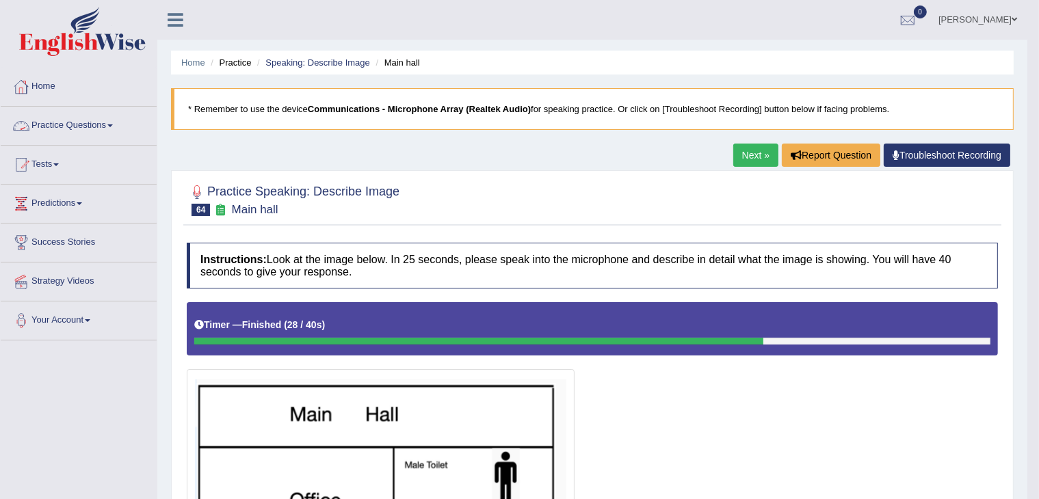
click at [106, 127] on link "Practice Questions" at bounding box center [79, 124] width 156 height 34
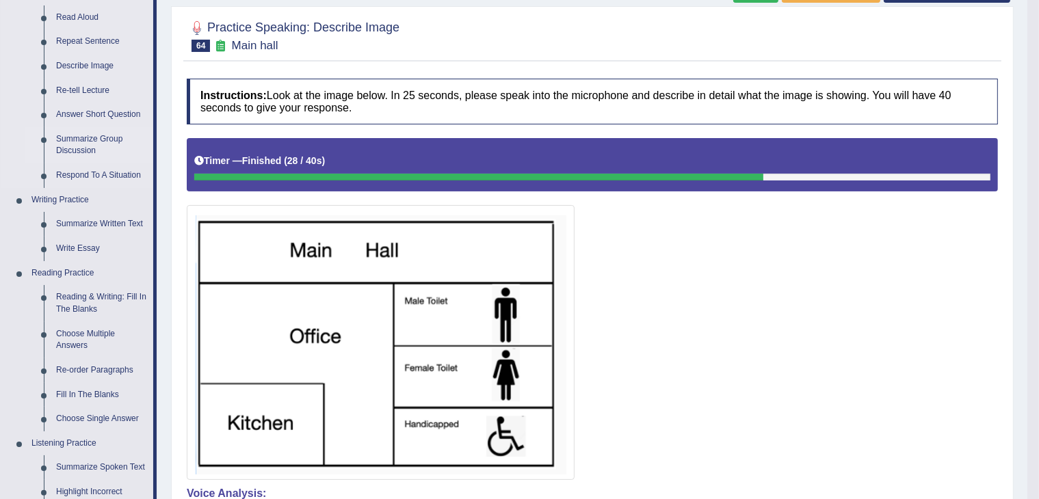
scroll to position [182, 0]
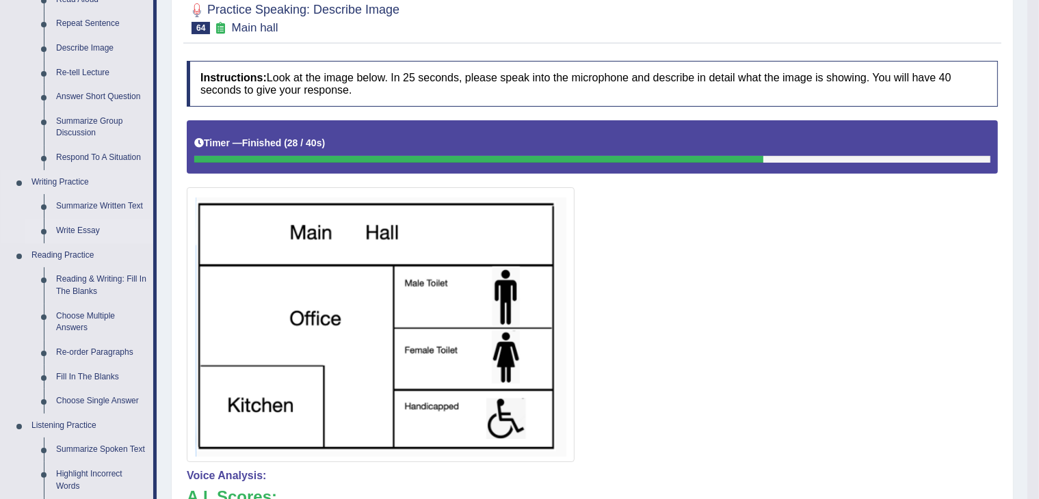
click at [81, 230] on link "Write Essay" at bounding box center [101, 231] width 103 height 25
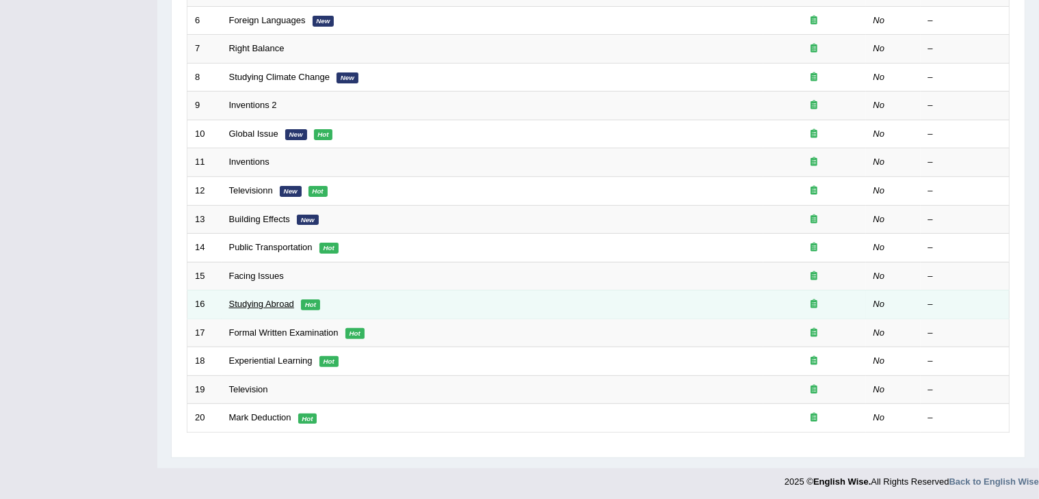
click at [270, 304] on link "Studying Abroad" at bounding box center [261, 304] width 65 height 10
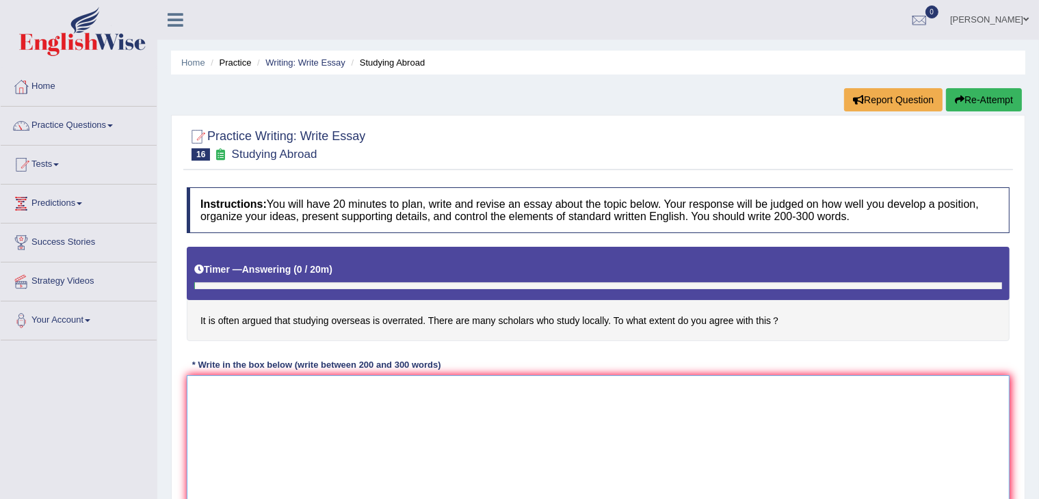
click at [398, 381] on textarea at bounding box center [598, 441] width 823 height 133
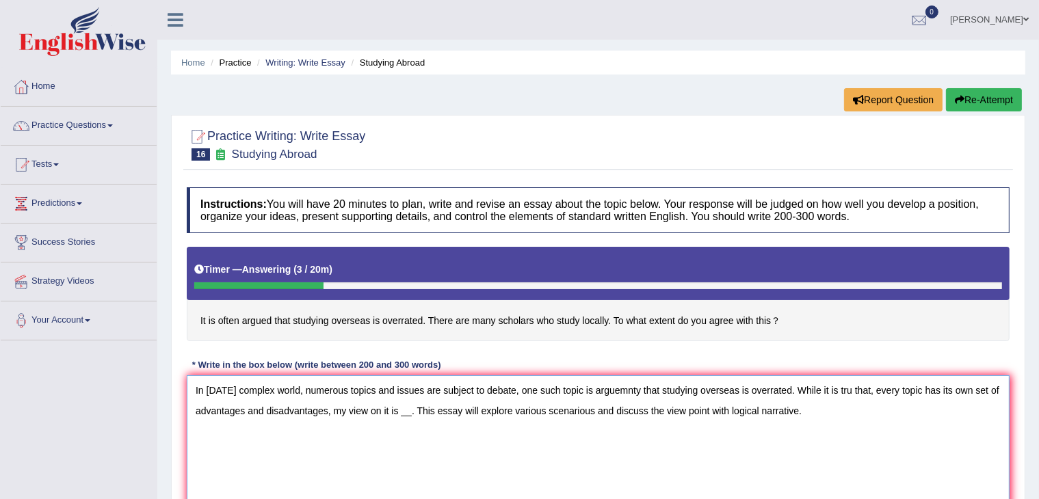
click at [520, 451] on textarea "In [DATE] complex world, numerous topics and issues are subject to debate, one …" at bounding box center [598, 441] width 823 height 133
type textarea "In today's complex world, numerous topics and issues are subject to debate, one…"
click at [321, 62] on link "Writing: Write Essay" at bounding box center [305, 62] width 80 height 10
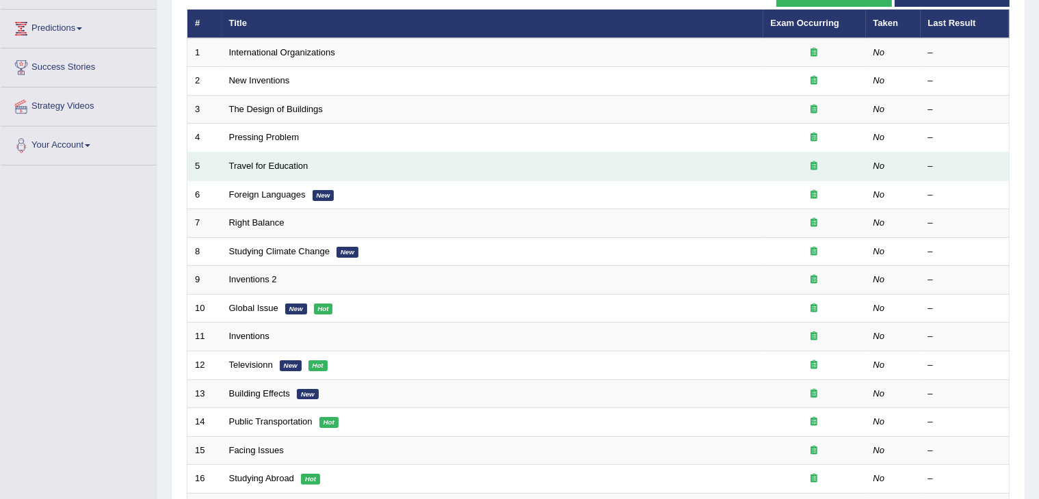
scroll to position [187, 0]
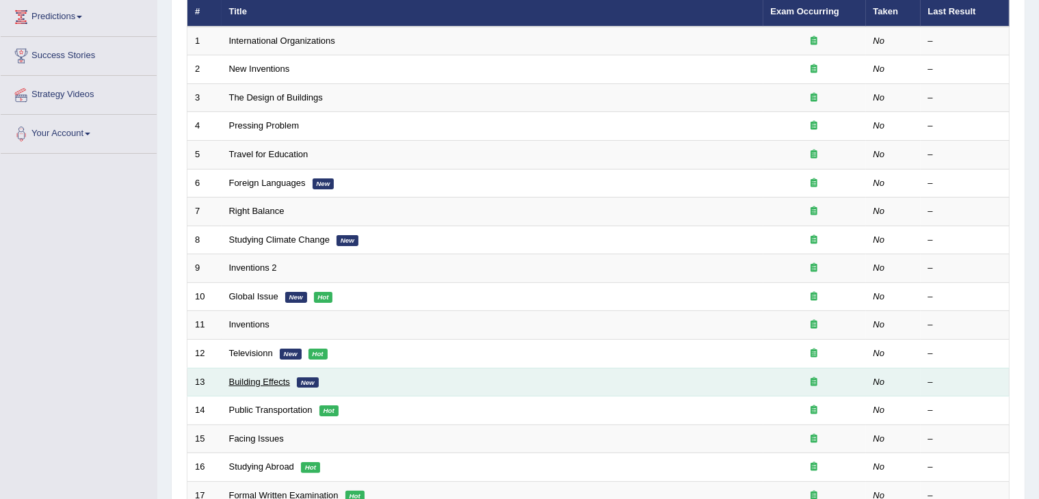
click at [248, 381] on link "Building Effects" at bounding box center [259, 382] width 61 height 10
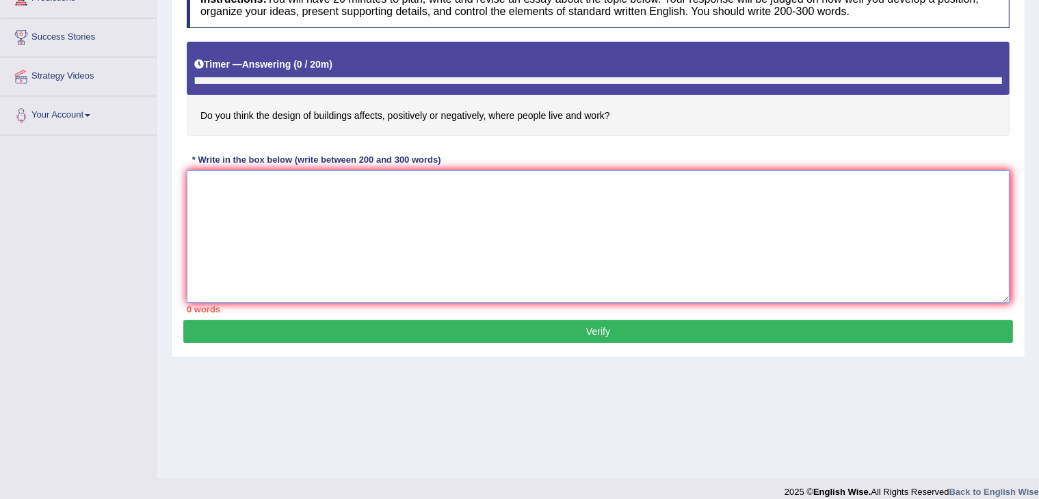
click at [421, 230] on textarea at bounding box center [598, 236] width 823 height 133
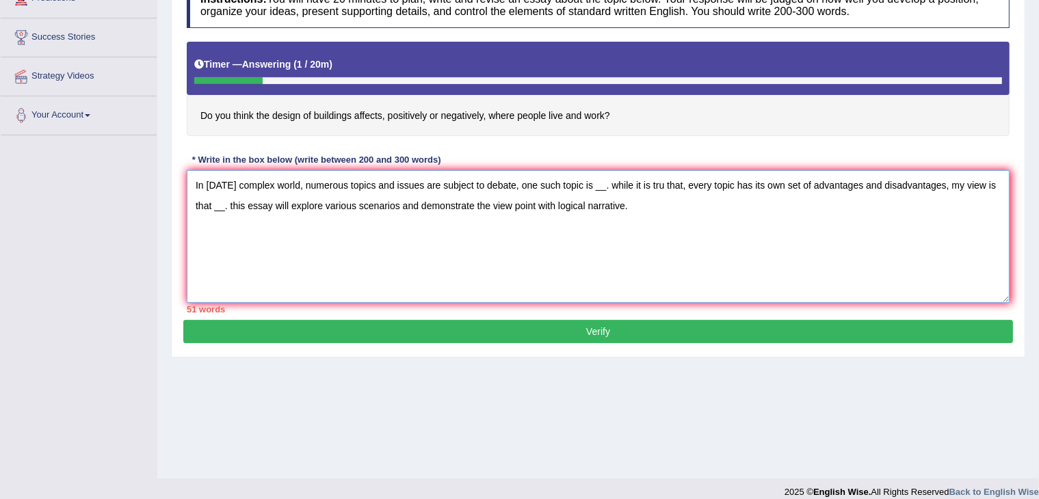
click at [516, 202] on textarea "In today's complex world, numerous topics and issues are subject to debate, one…" at bounding box center [598, 236] width 823 height 133
click at [386, 245] on textarea "In today's complex world, numerous topics and issues are subject to debate, one…" at bounding box center [598, 236] width 823 height 133
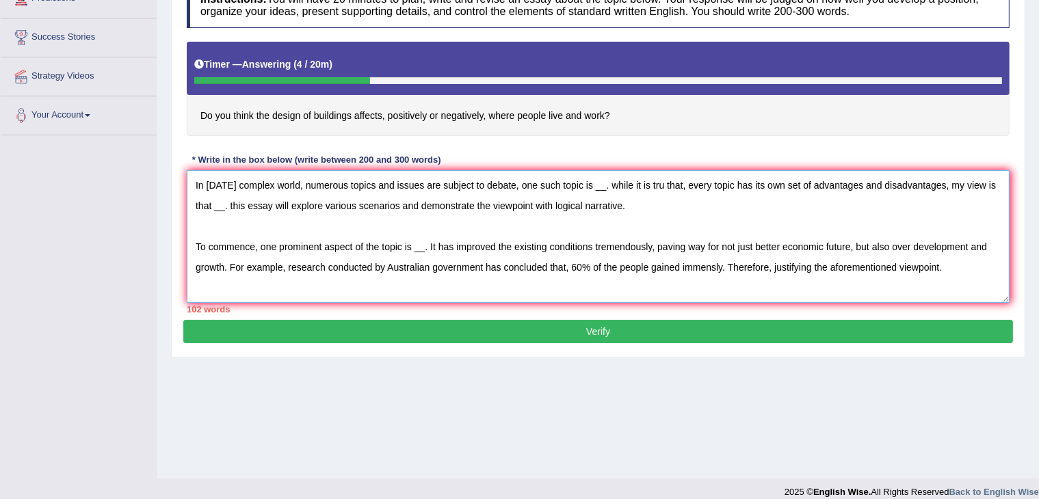
scroll to position [11, 0]
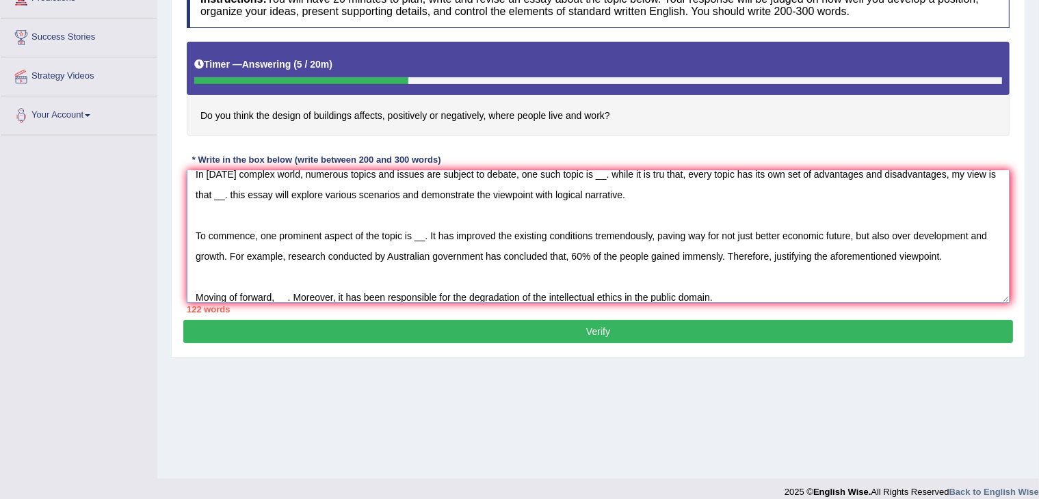
click at [343, 295] on textarea "In today's complex world, numerous topics and issues are subject to debate, one…" at bounding box center [598, 236] width 823 height 133
click at [815, 296] on textarea "In today's complex world, numerous topics and issues are subject to debate, one…" at bounding box center [598, 236] width 823 height 133
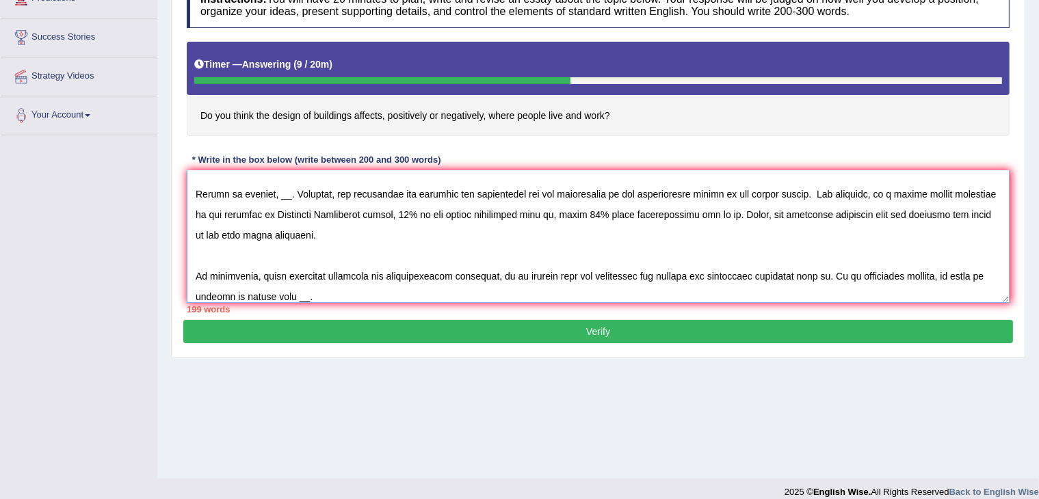
scroll to position [0, 0]
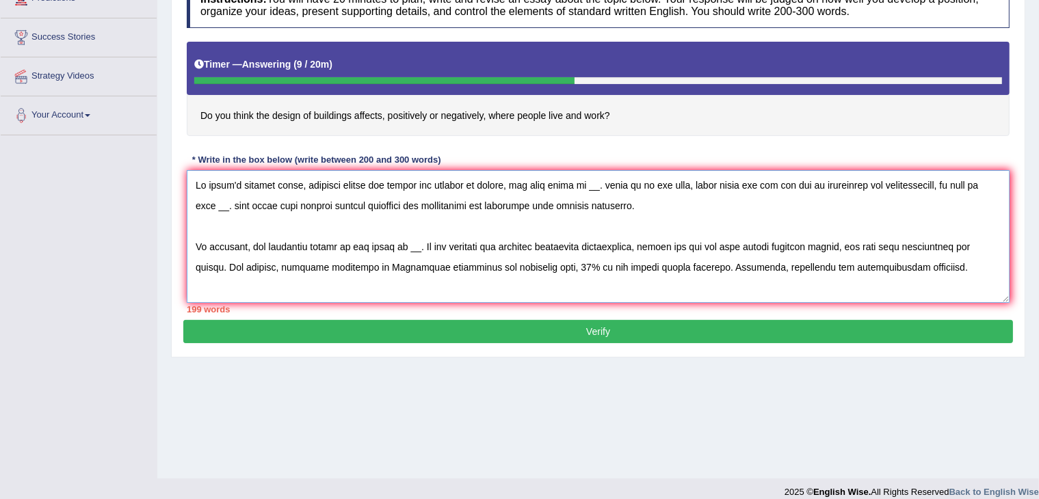
click at [605, 184] on textarea at bounding box center [598, 236] width 823 height 133
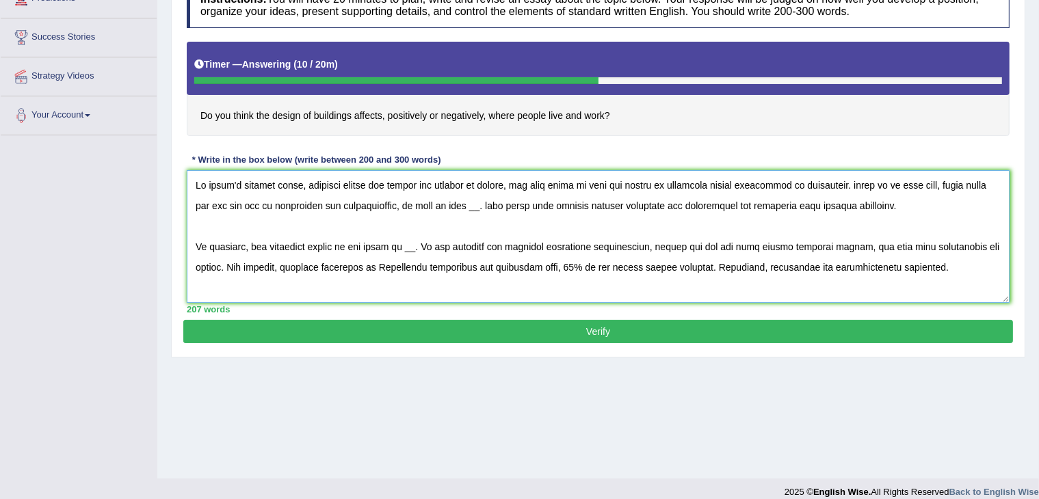
click at [467, 207] on textarea at bounding box center [598, 236] width 823 height 133
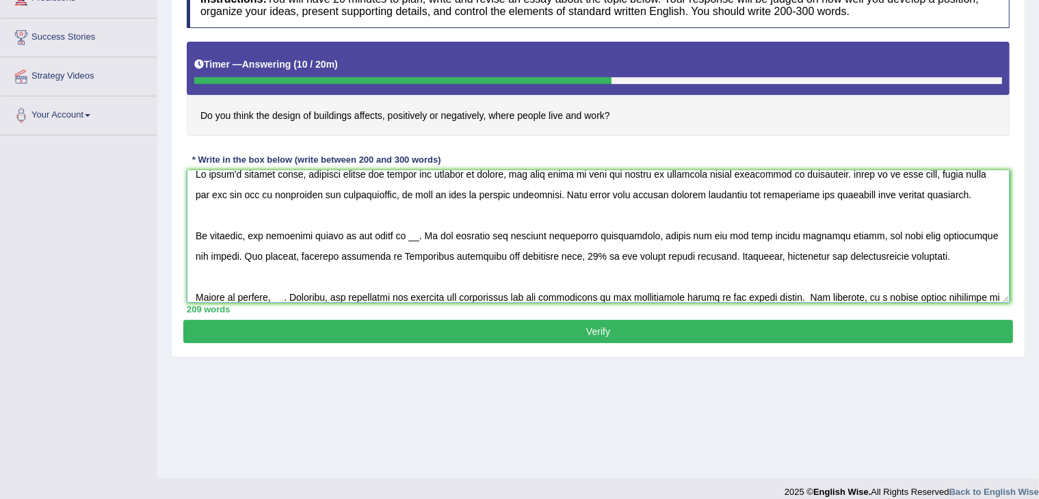
scroll to position [23, 0]
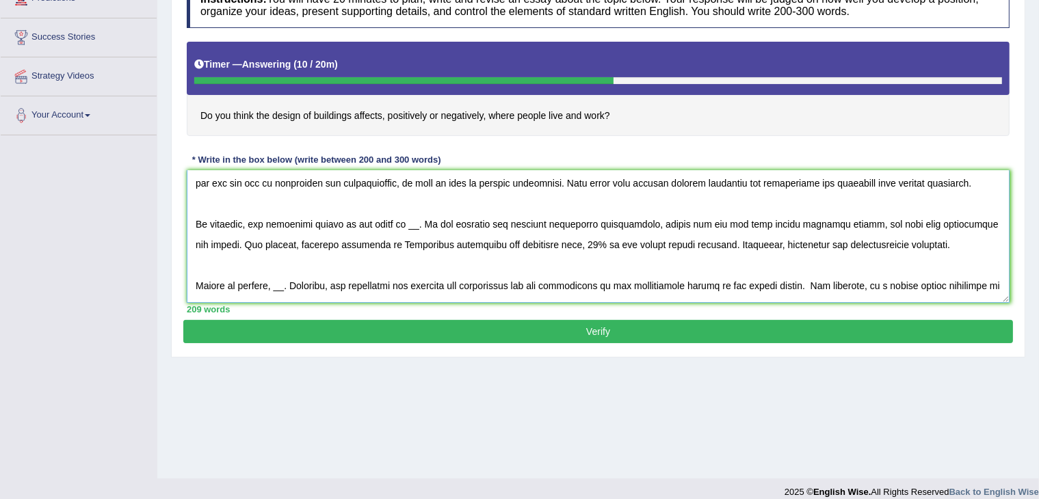
click at [424, 224] on textarea at bounding box center [598, 236] width 823 height 133
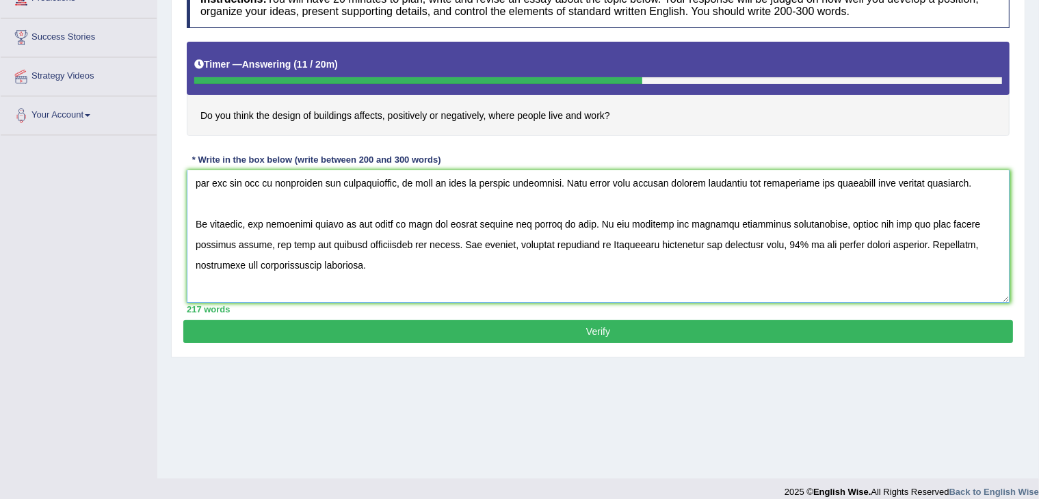
click at [832, 244] on textarea at bounding box center [598, 236] width 823 height 133
click at [622, 244] on textarea at bounding box center [598, 236] width 823 height 133
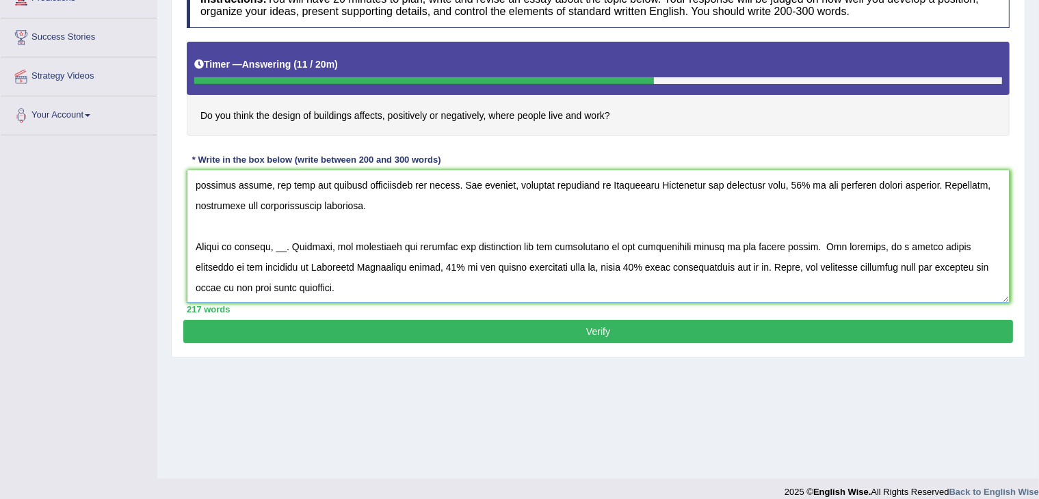
scroll to position [75, 0]
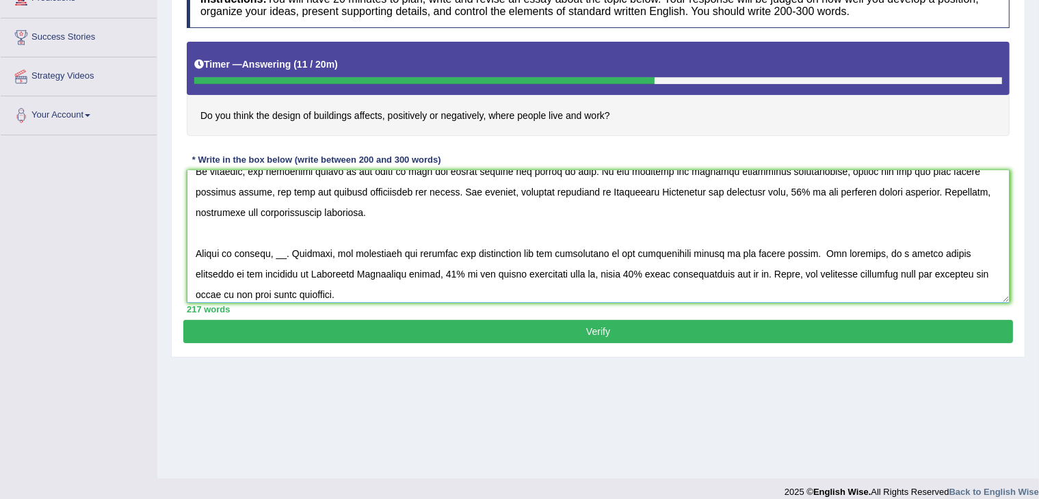
click at [286, 255] on textarea at bounding box center [598, 236] width 823 height 133
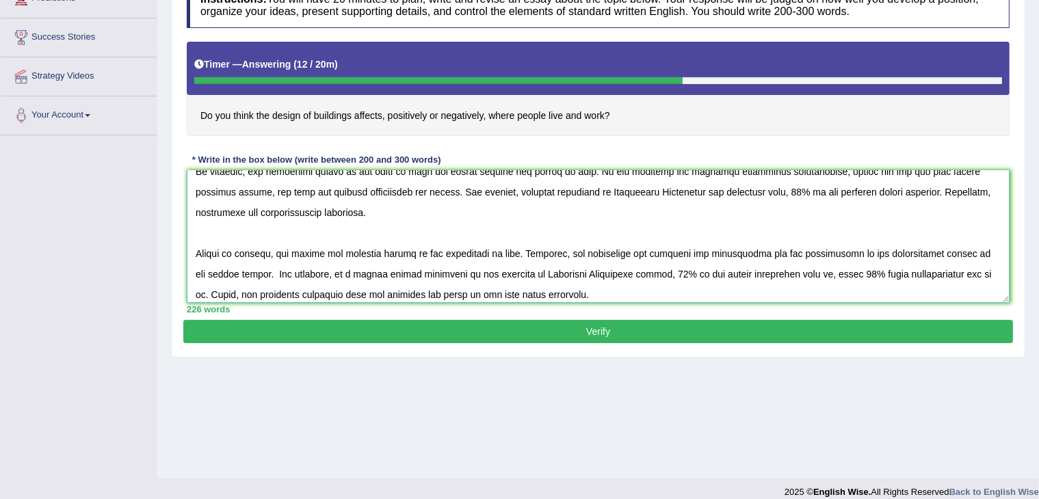
click at [263, 273] on textarea at bounding box center [598, 236] width 823 height 133
click at [323, 275] on textarea at bounding box center [598, 236] width 823 height 133
click at [439, 272] on textarea at bounding box center [598, 236] width 823 height 133
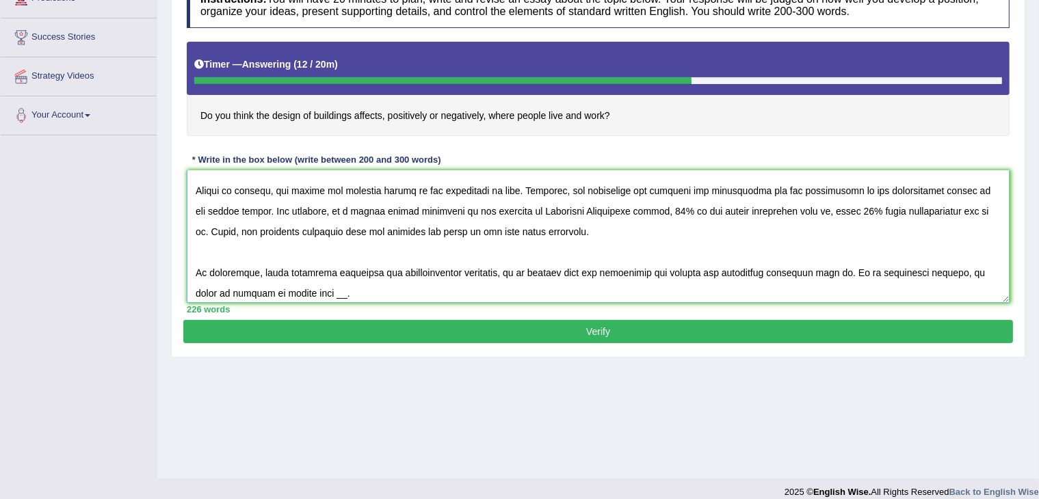
scroll to position [144, 0]
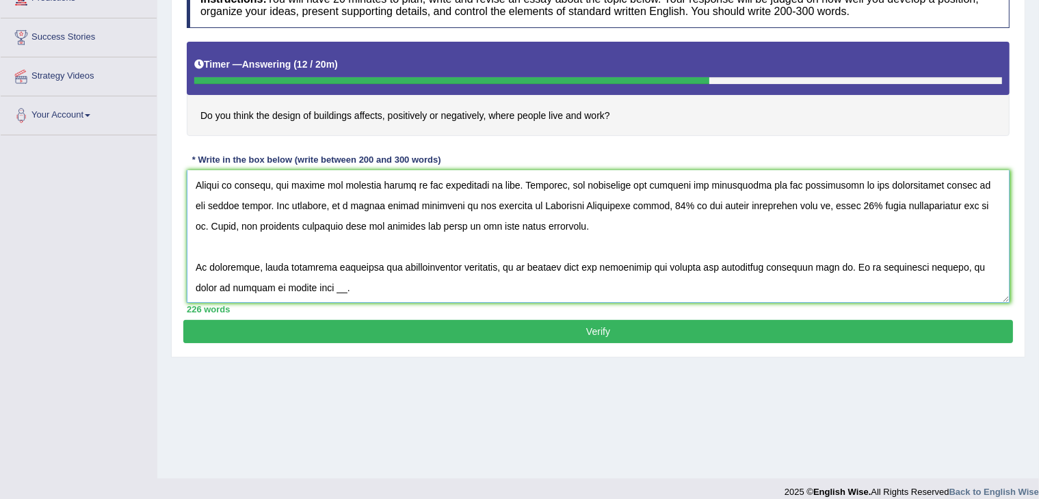
click at [493, 225] on textarea at bounding box center [598, 236] width 823 height 133
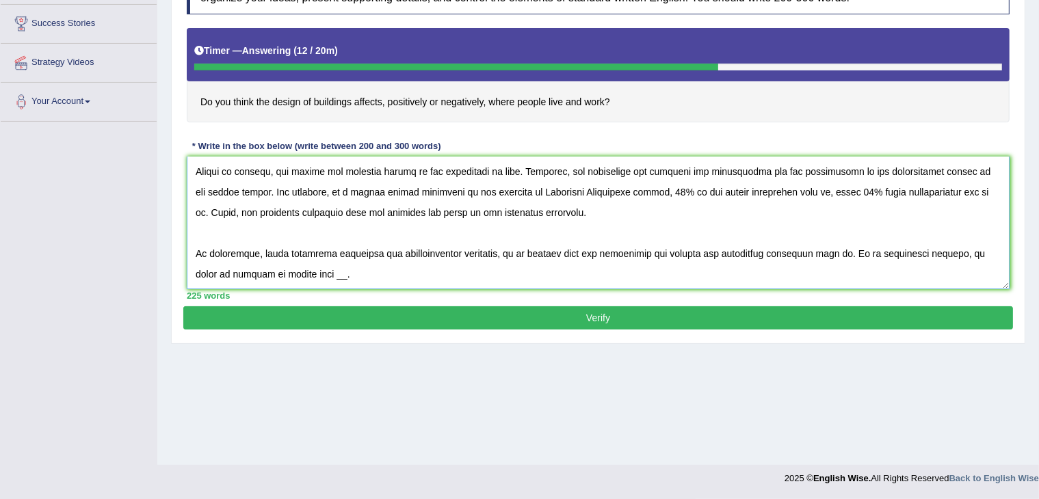
click at [297, 274] on textarea at bounding box center [598, 223] width 823 height 133
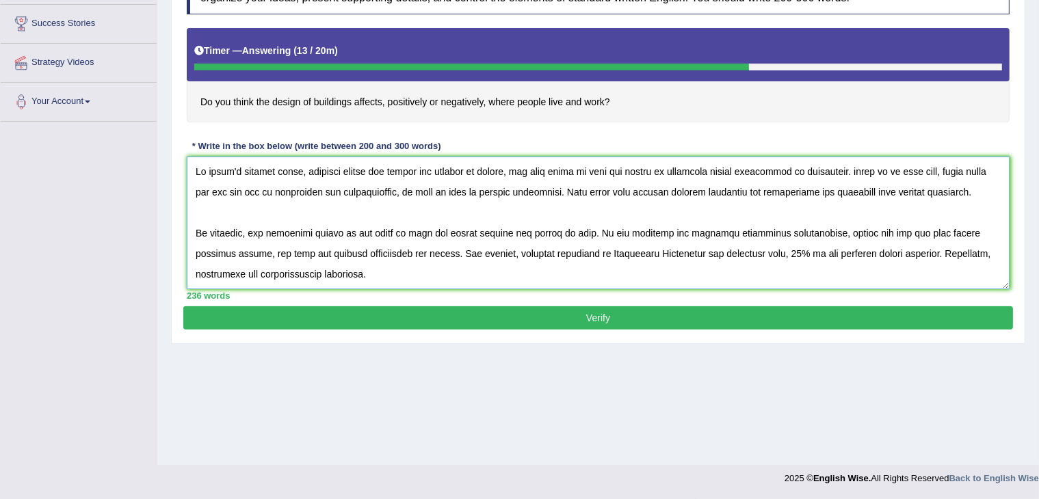
scroll to position [0, 0]
click at [833, 170] on textarea at bounding box center [598, 223] width 823 height 133
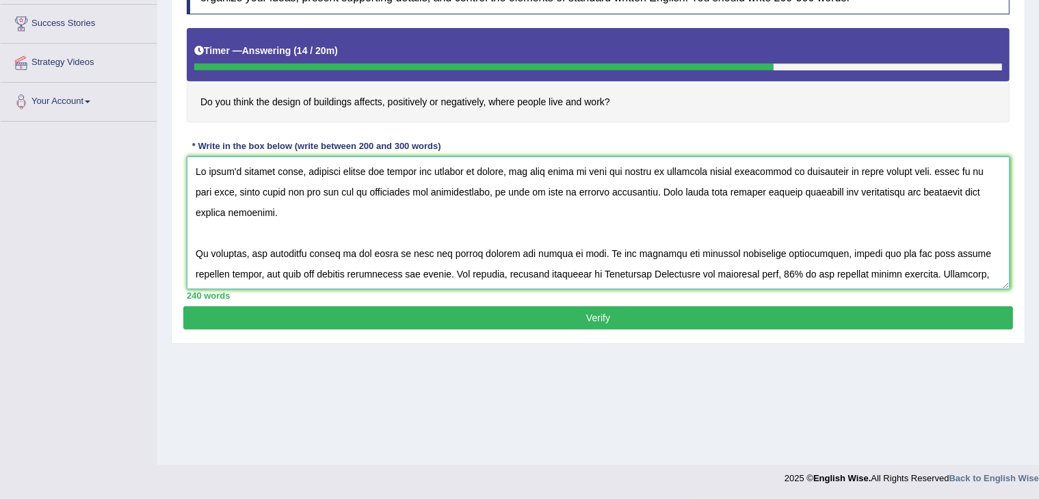
click at [641, 191] on textarea at bounding box center [598, 223] width 823 height 133
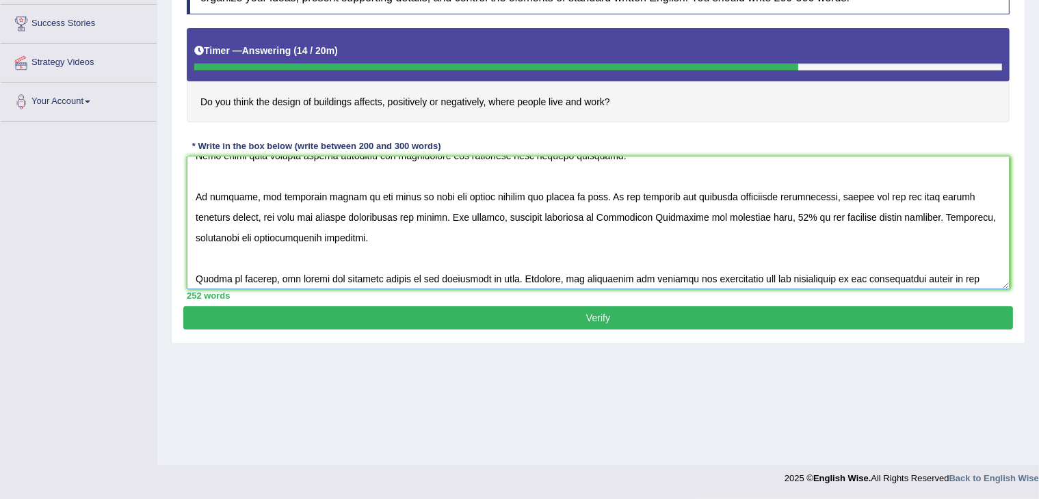
scroll to position [34, 0]
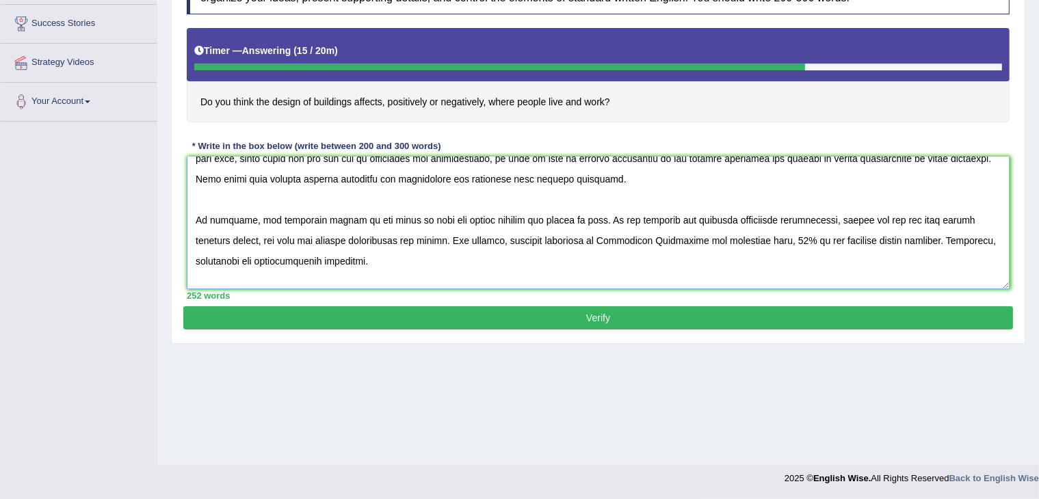
click at [587, 218] on textarea at bounding box center [598, 223] width 823 height 133
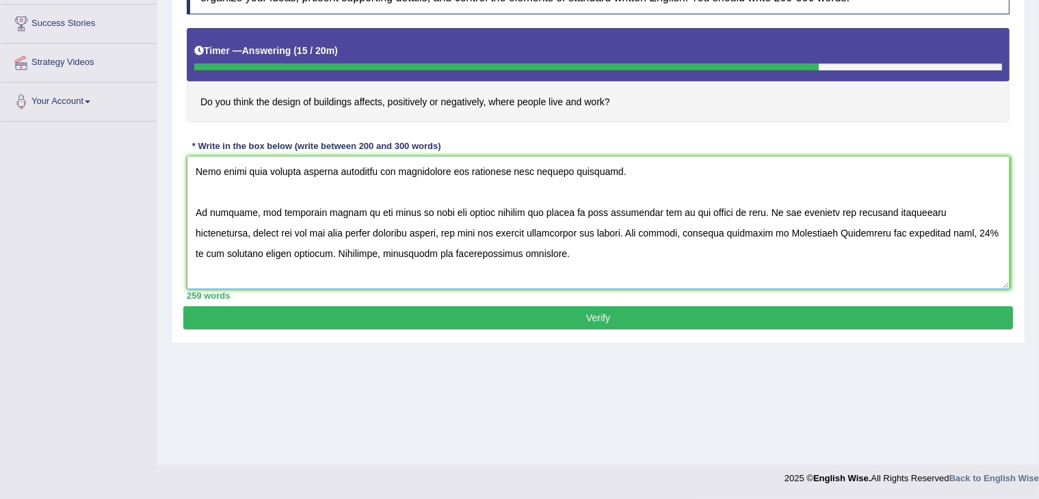
scroll to position [45, 0]
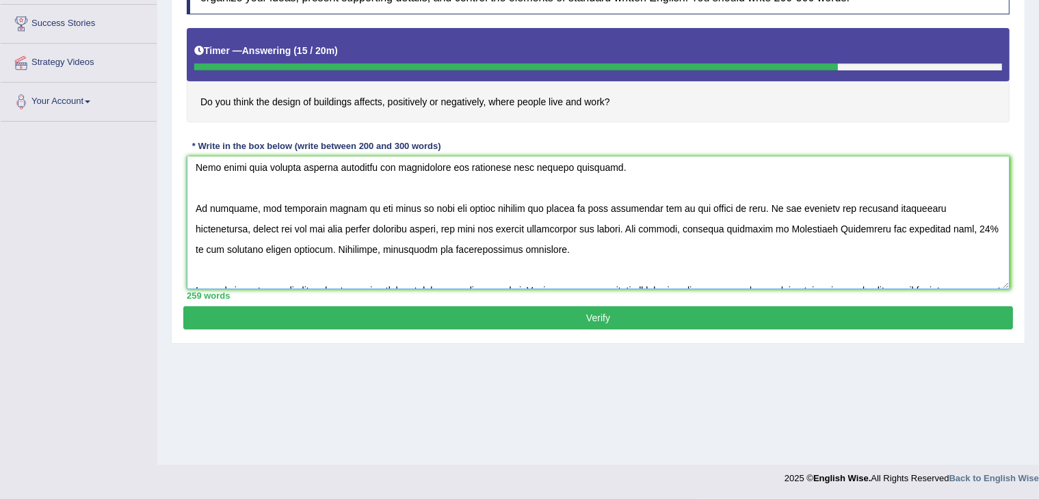
click at [299, 248] on textarea at bounding box center [598, 223] width 823 height 133
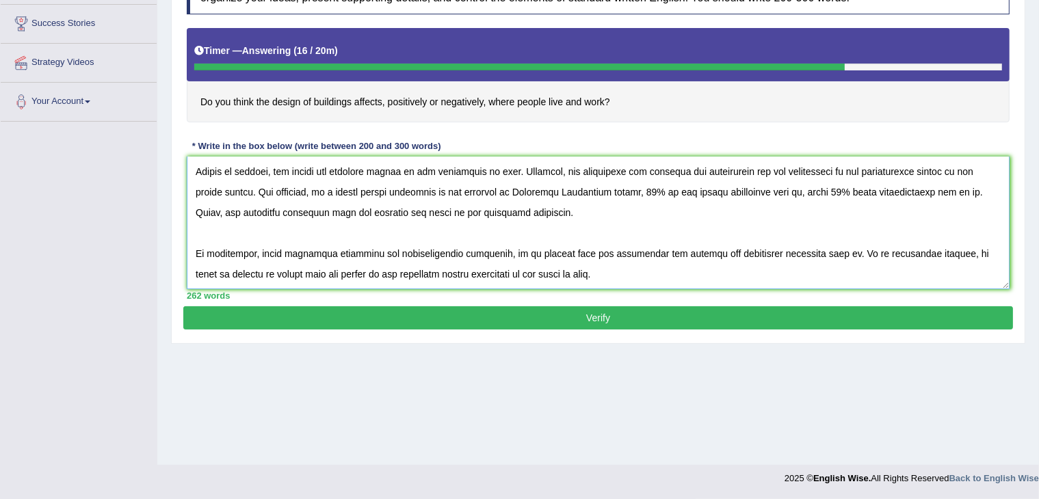
scroll to position [118, 0]
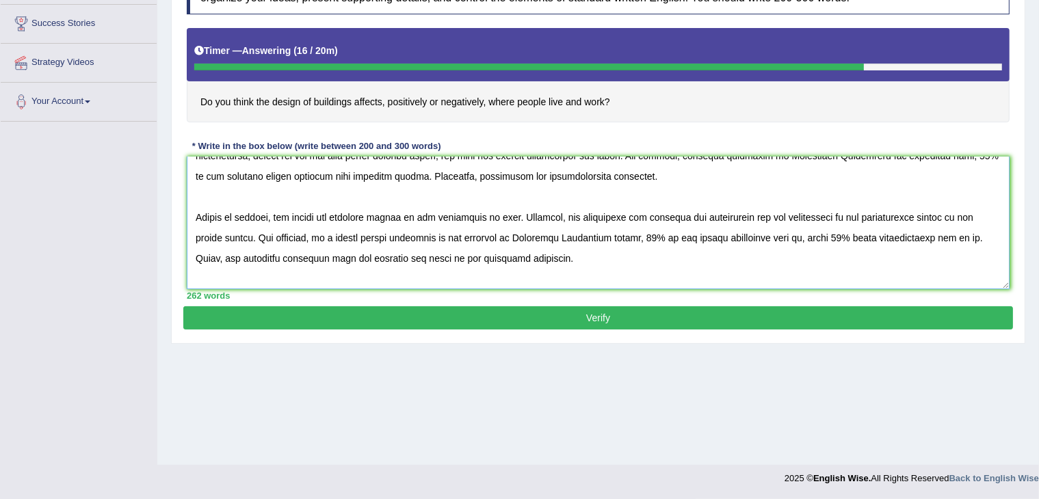
click at [375, 217] on textarea at bounding box center [598, 223] width 823 height 133
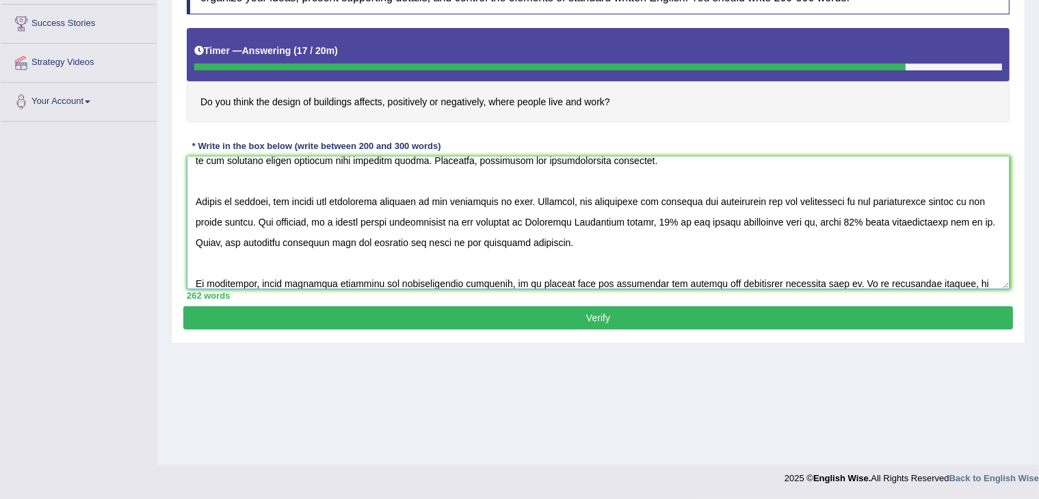
scroll to position [155, 0]
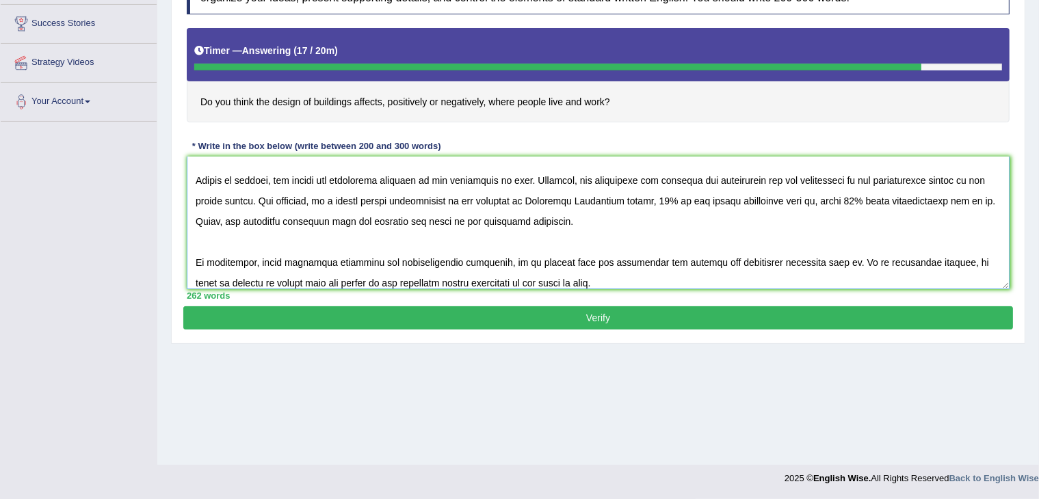
click at [821, 261] on textarea at bounding box center [598, 223] width 823 height 133
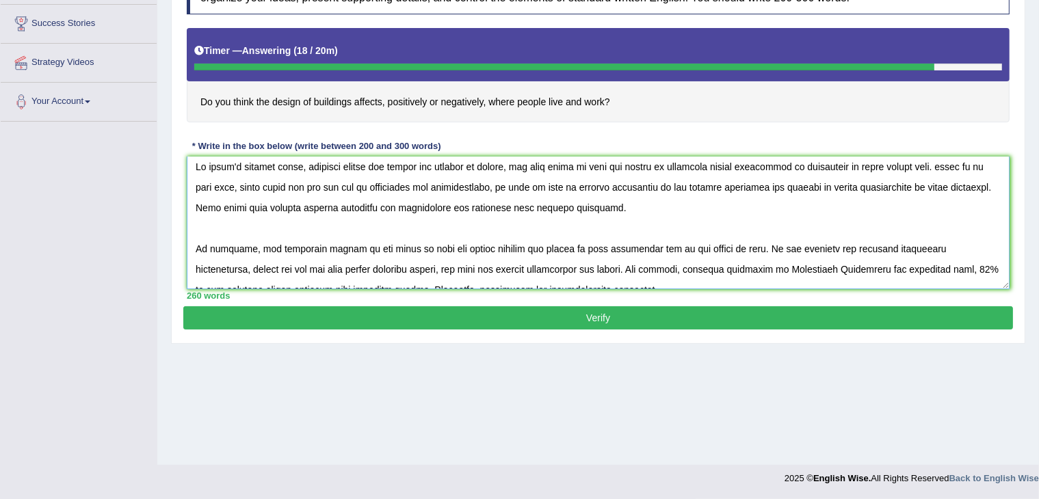
scroll to position [0, 0]
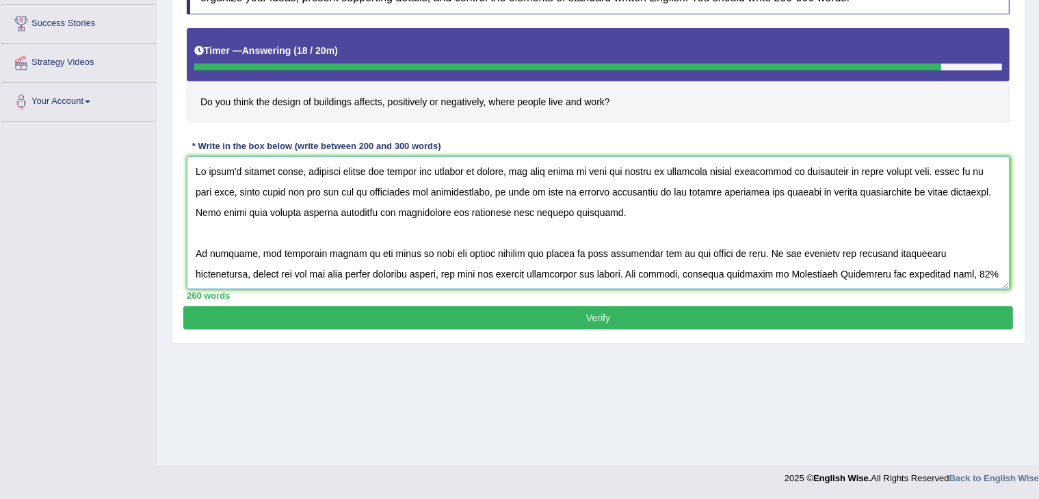
click at [766, 169] on textarea at bounding box center [598, 223] width 823 height 133
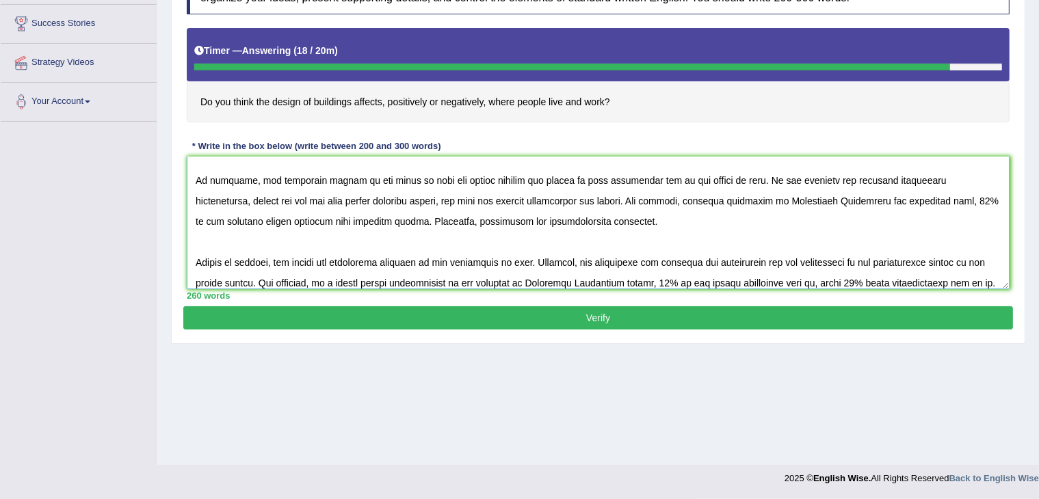
scroll to position [155, 0]
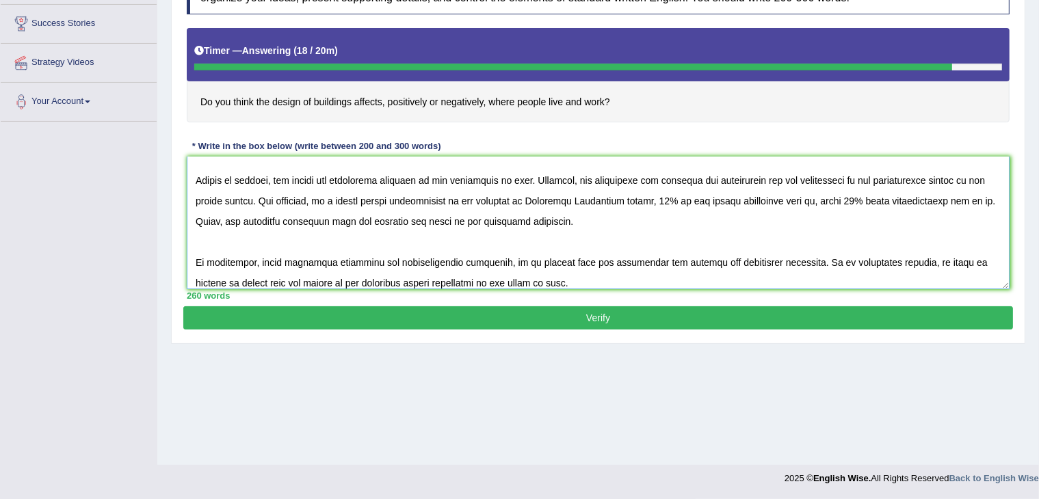
click at [590, 198] on textarea at bounding box center [598, 223] width 823 height 133
click at [611, 197] on textarea at bounding box center [598, 223] width 823 height 133
click at [715, 228] on textarea at bounding box center [598, 223] width 823 height 133
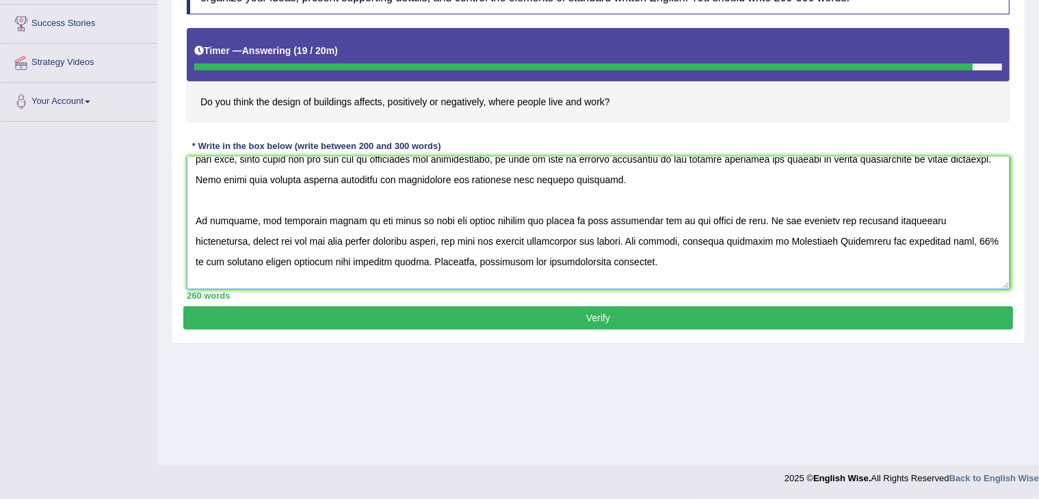
scroll to position [45, 0]
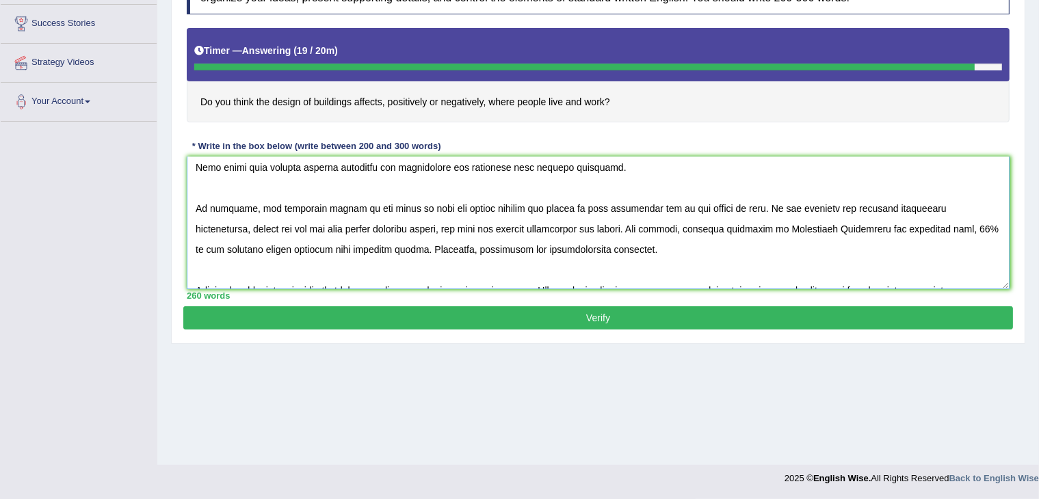
click at [194, 209] on textarea at bounding box center [598, 223] width 823 height 133
click at [294, 247] on textarea at bounding box center [598, 223] width 823 height 133
click at [305, 246] on textarea at bounding box center [598, 223] width 823 height 133
type textarea "In today's complex world, numerous topics and issues are subject to debate, one…"
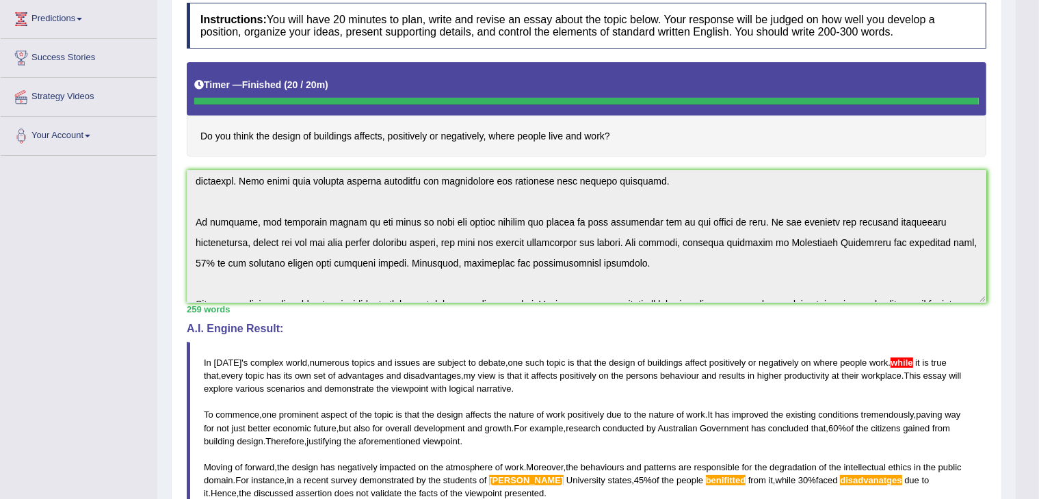
scroll to position [0, 0]
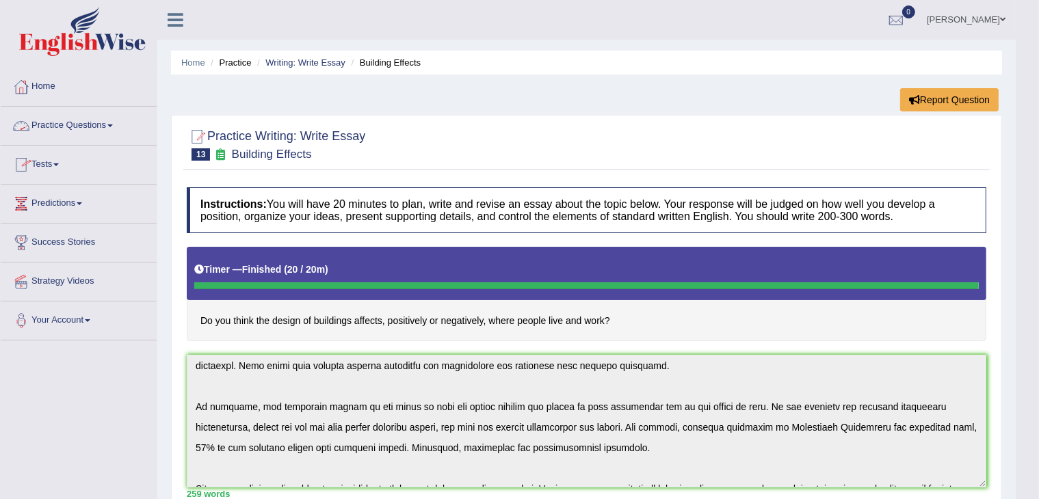
click at [117, 129] on link "Practice Questions" at bounding box center [79, 124] width 156 height 34
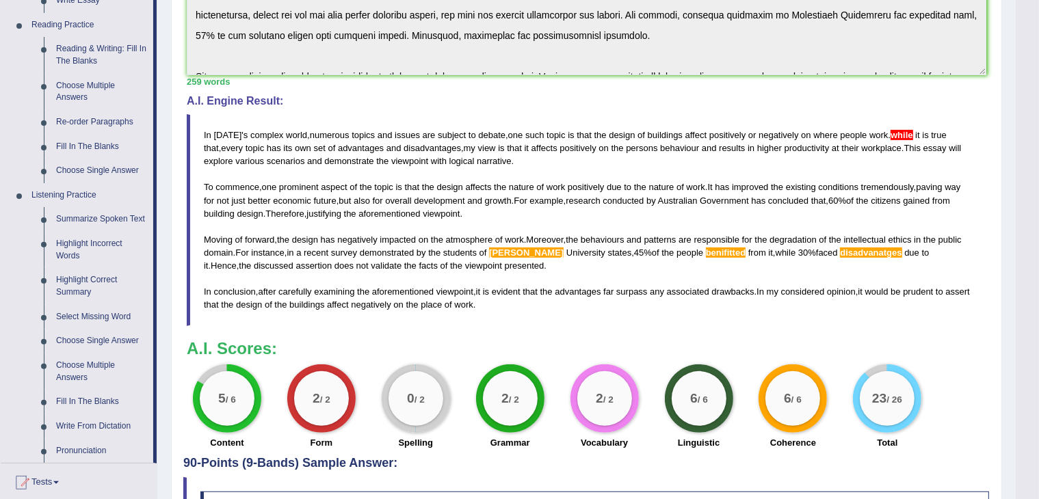
scroll to position [413, 0]
click at [96, 217] on link "Summarize Spoken Text" at bounding box center [101, 219] width 103 height 25
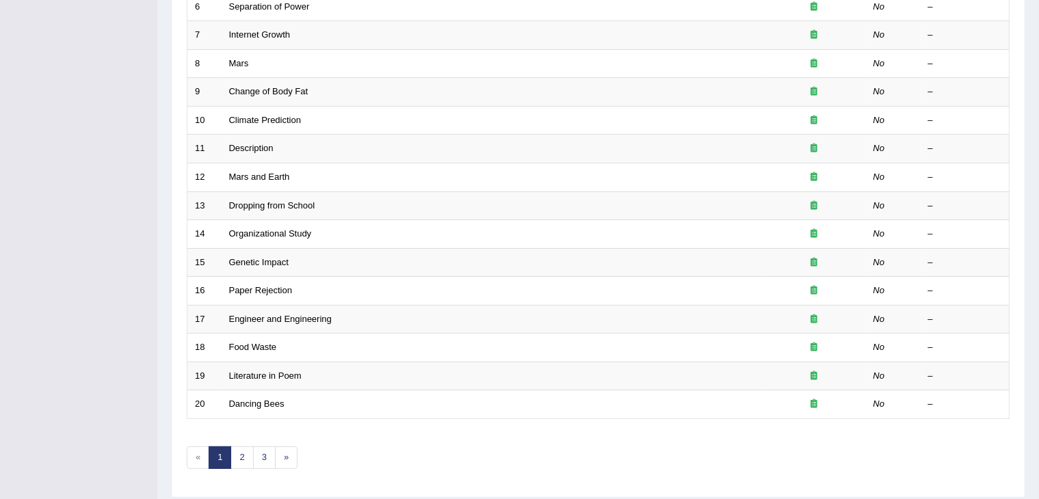
scroll to position [402, 0]
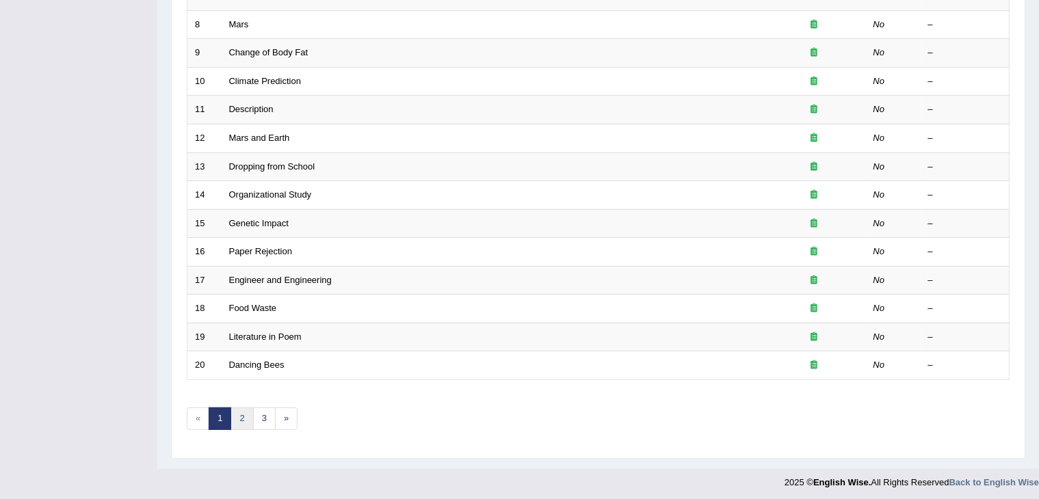
click at [246, 418] on link "2" at bounding box center [241, 419] width 23 height 23
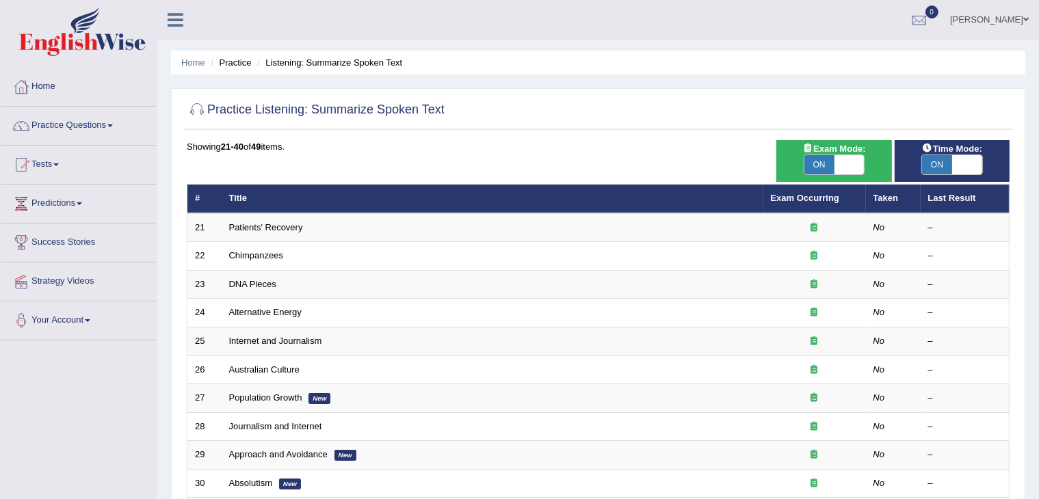
click at [610, 159] on div "Showing 21-40 of 49 items. # Title Exam Occurring Taken Last Result 21 Patients…" at bounding box center [598, 494] width 823 height 709
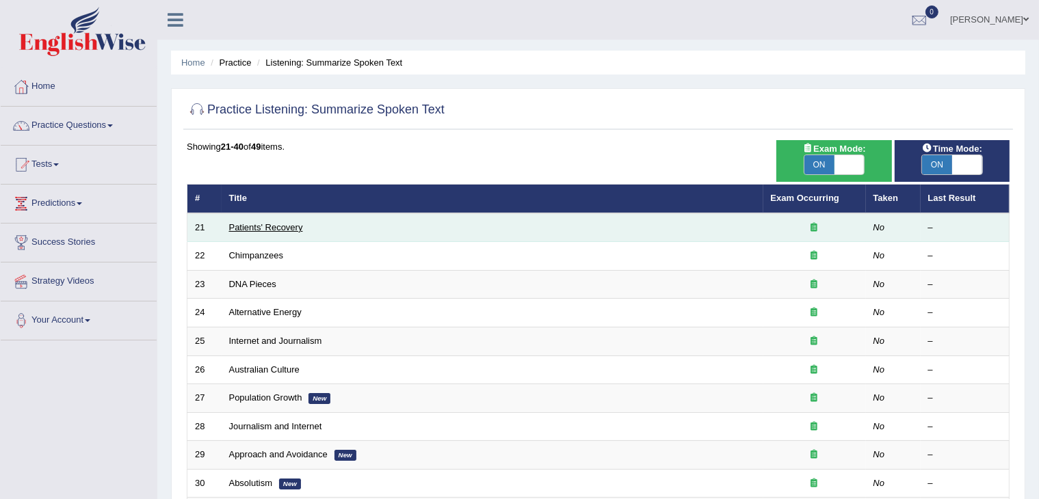
click at [274, 228] on link "Patients' Recovery" at bounding box center [266, 227] width 74 height 10
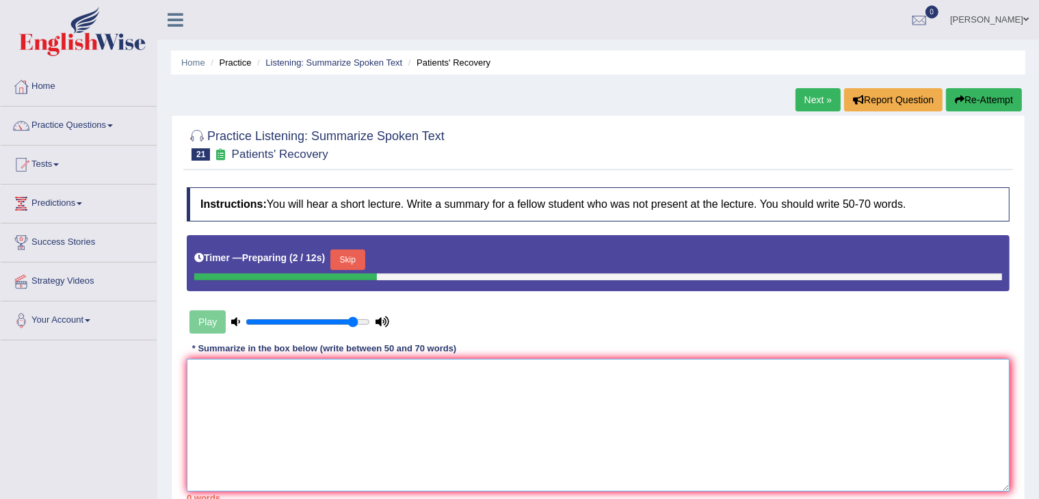
click at [472, 366] on textarea at bounding box center [598, 425] width 823 height 133
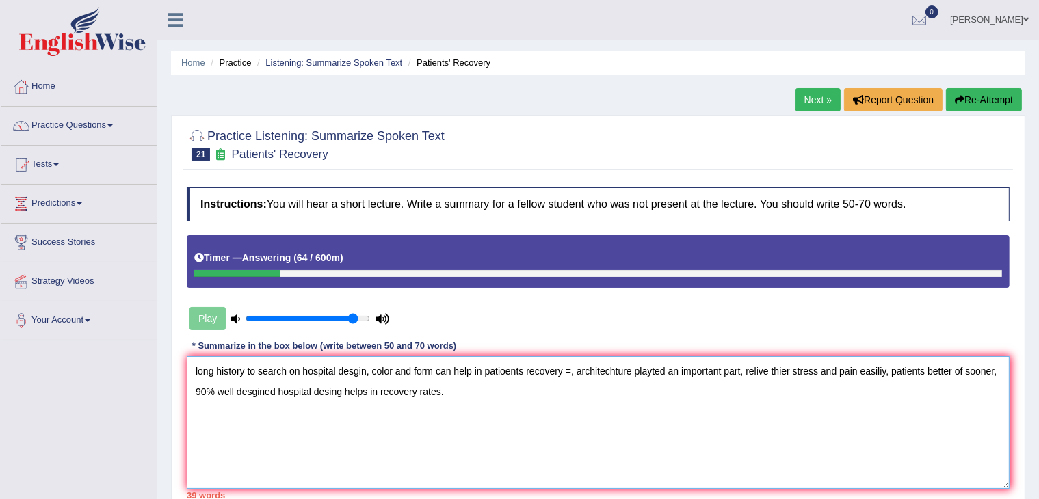
click at [195, 367] on textarea "long history to search on hospital desgin, color and form can help in patioents…" at bounding box center [598, 422] width 823 height 133
click at [501, 371] on textarea "The audio predominantly discusstes the long history on hospital design, color a…" at bounding box center [598, 422] width 823 height 133
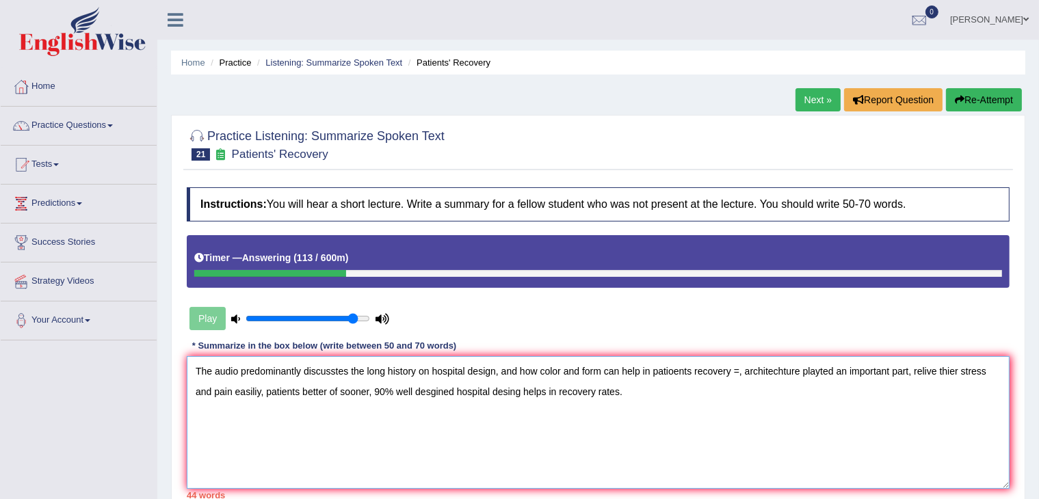
click at [673, 370] on textarea "The audio predominantly discusstes the long history on hospital design, and how…" at bounding box center [598, 422] width 823 height 133
click at [855, 369] on textarea "The audio predominantly discusstes the long history on hospital design, and how…" at bounding box center [598, 422] width 823 height 133
click at [776, 369] on textarea "The audio predominantly discusstes the long history on hospital design, and how…" at bounding box center [598, 422] width 823 height 133
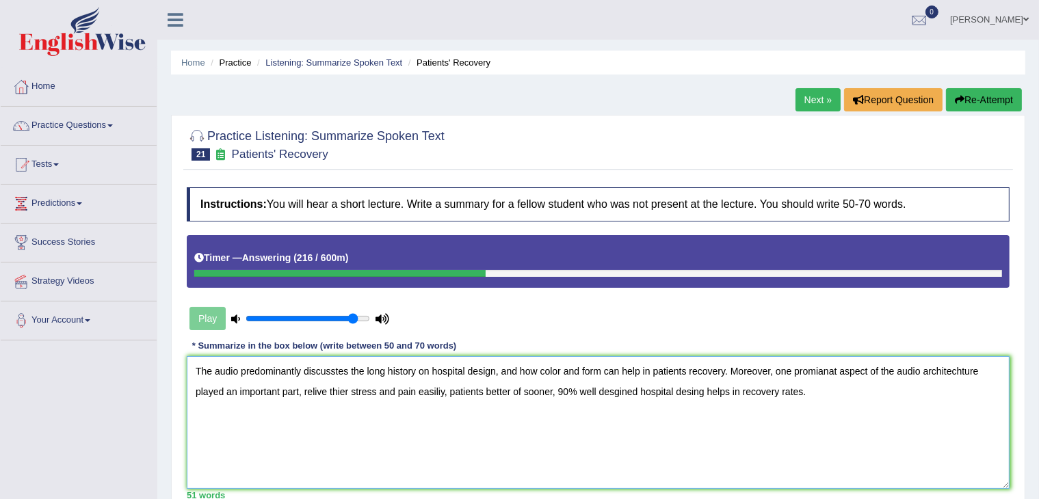
click at [823, 370] on textarea "The audio predominantly discusstes the long history on hospital design, and how…" at bounding box center [598, 422] width 823 height 133
click at [984, 369] on textarea "The audio predominantly discusstes the long history on hospital design, and how…" at bounding box center [598, 422] width 823 height 133
click at [358, 392] on textarea "The audio predominantly discusstes the long history on hospital design, and how…" at bounding box center [598, 422] width 823 height 133
click at [394, 391] on textarea "The audio predominantly discusstes the long history on hospital design, and how…" at bounding box center [598, 422] width 823 height 133
click at [426, 392] on textarea "The audio predominantly discusstes the long history on hospital design, and how…" at bounding box center [598, 422] width 823 height 133
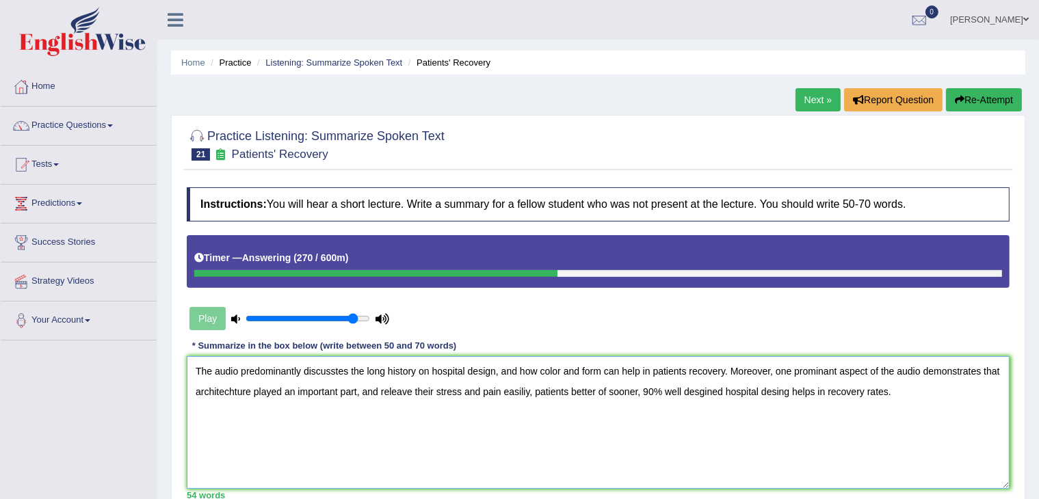
click at [525, 390] on textarea "The audio predominantly discusstes the long history on hospital design, and how…" at bounding box center [598, 422] width 823 height 133
click at [548, 390] on textarea "The audio predominantly discusstes the long history on hospital design, and how…" at bounding box center [598, 422] width 823 height 133
click at [531, 393] on textarea "The audio predominantly discusstes the long history on hospital design, and how…" at bounding box center [598, 422] width 823 height 133
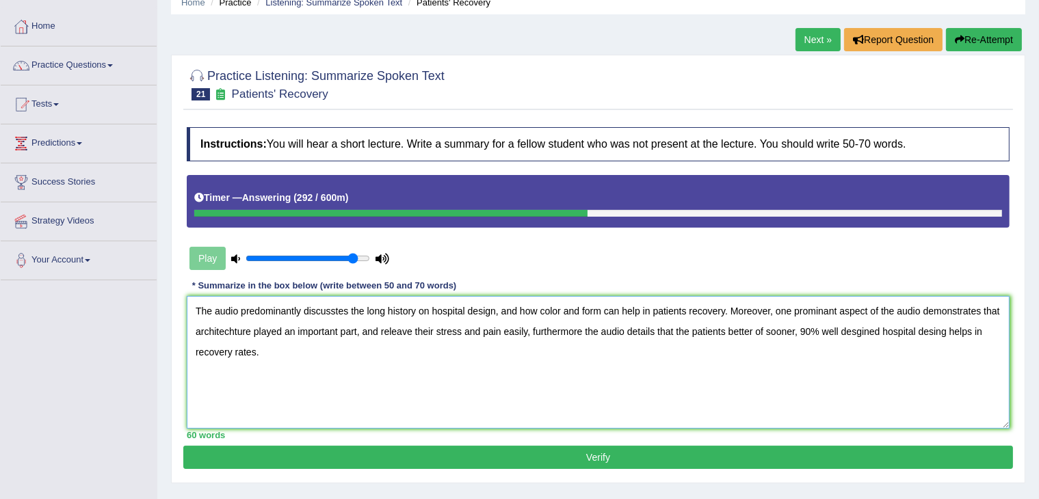
scroll to position [57, 0]
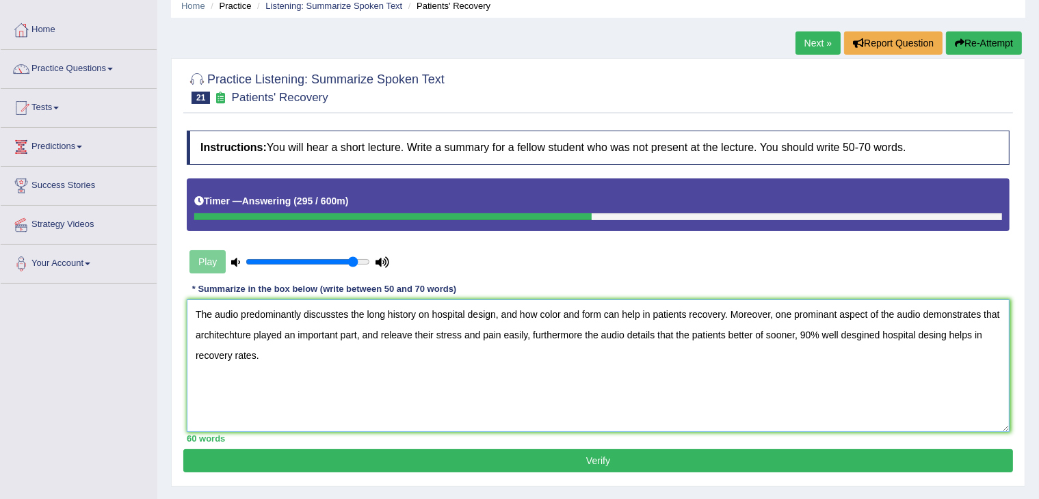
click at [725, 334] on textarea "The audio predominantly discusstes the long history on hospital design, and how…" at bounding box center [598, 366] width 823 height 133
click at [818, 333] on textarea "The audio predominantly discusstes the long history on hospital design, and how…" at bounding box center [598, 366] width 823 height 133
click at [852, 332] on textarea "The audio predominantly discusstes the long history on hospital design, and how…" at bounding box center [598, 366] width 823 height 133
click at [986, 334] on textarea "The audio predominantly discusstes the long history on hospital design, and how…" at bounding box center [598, 366] width 823 height 133
click at [979, 334] on textarea "The audio predominantly discusstes the long history on hospital design, and how…" at bounding box center [598, 366] width 823 height 133
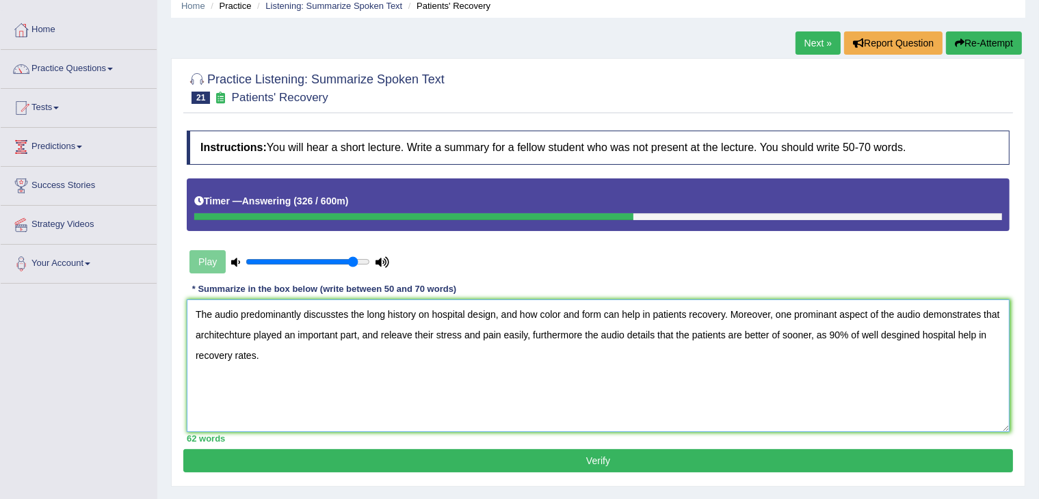
click at [339, 313] on textarea "The audio predominantly discusstes the long history on hospital design, and how…" at bounding box center [598, 366] width 823 height 133
click at [676, 329] on textarea "The audio predominantly discusses the long history on hospital design, and how …" at bounding box center [598, 366] width 823 height 133
click at [231, 334] on textarea "The audio predominantly discusses the long history on hospital design, and how …" at bounding box center [598, 366] width 823 height 133
click at [283, 336] on textarea "The audio predominantly discusses the long history on hospital design, and how …" at bounding box center [598, 366] width 823 height 133
click at [349, 333] on textarea "The audio predominantly discusses the long history on hospital design, and how …" at bounding box center [598, 366] width 823 height 133
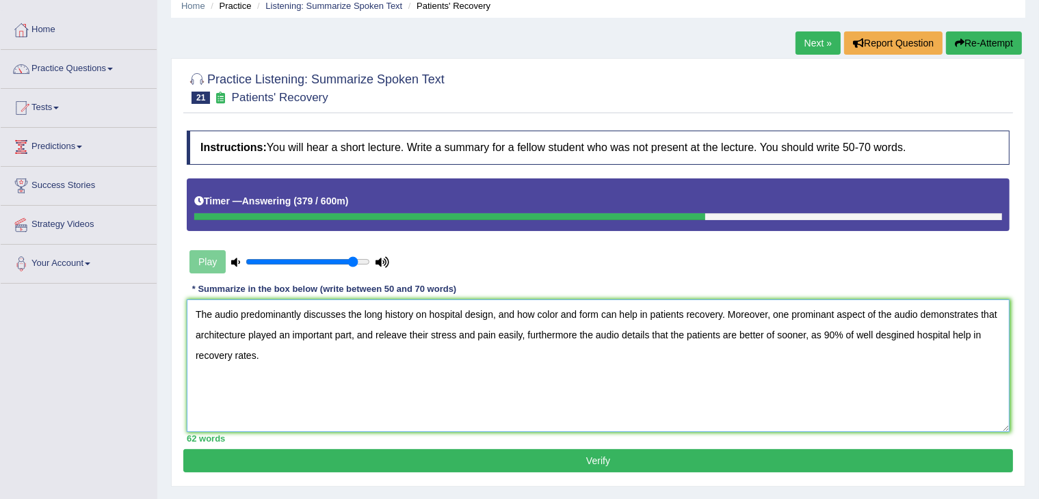
click at [823, 313] on textarea "The audio predominantly discusses the long history on hospital design, and how …" at bounding box center [598, 366] width 823 height 133
click at [821, 326] on textarea "The audio predominantly discusses the long history on hospital design, and how …" at bounding box center [598, 366] width 823 height 133
click at [553, 313] on textarea "The audio predominantly discusses the long history on hospital design, and how …" at bounding box center [598, 366] width 823 height 133
click at [659, 321] on textarea "The audio predominantly discusses the long history on hospital design, and how …" at bounding box center [598, 366] width 823 height 133
click at [544, 336] on textarea "The audio predominantly discusses the long history on hospital design, and how …" at bounding box center [598, 366] width 823 height 133
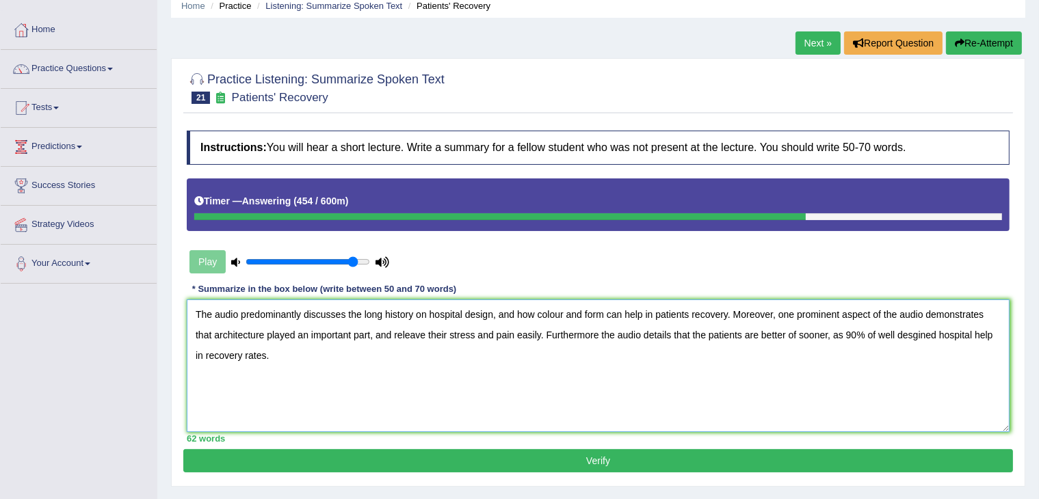
click at [813, 332] on textarea "The audio predominantly discusses the long history on hospital design, and how …" at bounding box center [598, 366] width 823 height 133
click at [795, 332] on textarea "The audio predominantly discusses the long history on hospital design, and how …" at bounding box center [598, 366] width 823 height 133
click at [915, 332] on textarea "The audio predominantly discusses the long history on hospital design, and how …" at bounding box center [598, 366] width 823 height 133
click at [917, 334] on textarea "The audio predominantly discusses the long history on hospital design, and how …" at bounding box center [598, 366] width 823 height 133
click at [892, 340] on textarea "The audio predominantly discusses the long history on hospital design, and how …" at bounding box center [598, 366] width 823 height 133
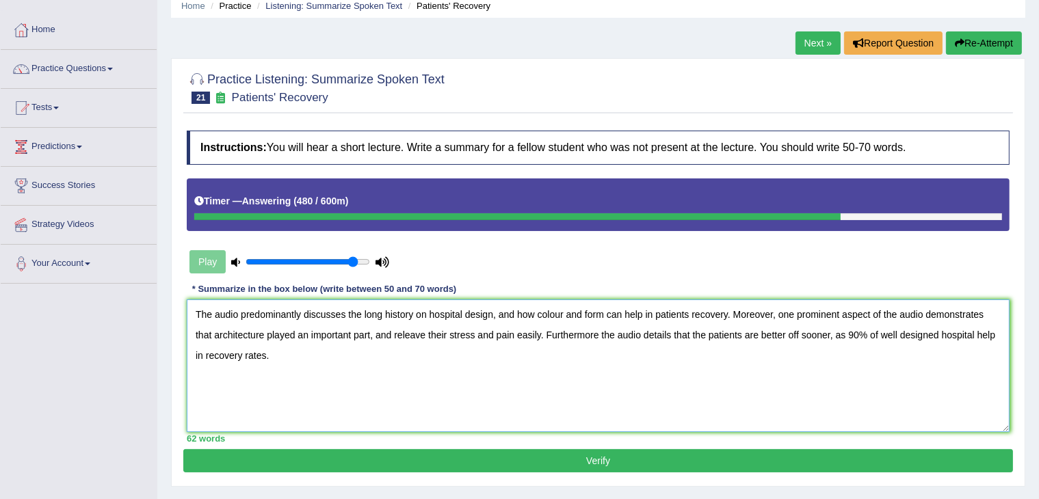
click at [973, 334] on textarea "The audio predominantly discusses the long history on hospital design, and how …" at bounding box center [598, 366] width 823 height 133
click at [204, 354] on textarea "The audio predominantly discusses the long history on hospital design, and how …" at bounding box center [598, 366] width 823 height 133
click at [328, 355] on textarea "The audio predominantly discusses the long history on hospital design, and how …" at bounding box center [598, 366] width 823 height 133
type textarea "The audio predominantly discusses the long history on hospital design, and how …"
click at [621, 452] on button "Verify" at bounding box center [598, 460] width 830 height 23
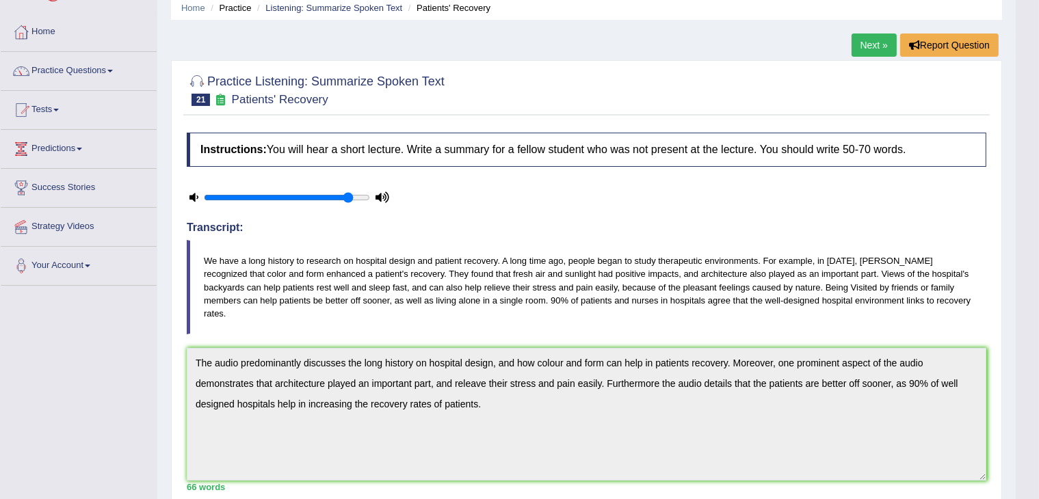
scroll to position [0, 0]
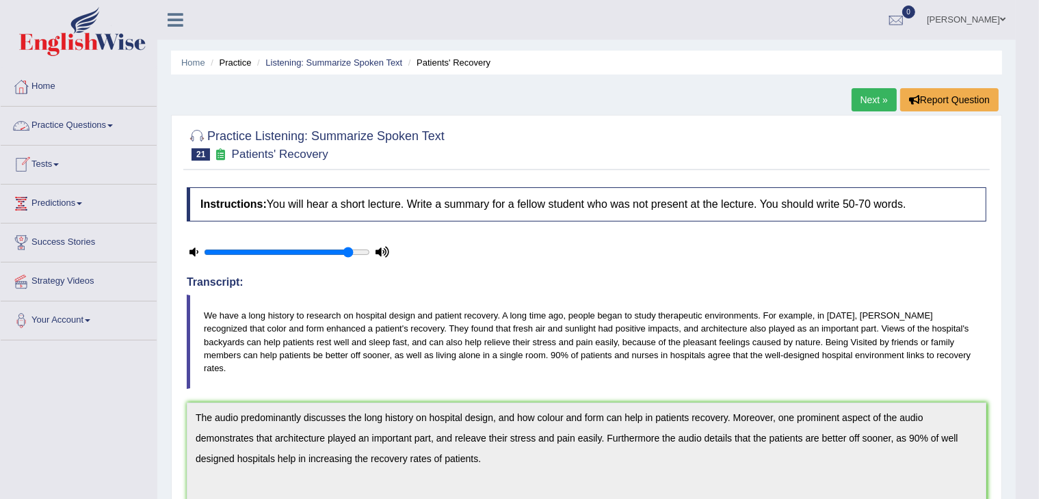
click at [108, 126] on link "Practice Questions" at bounding box center [79, 124] width 156 height 34
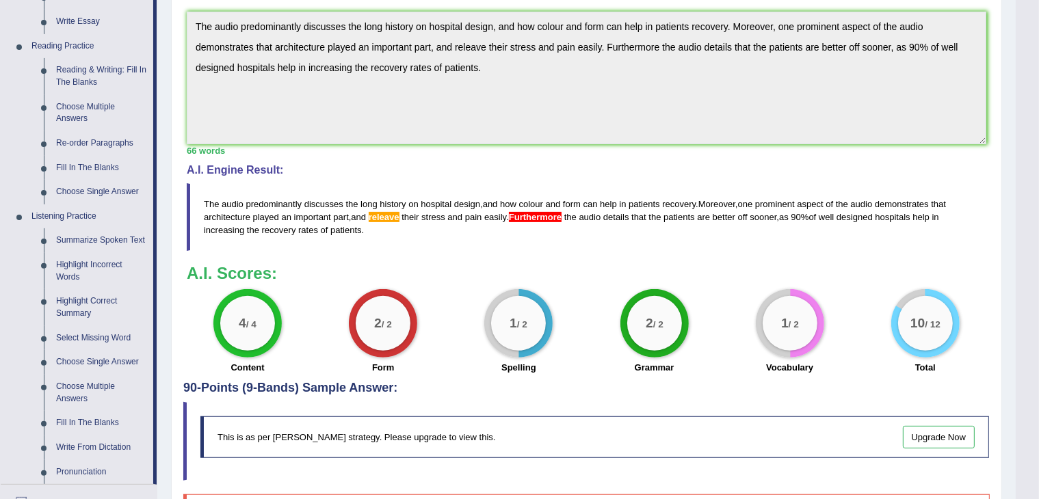
scroll to position [421, 0]
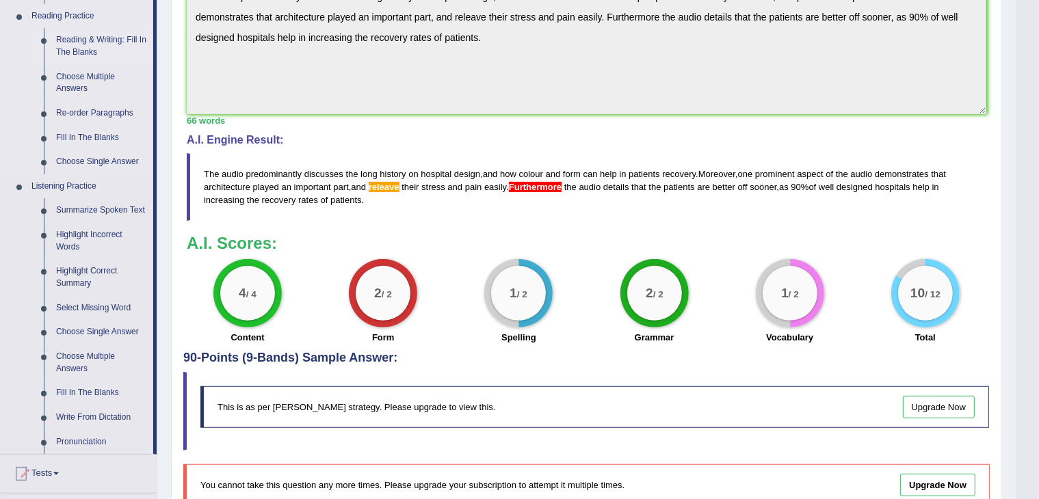
click at [88, 47] on link "Reading & Writing: Fill In The Blanks" at bounding box center [101, 46] width 103 height 36
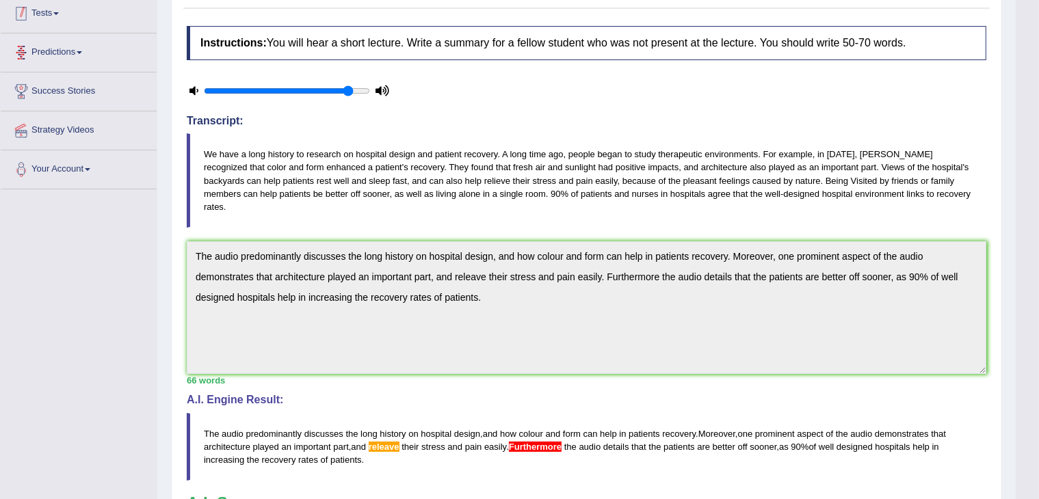
scroll to position [213, 0]
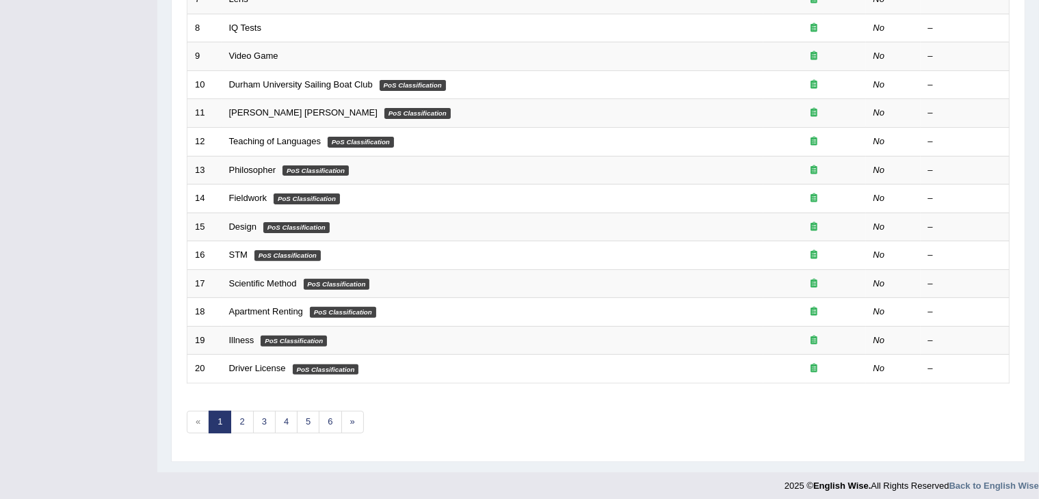
scroll to position [402, 0]
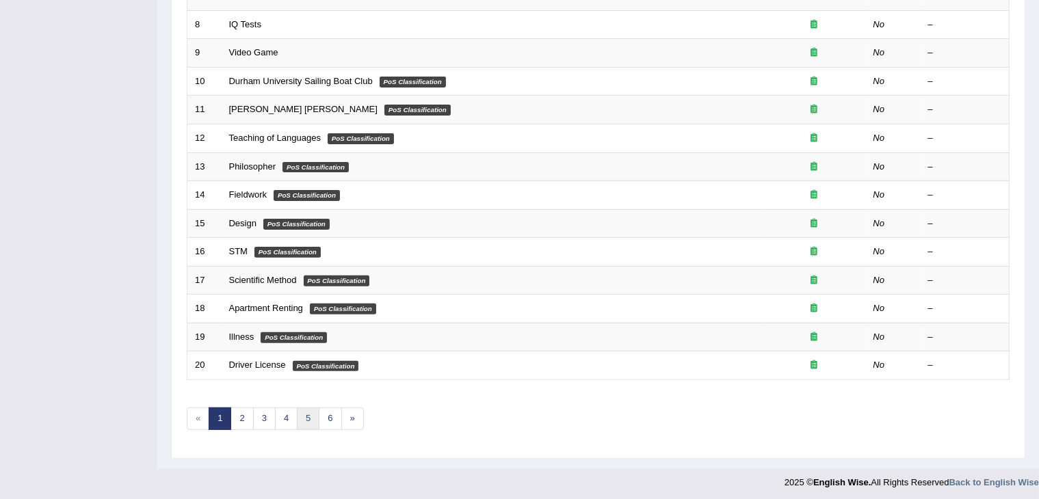
click at [309, 414] on link "5" at bounding box center [308, 419] width 23 height 23
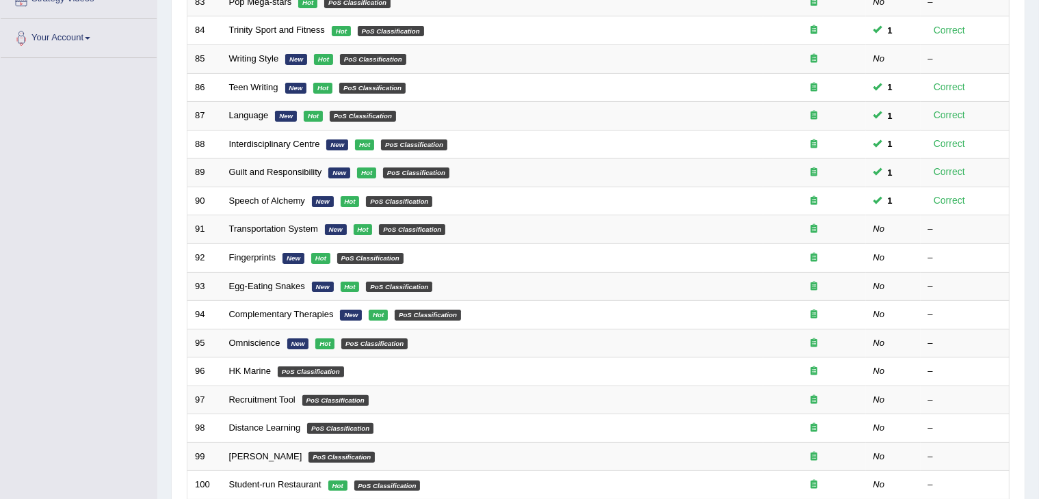
scroll to position [289, 0]
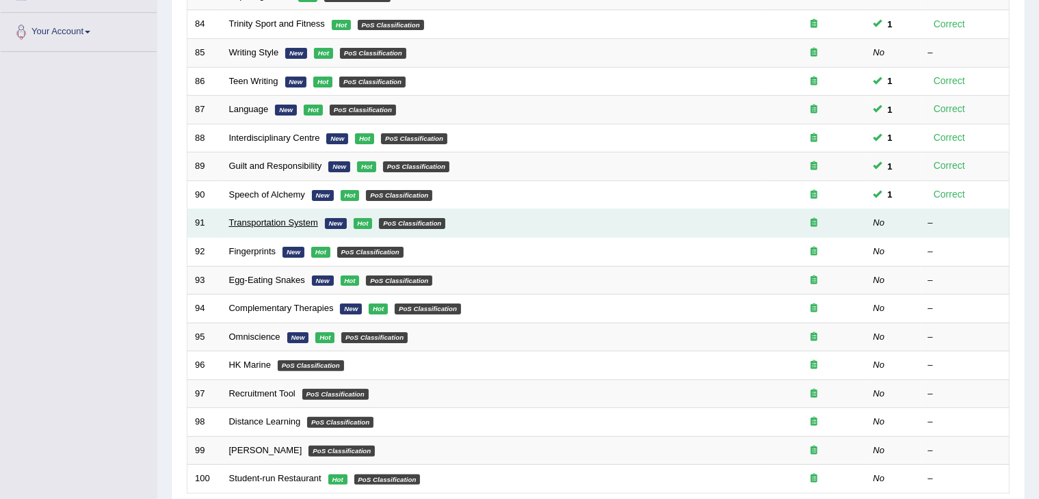
click at [291, 222] on link "Transportation System" at bounding box center [273, 222] width 89 height 10
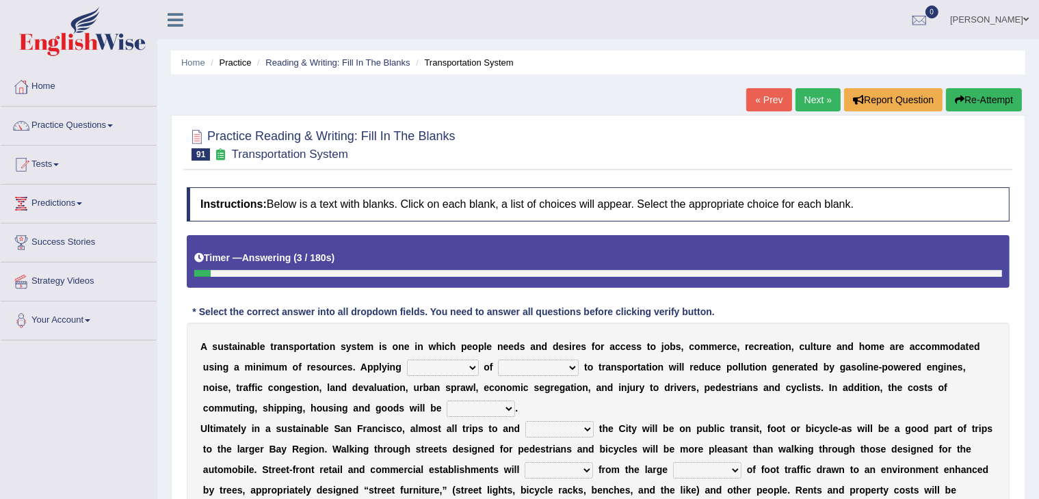
click at [466, 368] on select "principles restrictions plains activation" at bounding box center [443, 368] width 72 height 16
select select "restrictions"
click at [407, 360] on select "principles restrictions plains activation" at bounding box center [443, 368] width 72 height 16
click at [558, 365] on select "relaxed substance sustainability reliability" at bounding box center [538, 368] width 81 height 16
select select "sustainability"
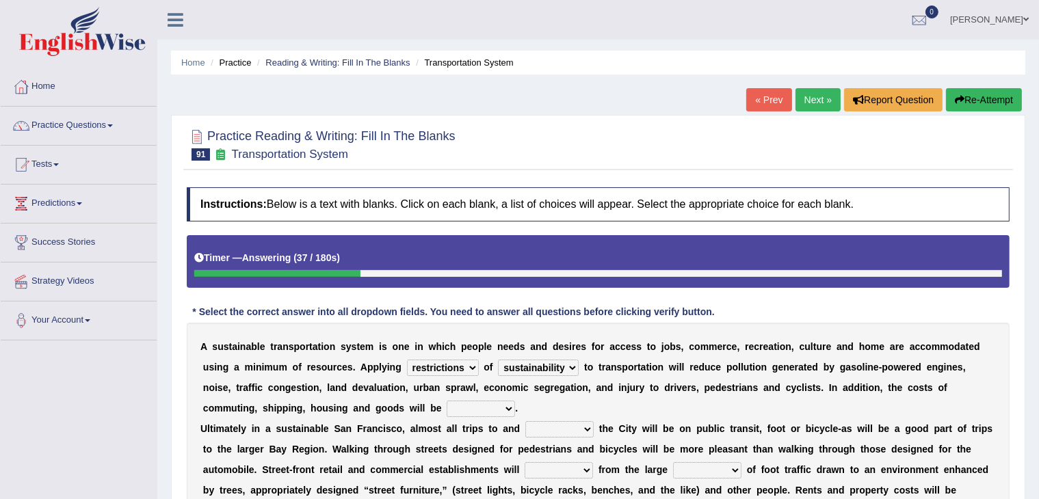
click at [498, 360] on select "relaxed substance sustainability reliability" at bounding box center [538, 368] width 81 height 16
click at [471, 369] on select "principles restrictions plains activation" at bounding box center [443, 368] width 72 height 16
select select "principles"
click at [407, 360] on select "principles restrictions plains activation" at bounding box center [443, 368] width 72 height 16
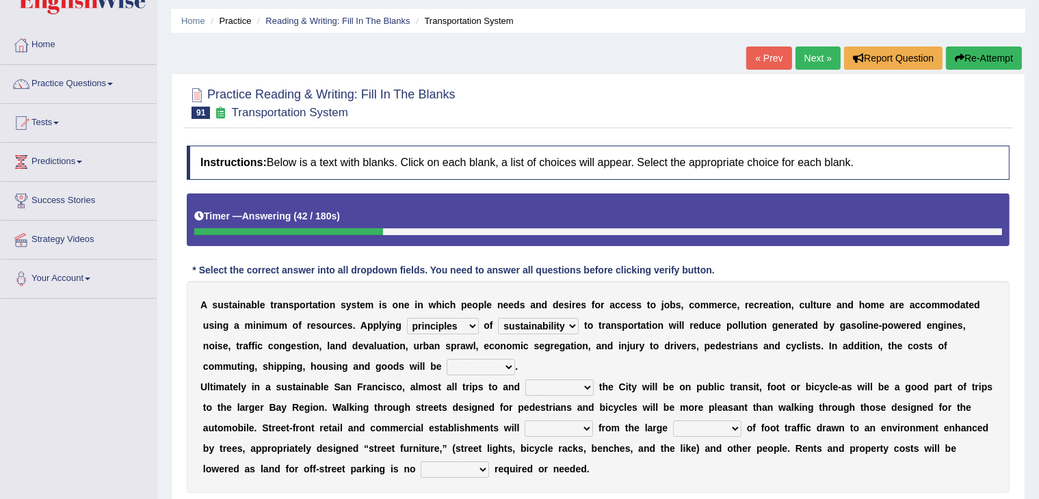
scroll to position [114, 0]
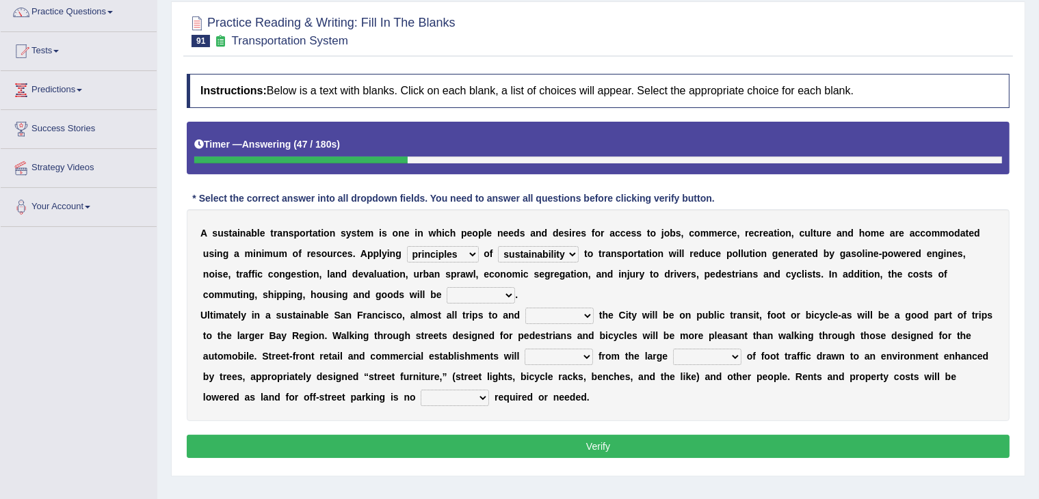
click at [484, 295] on select "cut enhanced reduced leased" at bounding box center [481, 295] width 68 height 16
select select "reduced"
click at [447, 287] on select "cut enhanced reduced leased" at bounding box center [481, 295] width 68 height 16
click at [583, 317] on select "within with added included" at bounding box center [559, 316] width 68 height 16
select select "within"
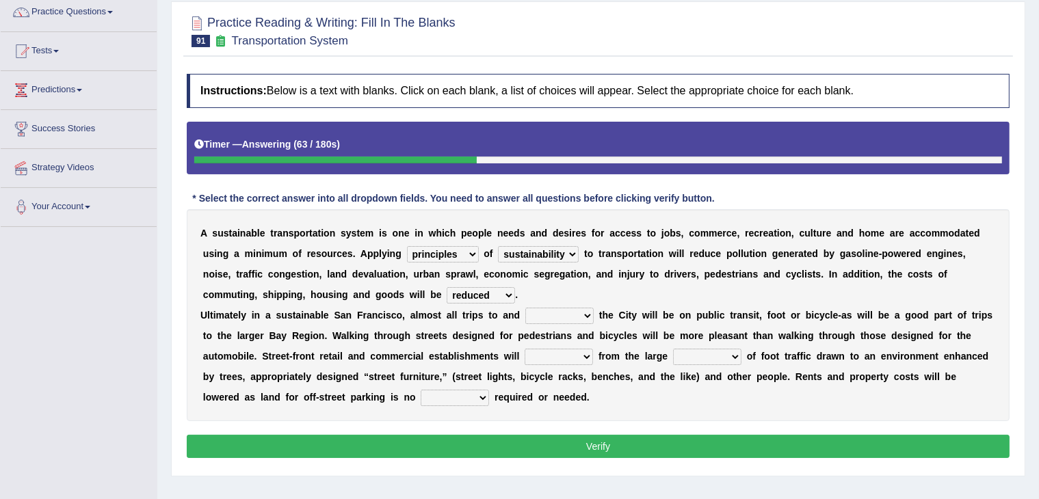
click at [525, 308] on select "within with added included" at bounding box center [559, 316] width 68 height 16
click at [580, 355] on select "enlarge prepare repair prosper" at bounding box center [559, 357] width 68 height 16
select select "prosper"
click at [525, 349] on select "enlarge prepare repair prosper" at bounding box center [559, 357] width 68 height 16
click at [722, 358] on select "amounts volume range time" at bounding box center [707, 357] width 68 height 16
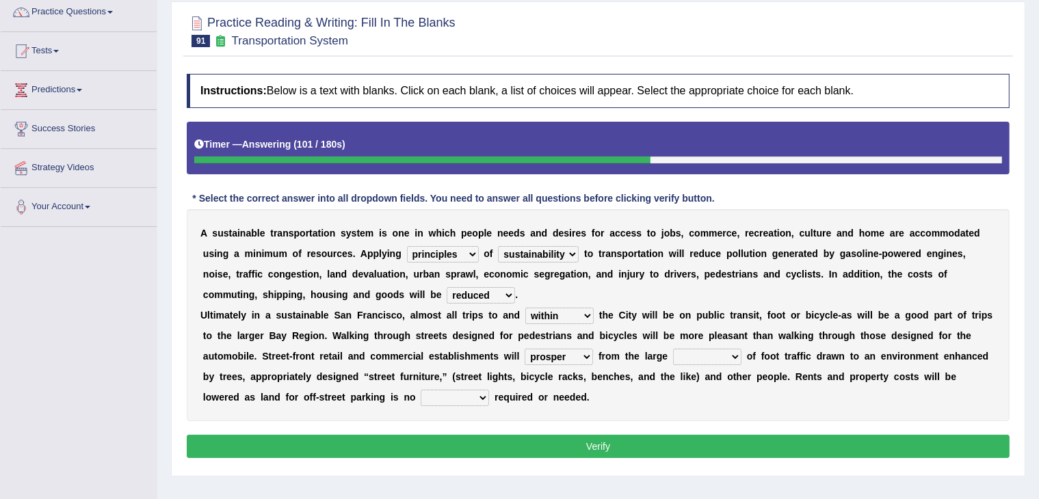
select select "volume"
click at [673, 349] on select "amounts volume range time" at bounding box center [707, 357] width 68 height 16
click at [728, 357] on select "amounts volume range time" at bounding box center [707, 357] width 68 height 16
click at [834, 378] on b "n" at bounding box center [835, 376] width 6 height 11
click at [481, 393] on select "time how longer greater" at bounding box center [455, 398] width 68 height 16
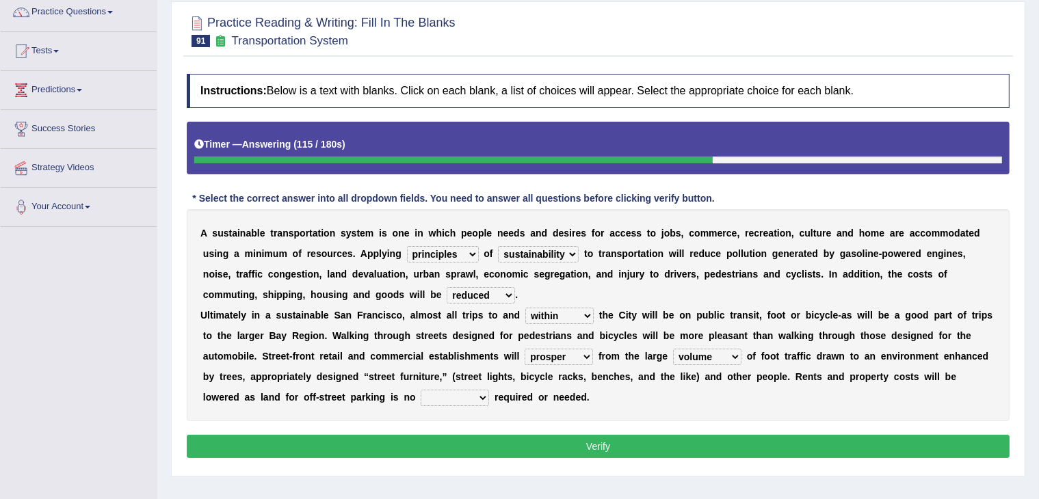
select select "longer"
click at [421, 390] on select "time how longer greater" at bounding box center [455, 398] width 68 height 16
click at [698, 397] on div "A s u s t a i n a b l e t r a n s p o r t a t i o n s y s t e m i s o n e i n w…" at bounding box center [598, 315] width 823 height 212
click at [501, 296] on select "cut enhanced reduced leased" at bounding box center [481, 295] width 68 height 16
click at [651, 351] on b "a" at bounding box center [650, 356] width 5 height 11
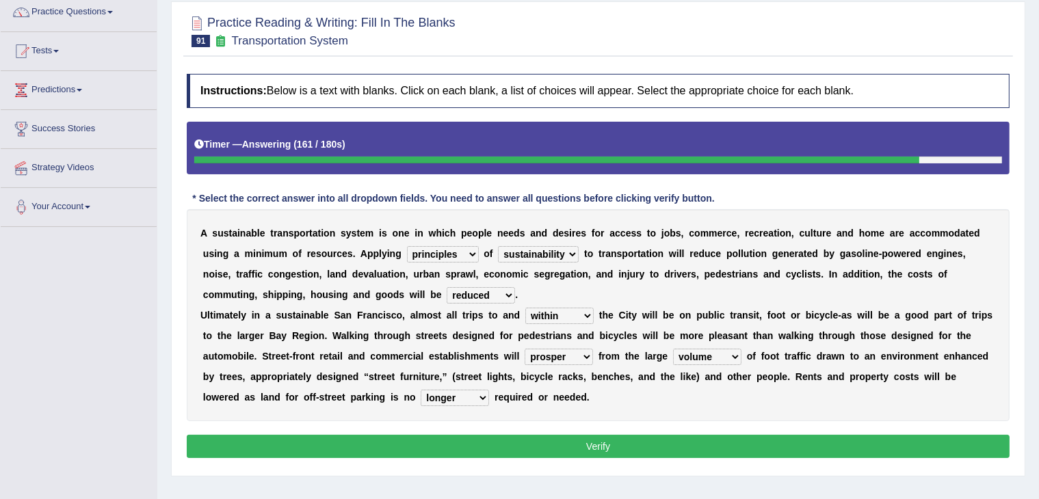
click at [504, 295] on select "cut enhanced reduced leased" at bounding box center [481, 295] width 68 height 16
select select "cut"
click at [447, 287] on select "cut enhanced reduced leased" at bounding box center [481, 295] width 68 height 16
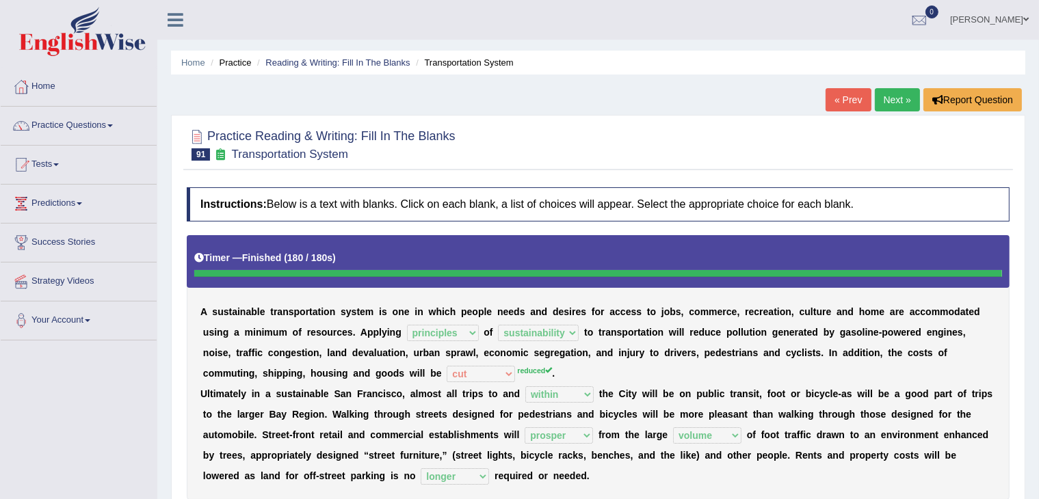
scroll to position [0, 0]
click at [321, 64] on link "Reading & Writing: Fill In The Blanks" at bounding box center [337, 62] width 144 height 10
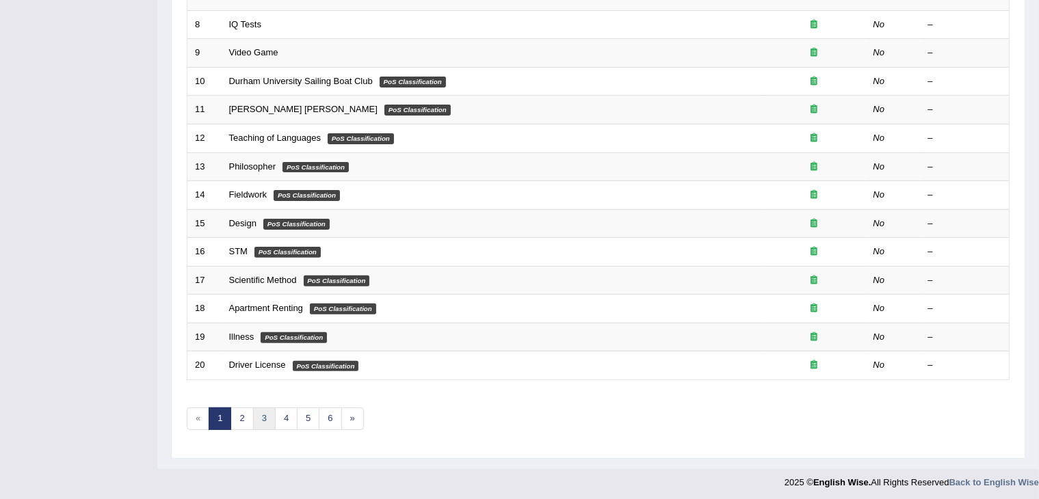
click at [261, 414] on link "3" at bounding box center [264, 419] width 23 height 23
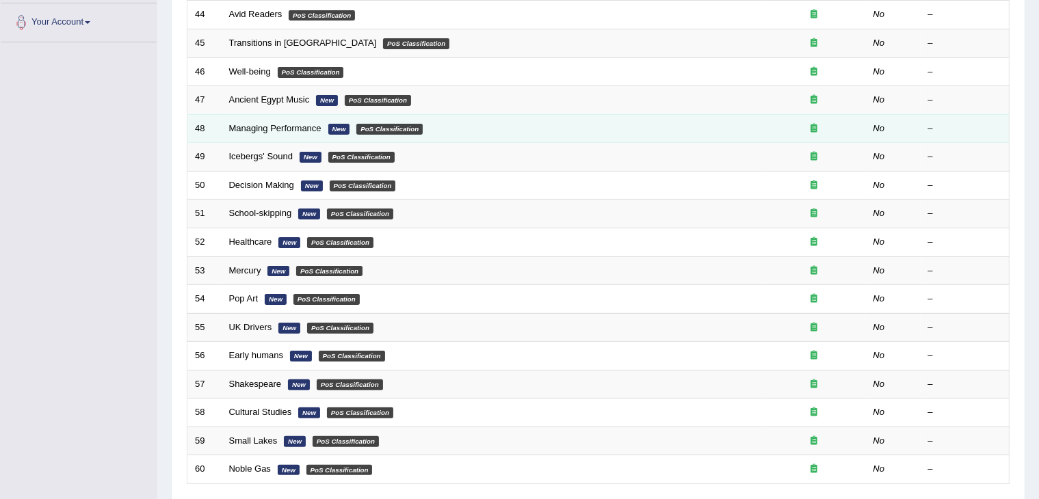
scroll to position [402, 0]
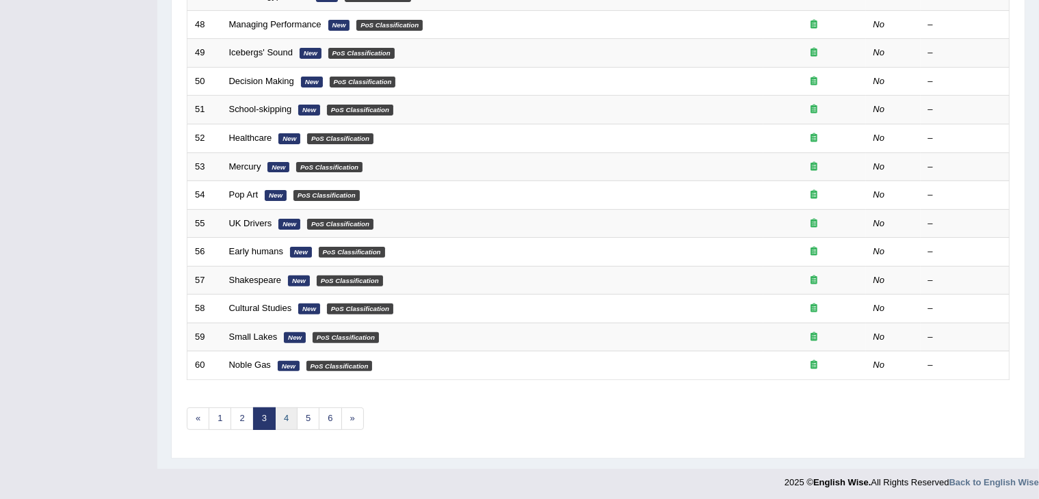
click at [283, 414] on link "4" at bounding box center [286, 419] width 23 height 23
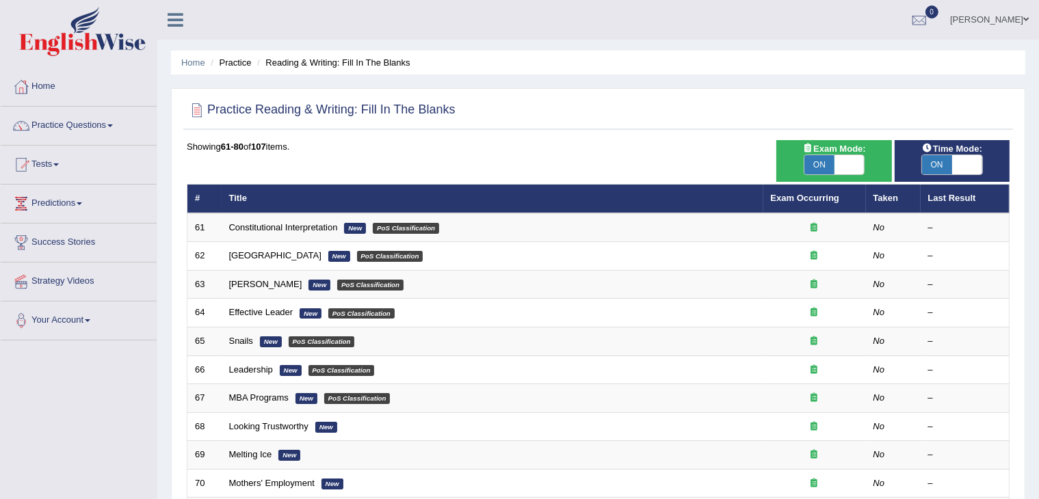
scroll to position [402, 0]
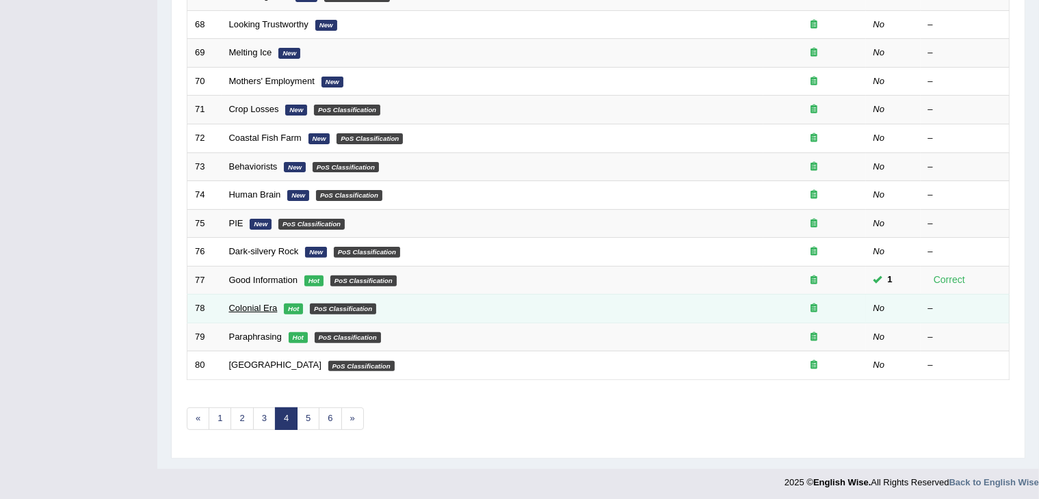
click at [257, 304] on link "Colonial Era" at bounding box center [253, 308] width 49 height 10
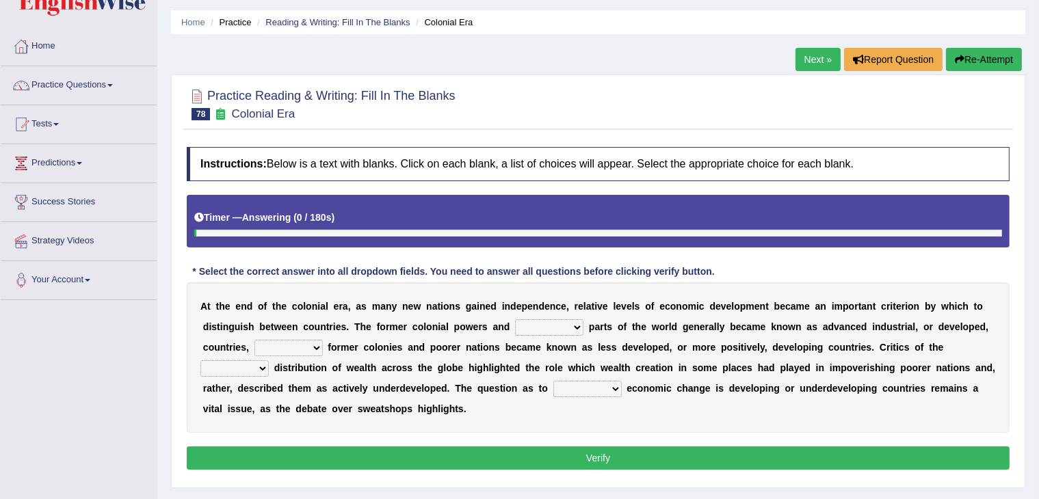
scroll to position [79, 0]
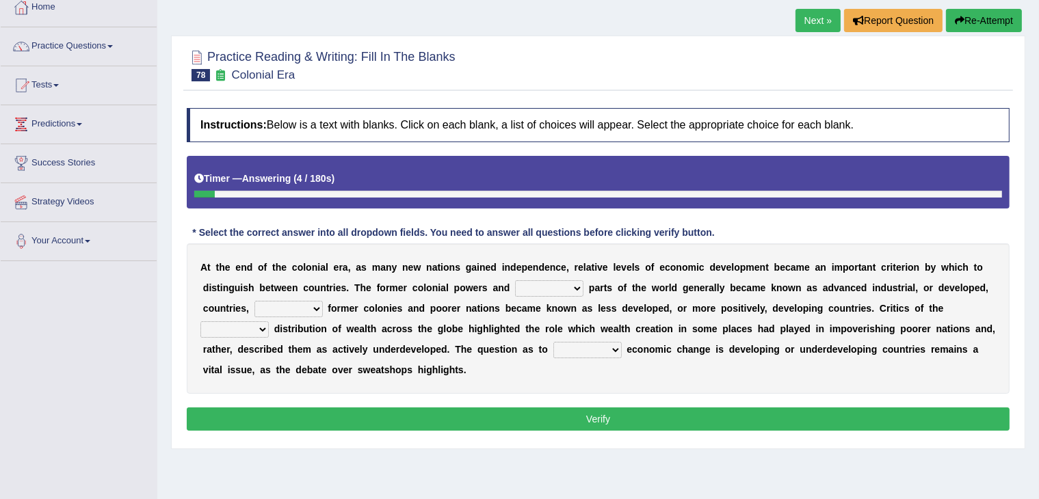
click at [553, 285] on select "several weathy wealthier various" at bounding box center [549, 288] width 68 height 16
select select "various"
click at [515, 280] on select "several weathy wealthier various" at bounding box center [549, 288] width 68 height 16
click at [317, 312] on select "while instance when whereas" at bounding box center [288, 309] width 68 height 16
select select "whereas"
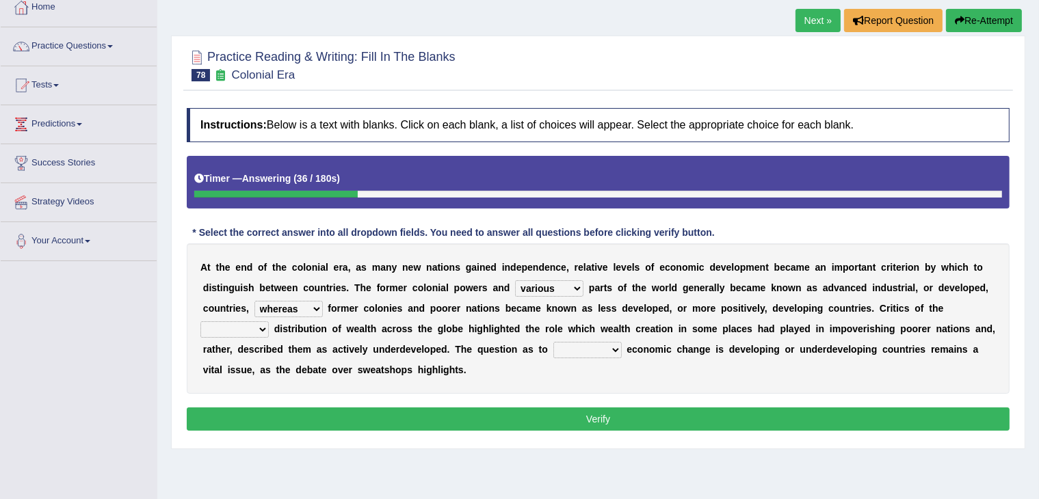
click at [254, 301] on select "while instance when whereas" at bounding box center [288, 309] width 68 height 16
click at [566, 288] on select "several weathy wealthier various" at bounding box center [549, 288] width 68 height 16
select select "wealthier"
click at [515, 280] on select "several weathy wealthier various" at bounding box center [549, 288] width 68 height 16
click at [255, 333] on select "uniform uneven evenly unlock" at bounding box center [234, 329] width 68 height 16
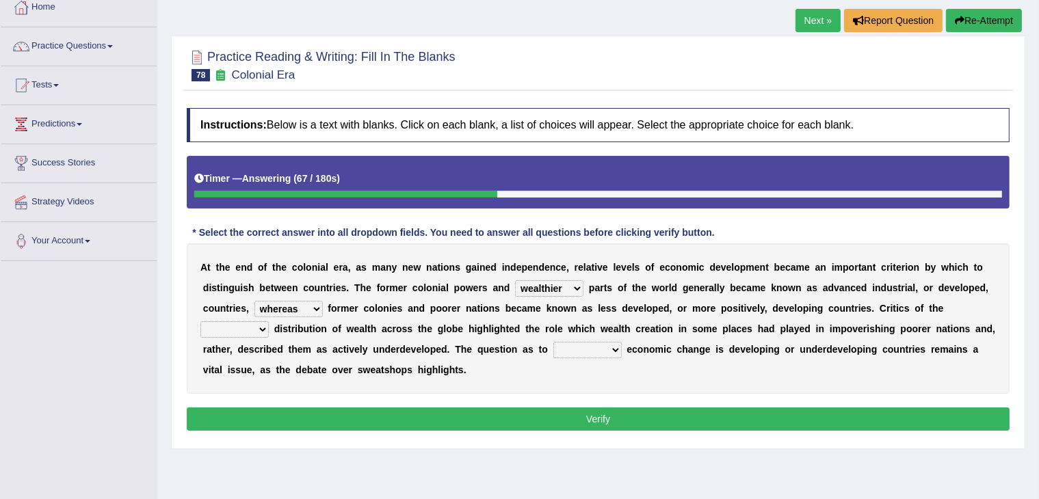
select select "uniform"
click at [200, 321] on select "uniform uneven evenly unlock" at bounding box center [234, 329] width 68 height 16
click at [611, 351] on select "whether wherever whenever while" at bounding box center [587, 350] width 68 height 16
select select "whether"
click at [553, 342] on select "whether wherever whenever while" at bounding box center [587, 350] width 68 height 16
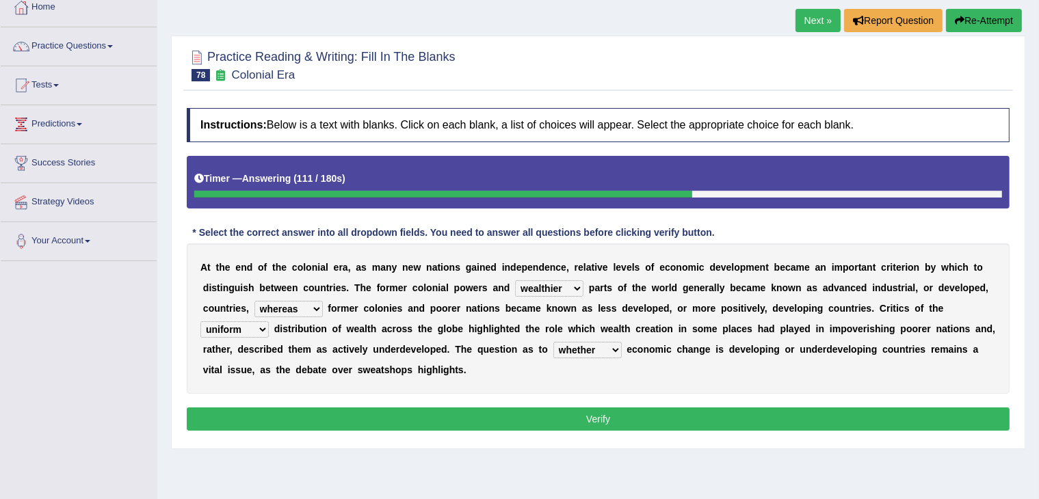
click at [542, 420] on button "Verify" at bounding box center [598, 419] width 823 height 23
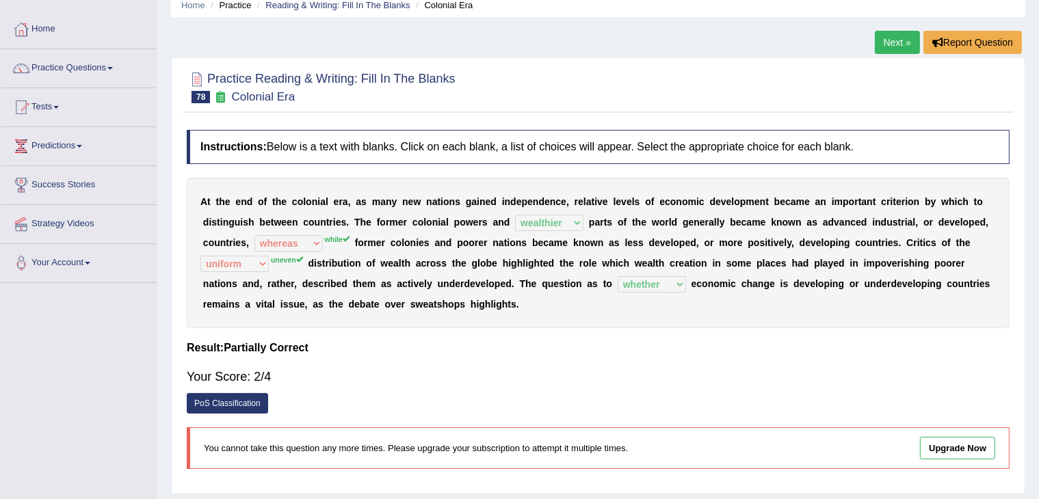
scroll to position [0, 0]
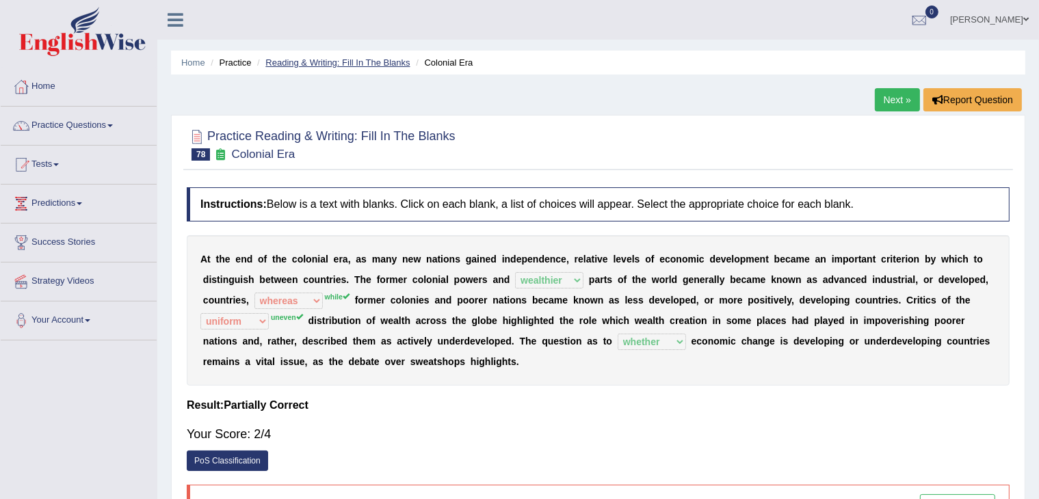
click at [364, 60] on link "Reading & Writing: Fill In The Blanks" at bounding box center [337, 62] width 144 height 10
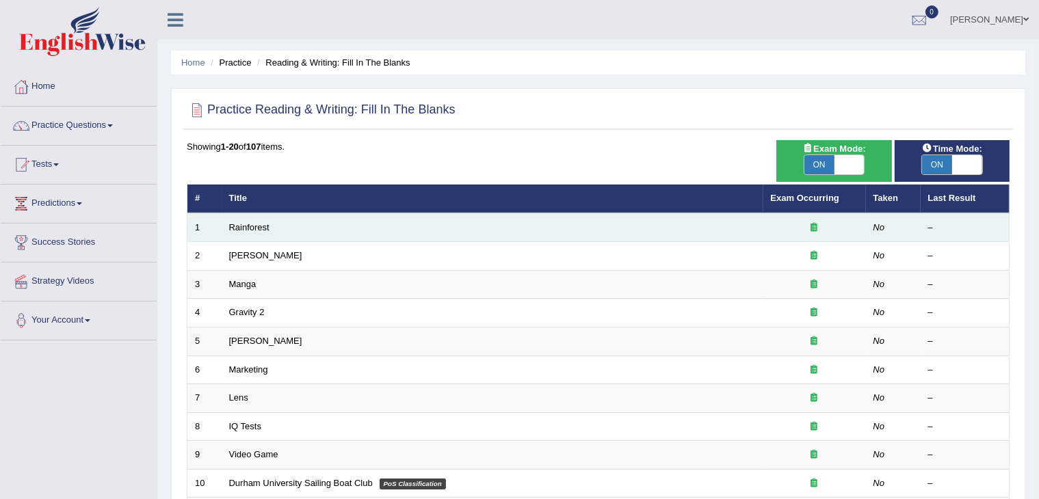
scroll to position [402, 0]
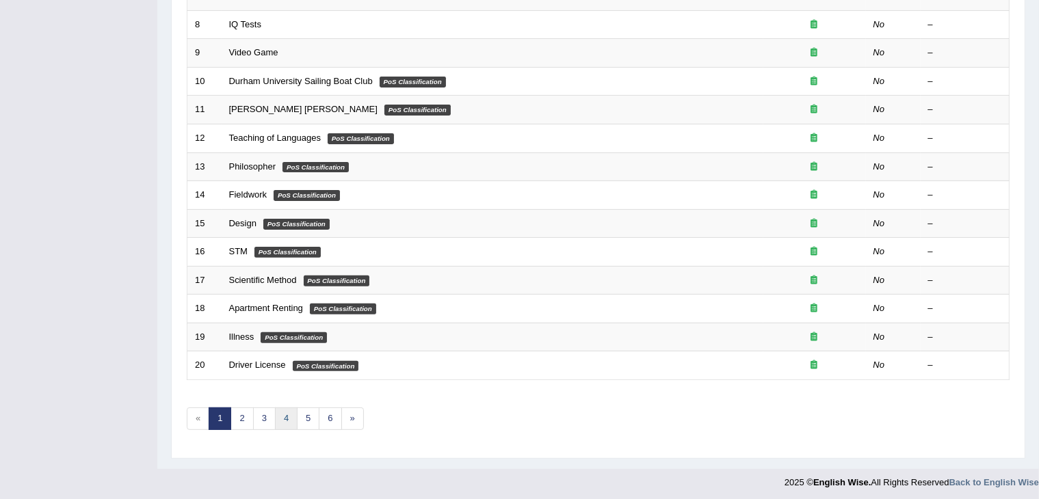
click at [287, 414] on link "4" at bounding box center [286, 419] width 23 height 23
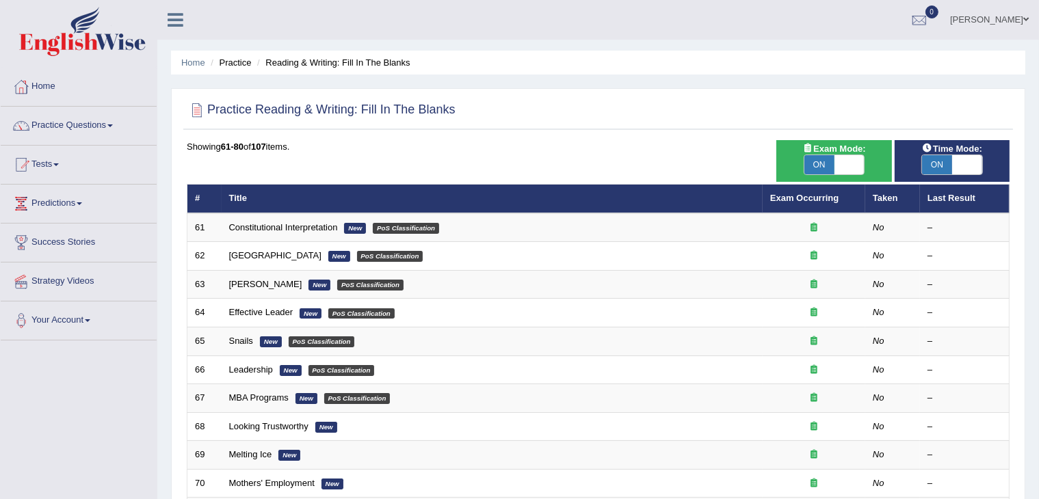
scroll to position [402, 0]
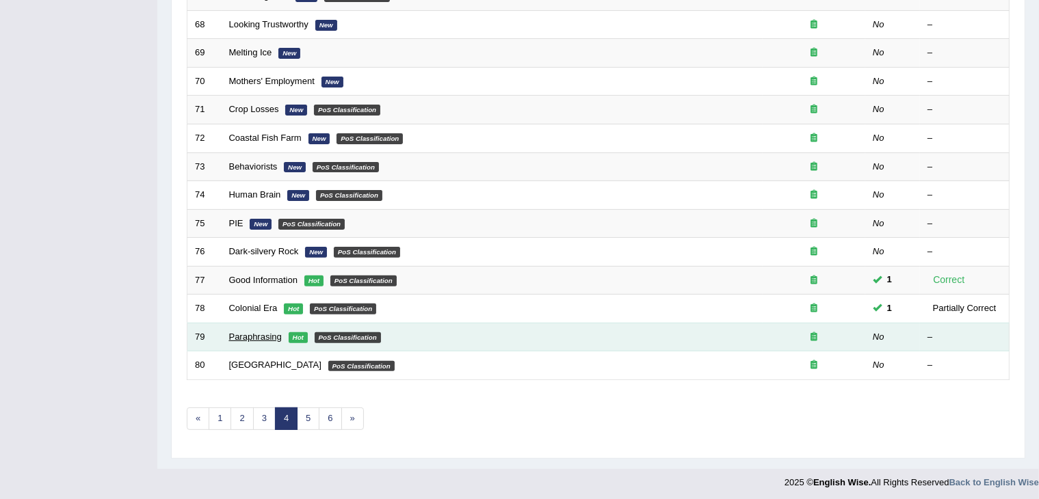
click at [260, 336] on link "Paraphrasing" at bounding box center [255, 337] width 53 height 10
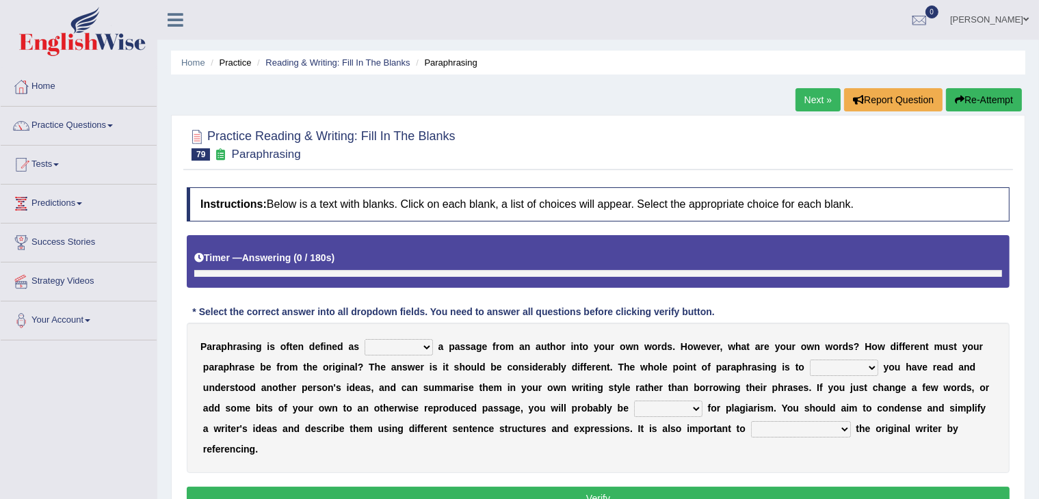
scroll to position [79, 0]
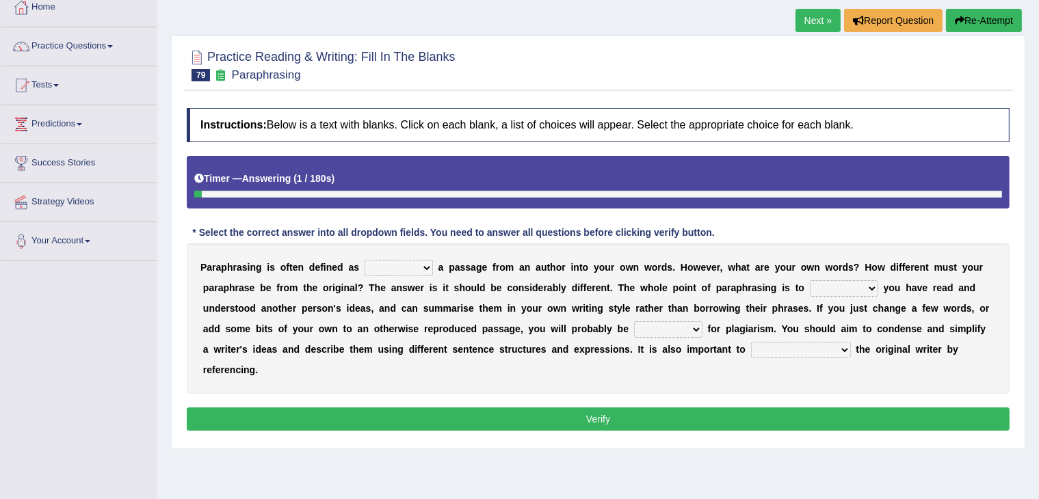
click at [423, 265] on select "placed putting planked pleaded" at bounding box center [399, 268] width 68 height 16
select select "putting"
click at [365, 260] on select "placed putting planked pleaded" at bounding box center [399, 268] width 68 height 16
click at [430, 264] on select "placed putting planked pleaded" at bounding box center [399, 268] width 68 height 16
click at [752, 311] on b "h" at bounding box center [752, 308] width 6 height 11
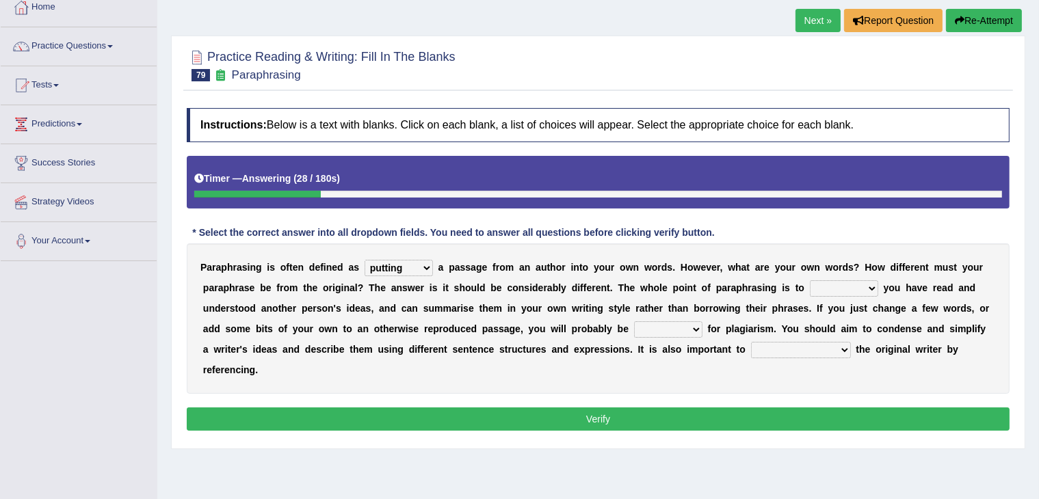
click at [846, 287] on select "snow stole show slow" at bounding box center [844, 288] width 68 height 16
select select "show"
click at [810, 280] on select "snow stole show slow" at bounding box center [844, 288] width 68 height 16
click at [674, 326] on select "penalised priced advised lighted" at bounding box center [668, 329] width 68 height 16
select select "penalised"
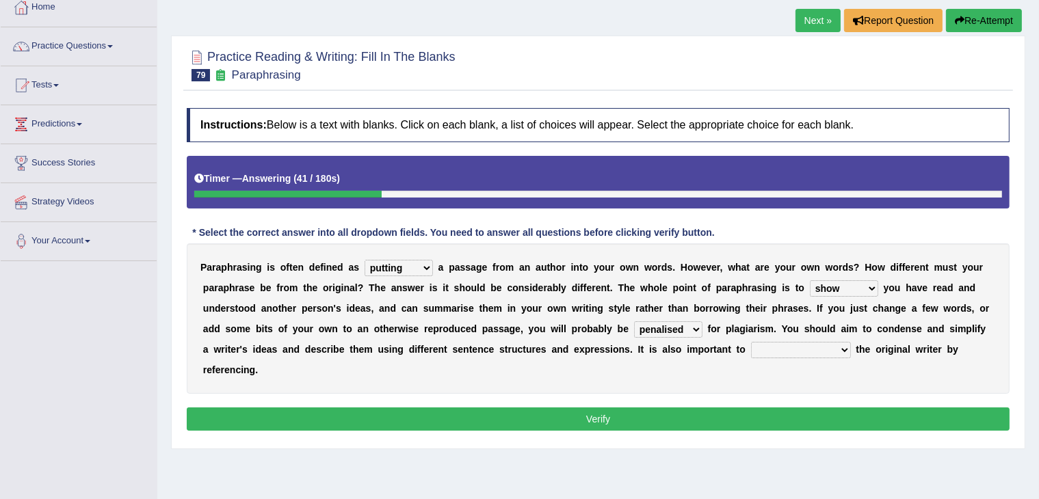
click at [634, 321] on select "penalised priced advised lighted" at bounding box center [668, 329] width 68 height 16
click at [791, 349] on select "rated credit nill still" at bounding box center [801, 350] width 100 height 16
select select "credit"
click at [751, 342] on select "rated credit nill still" at bounding box center [801, 350] width 100 height 16
click at [765, 408] on button "Verify" at bounding box center [598, 419] width 823 height 23
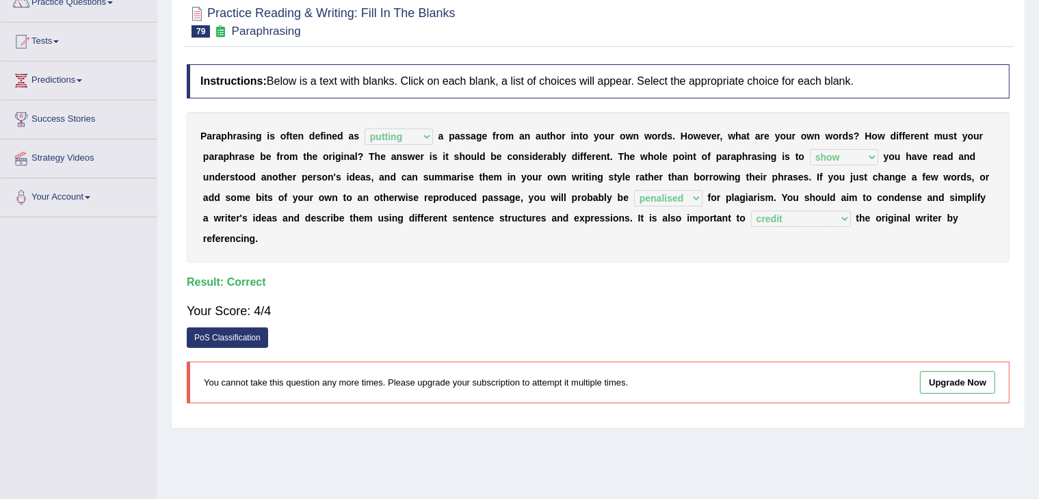
scroll to position [0, 0]
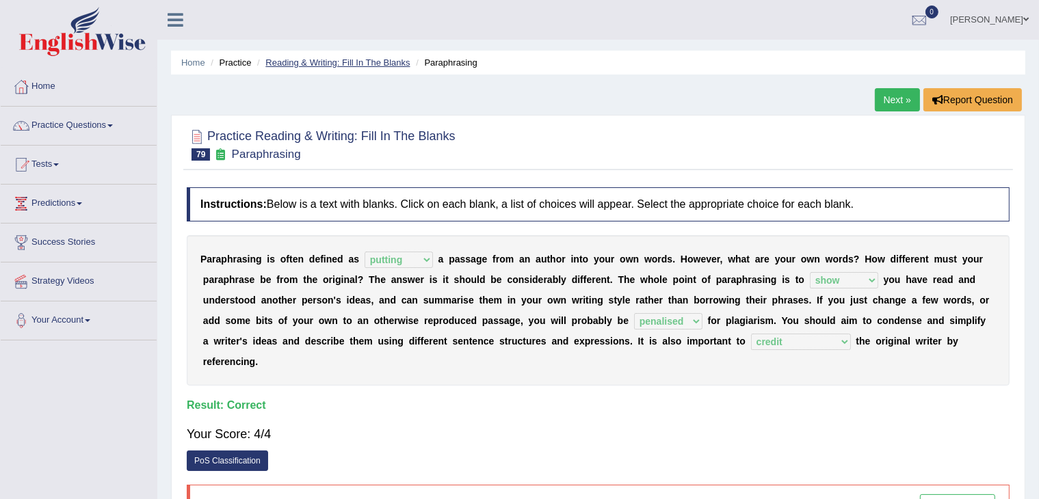
click at [342, 63] on link "Reading & Writing: Fill In The Blanks" at bounding box center [337, 62] width 144 height 10
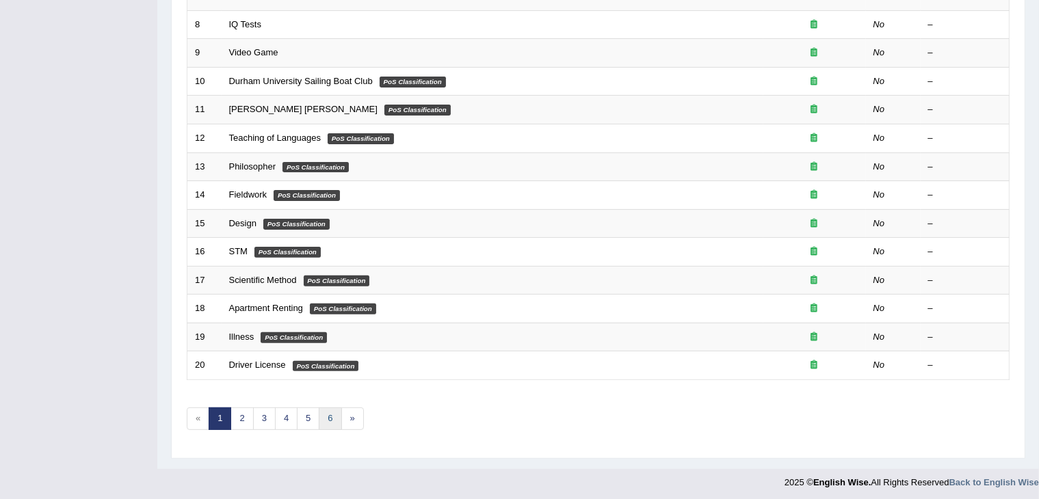
click at [319, 417] on link "6" at bounding box center [330, 419] width 23 height 23
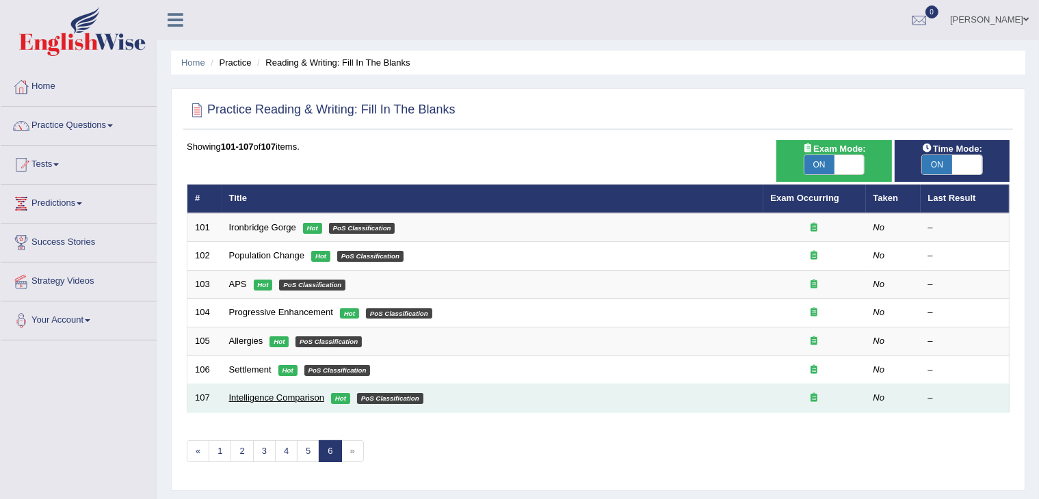
click at [287, 399] on link "Intelligence Comparison" at bounding box center [276, 398] width 95 height 10
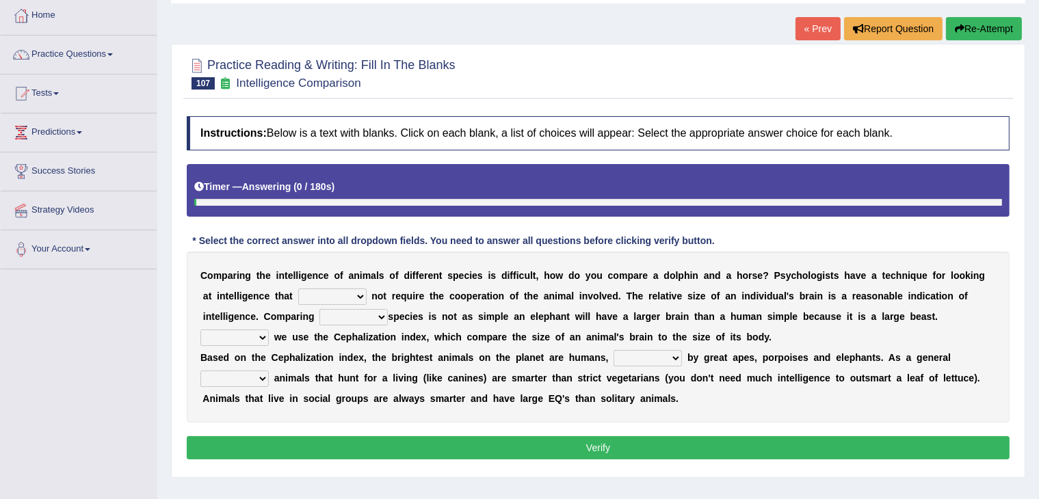
scroll to position [71, 0]
click at [358, 293] on select "can must does shall" at bounding box center [332, 297] width 68 height 16
select select "does"
click at [298, 289] on select "can must does shall" at bounding box center [332, 297] width 68 height 16
click at [352, 295] on select "can must does shall" at bounding box center [332, 297] width 68 height 16
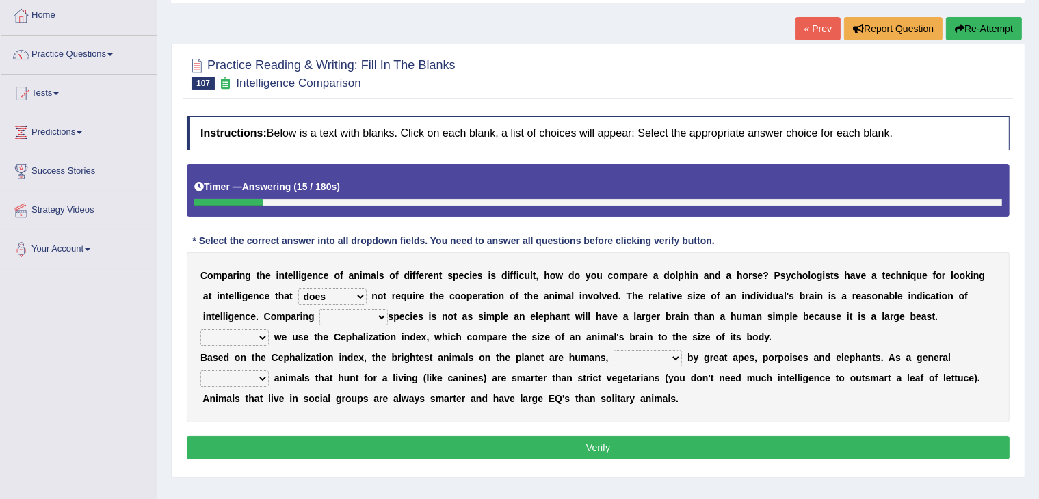
click at [406, 308] on div "C o m p a r i n g t h e i n t e l l i g e n c e o f a n i m a l s o f d i f f e…" at bounding box center [598, 337] width 823 height 171
click at [373, 318] on select "Over across with in" at bounding box center [353, 317] width 68 height 16
select select "across"
click at [319, 309] on select "Over across with in" at bounding box center [353, 317] width 68 height 16
click at [258, 338] on select "Instead Moreover However Actually" at bounding box center [234, 338] width 68 height 16
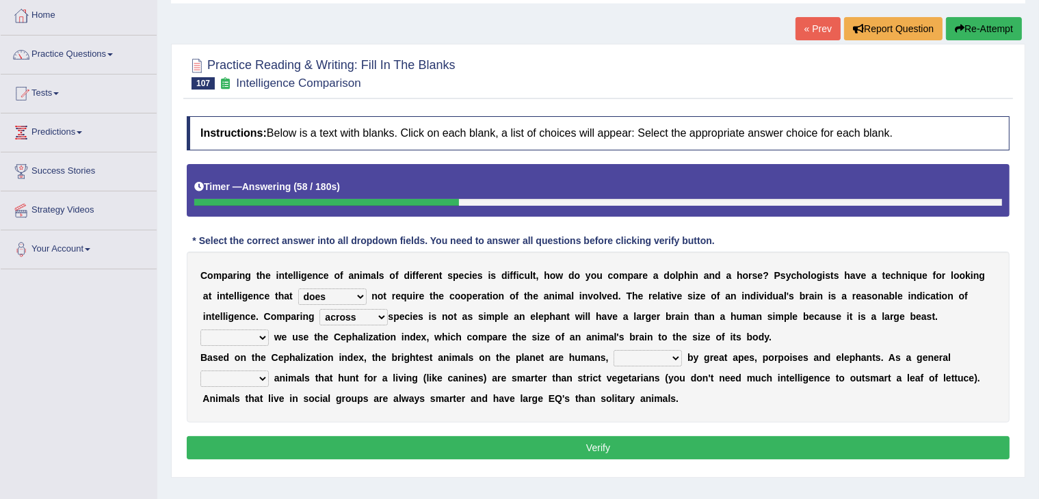
select select "Instead"
click at [200, 330] on select "Instead Moreover However Actually" at bounding box center [234, 338] width 68 height 16
click at [670, 360] on select "followed follows follow following" at bounding box center [647, 358] width 68 height 16
select select "followed"
click at [613, 350] on select "followed follows follow following" at bounding box center [647, 358] width 68 height 16
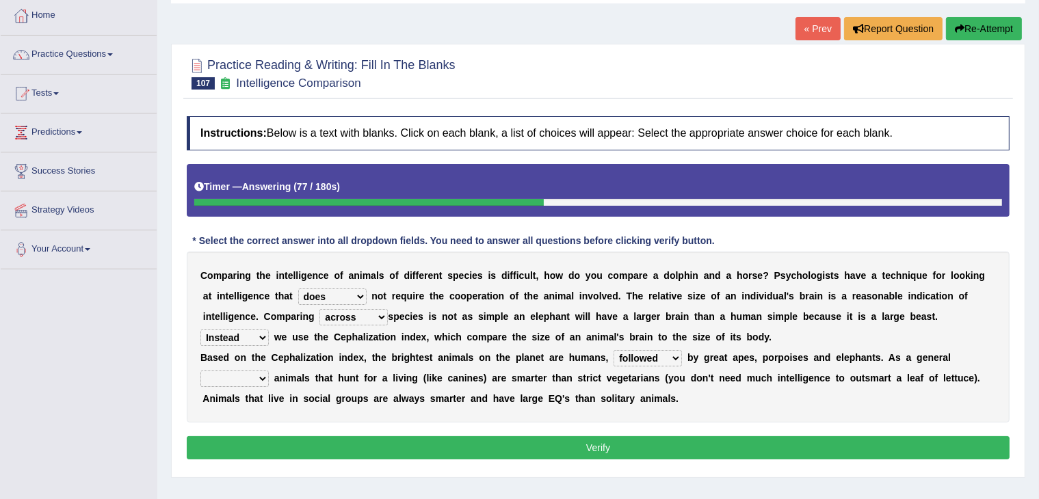
click at [259, 378] on select "theory way rule model" at bounding box center [234, 379] width 68 height 16
select select "theory"
click at [200, 371] on select "theory way rule model" at bounding box center [234, 379] width 68 height 16
click at [594, 383] on div "C o m p a r i n g t h e i n t e l l i g e n c e o f a n i m a l s o f d i f f e…" at bounding box center [598, 337] width 823 height 171
click at [596, 453] on button "Verify" at bounding box center [598, 447] width 823 height 23
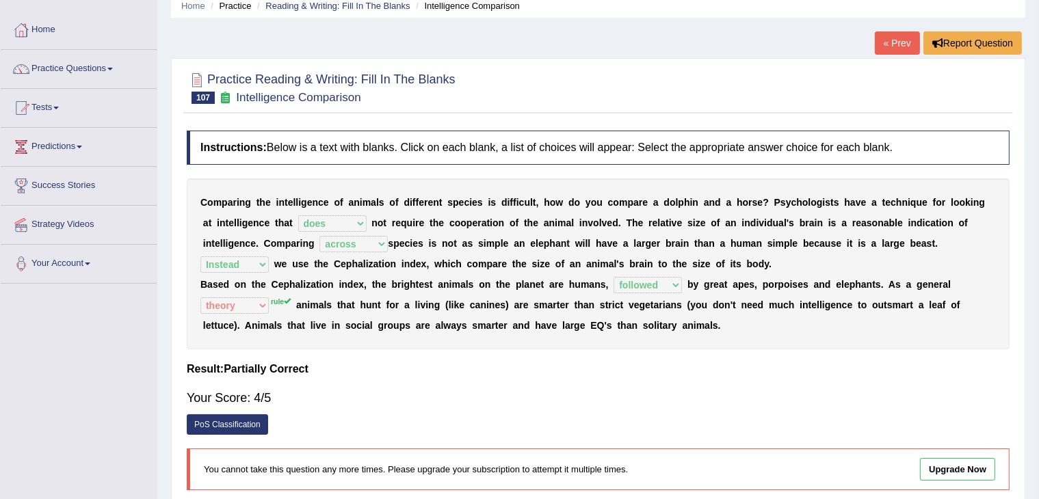
scroll to position [0, 0]
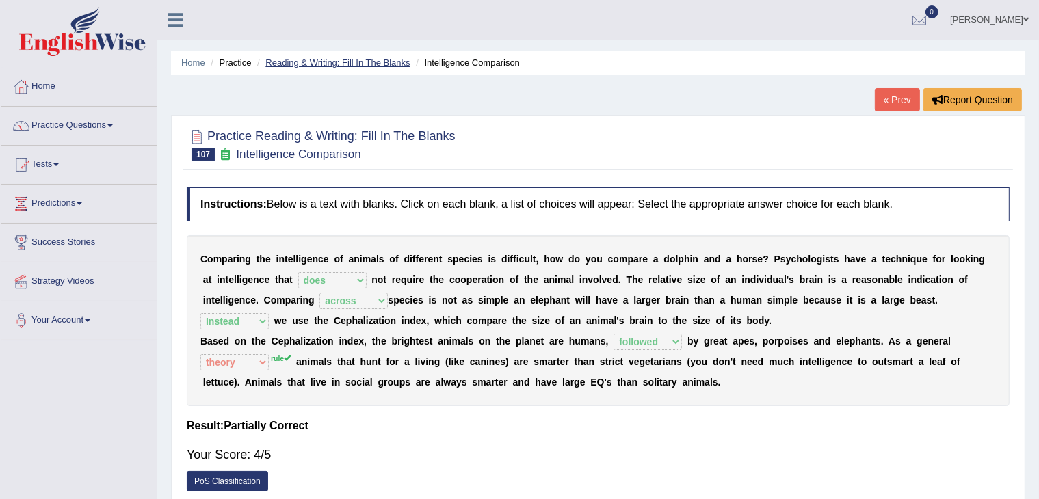
click at [332, 63] on link "Reading & Writing: Fill In The Blanks" at bounding box center [337, 62] width 144 height 10
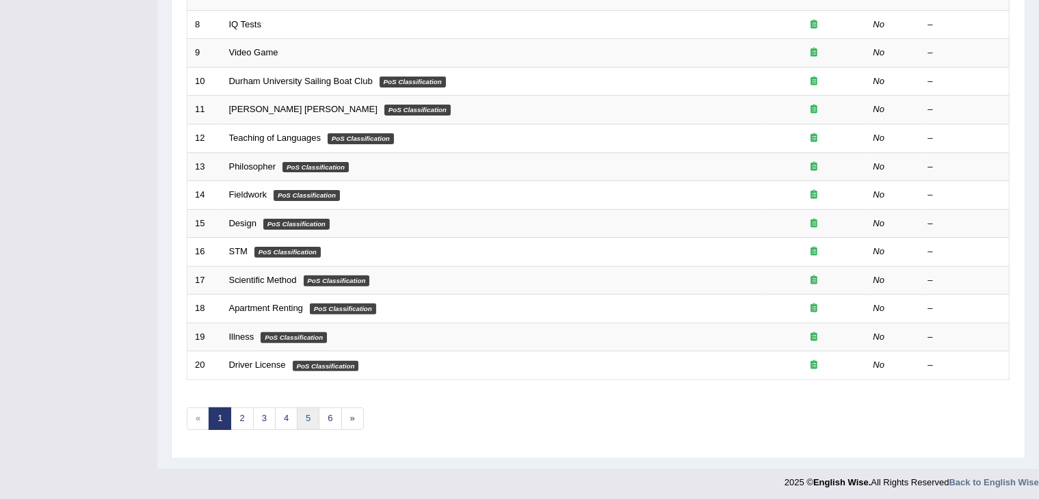
click at [311, 419] on link "5" at bounding box center [308, 419] width 23 height 23
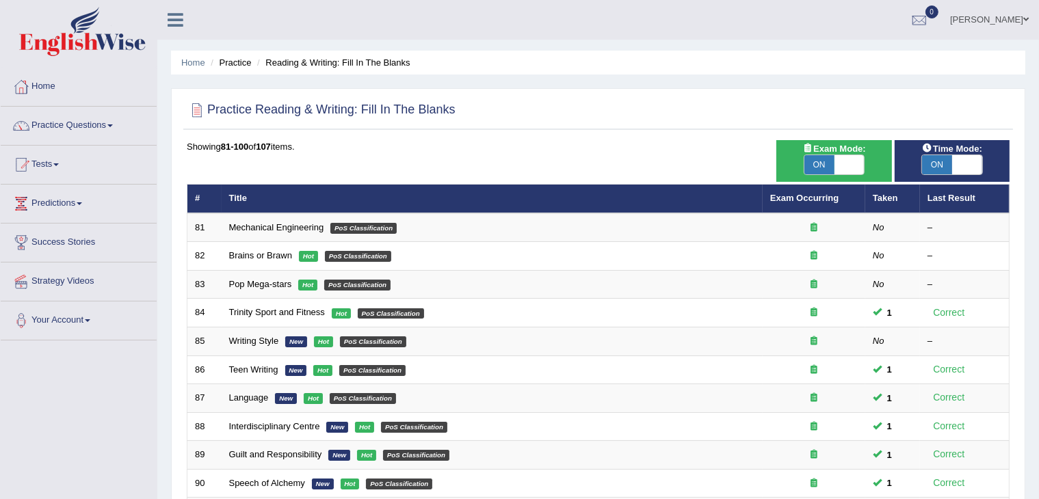
scroll to position [402, 0]
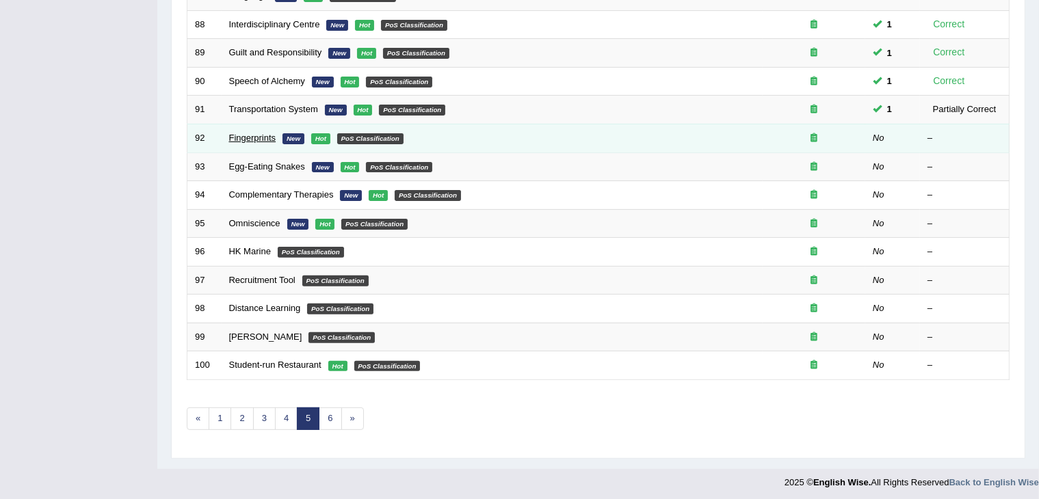
click at [240, 137] on link "Fingerprints" at bounding box center [252, 138] width 47 height 10
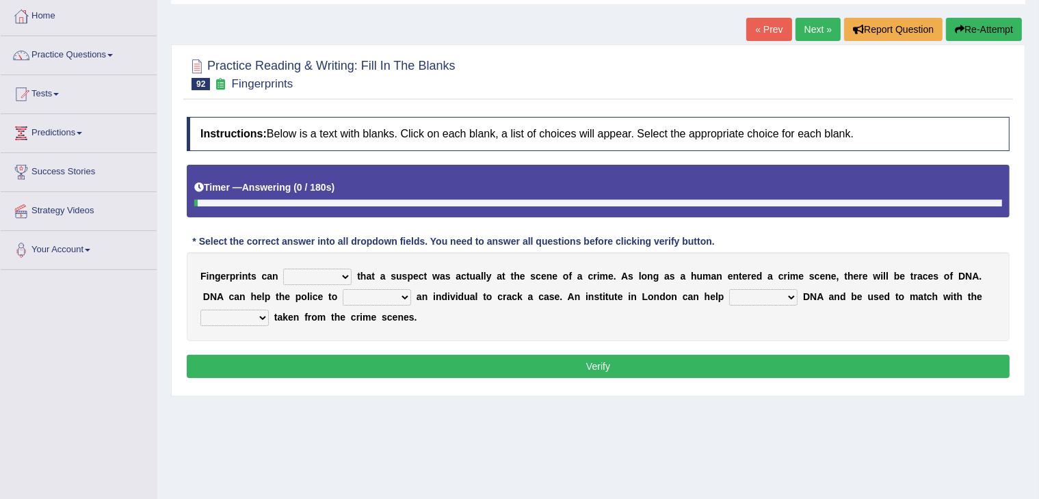
scroll to position [194, 0]
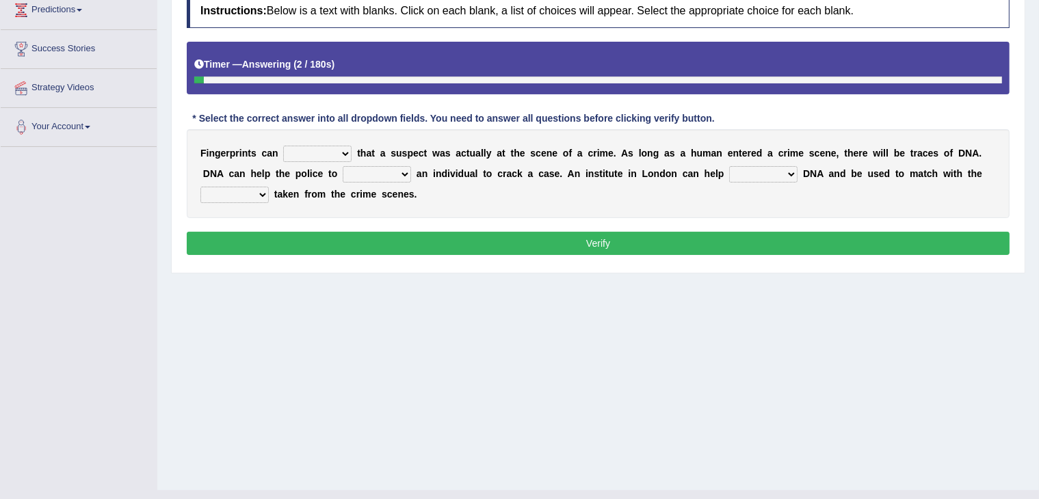
click at [331, 153] on select "prove stay bring clear" at bounding box center [317, 154] width 68 height 16
select select "prove"
click at [283, 146] on select "prove stay bring clear" at bounding box center [317, 154] width 68 height 16
click at [401, 176] on select "engage stay identify listen" at bounding box center [377, 174] width 68 height 16
select select "identify"
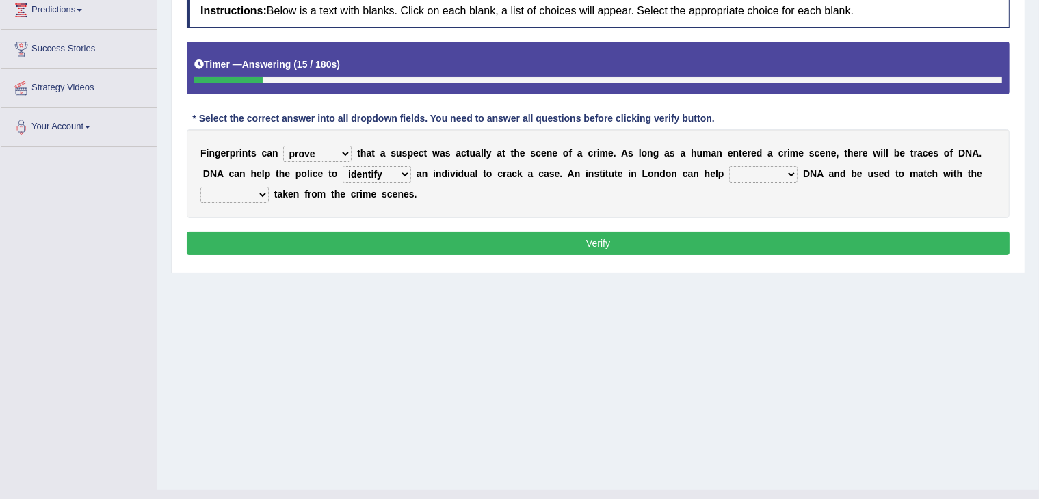
click at [343, 166] on select "engage stay identify listen" at bounding box center [377, 174] width 68 height 16
click at [770, 179] on select "change increase reserve introduce" at bounding box center [763, 174] width 68 height 16
select select "introduce"
click at [729, 166] on select "change increase reserve introduce" at bounding box center [763, 174] width 68 height 16
click at [262, 192] on select "ideas samples breaks matches" at bounding box center [234, 195] width 68 height 16
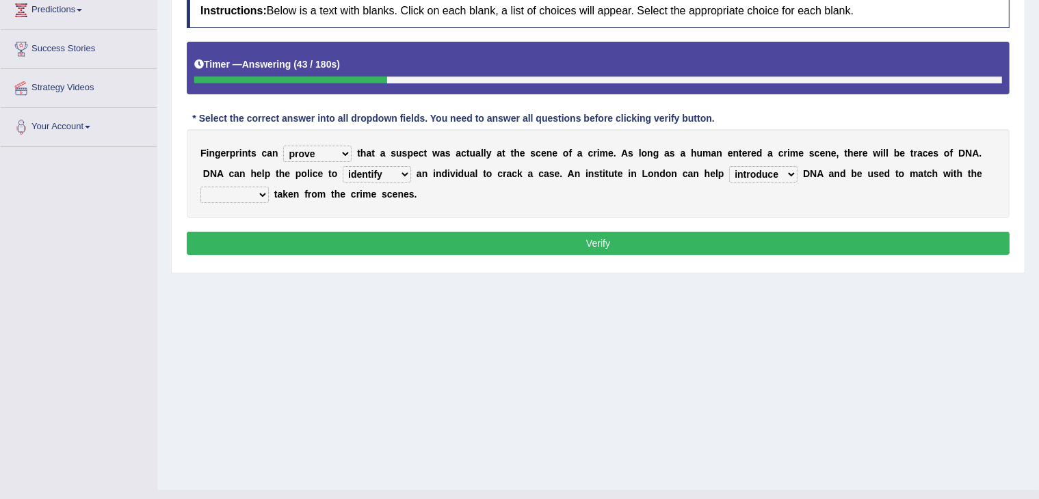
select select "samples"
click at [200, 187] on select "ideas samples breaks matches" at bounding box center [234, 195] width 68 height 16
click at [771, 171] on select "change increase reserve introduce" at bounding box center [763, 174] width 68 height 16
click at [858, 205] on div "F i n g e r p r i n t s c a n prove stay bring clear t h a t a s u s p e c t w …" at bounding box center [598, 173] width 823 height 89
click at [825, 233] on button "Verify" at bounding box center [598, 243] width 823 height 23
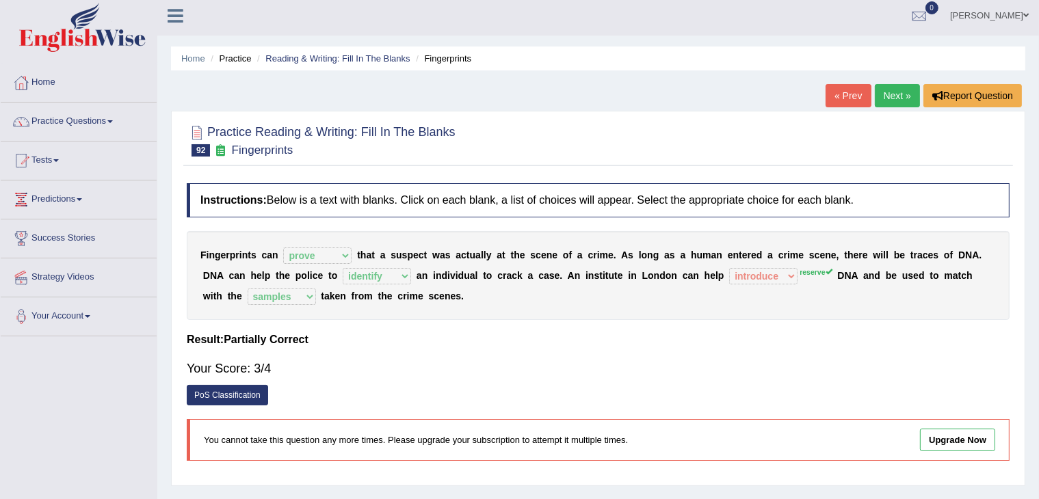
scroll to position [0, 0]
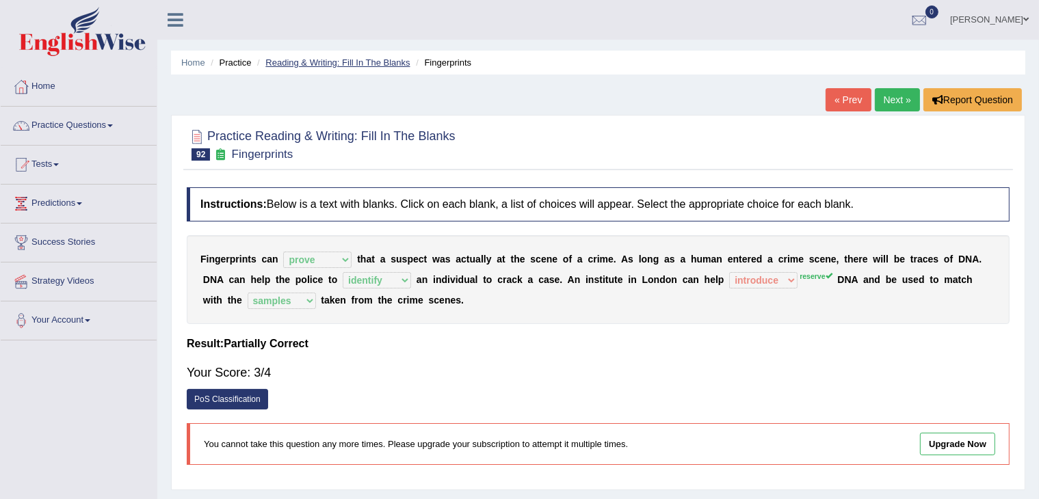
click at [394, 61] on link "Reading & Writing: Fill In The Blanks" at bounding box center [337, 62] width 144 height 10
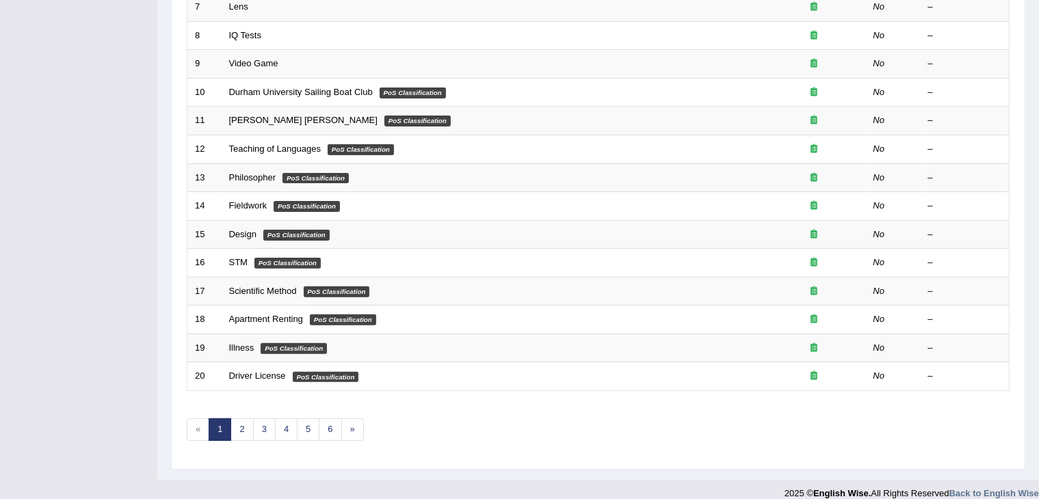
scroll to position [402, 0]
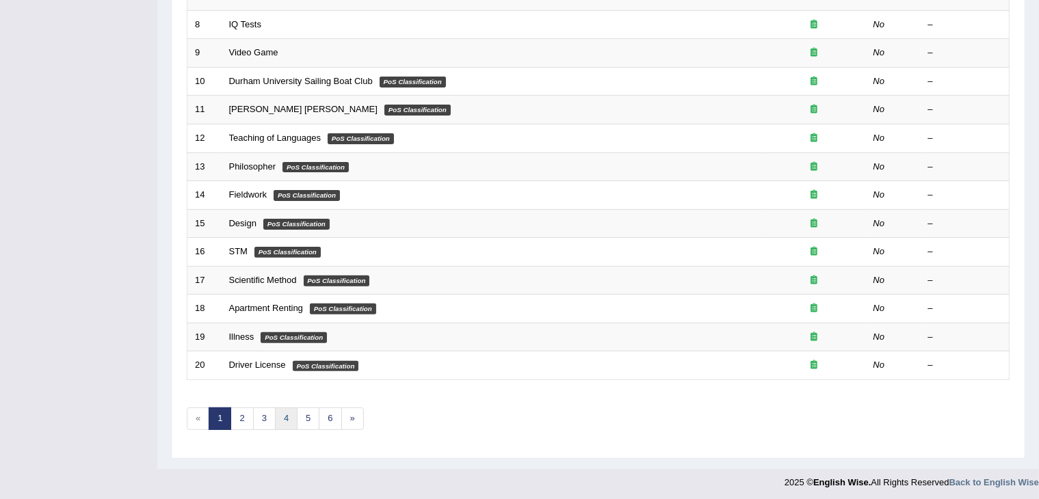
click at [285, 422] on link "4" at bounding box center [286, 419] width 23 height 23
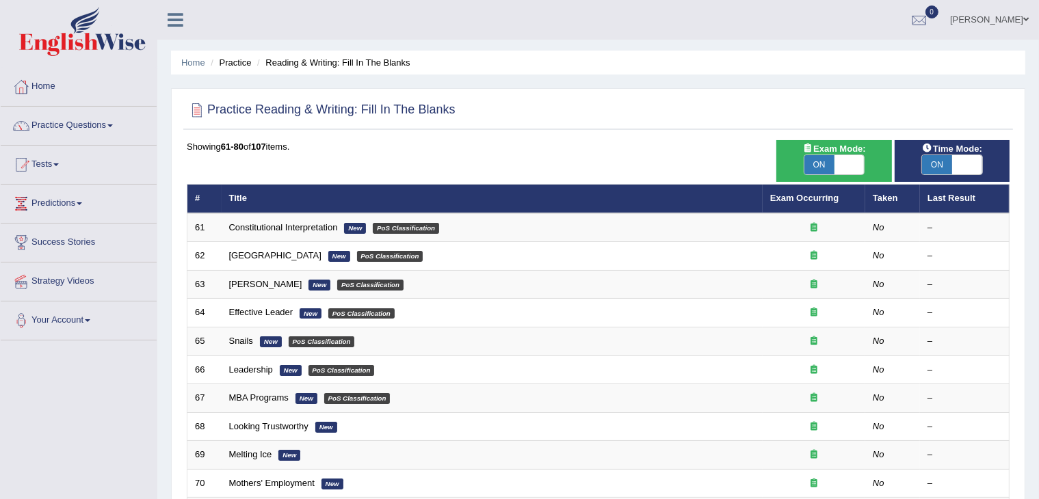
scroll to position [402, 0]
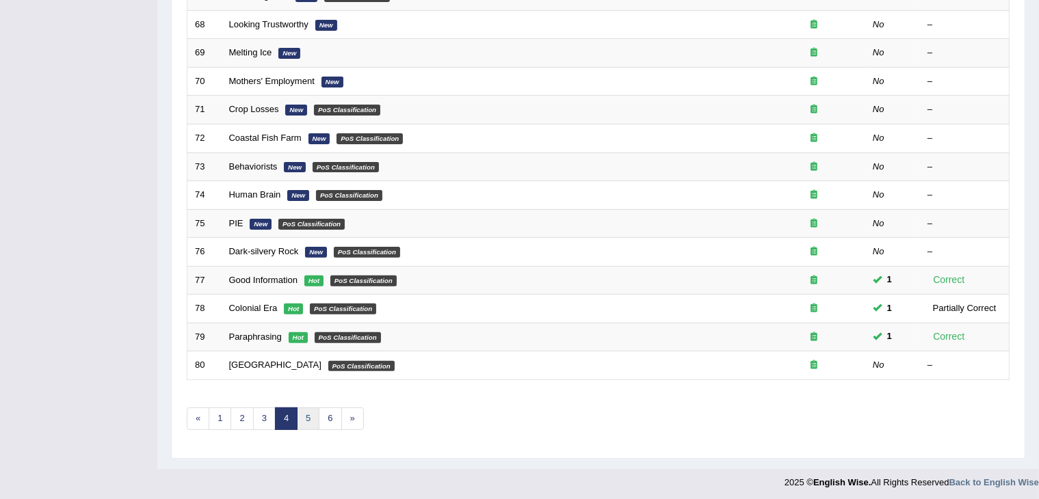
click at [306, 421] on link "5" at bounding box center [308, 419] width 23 height 23
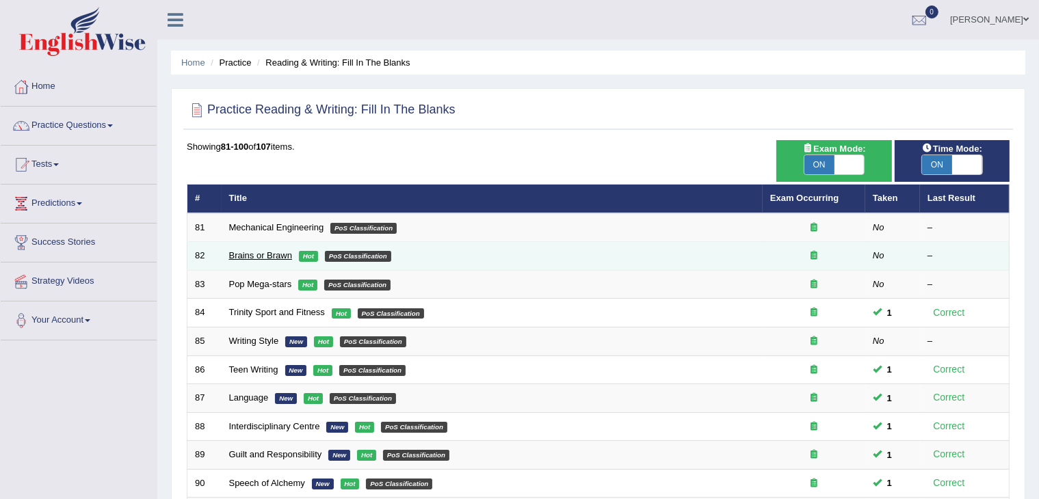
click at [262, 256] on link "Brains or Brawn" at bounding box center [260, 255] width 63 height 10
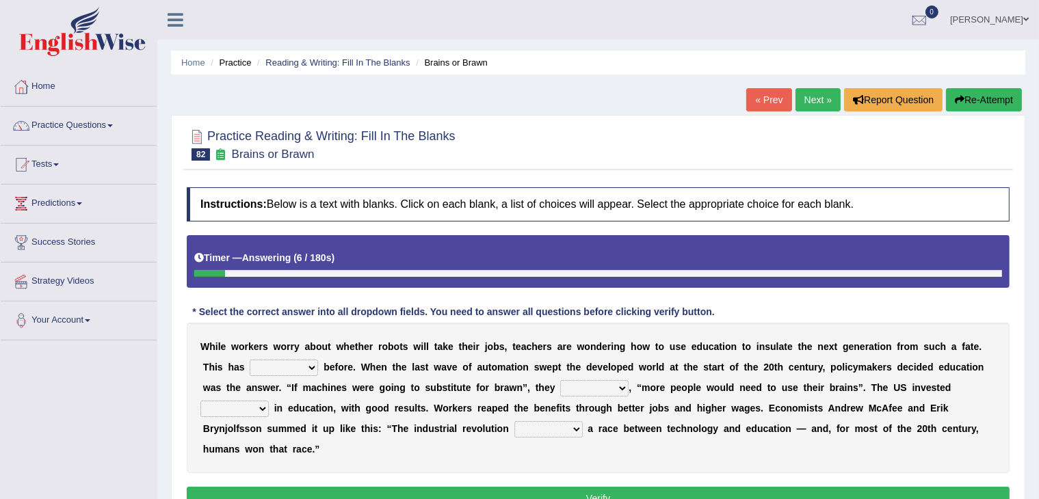
click at [308, 361] on select "ditched stopped started worked" at bounding box center [284, 368] width 68 height 16
select select "worked"
click at [250, 360] on select "ditched stopped started worked" at bounding box center [284, 368] width 68 height 16
click at [618, 384] on select "reasoned grinded winded stunned" at bounding box center [594, 388] width 68 height 16
select select "reasoned"
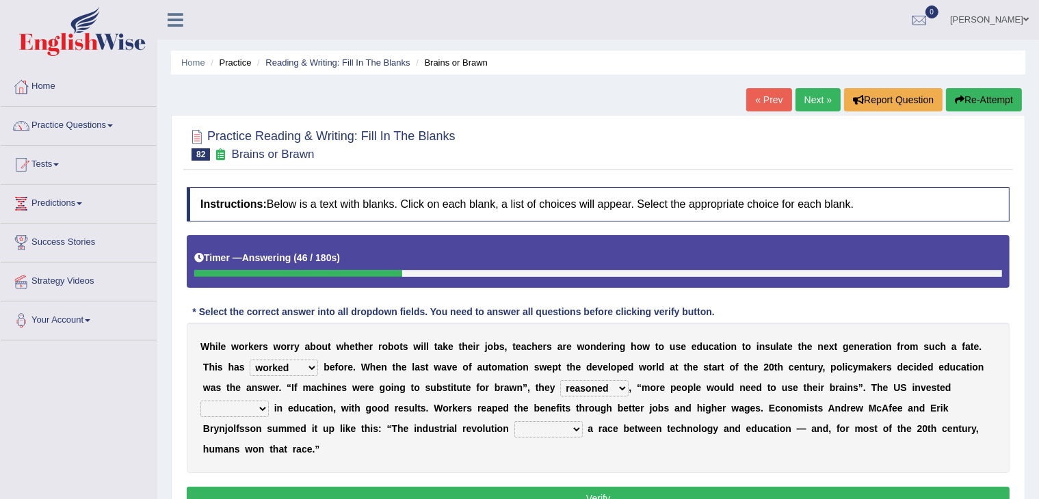
click at [560, 380] on select "reasoned grinded winded stunned" at bounding box center [594, 388] width 68 height 16
click at [618, 393] on select "reasoned grinded winded stunned" at bounding box center [594, 388] width 68 height 16
click at [474, 391] on b at bounding box center [473, 387] width 5 height 11
click at [261, 405] on select "mostly stollen heavily lightly" at bounding box center [234, 409] width 68 height 16
click at [200, 401] on select "mostly stollen heavily lightly" at bounding box center [234, 409] width 68 height 16
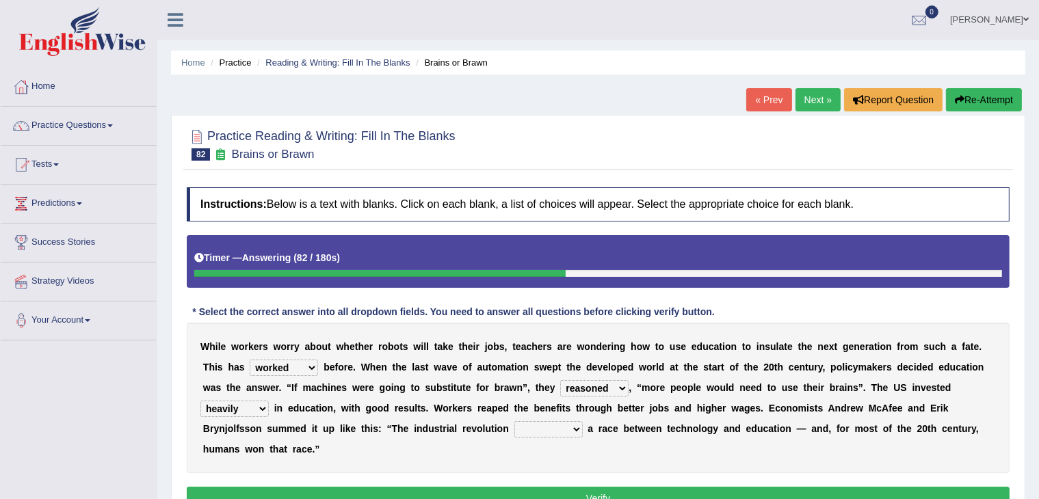
click at [261, 403] on select "mostly stollen heavily lightly" at bounding box center [234, 409] width 68 height 16
select select "mostly"
click at [200, 401] on select "mostly stollen heavily lightly" at bounding box center [234, 409] width 68 height 16
click at [544, 427] on select "grated started handled added" at bounding box center [548, 429] width 68 height 16
select select "started"
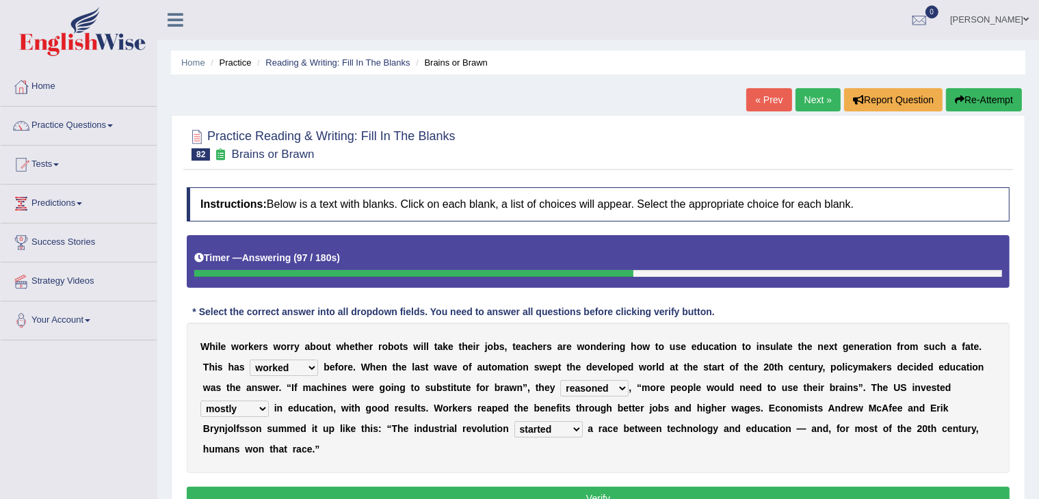
click at [514, 421] on select "grated started handled added" at bounding box center [548, 429] width 68 height 16
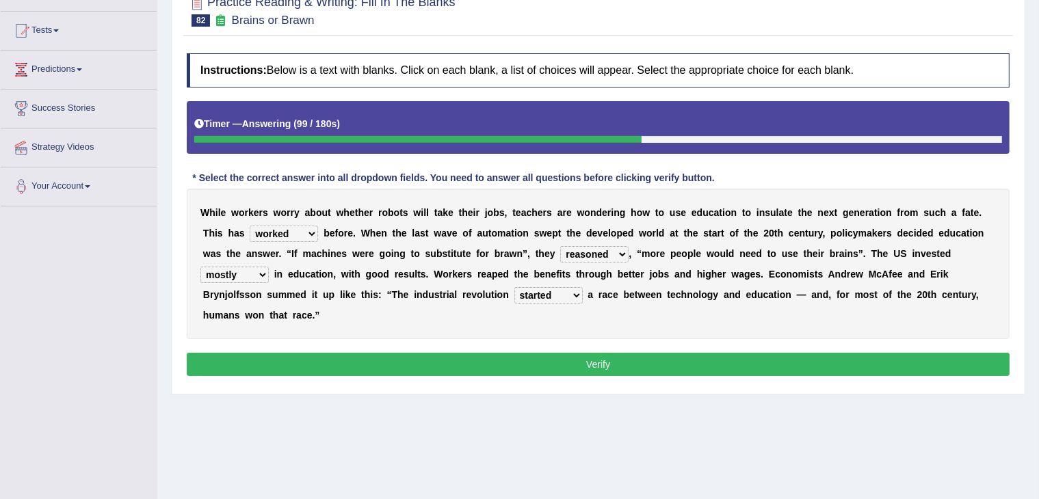
scroll to position [105, 0]
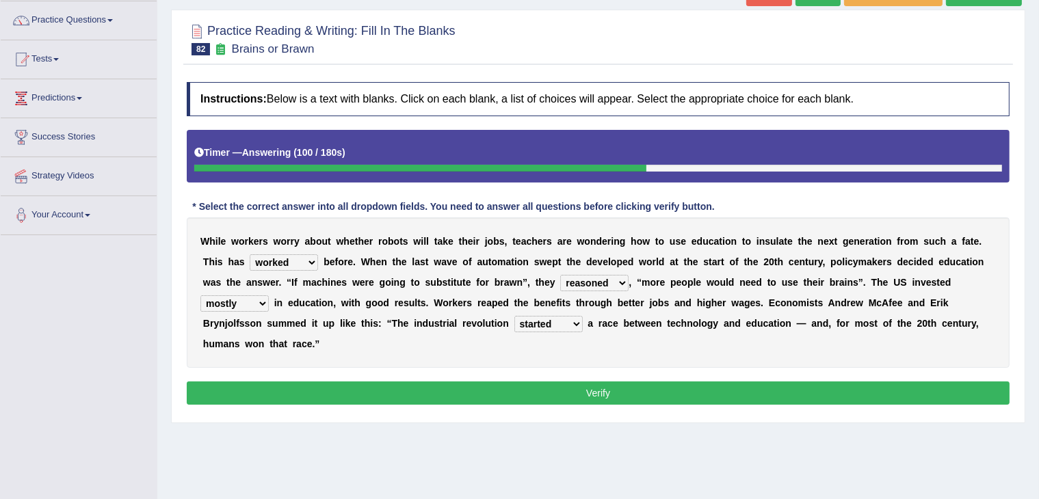
click at [596, 386] on button "Verify" at bounding box center [598, 393] width 823 height 23
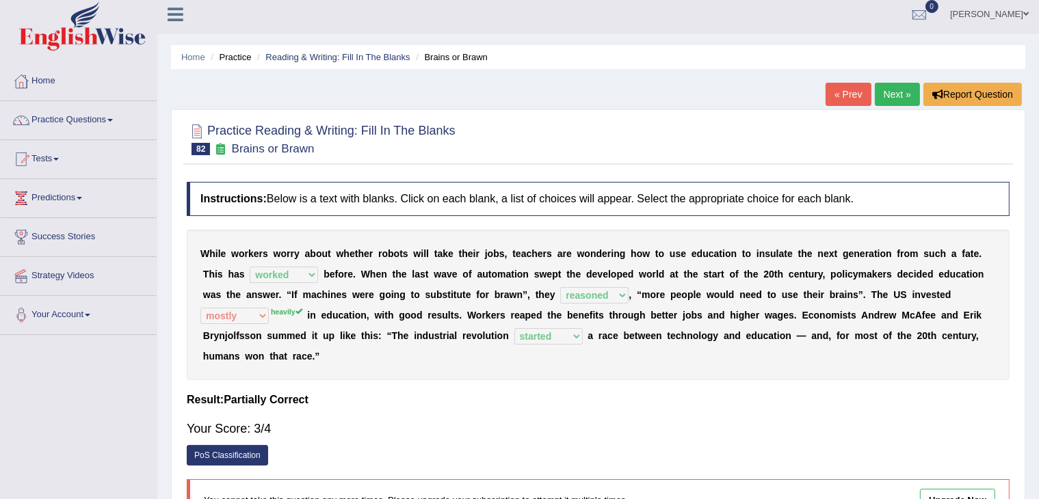
scroll to position [0, 0]
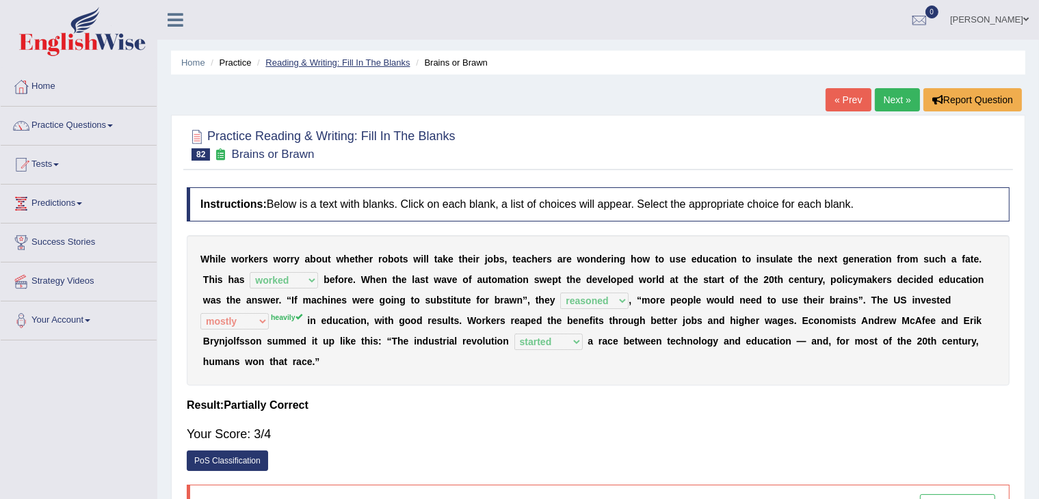
click at [328, 64] on link "Reading & Writing: Fill In The Blanks" at bounding box center [337, 62] width 144 height 10
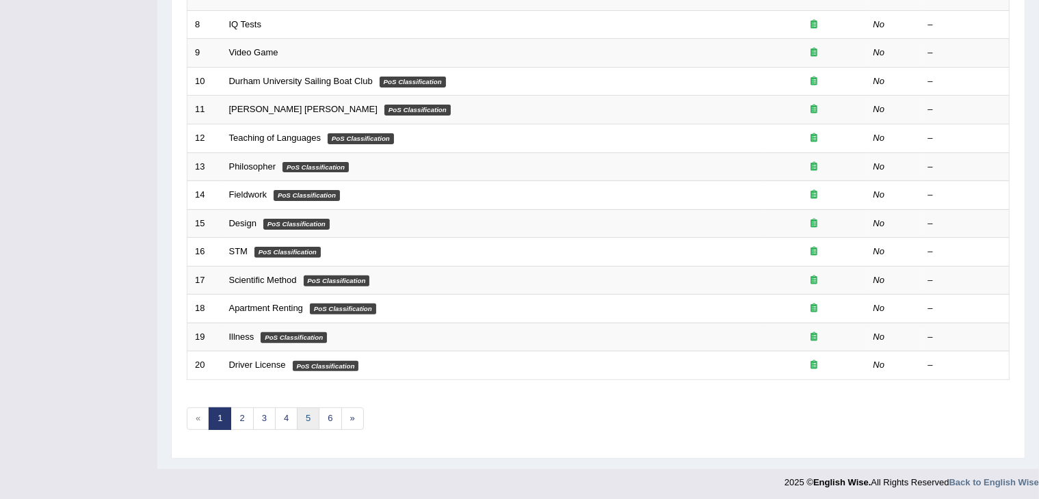
click at [312, 419] on link "5" at bounding box center [308, 419] width 23 height 23
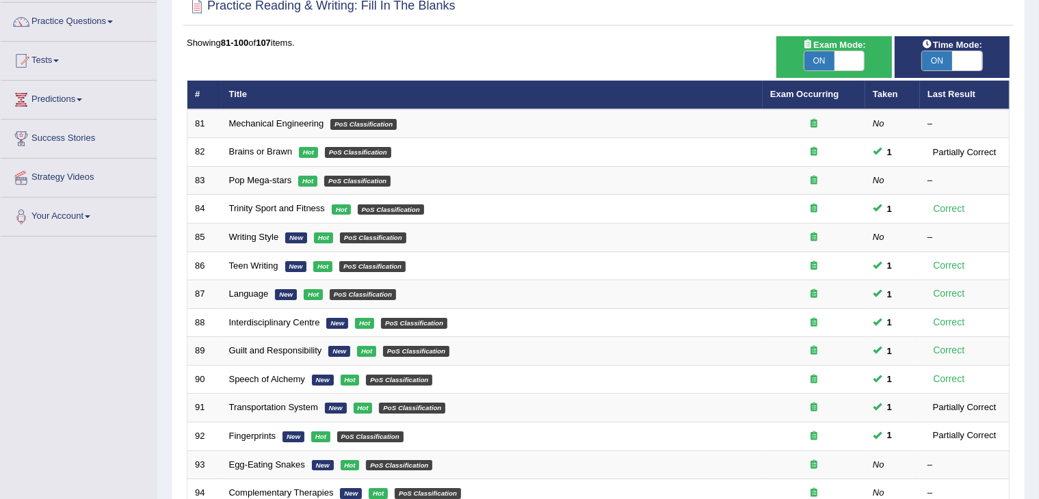
scroll to position [102, 0]
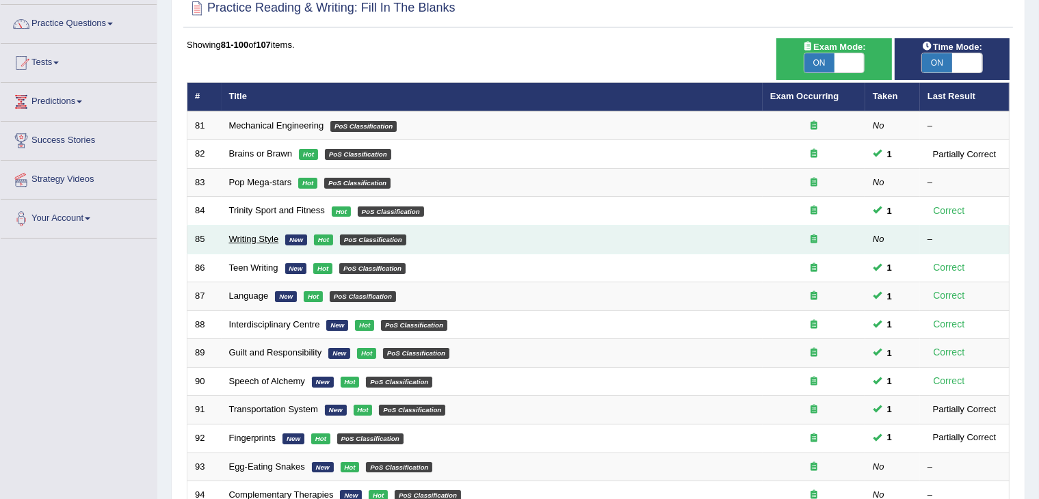
click at [256, 238] on link "Writing Style" at bounding box center [254, 239] width 50 height 10
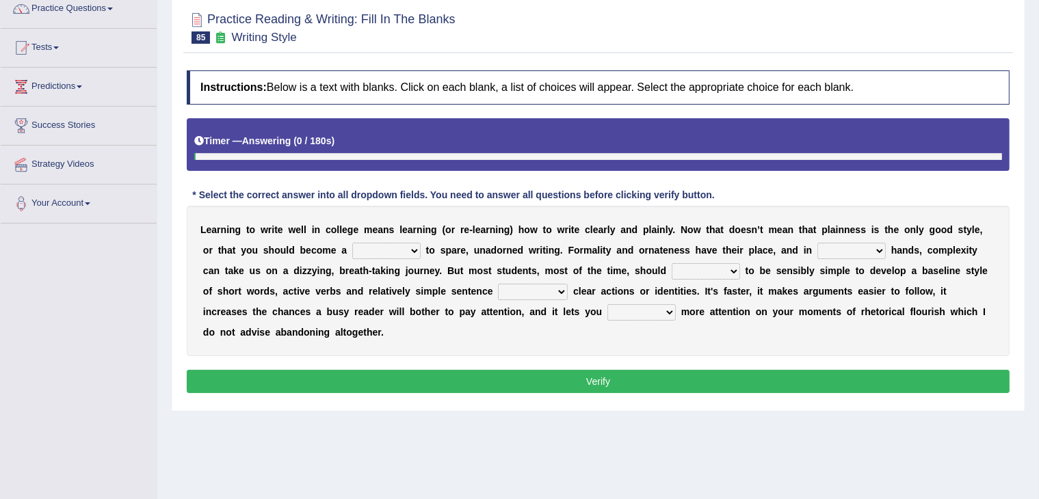
scroll to position [159, 0]
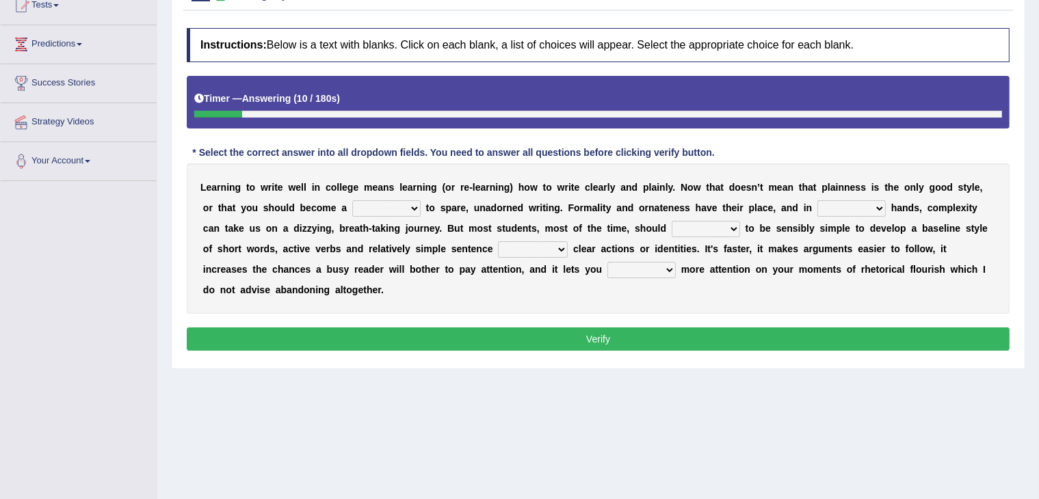
click at [409, 206] on select "blame slave style wear" at bounding box center [386, 208] width 68 height 16
click at [352, 200] on select "blame slave style wear" at bounding box center [386, 208] width 68 height 16
click at [411, 204] on select "blame slave style wear" at bounding box center [386, 208] width 68 height 16
select select "style"
click at [352, 200] on select "blame slave style wear" at bounding box center [386, 208] width 68 height 16
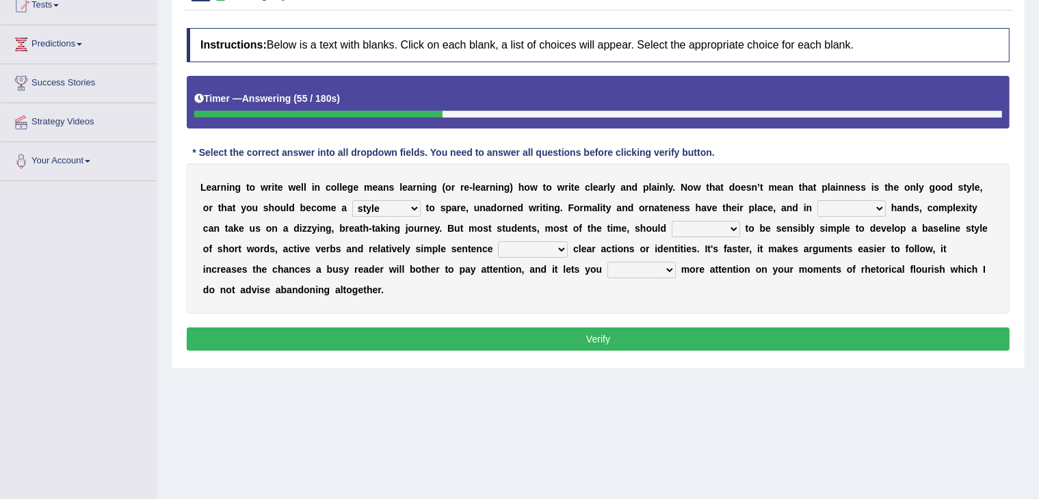
click at [836, 206] on select "smaller double straight competent" at bounding box center [851, 208] width 68 height 16
select select "competent"
click at [817, 200] on select "smaller double straight competent" at bounding box center [851, 208] width 68 height 16
click at [729, 224] on select "spy swear strive spare" at bounding box center [706, 229] width 68 height 16
select select "strive"
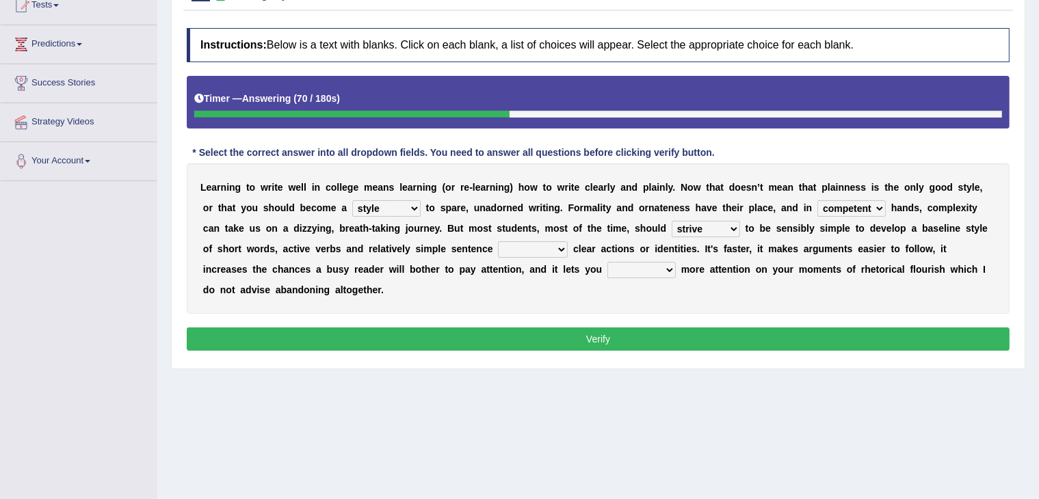
click at [672, 221] on select "spy swear strive spare" at bounding box center [706, 229] width 68 height 16
click at [532, 245] on select "telling compelling strolling conveying" at bounding box center [533, 249] width 70 height 16
click at [498, 241] on select "telling compelling strolling conveying" at bounding box center [533, 249] width 70 height 16
click at [566, 247] on select "telling compelling strolling conveying" at bounding box center [533, 249] width 70 height 16
select select "conveying"
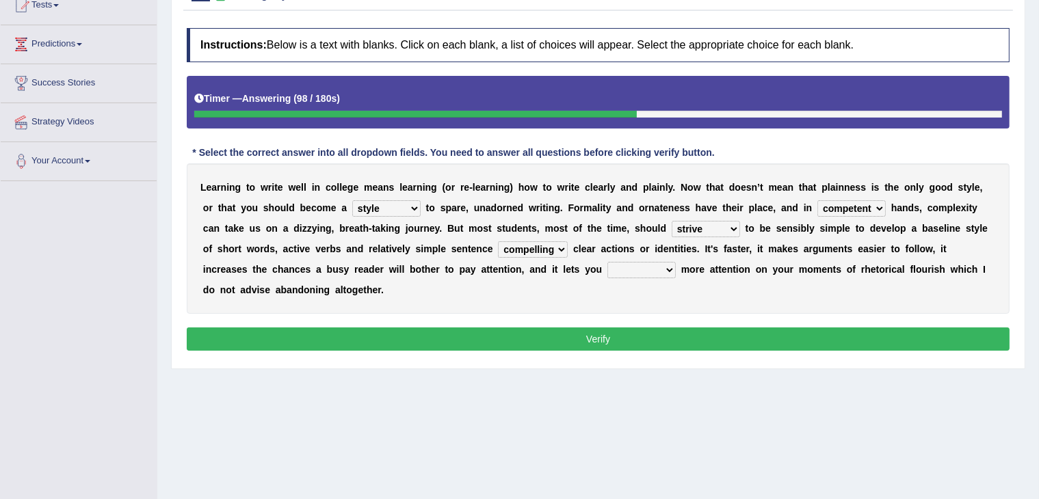
click at [498, 241] on select "telling compelling strolling conveying" at bounding box center [533, 249] width 70 height 16
click at [663, 269] on select "rings focus tell think" at bounding box center [641, 270] width 68 height 16
select select "focus"
click at [607, 262] on select "rings focus tell think" at bounding box center [641, 270] width 68 height 16
click at [665, 272] on select "rings focus tell think" at bounding box center [641, 270] width 68 height 16
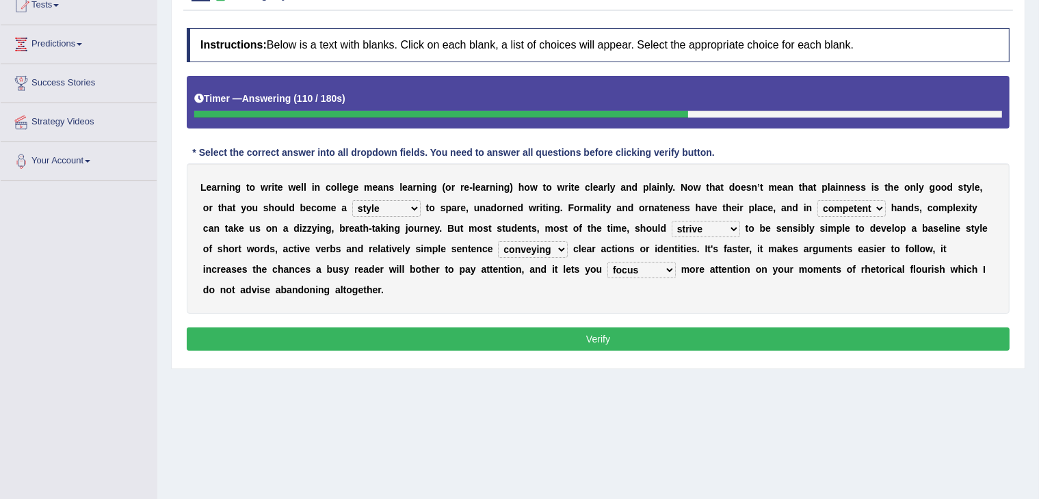
click at [665, 272] on select "rings focus tell think" at bounding box center [641, 270] width 68 height 16
click at [678, 333] on button "Verify" at bounding box center [598, 339] width 823 height 23
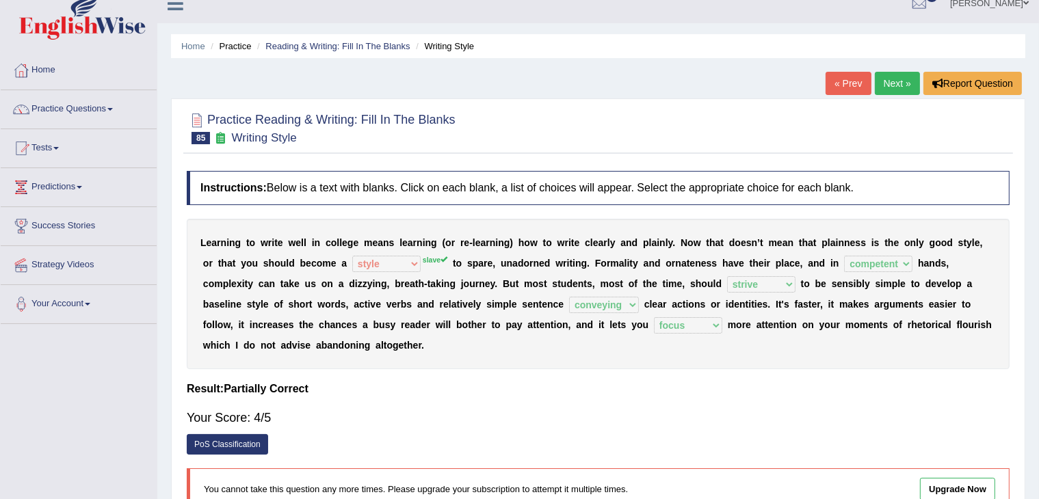
scroll to position [0, 0]
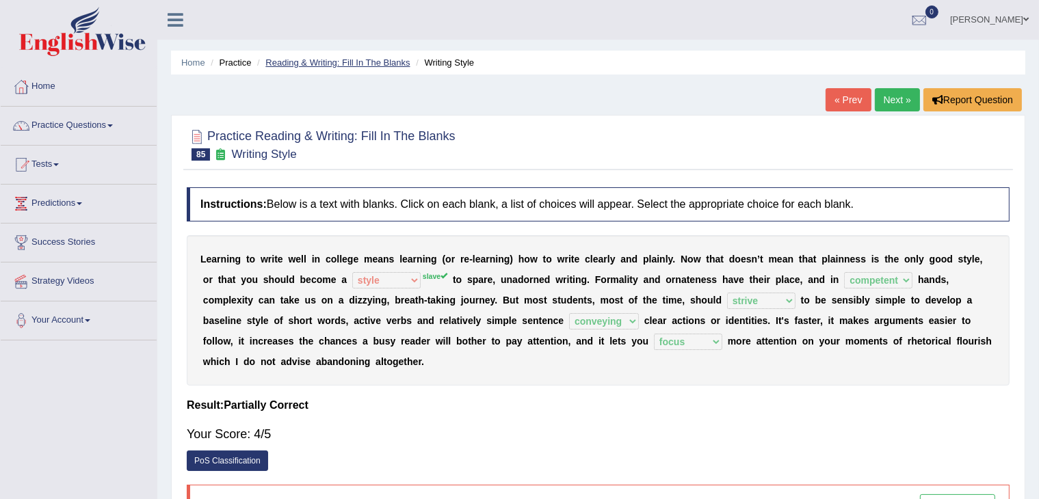
click at [358, 66] on link "Reading & Writing: Fill In The Blanks" at bounding box center [337, 62] width 144 height 10
